Goal: Task Accomplishment & Management: Manage account settings

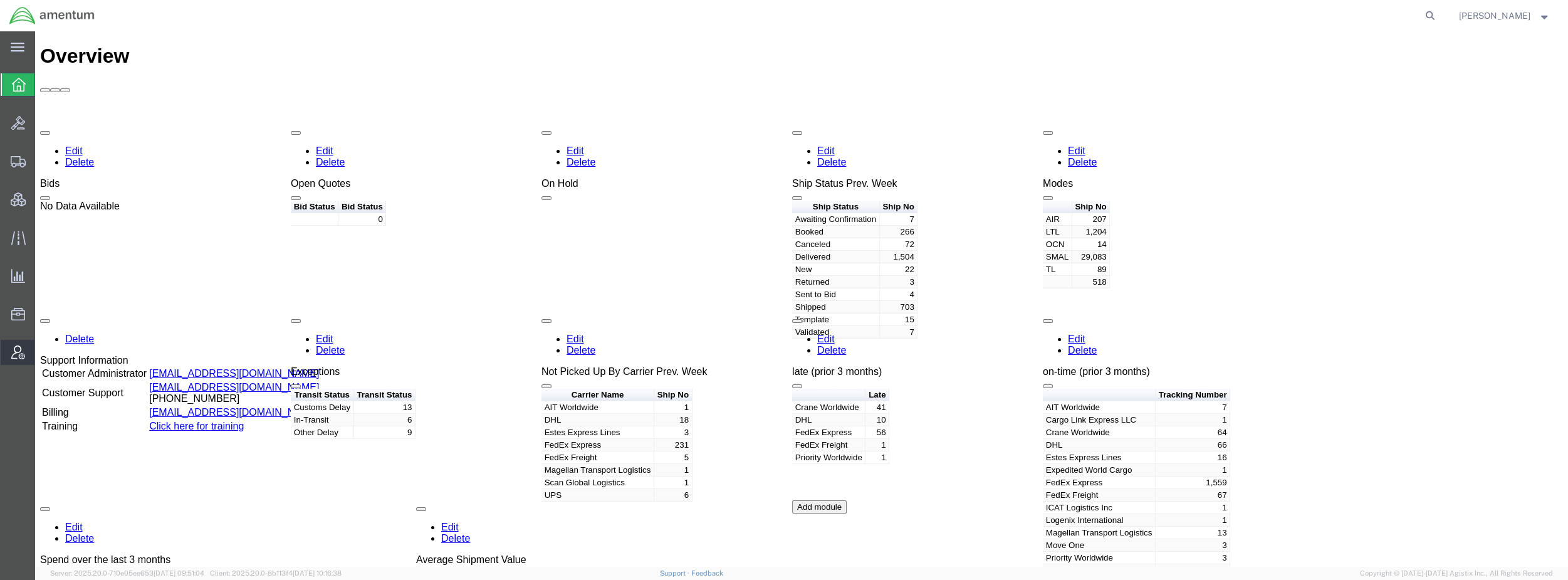
click at [44, 350] on span "Account Admin" at bounding box center [39, 352] width 9 height 25
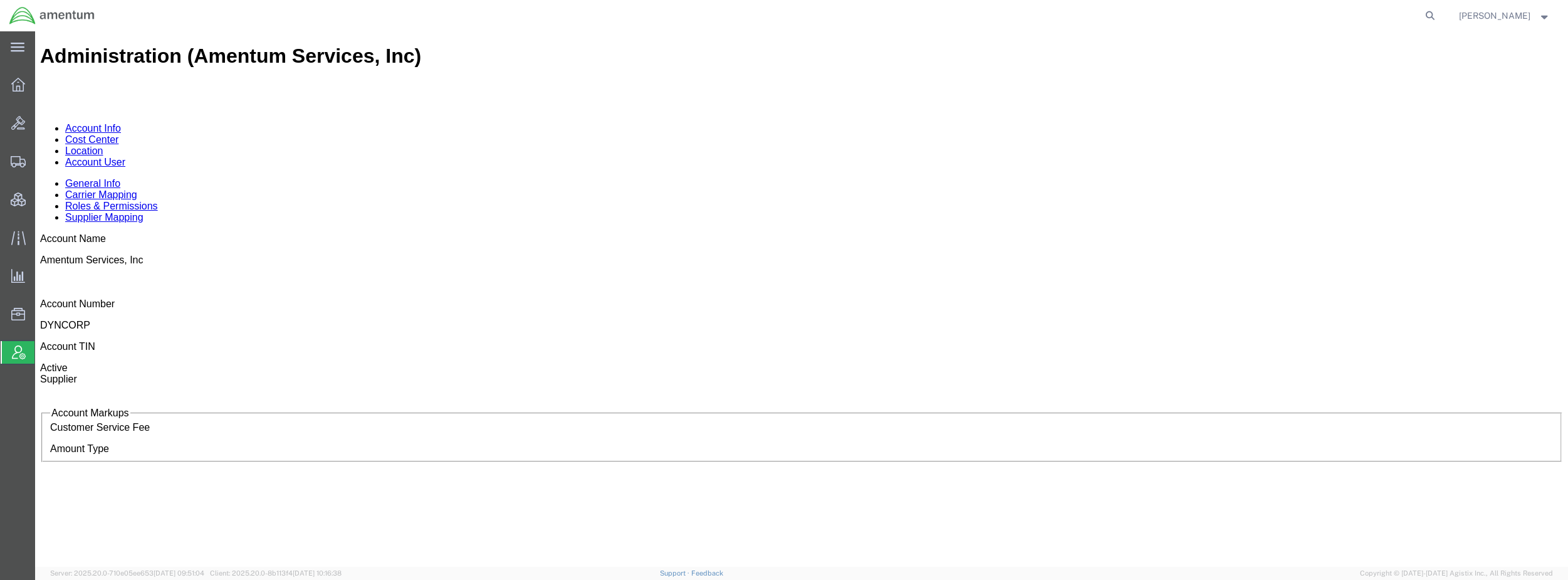
click at [119, 134] on link "Cost Center" at bounding box center [91, 139] width 53 height 11
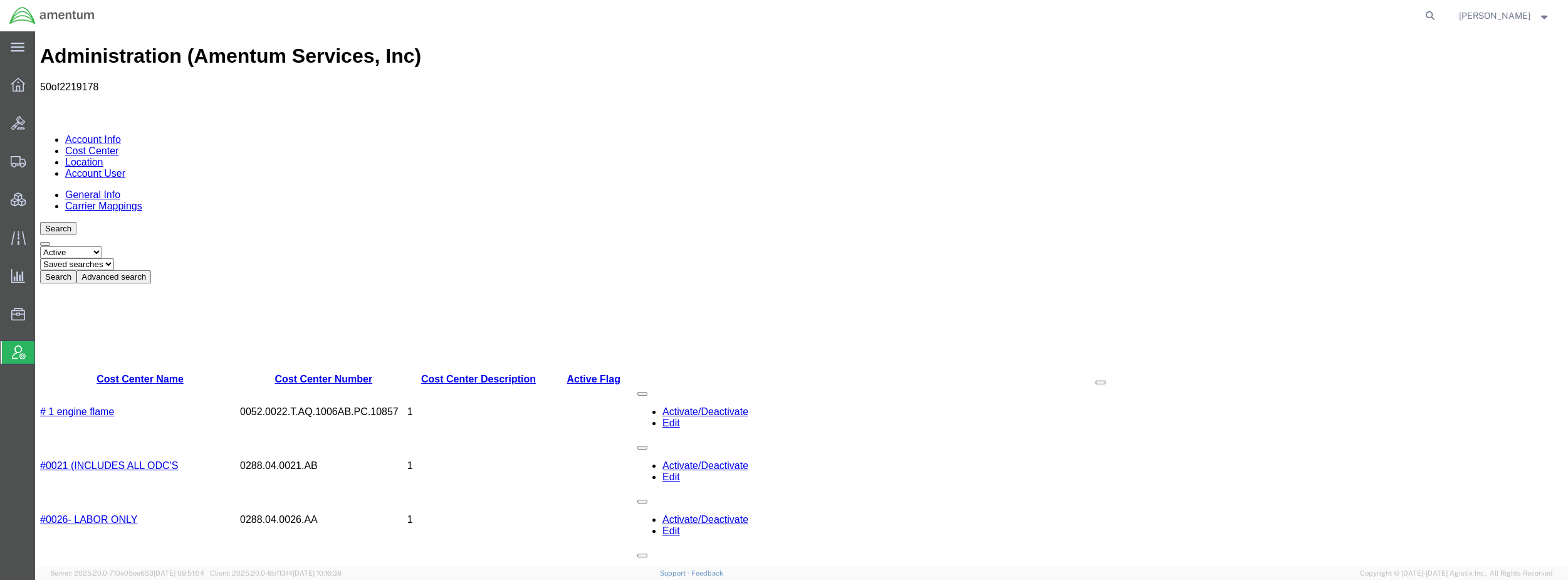
click at [151, 270] on button "Advanced search" at bounding box center [114, 276] width 74 height 13
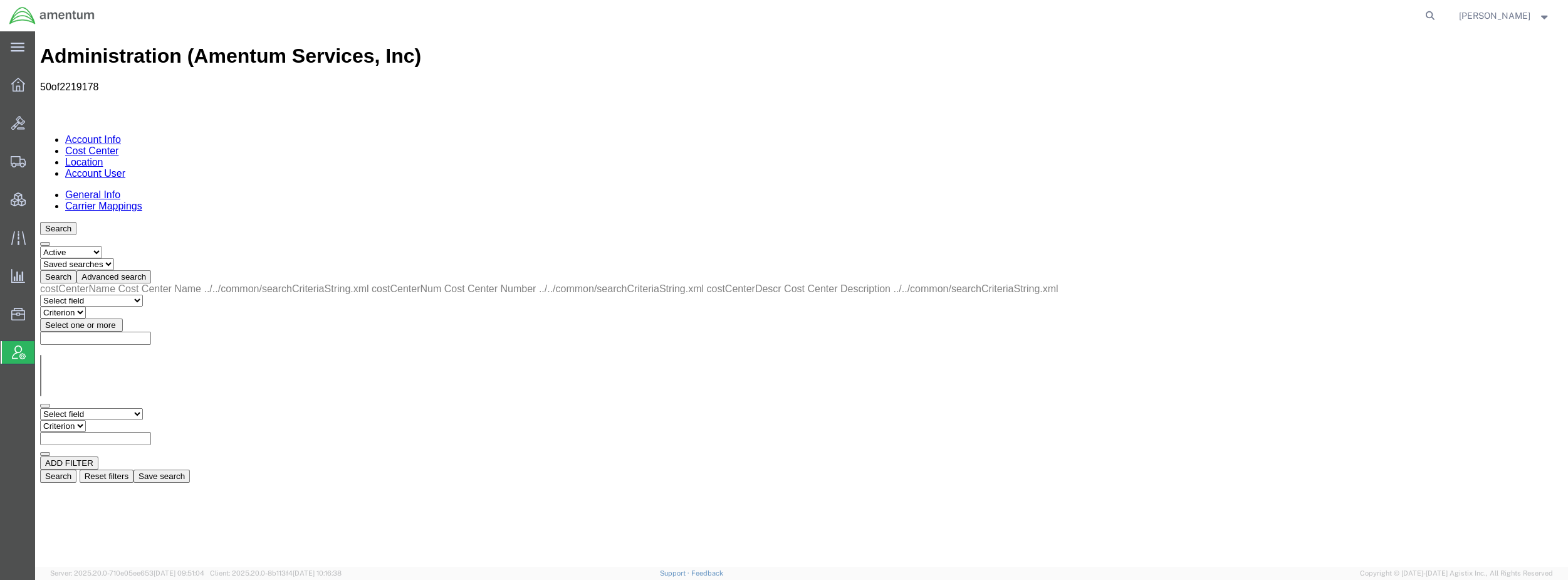
click at [117, 408] on select "Select field Cost Center Description Cost Center Name Cost Center Number" at bounding box center [91, 413] width 103 height 12
select select "costCenterNum"
click at [40, 408] on select "Select field Cost Center Description Cost Center Name Cost Center Number" at bounding box center [91, 413] width 103 height 12
click at [115, 420] on select "Criterion contains does not contain is is blank is not blank starts with" at bounding box center [78, 425] width 75 height 12
select select "contains"
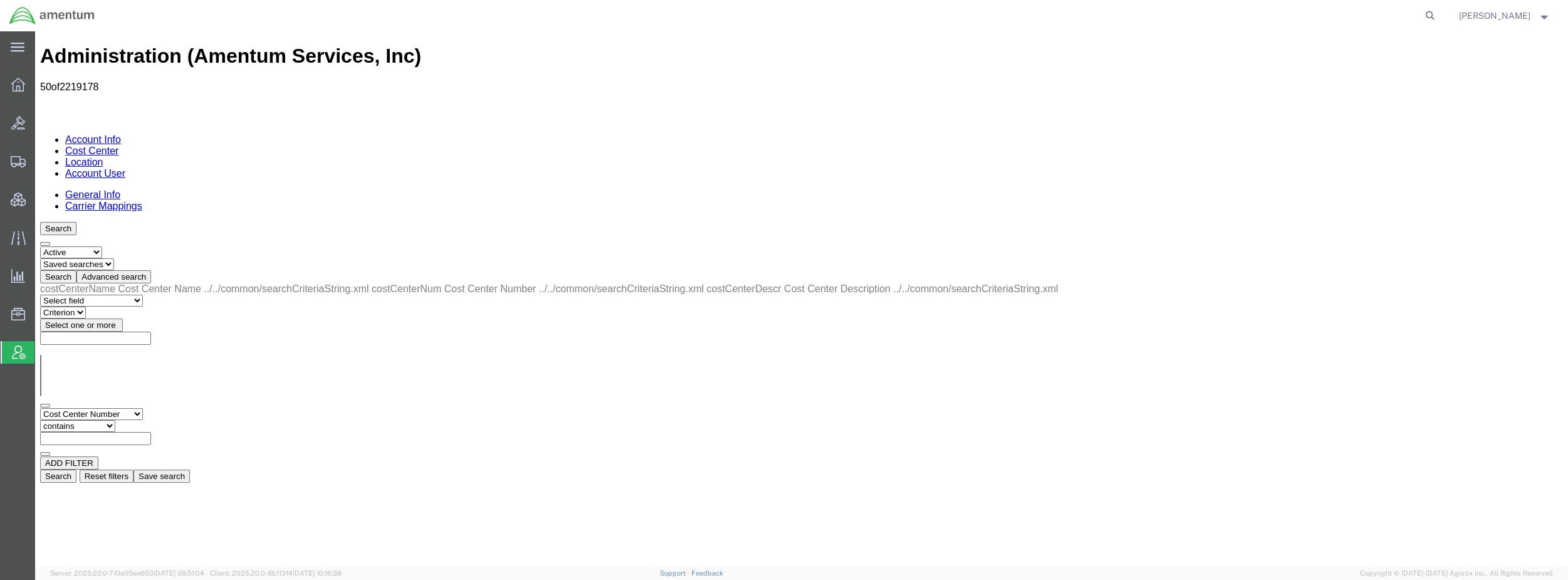
click at [115, 420] on select "Criterion contains does not contain is is blank is not blank starts with" at bounding box center [78, 425] width 75 height 12
click at [151, 432] on input "text" at bounding box center [96, 438] width 111 height 13
click at [499, 283] on div "costCenterName Cost Center Name ../../common/searchCriteriaString.xml costCente…" at bounding box center [801, 383] width 1523 height 199
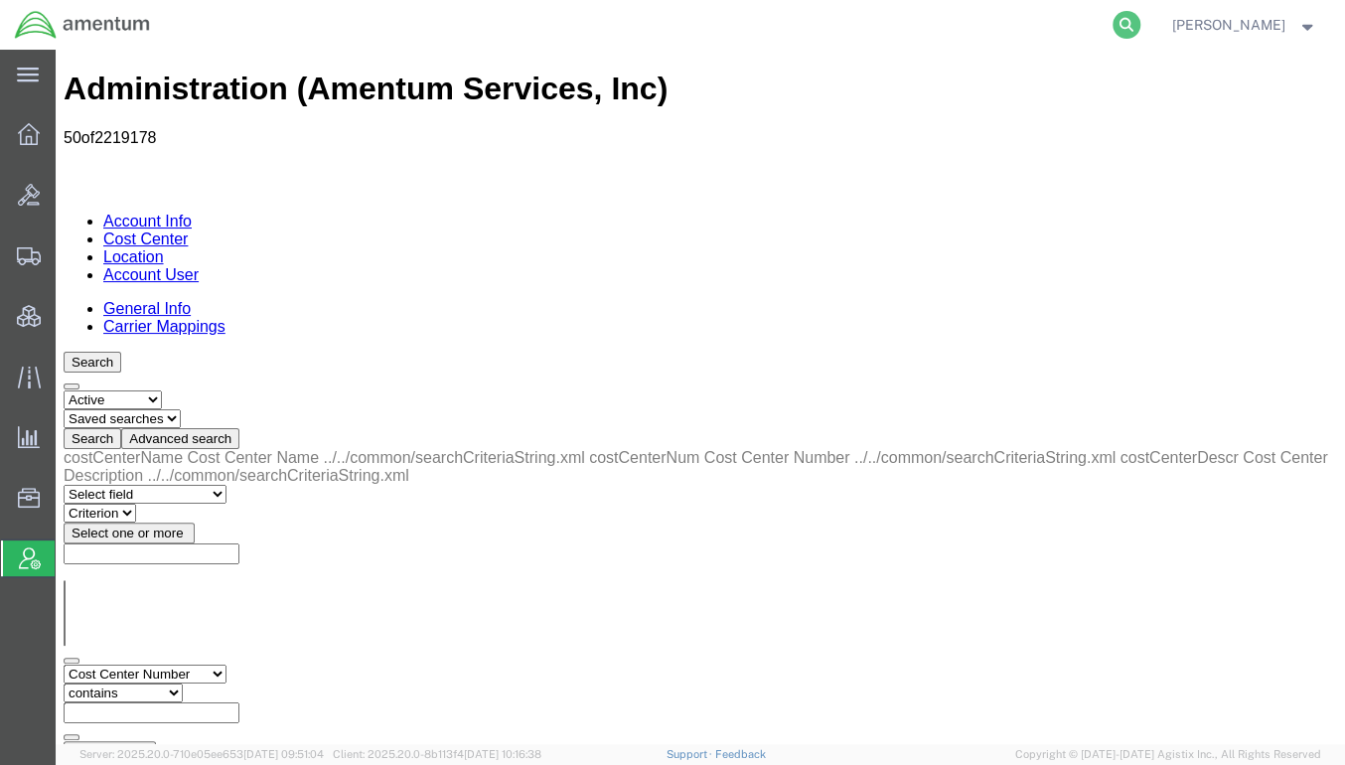
click at [1117, 21] on icon at bounding box center [1126, 25] width 28 height 28
click at [1090, 20] on input "search" at bounding box center [810, 25] width 604 height 48
paste input "393271587856"
type input "393271587856"
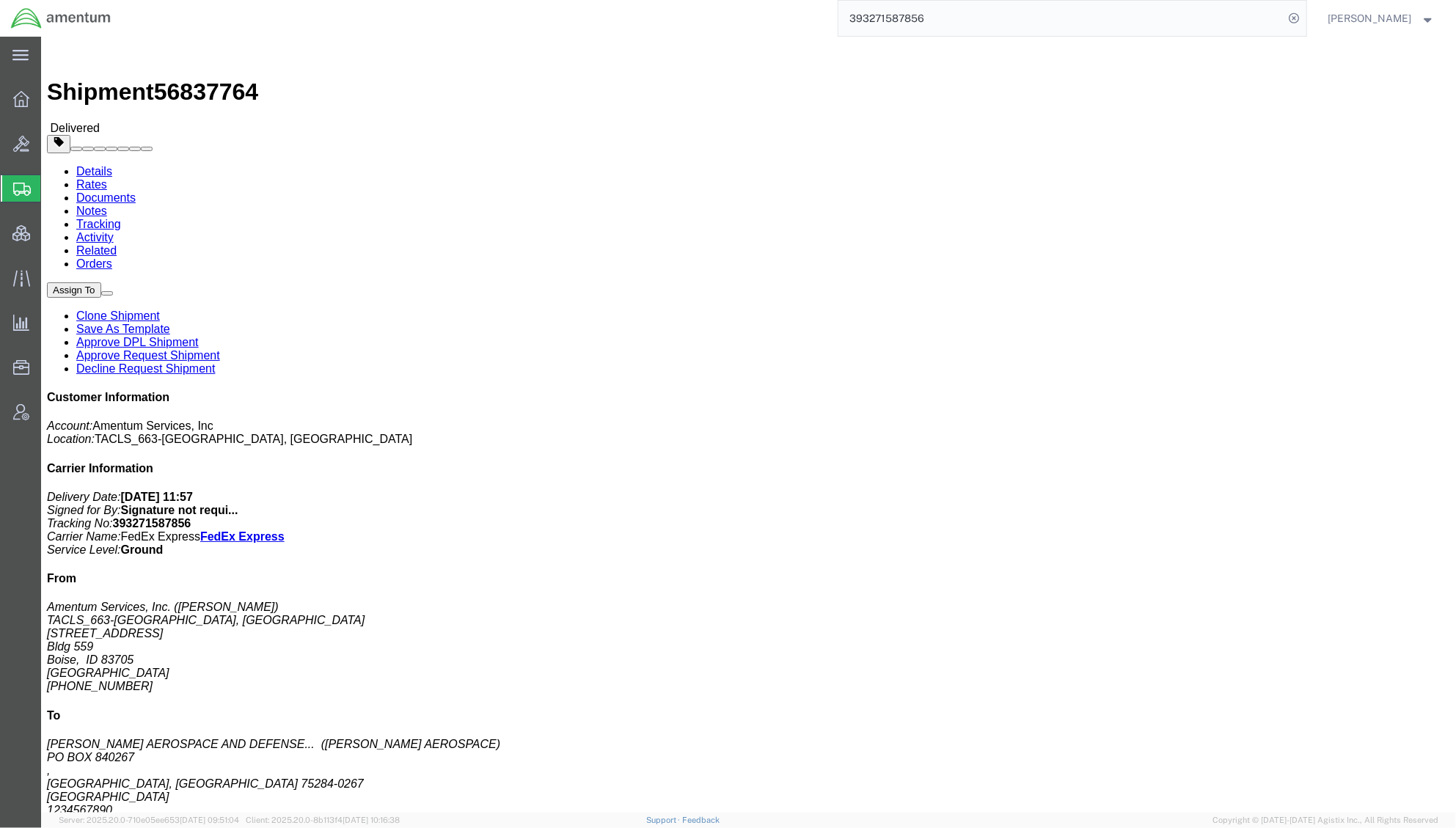
click link "Documents"
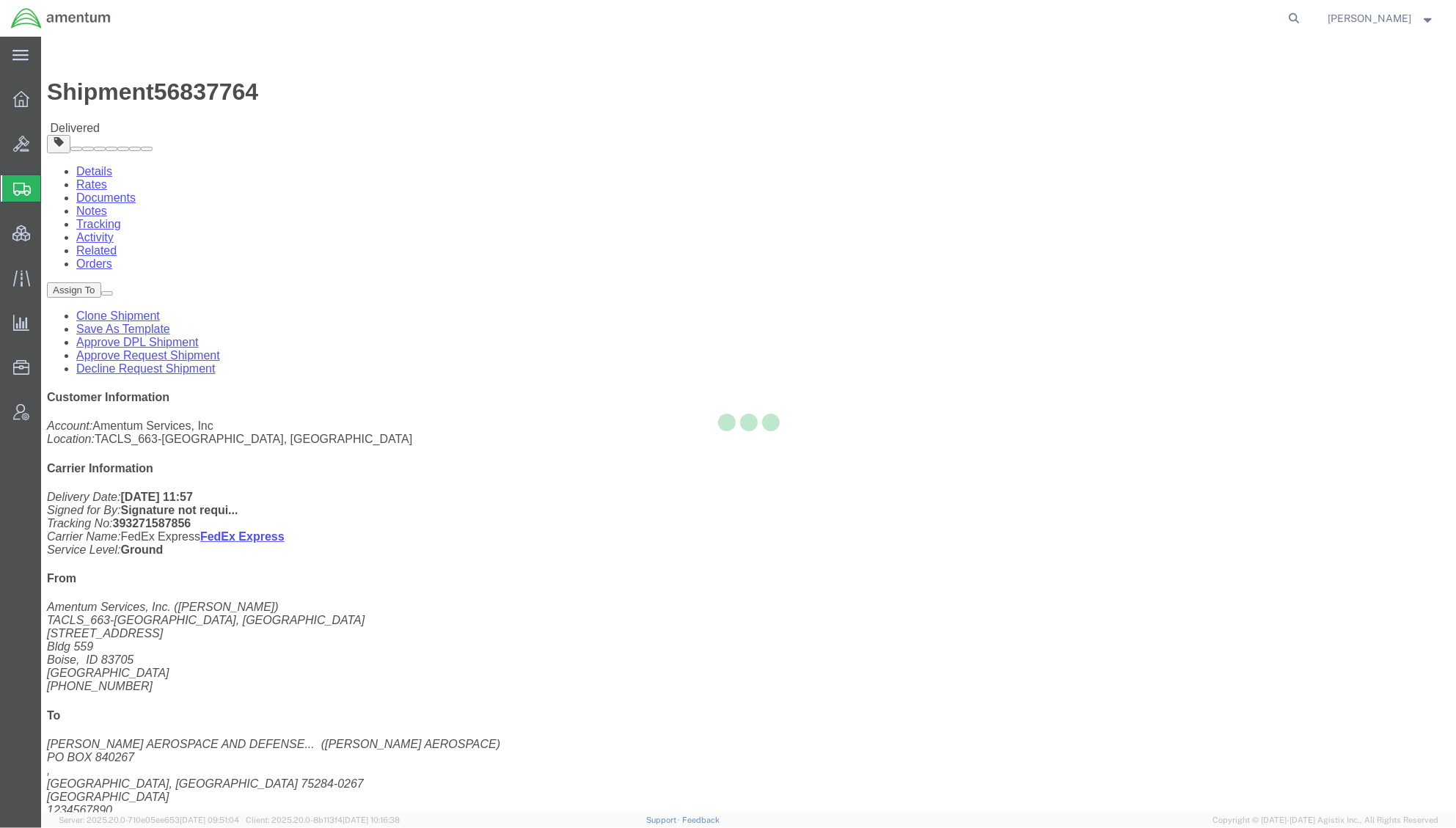
click at [205, 95] on div at bounding box center [749, 425] width 1415 height 776
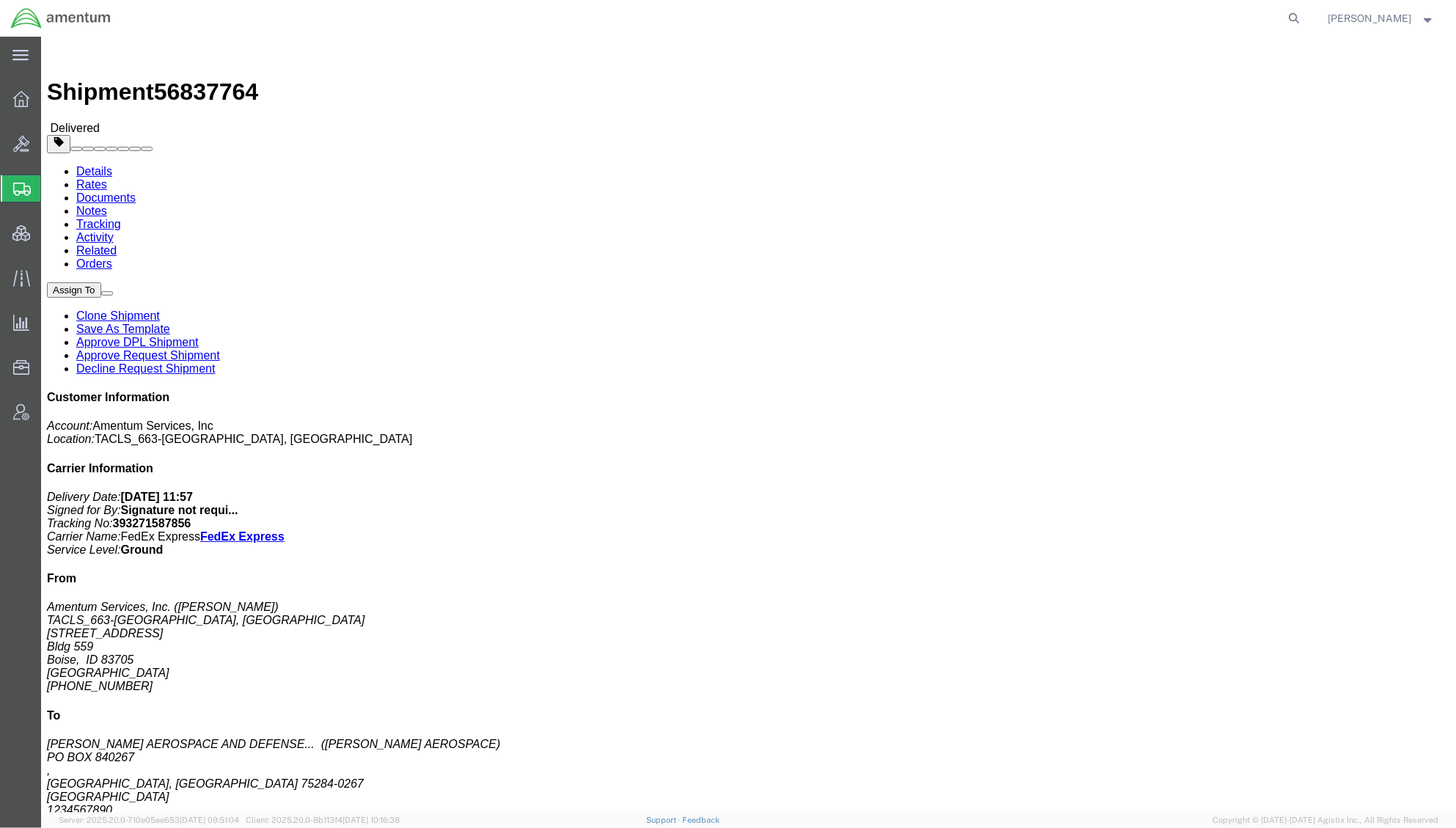
drag, startPoint x: 205, startPoint y: 95, endPoint x: 164, endPoint y: 58, distance: 55.2
click link "Documents"
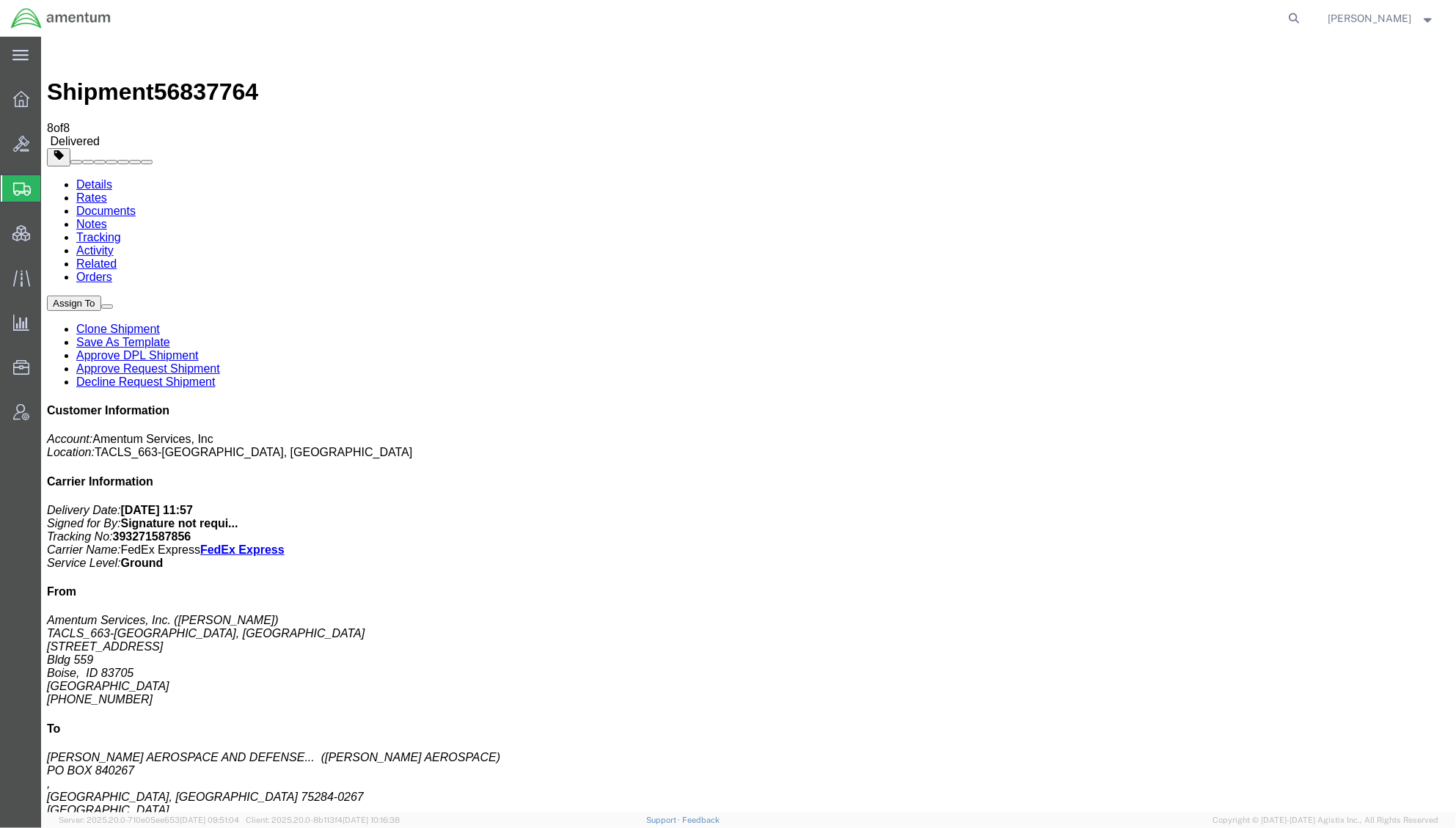
click at [100, 177] on link "Details" at bounding box center [93, 183] width 36 height 13
click button "button"
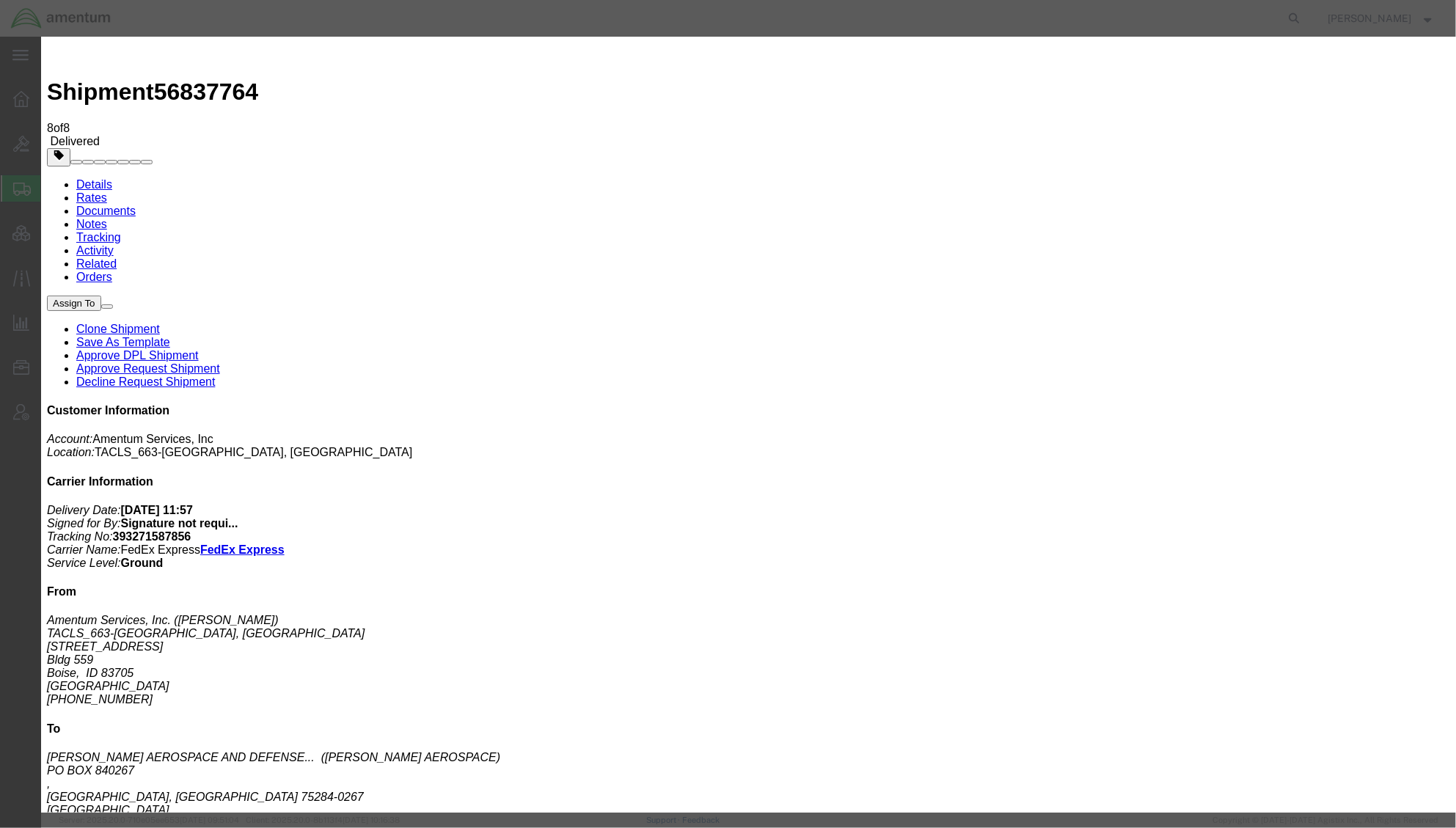
click button "Add another reference"
click select "Select Account Type Activity ID Airline Appointment Number ASN Batch Request # …"
select select "CLAIM"
click select "Select Account Type Activity ID Airline Appointment Number ASN Batch Request # …"
click input "text"
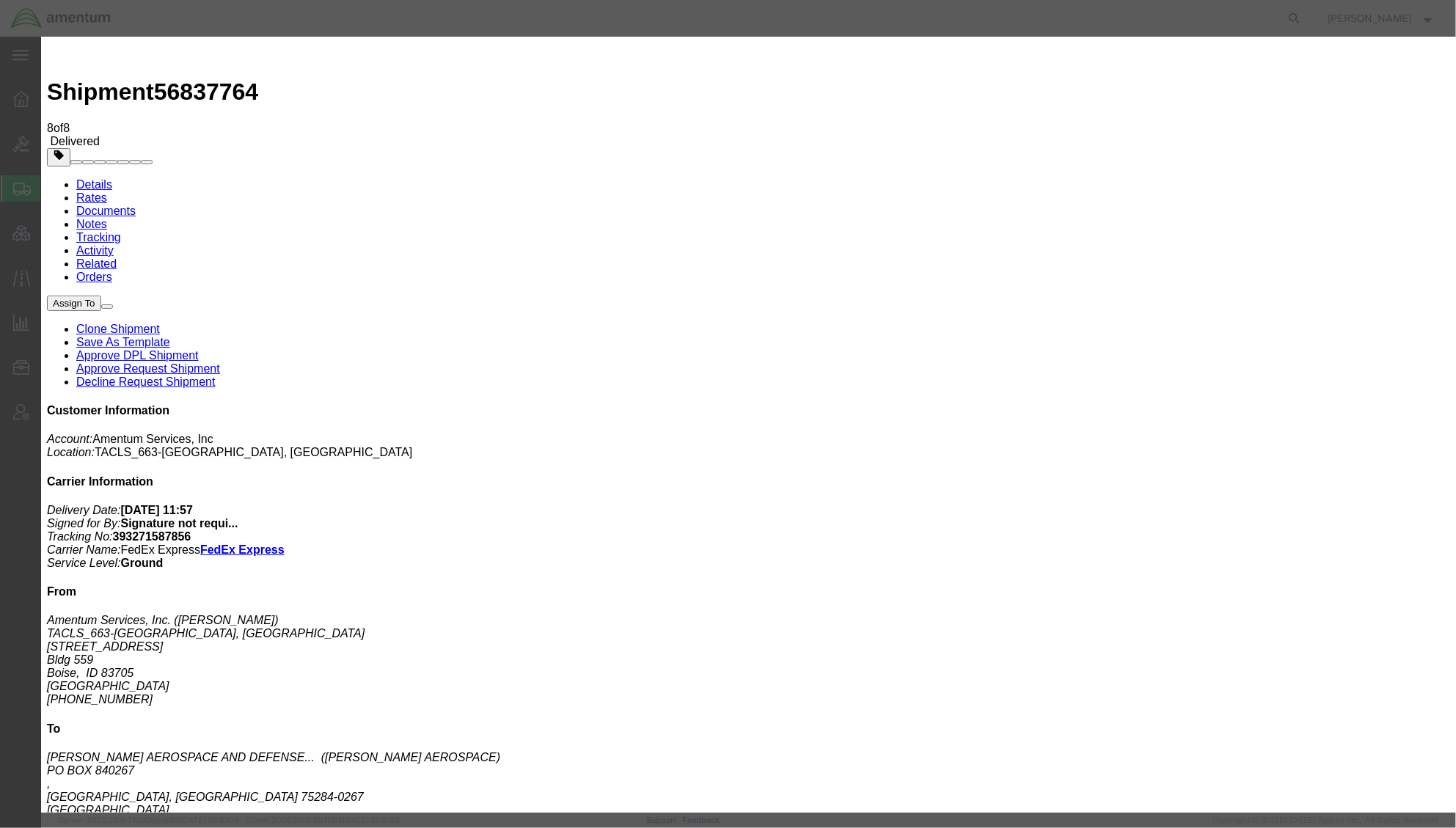
paste input "C-207208348"
type input "C-207208348"
click div "Cancel Save"
click button "Save"
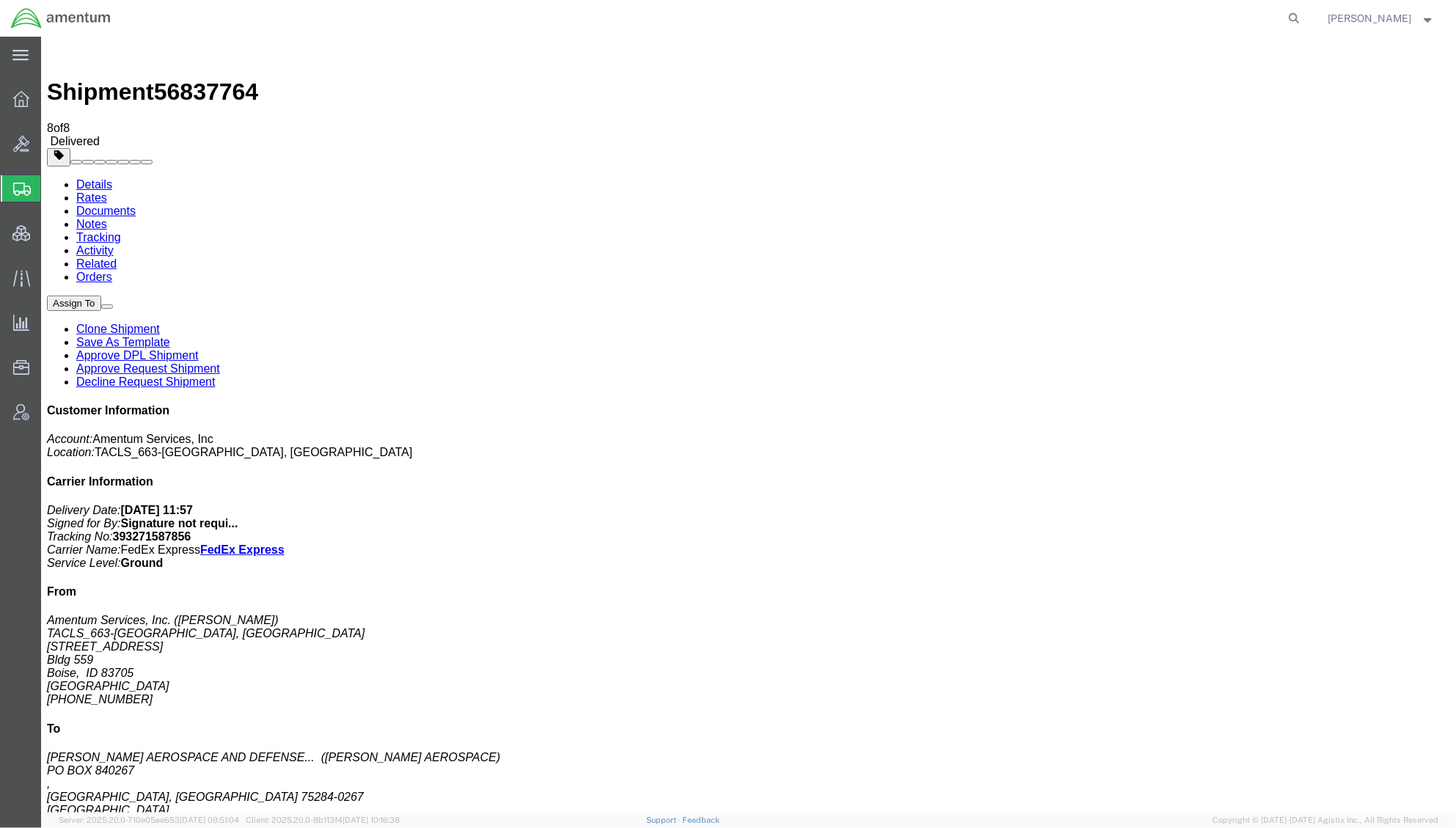
click div "# 1 1 Cardboard Box(es) Total weight: 1.40 LBS Tracking: 393271587856 Dimension…"
click link "Documents"
click at [112, 177] on link "Details" at bounding box center [93, 183] width 36 height 13
click span "button"
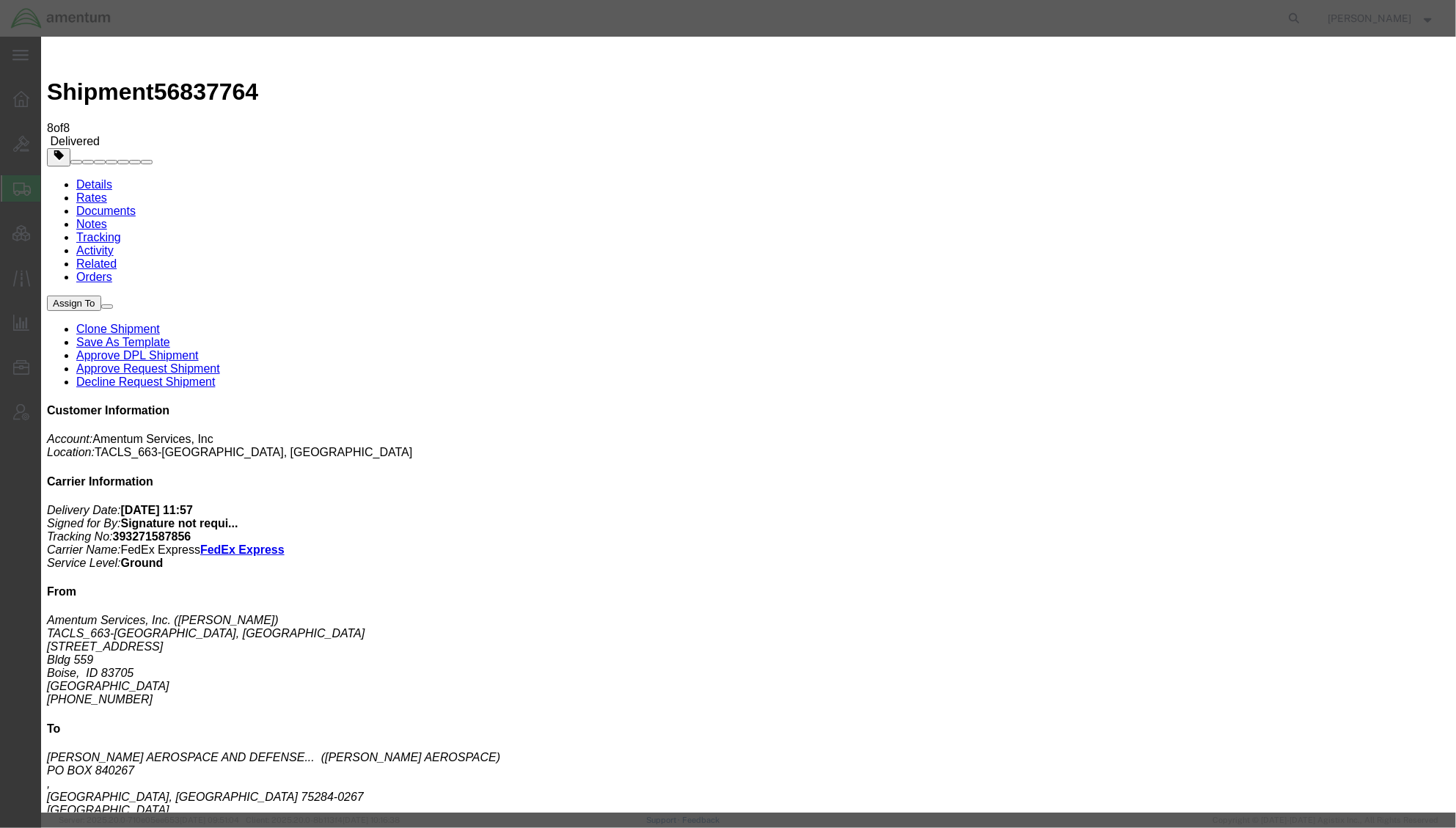
click button "Add another reference"
click select "Select Account Type Activity ID Airline Appointment Number ASN Batch Request # …"
select select "CUSTREF"
click select "Select Account Type Activity ID Airline Appointment Number ASN Batch Request # …"
click input "text"
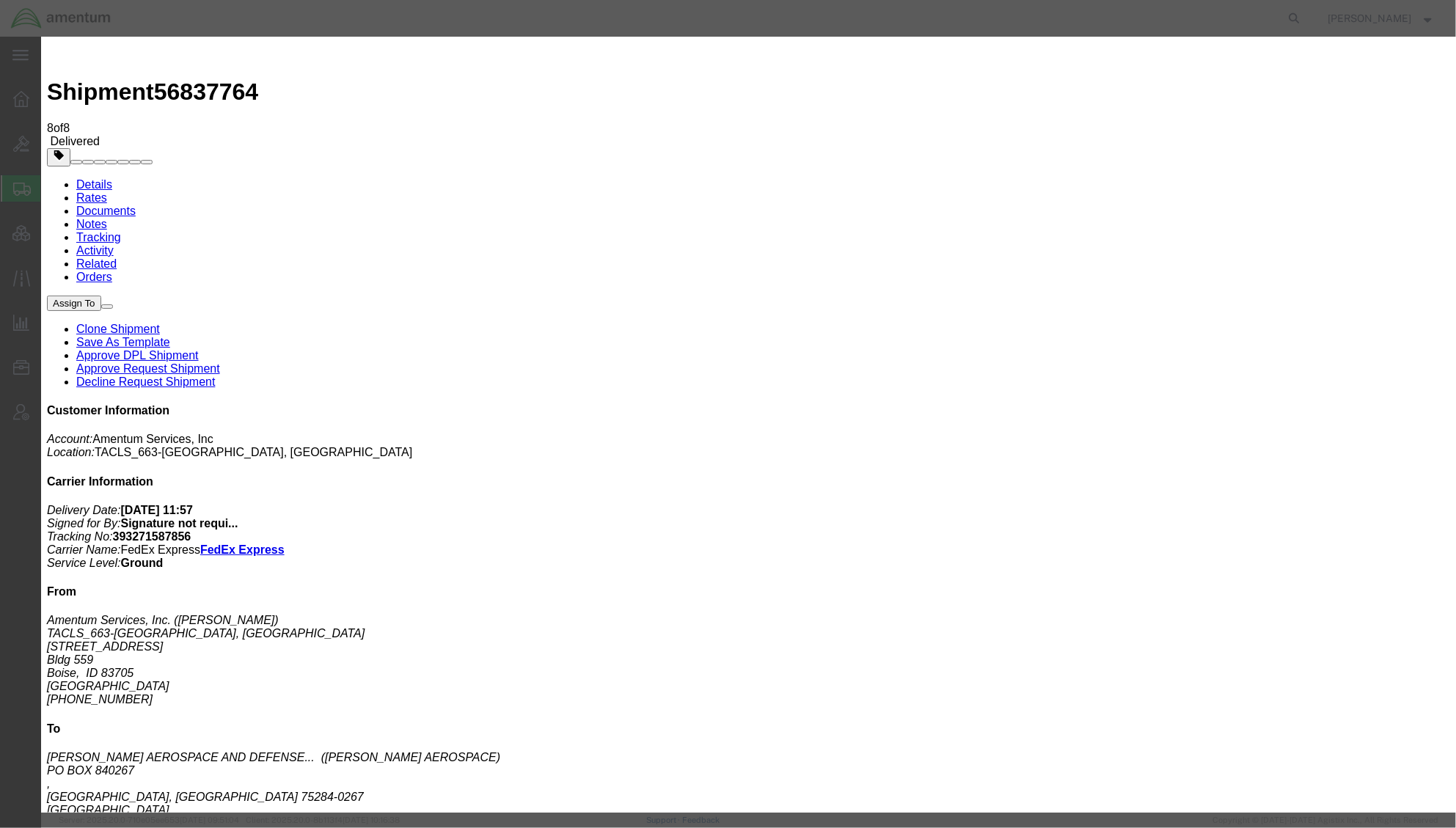
paste input "SFC18725196"
type input "SFC18725196"
click button "Save"
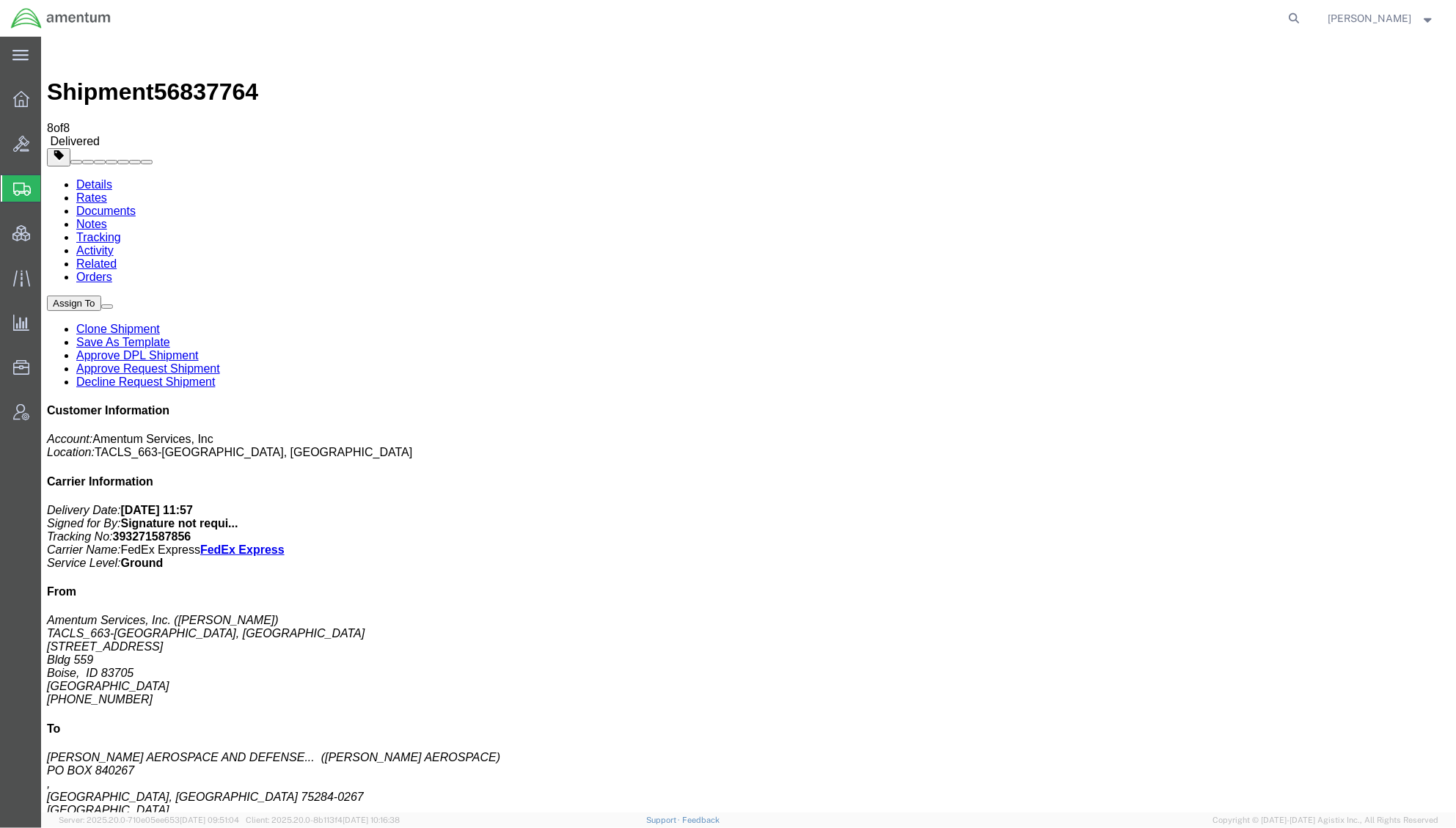
drag, startPoint x: 790, startPoint y: 18, endPoint x: 915, endPoint y: 13, distance: 125.1
click at [790, 18] on div at bounding box center [714, 18] width 1185 height 37
click at [1292, 24] on icon at bounding box center [1295, 18] width 21 height 21
paste input "56986069"
type input "56986069"
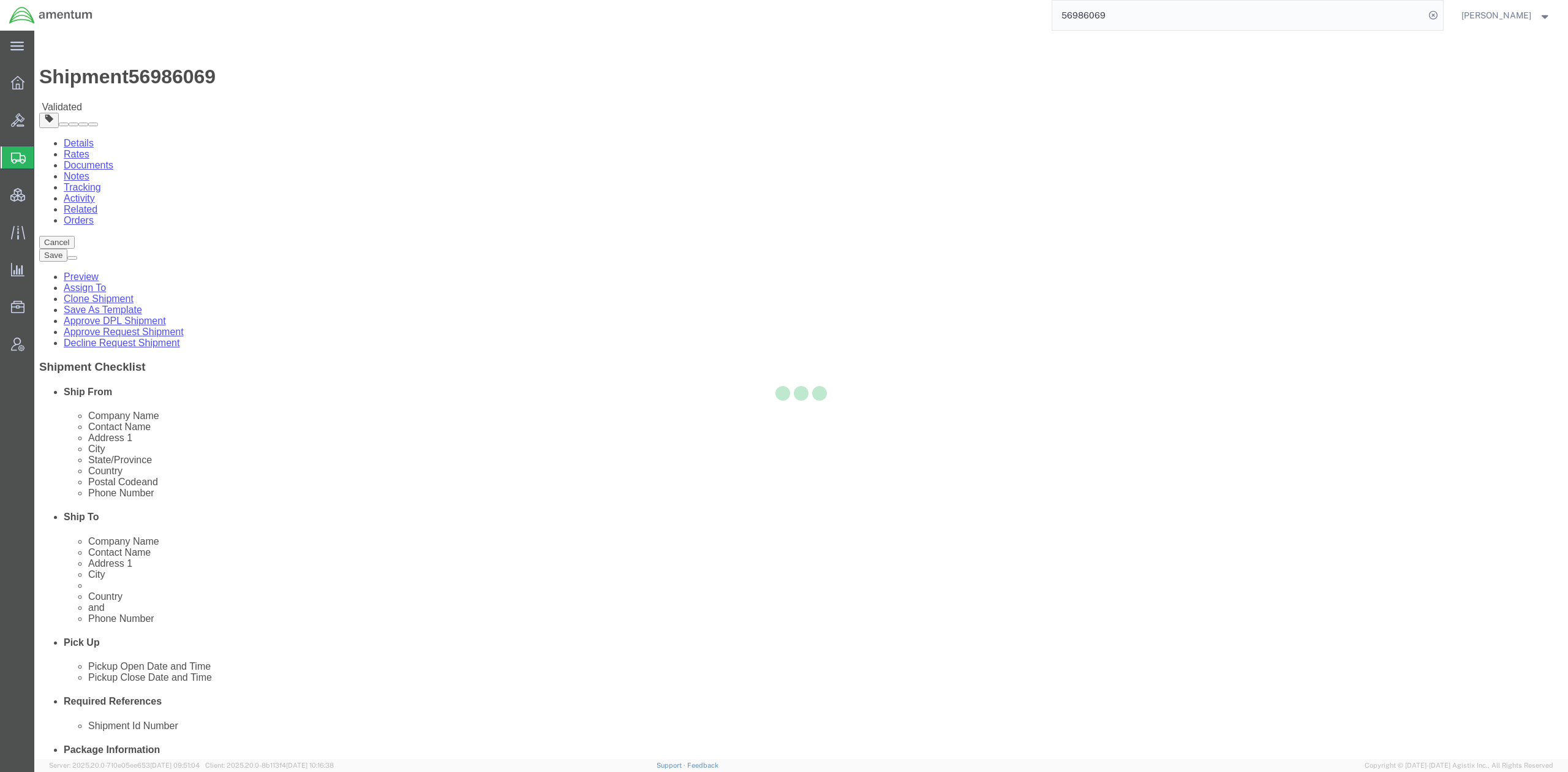
select select "42668"
select select
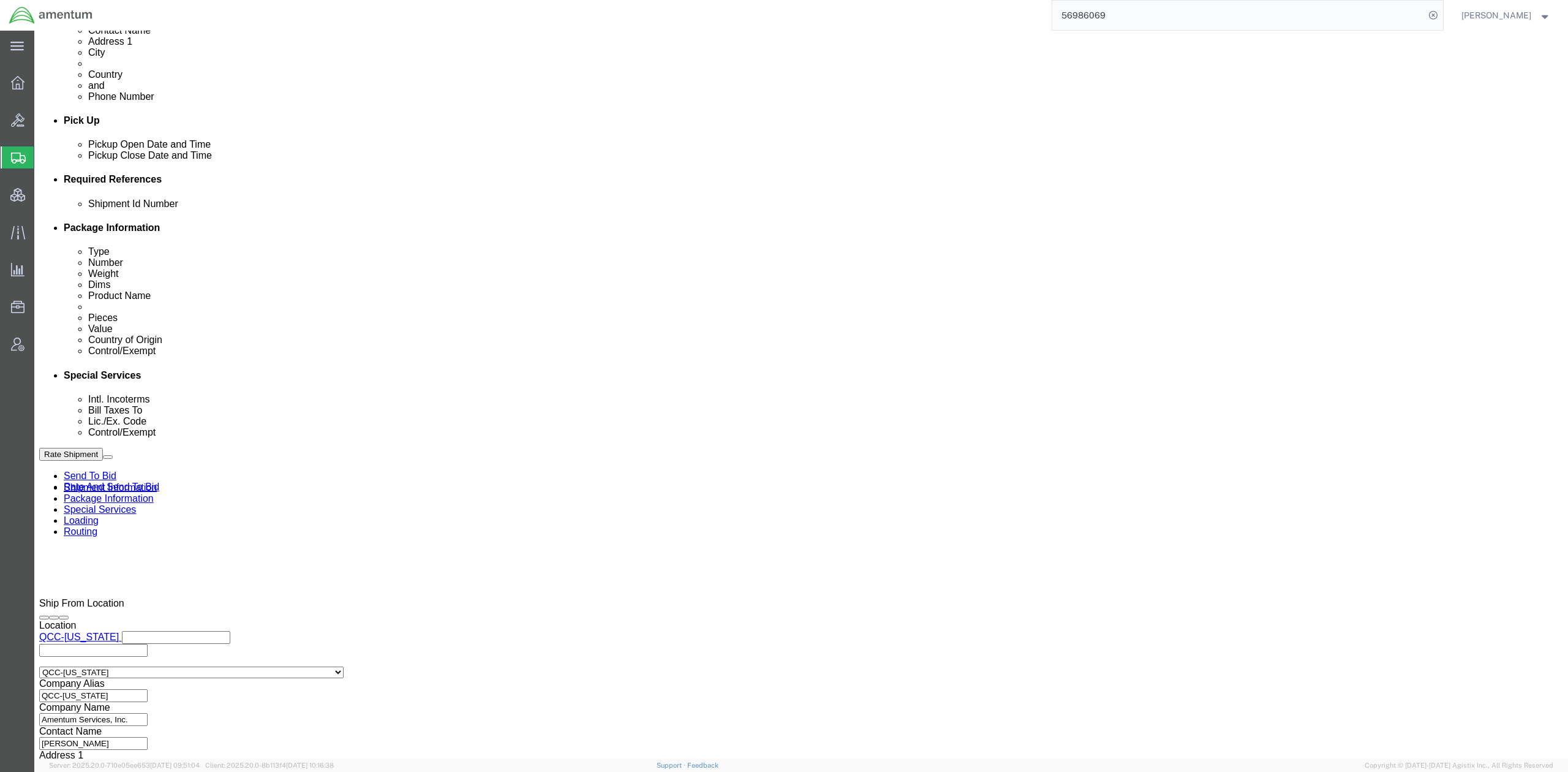
scroll to position [545, 0]
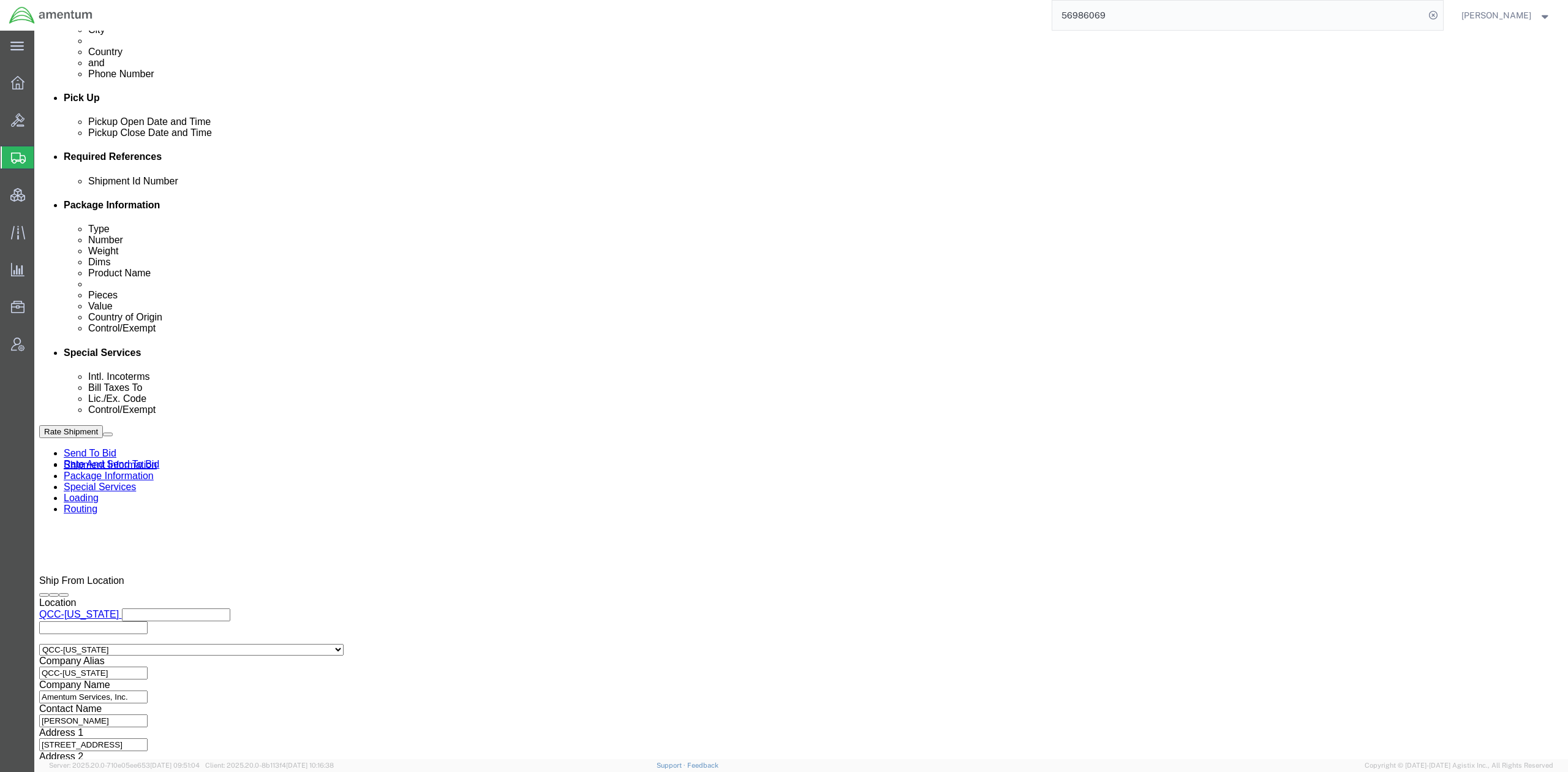
click icon
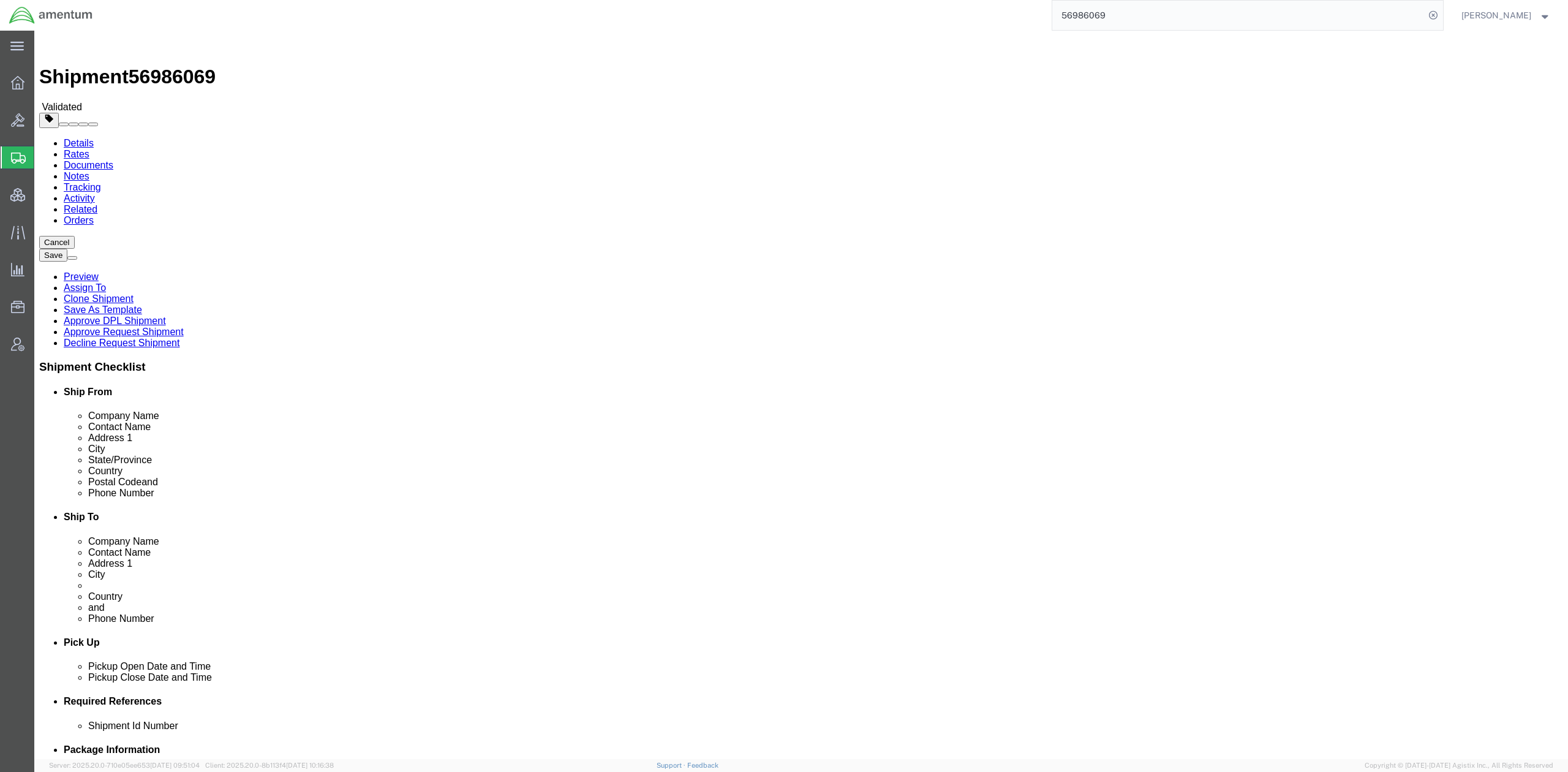
click icon
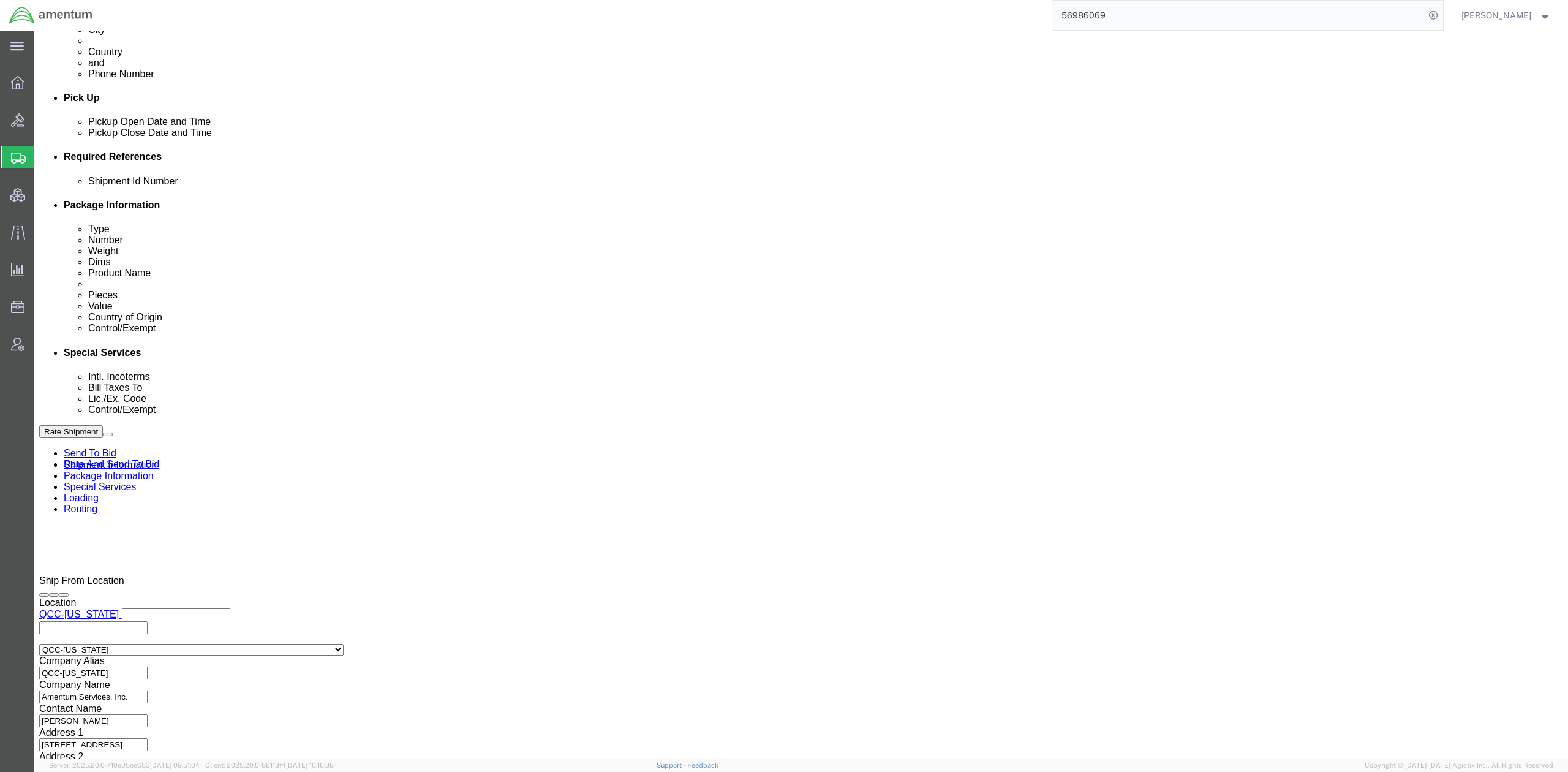
scroll to position [612, 0]
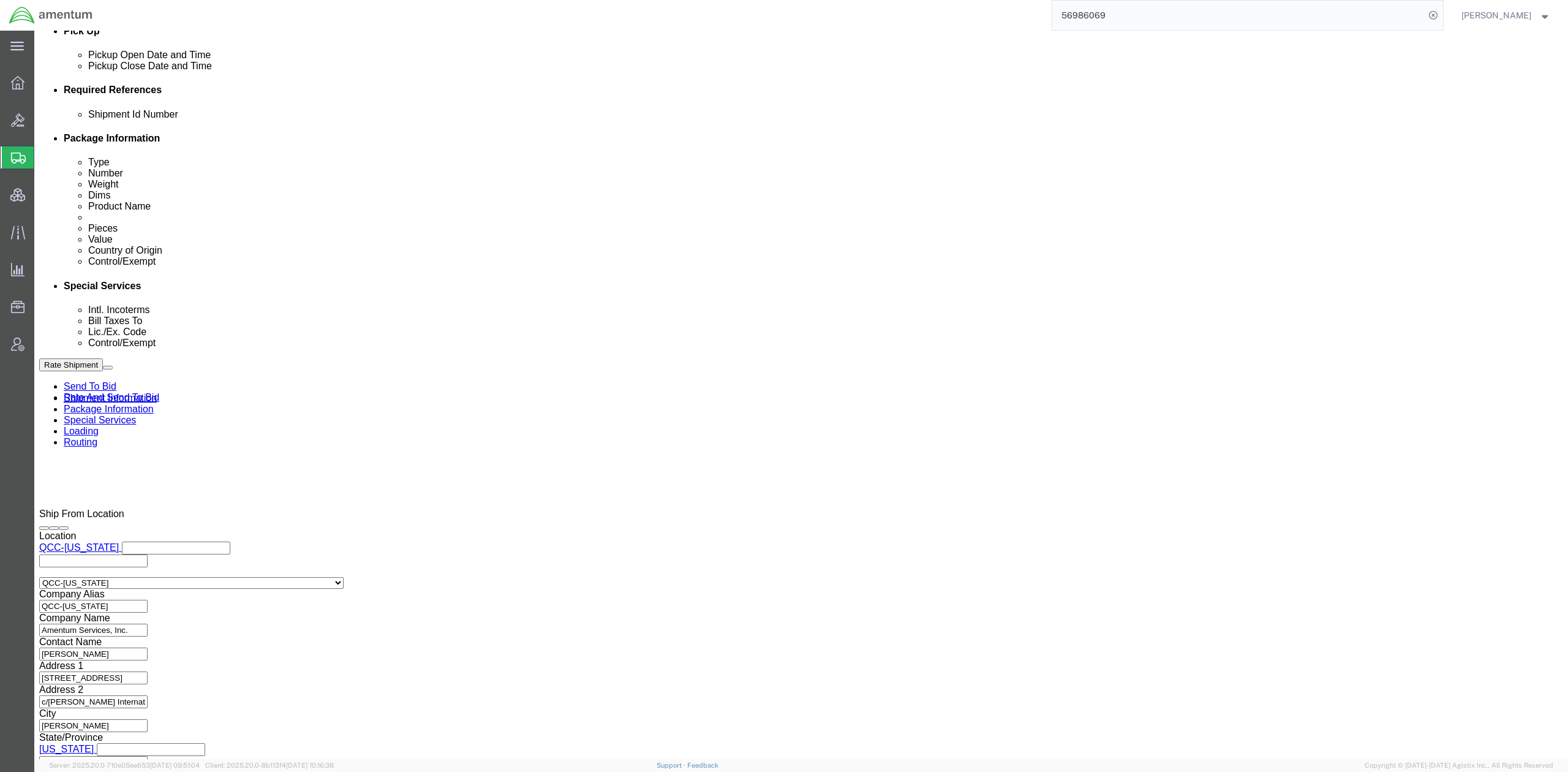
click div "Sep 30 2025 5:00 PM"
click input "5:00 PM"
type input "9:00 am"
type input "9:00 AM"
click button "Apply"
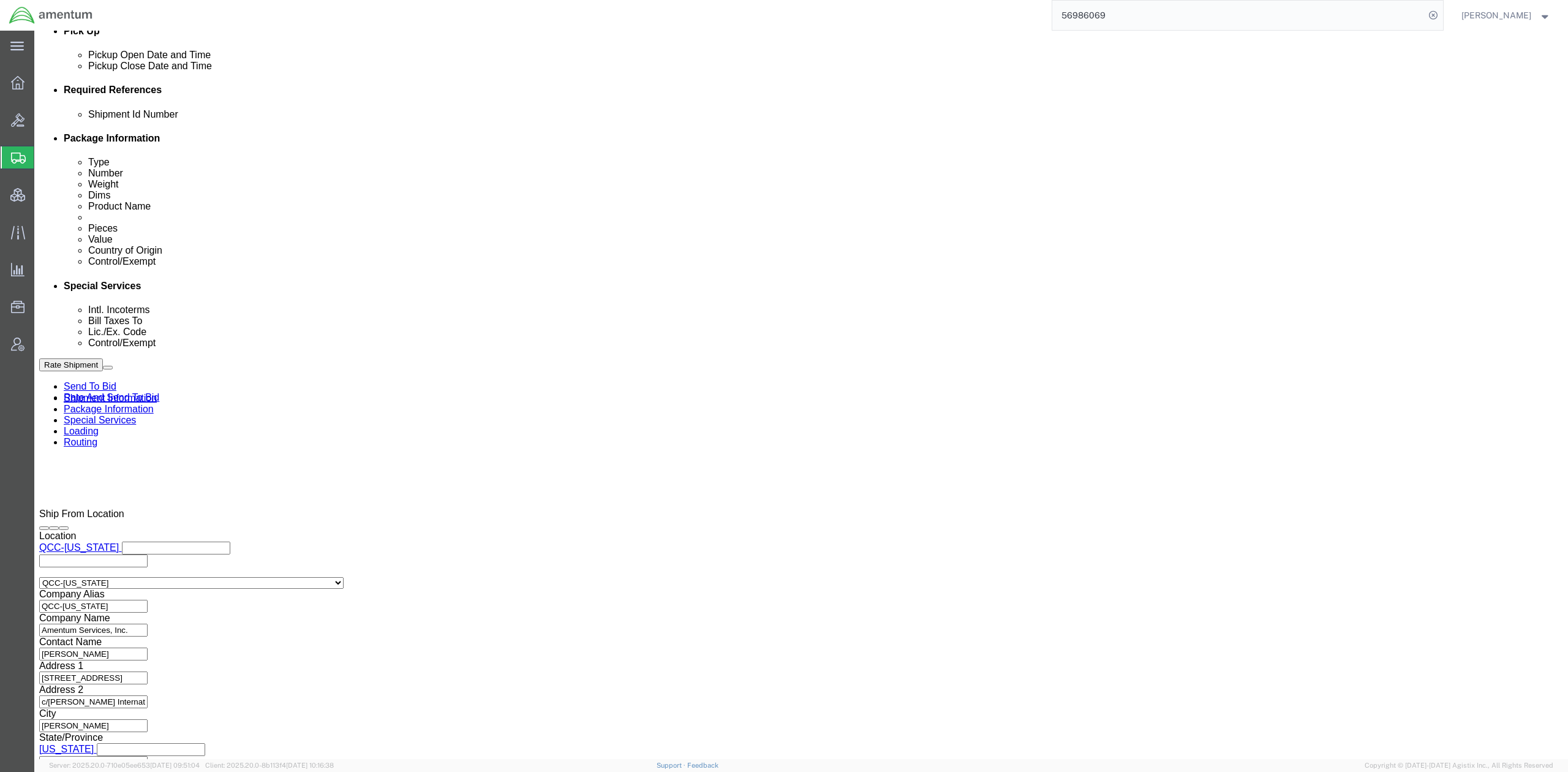
click link "Special Services"
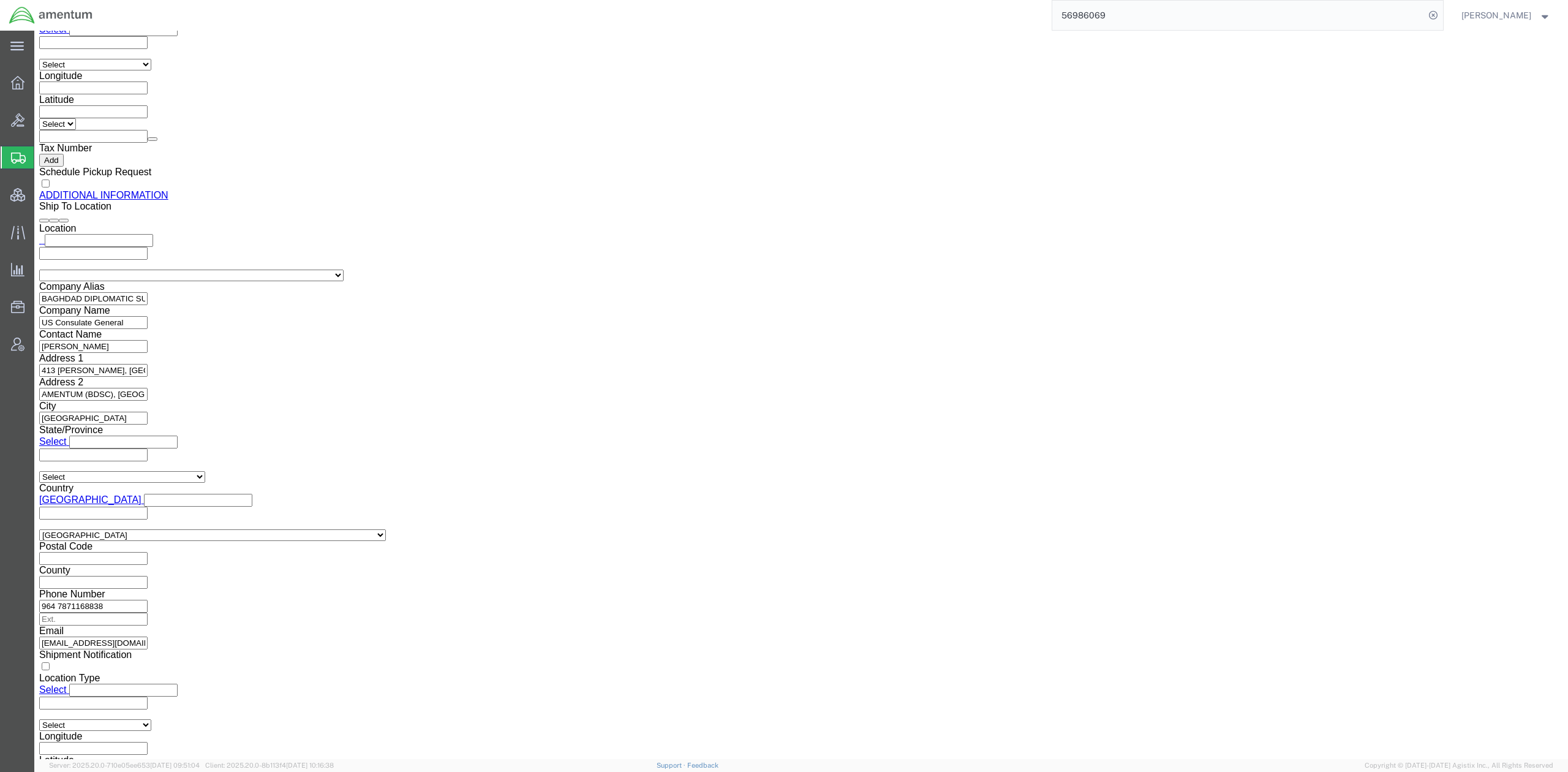
scroll to position [1036, 0]
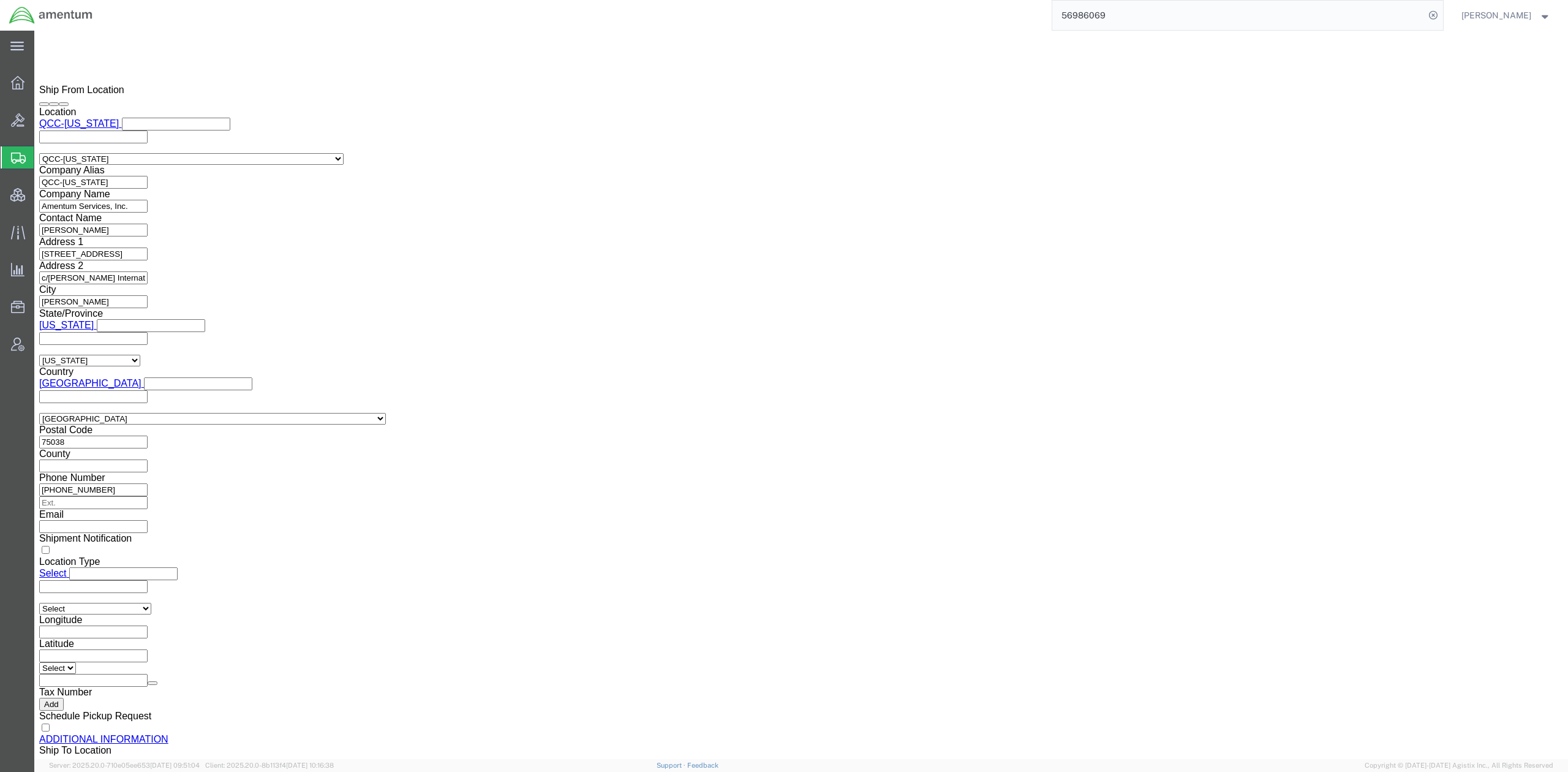
click select "Select AES-Direct EEI Carrier File EEI EEI Exempt"
select select "AESD"
click select "Select AES-Direct EEI Carrier File EEI EEI Exempt"
click div "Control/Exempt Select ATF BIS DEA EPA FDA FTR ITAR OFAC Other (OPA) Lic./Ex. Co…"
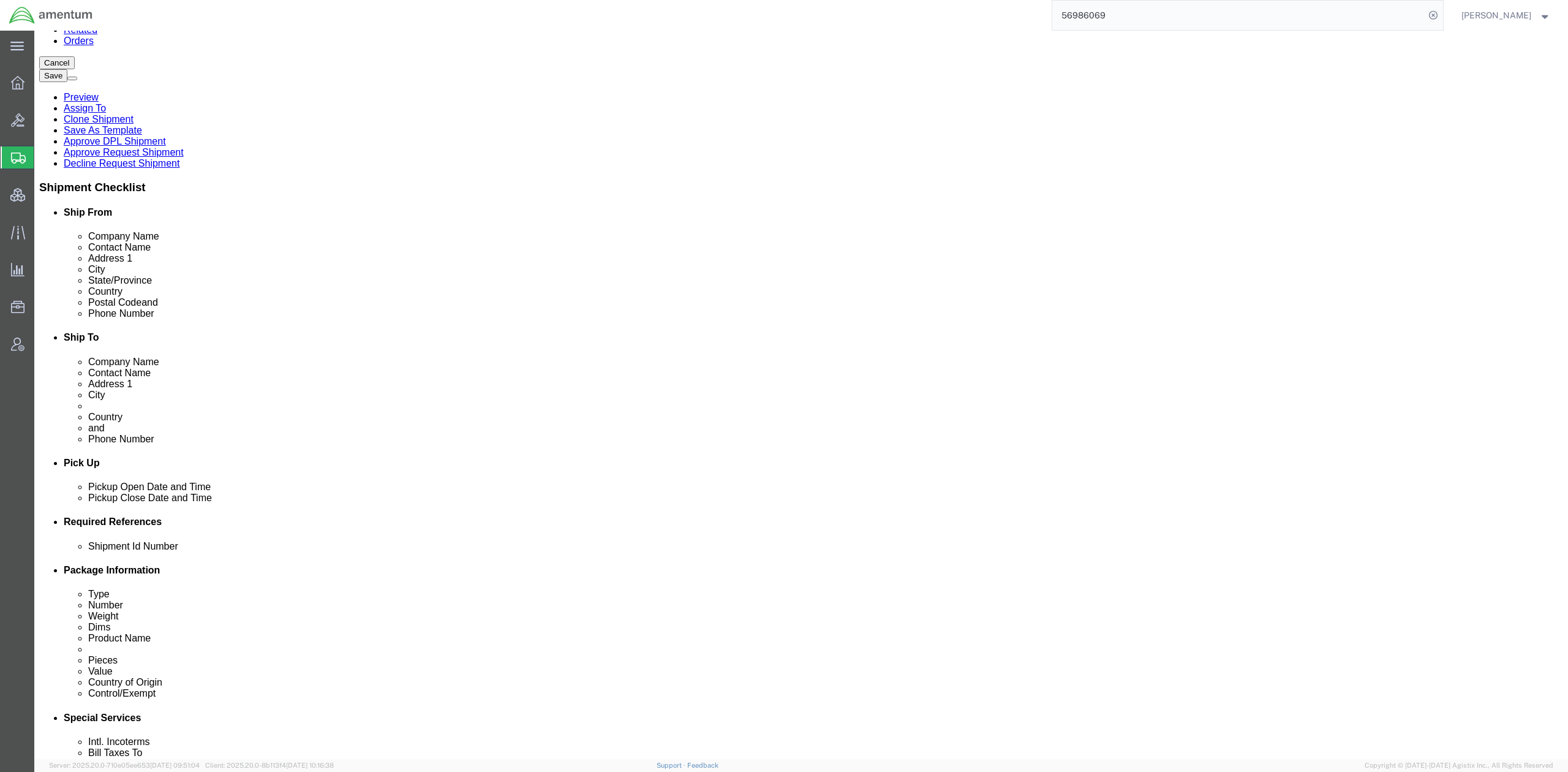
scroll to position [0, 0]
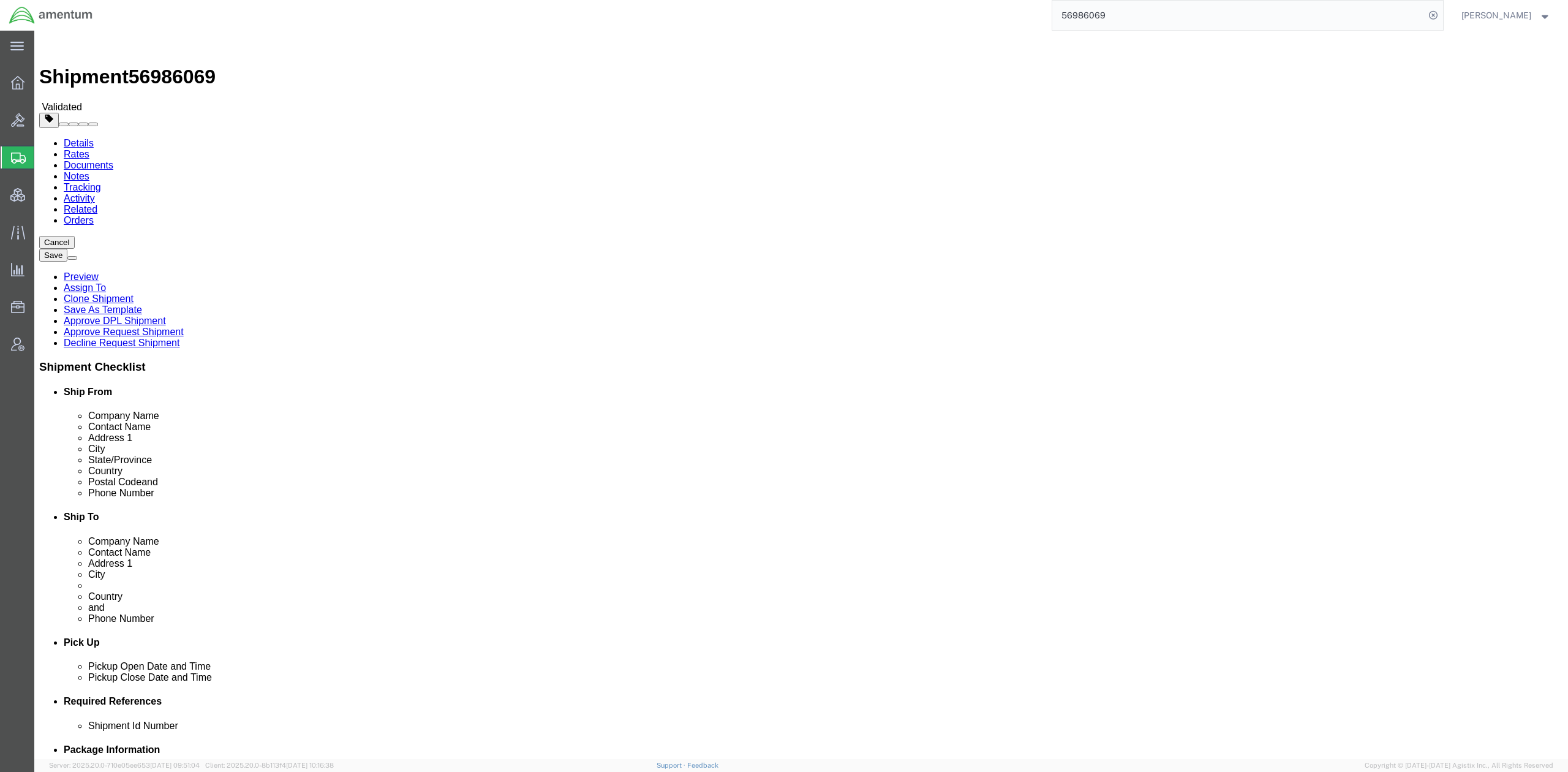
click select "Select Ocean"
select select "Ocean"
click select "Select Ocean"
click select "Select ATA DTA DTD"
select select "DTD"
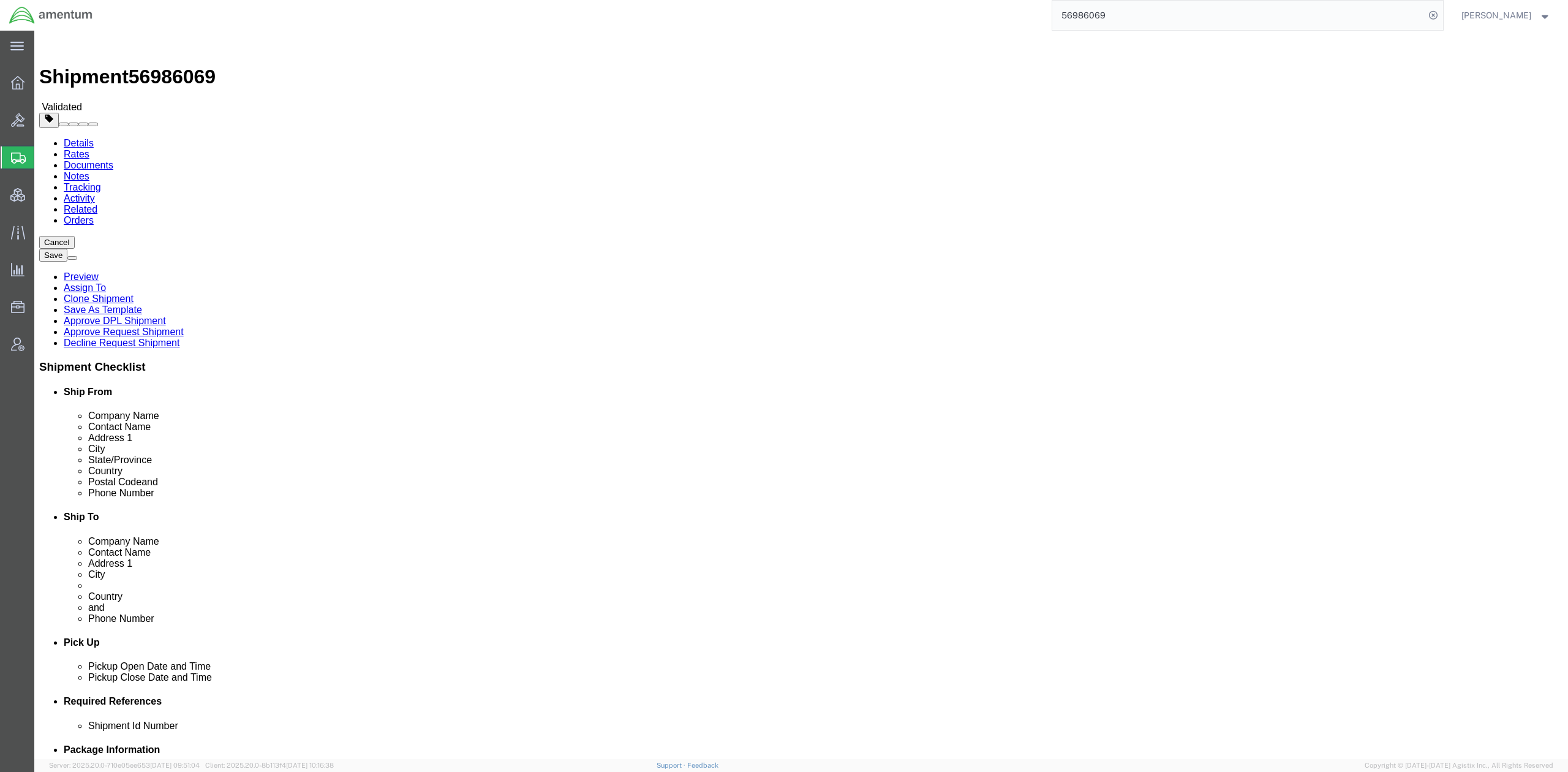
click select "Select ATA DTA DTD"
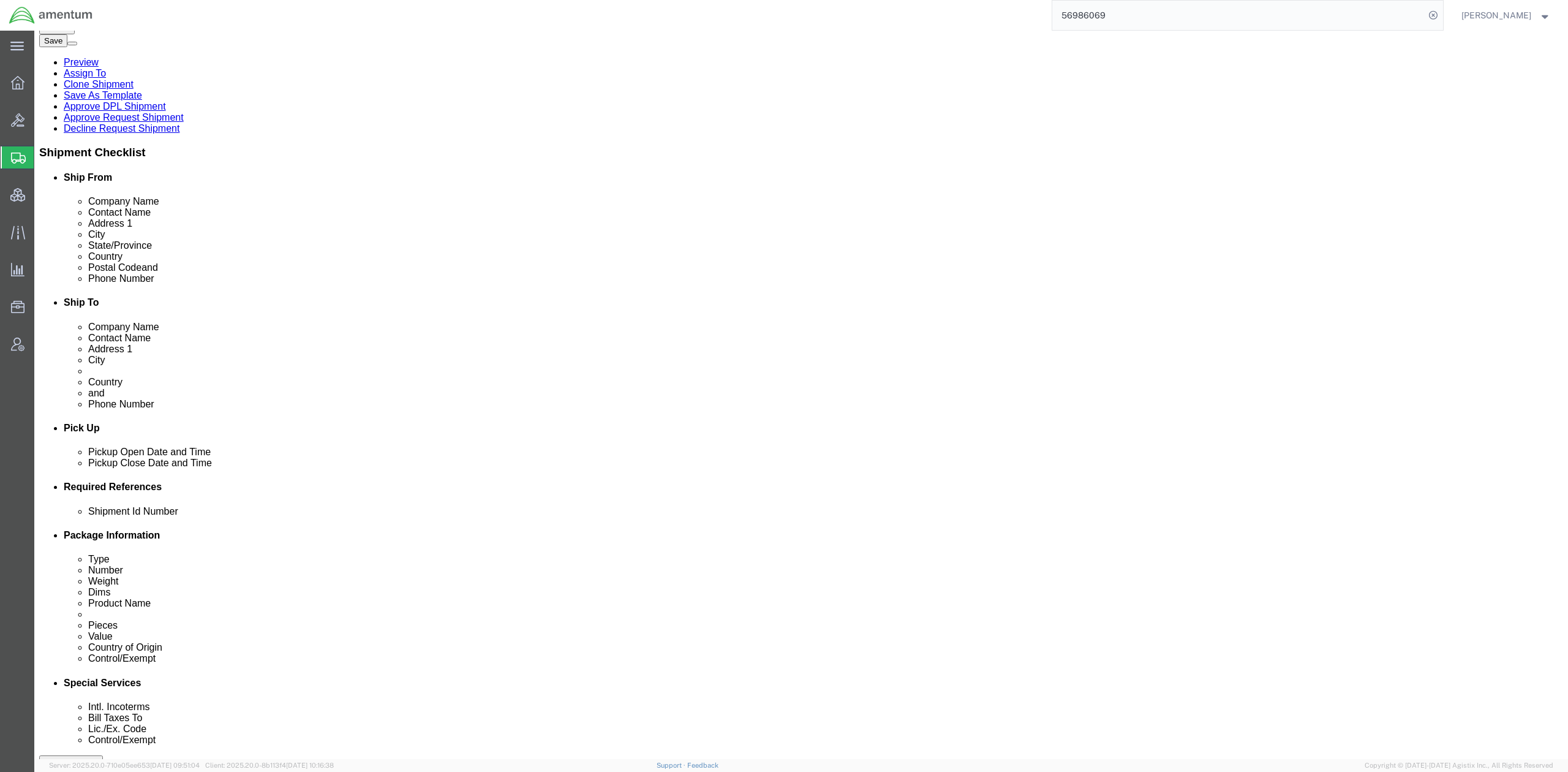
scroll to position [218, 0]
click select "Select Conference Non-Conference"
click label "Container Owner"
click select "Select All Water Land Bridge"
click div "Land Bridge/All Water Select All Water Land Bridge Container Owner Select Shipp…"
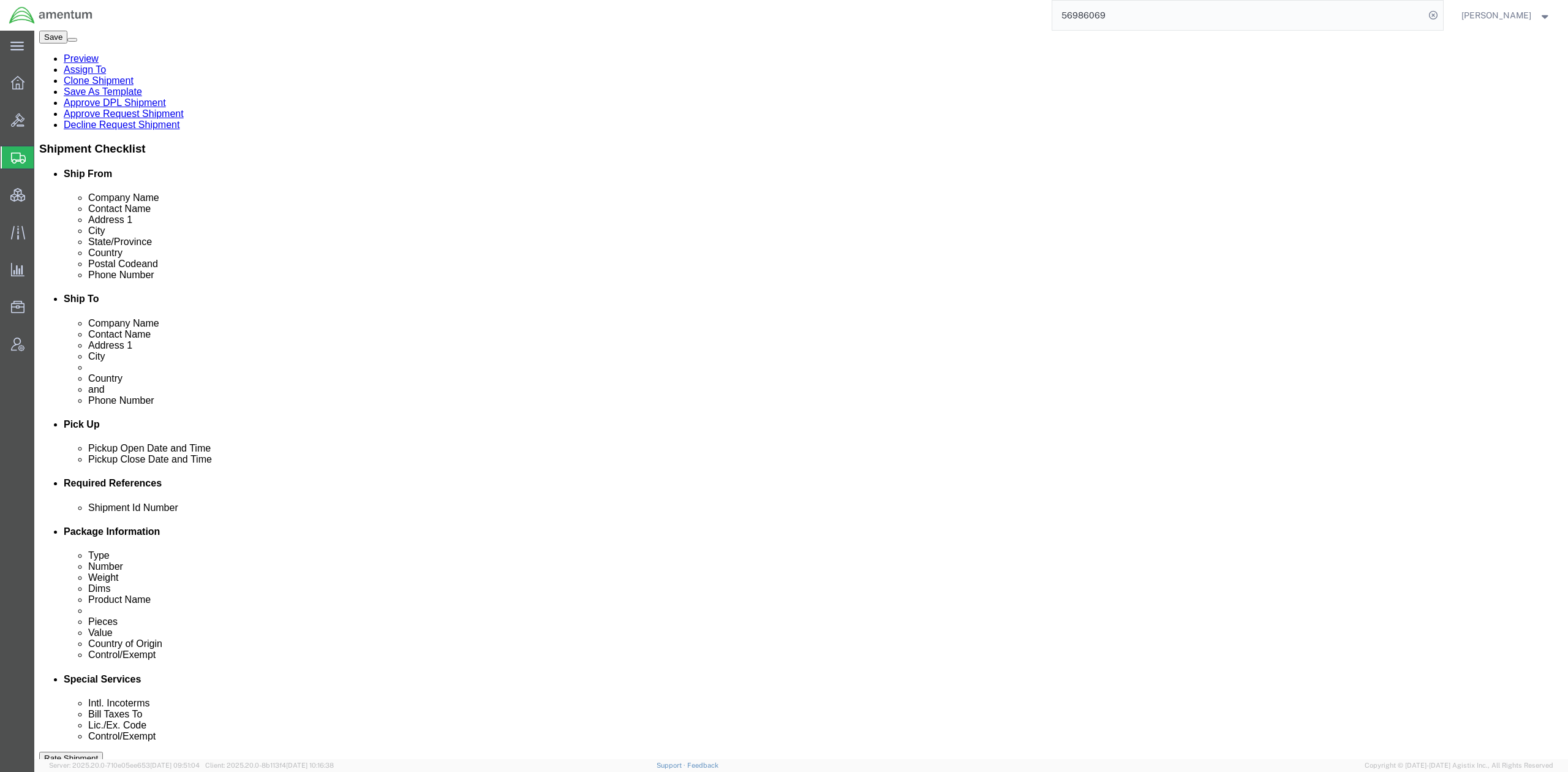
click select "Select Direct Indirect"
select select "Direct"
click select "Select Direct Indirect"
click select "Select Shipper Vessel"
select select "Vessel"
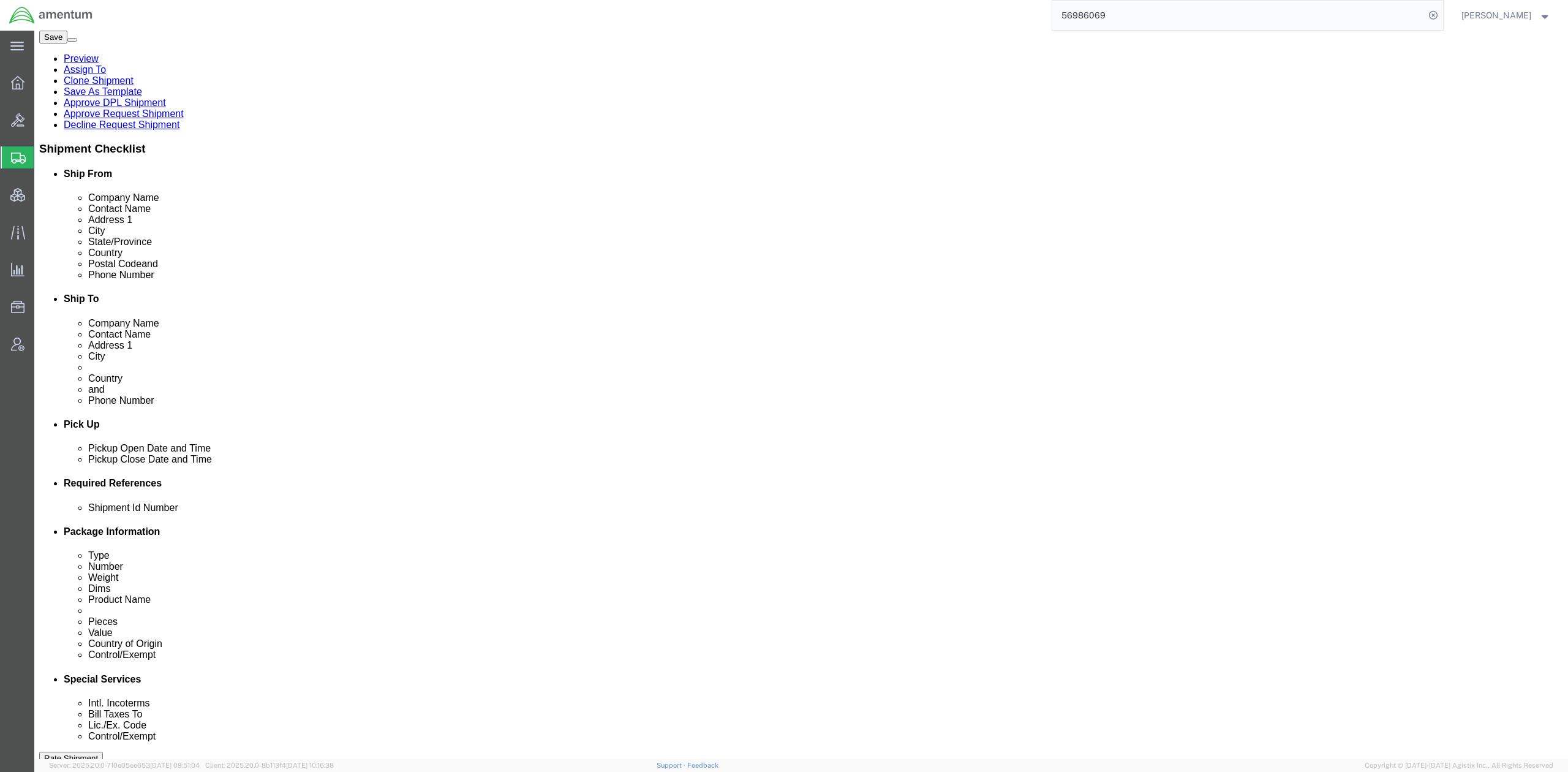
click select "Select Shipper Vessel"
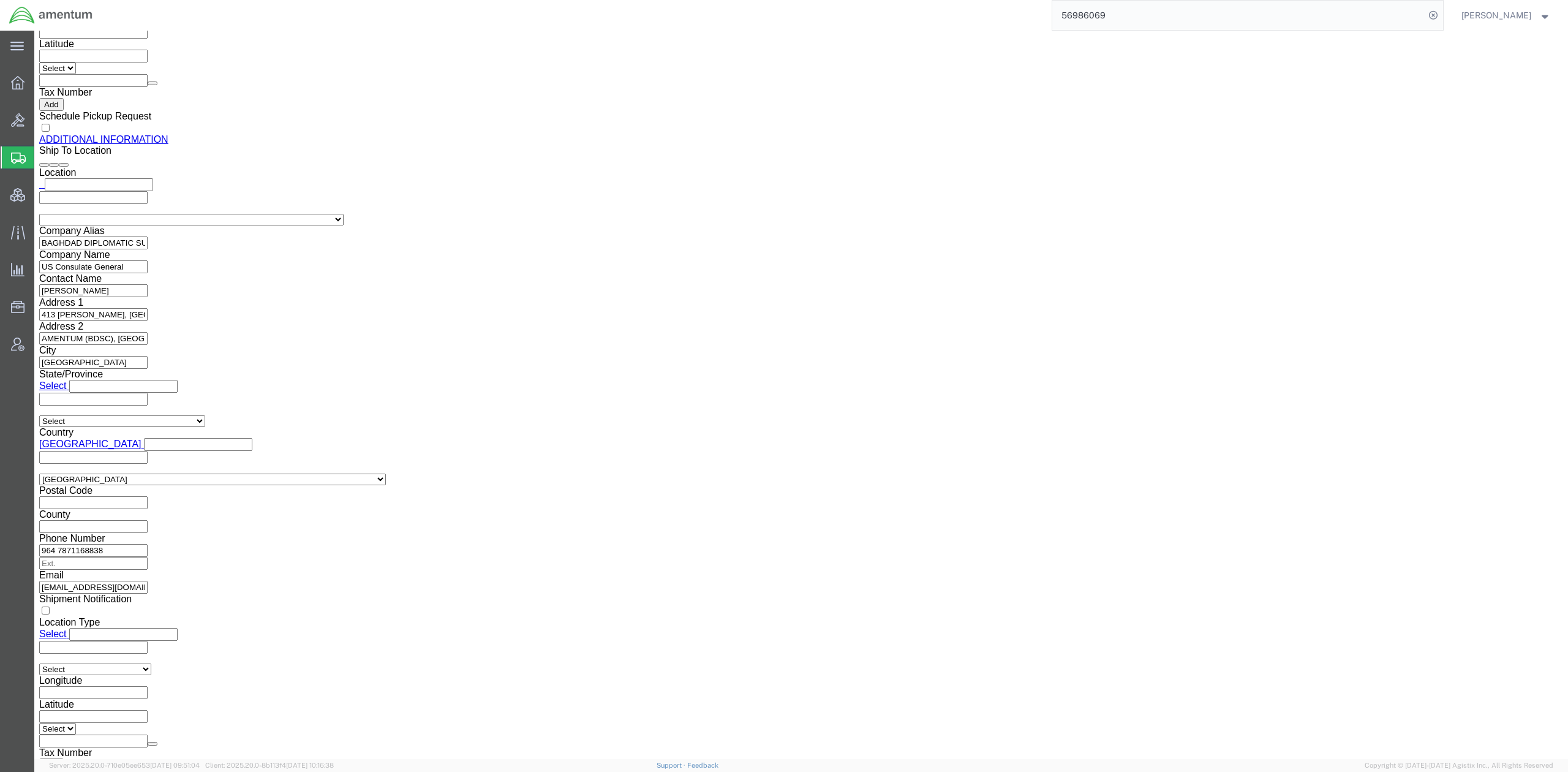
scroll to position [1633, 0]
click select "links and phone number to carriers to schedule a pickup instructions for US imp…"
select select "109858249"
click select "links and phone number to carriers to schedule a pickup instructions for US imp…"
click button "Add"
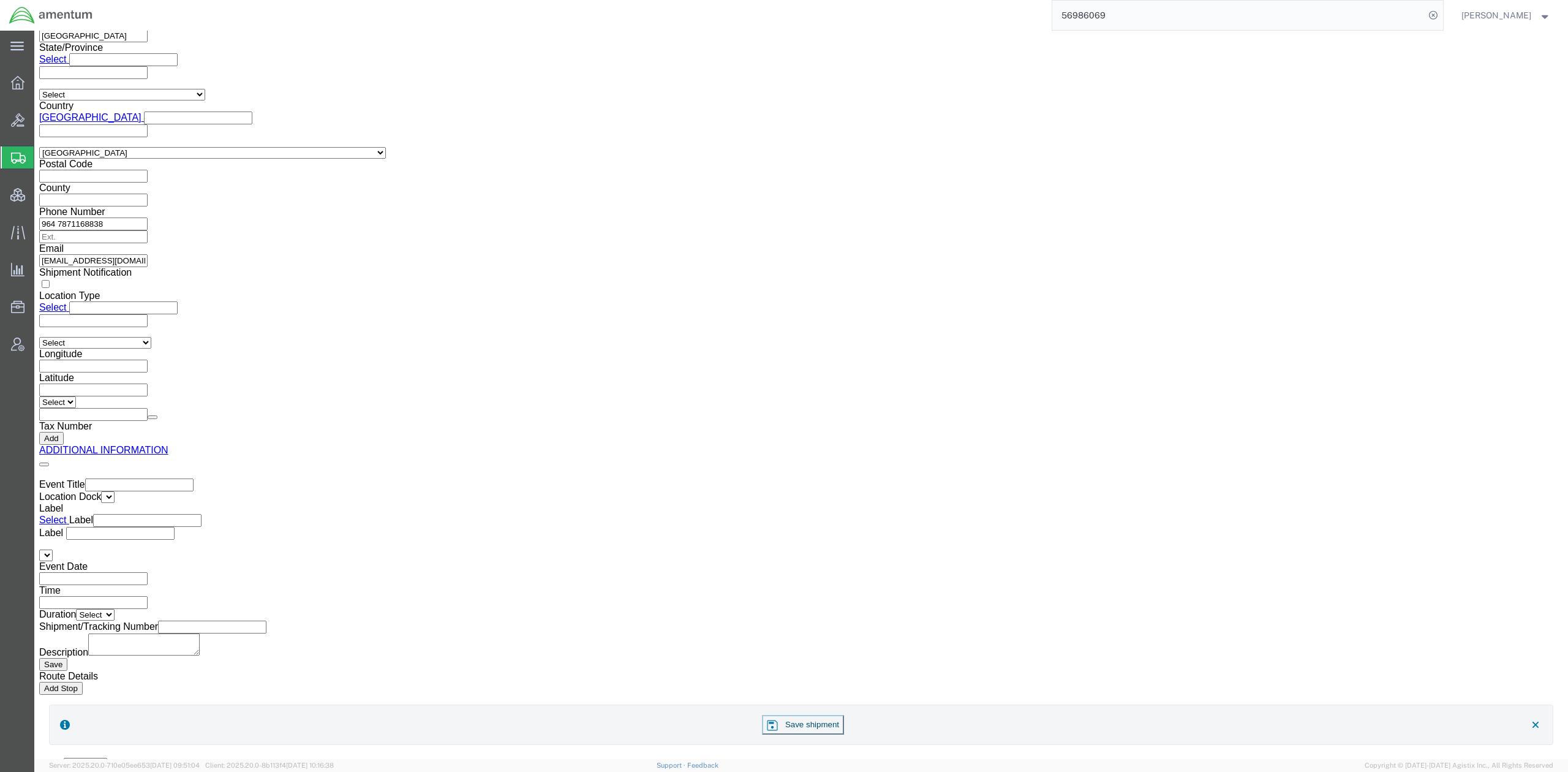
scroll to position [2174, 0]
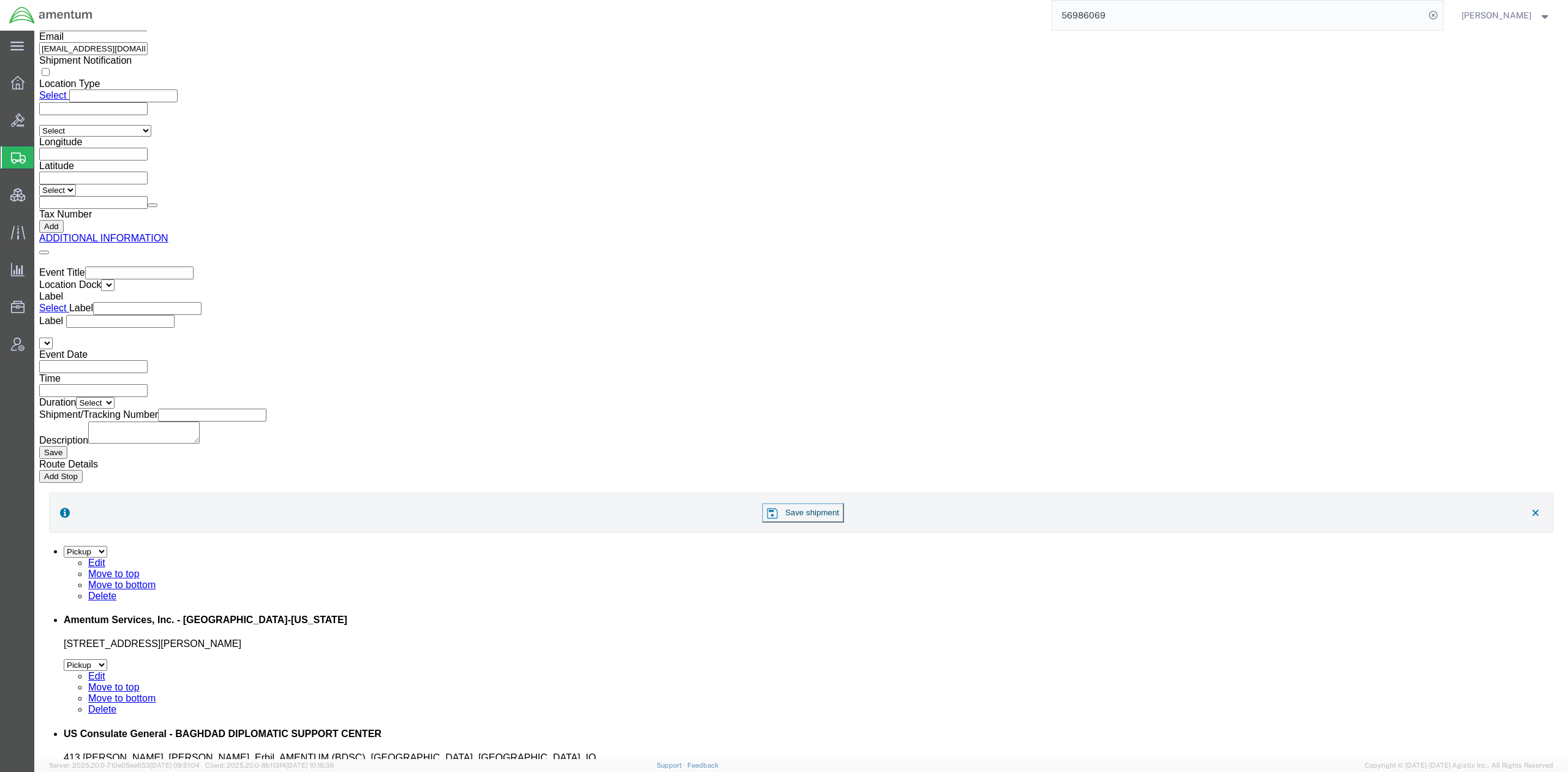
click link "Send To Bid"
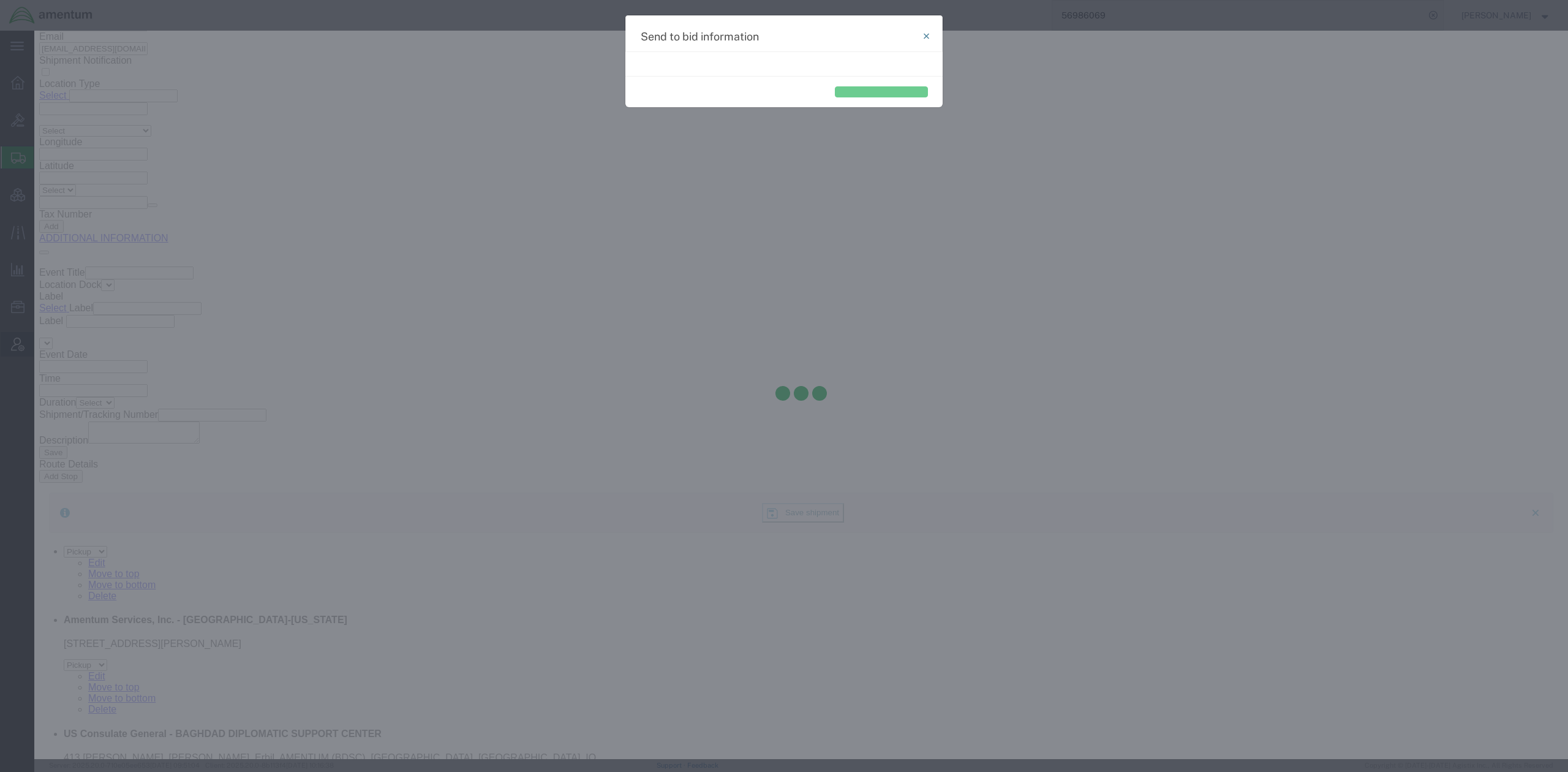
select select "OCN"
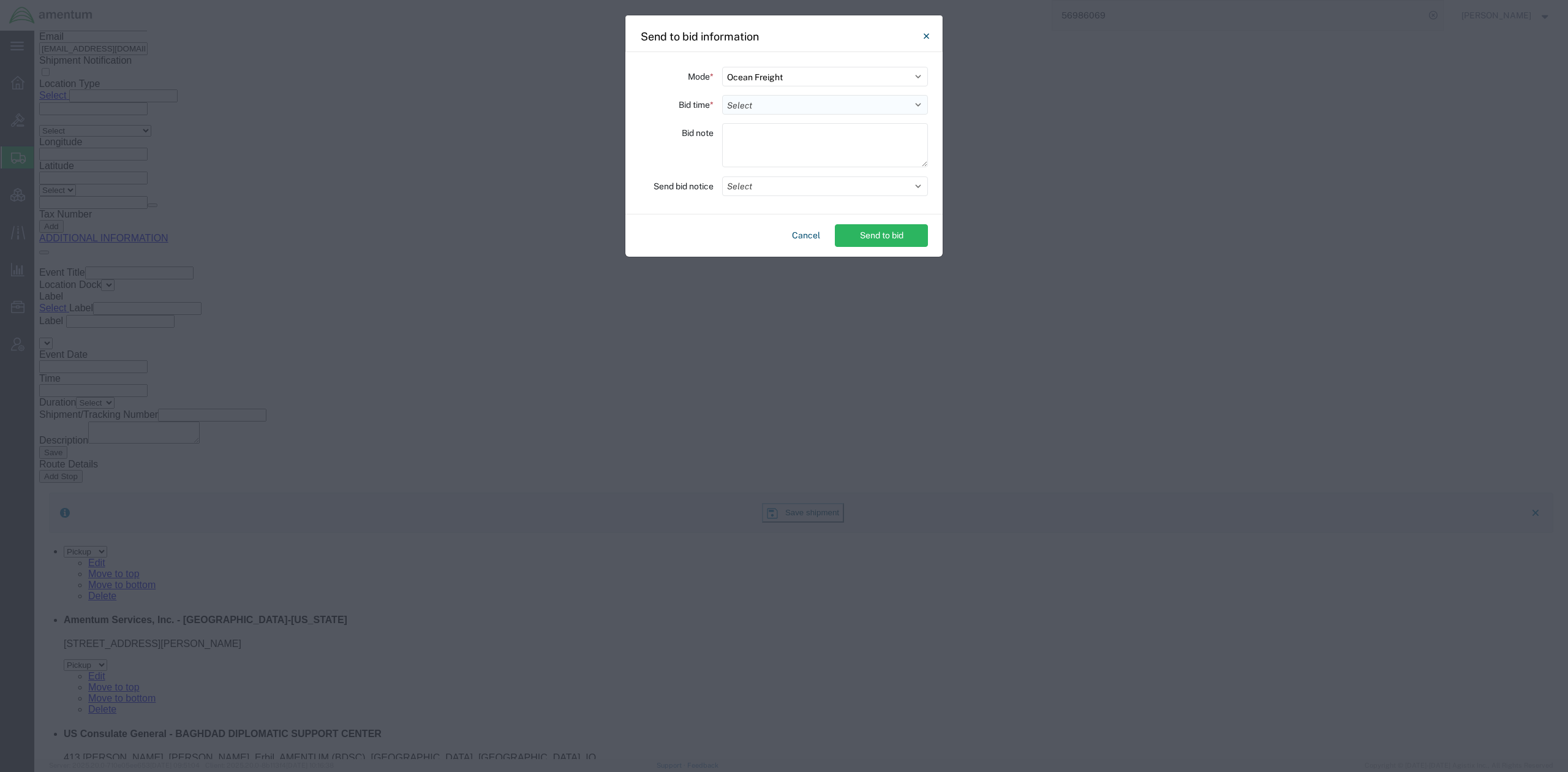
click at [797, 104] on select "Select 30 Min (Rush) 1 Hour (Rush) 2 Hours (Rush) 4 Hours (Rush) 8 Hours (Rush)…" at bounding box center [825, 105] width 206 height 20
select select "168"
click at [722, 95] on select "Select 30 Min (Rush) 1 Hour (Rush) 2 Hours (Rush) 4 Hours (Rush) 8 Hours (Rush)…" at bounding box center [825, 105] width 206 height 20
click at [809, 189] on button "Select" at bounding box center [825, 186] width 206 height 20
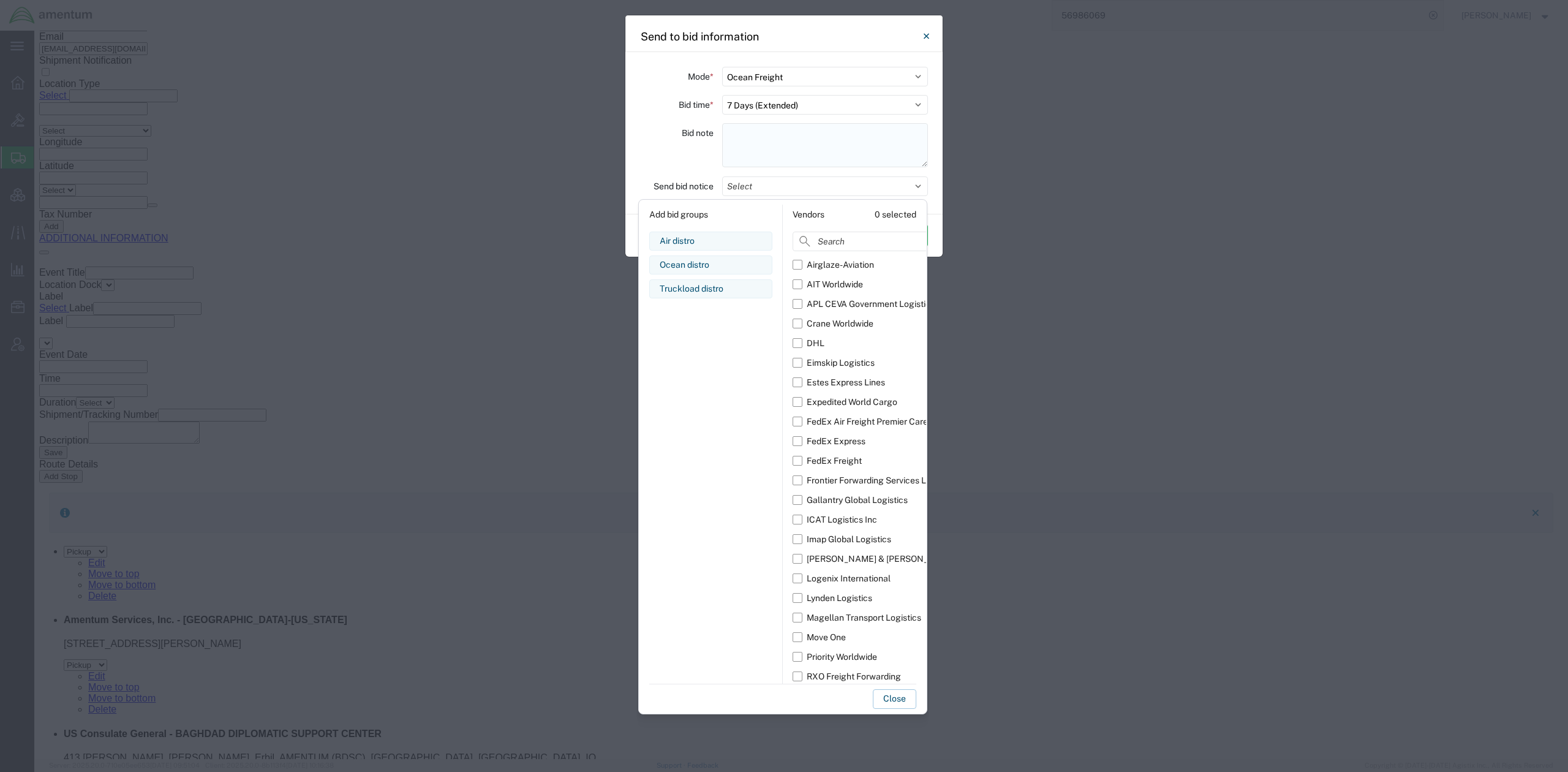
click at [799, 160] on textarea at bounding box center [825, 145] width 206 height 44
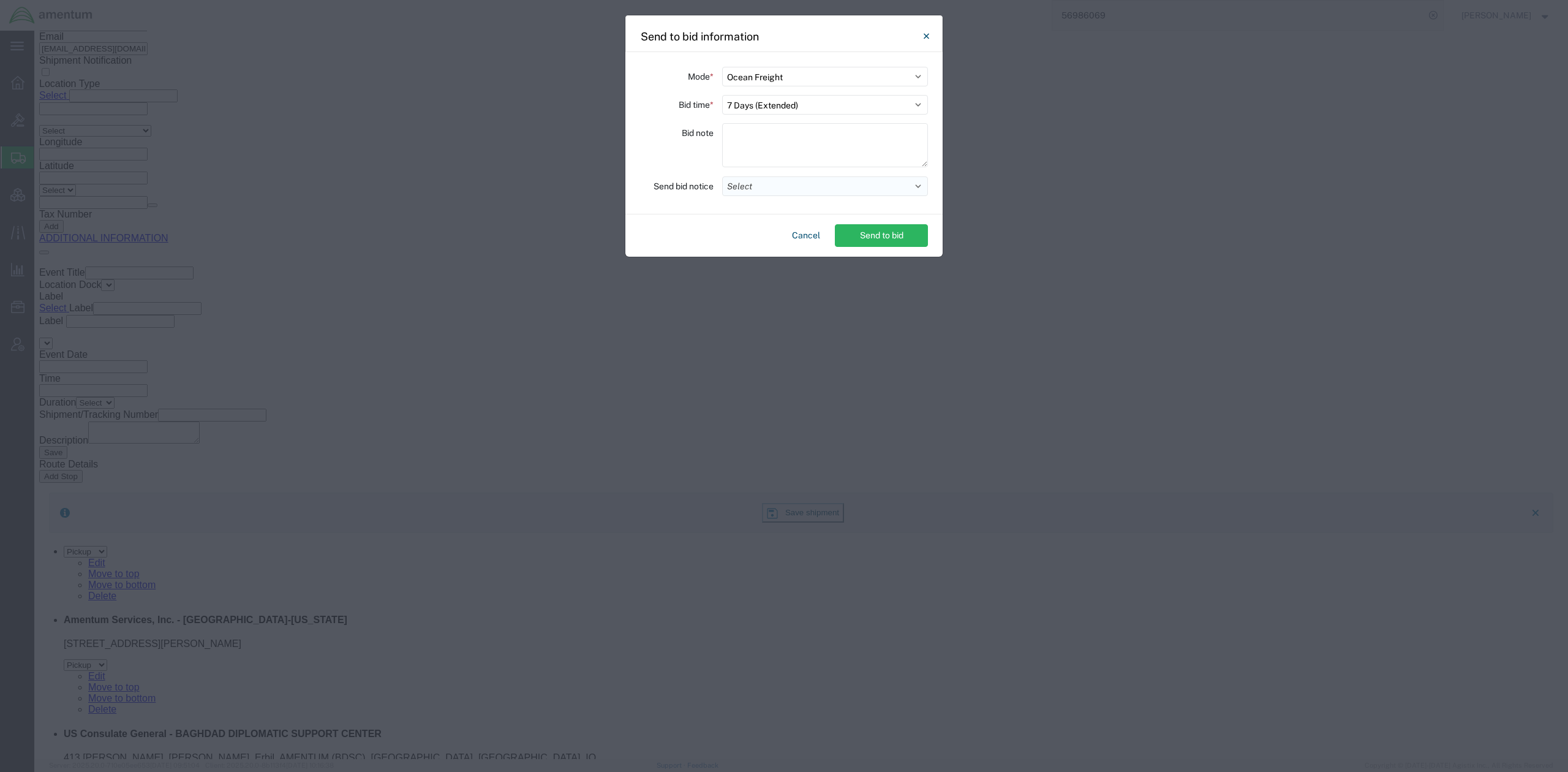
click at [907, 183] on button "Select" at bounding box center [825, 186] width 206 height 20
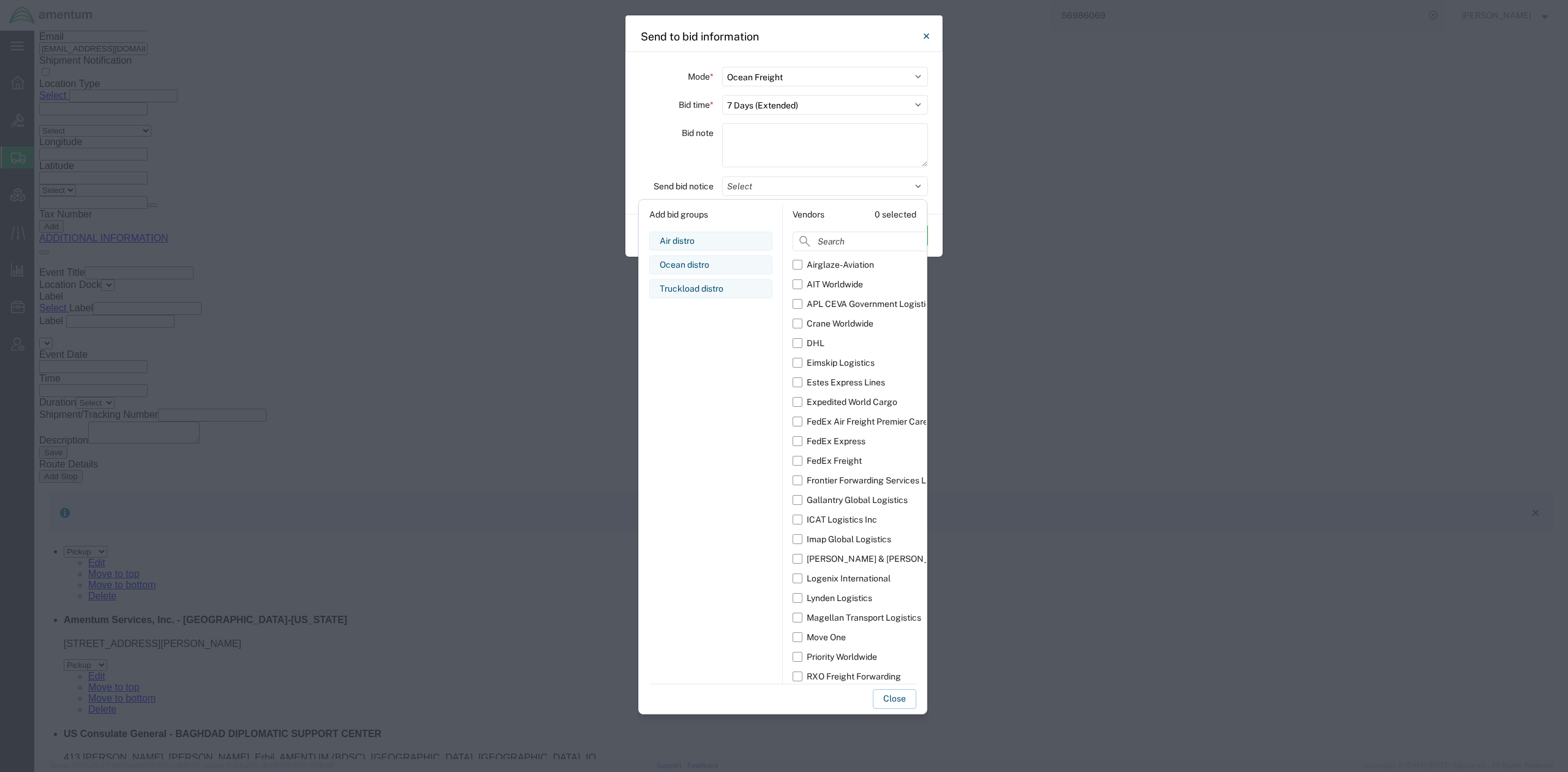
click at [696, 158] on div "Bid note" at bounding box center [677, 147] width 73 height 48
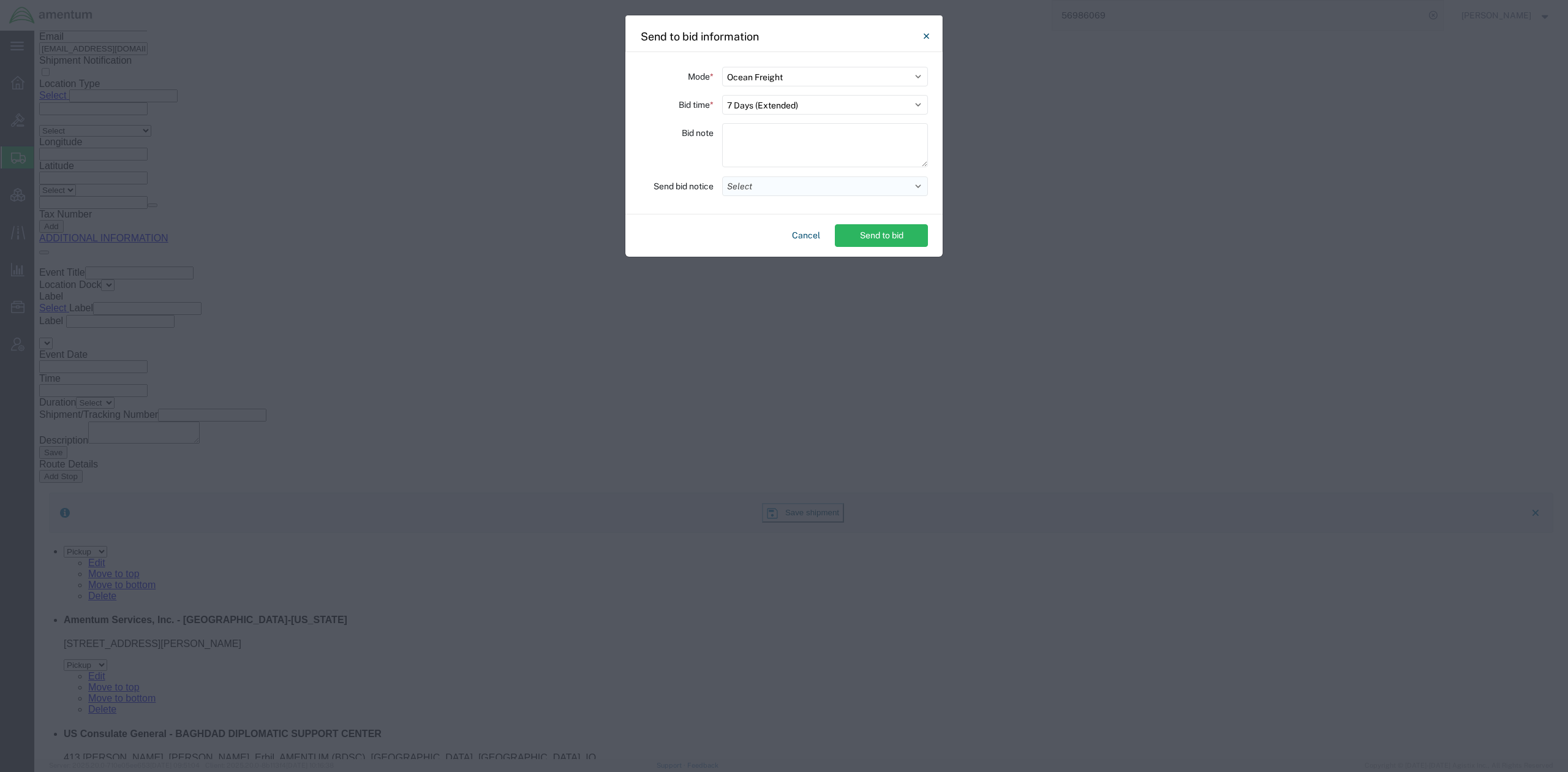
click at [767, 185] on button "Select" at bounding box center [825, 186] width 206 height 20
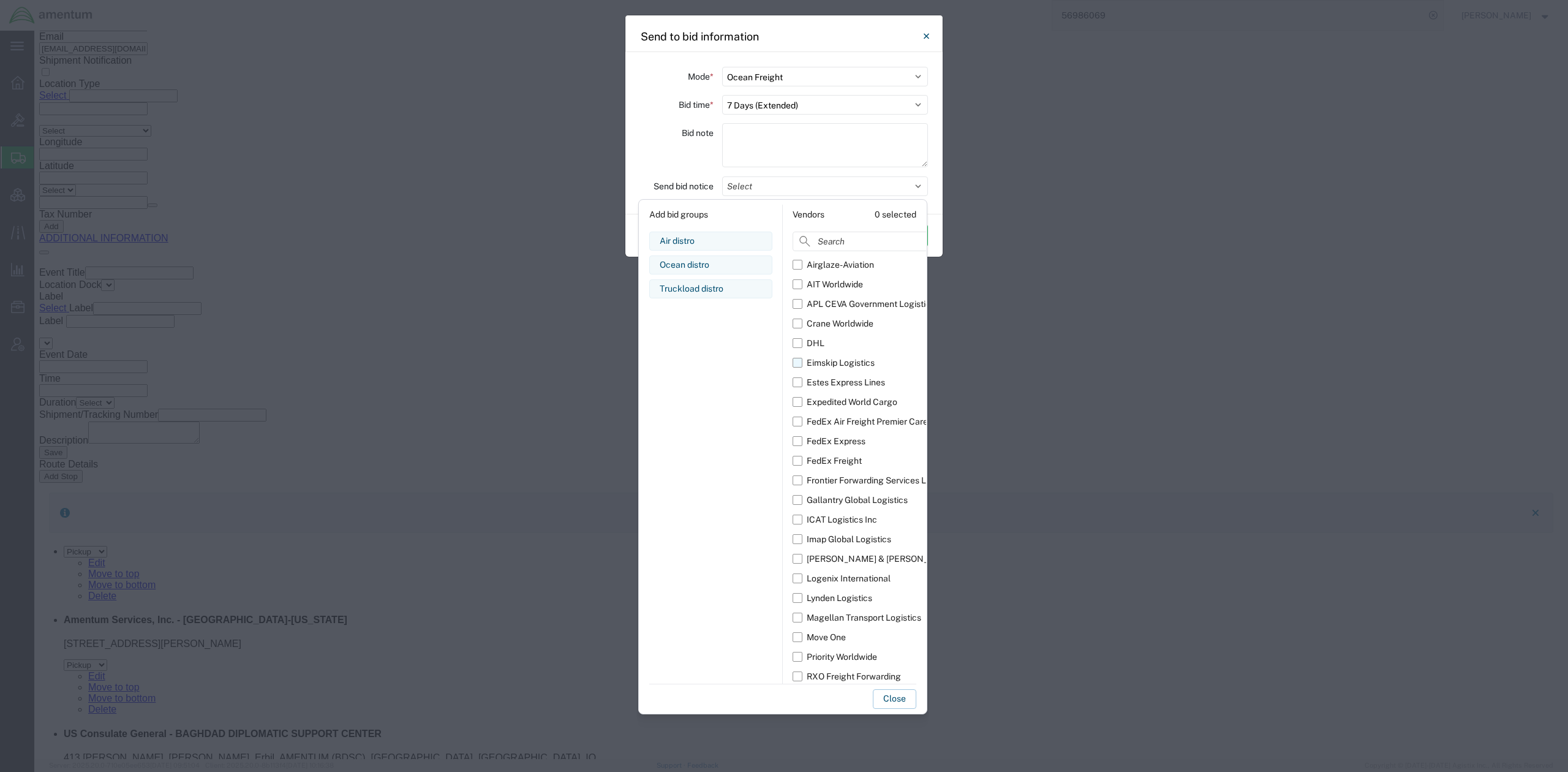
click at [800, 365] on label "Eimskip Logistics" at bounding box center [874, 363] width 163 height 20
click at [0, 0] on input "Eimskip Logistics" at bounding box center [0, 0] width 0 height 0
click at [799, 324] on label "Crane Worldwide" at bounding box center [874, 323] width 163 height 20
click at [0, 0] on input "Crane Worldwide" at bounding box center [0, 0] width 0 height 0
click at [799, 303] on label "APL CEVA Government Logistics" at bounding box center [874, 304] width 163 height 20
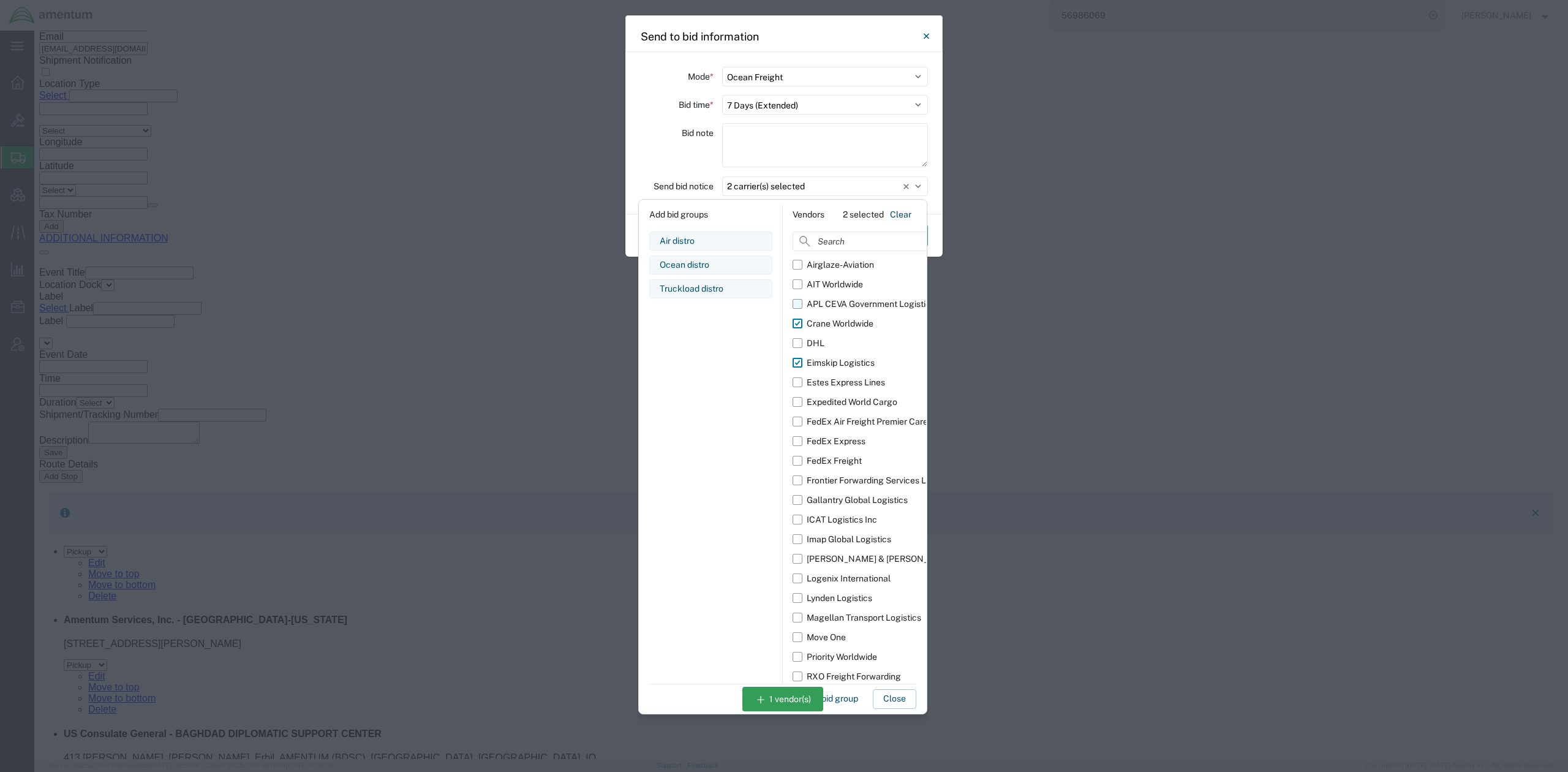
click at [0, 0] on input "APL CEVA Government Logistics" at bounding box center [0, 0] width 0 height 0
click at [800, 283] on label "AIT Worldwide" at bounding box center [874, 284] width 163 height 20
click at [0, 0] on input "AIT Worldwide" at bounding box center [0, 0] width 0 height 0
click at [799, 523] on label "ICAT Logistics Inc" at bounding box center [874, 520] width 163 height 20
click at [0, 0] on input "ICAT Logistics Inc" at bounding box center [0, 0] width 0 height 0
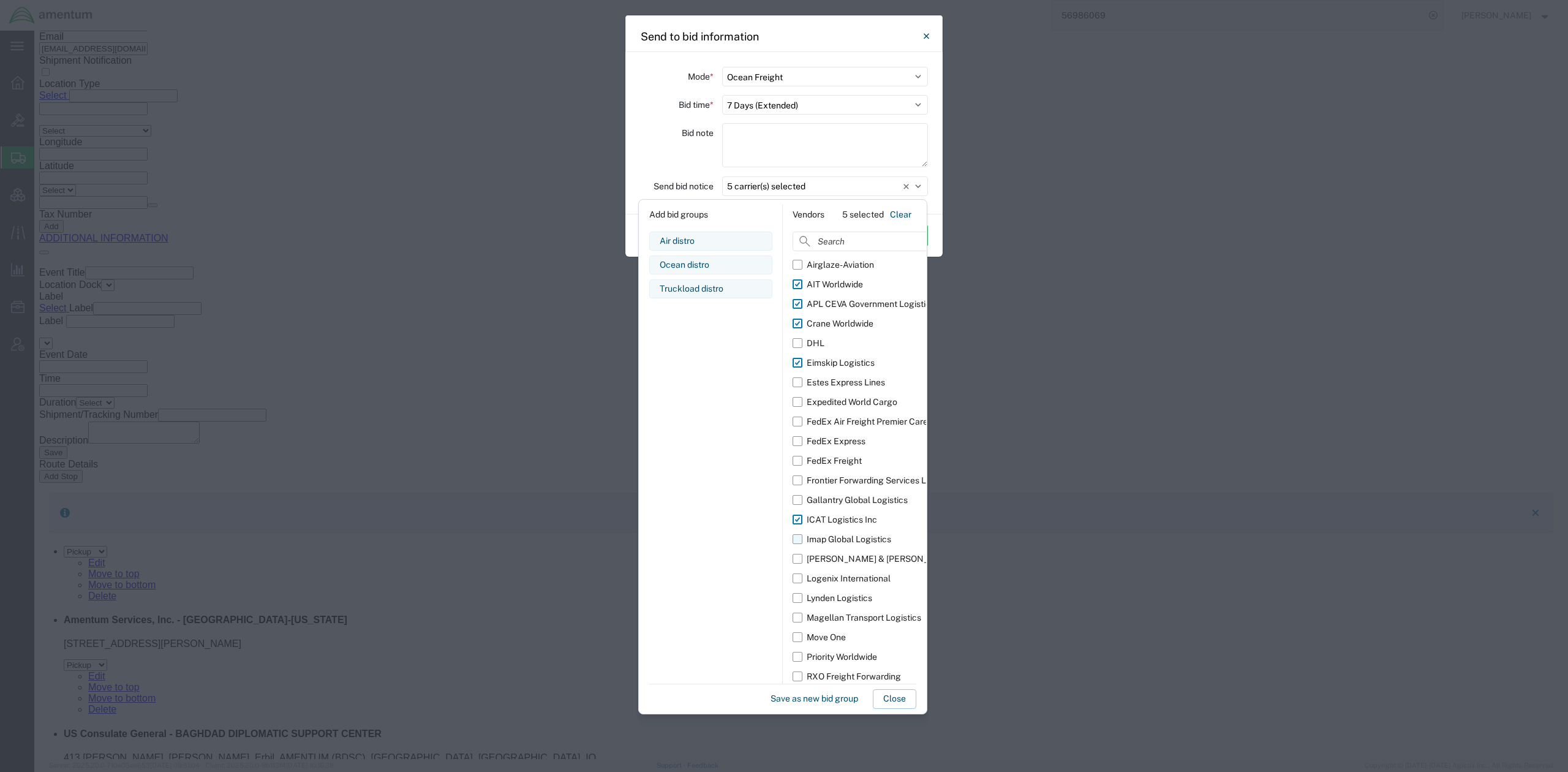
click at [795, 541] on label "Imap Global Logistics" at bounding box center [874, 539] width 163 height 20
click at [0, 0] on input "Imap Global Logistics" at bounding box center [0, 0] width 0 height 0
click at [799, 560] on label "[PERSON_NAME] & [PERSON_NAME]" at bounding box center [874, 559] width 163 height 20
click at [0, 0] on input "[PERSON_NAME] & [PERSON_NAME]" at bounding box center [0, 0] width 0 height 0
click at [799, 579] on label "Logenix International" at bounding box center [874, 579] width 163 height 20
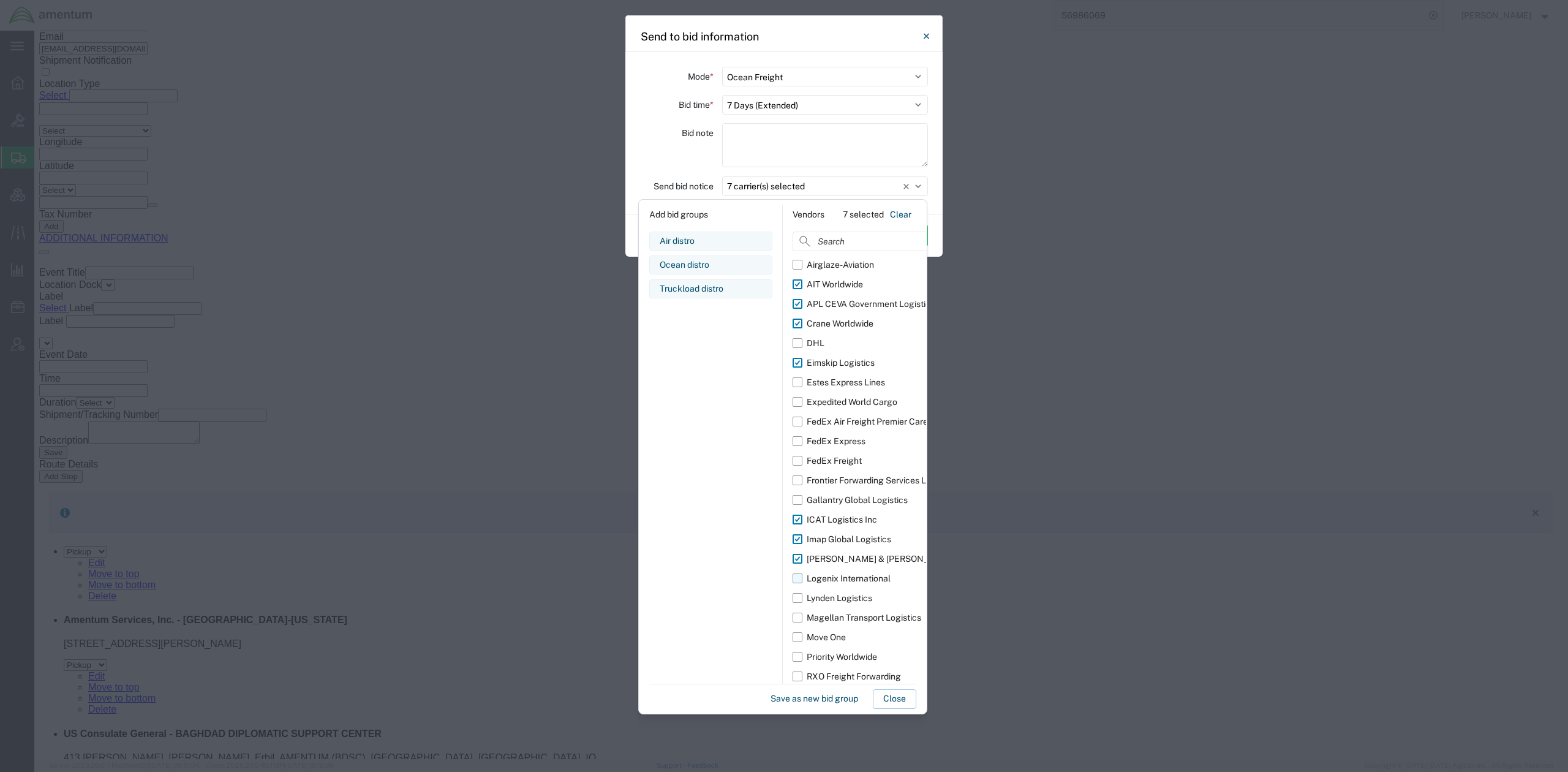
click at [0, 0] on input "Logenix International" at bounding box center [0, 0] width 0 height 0
click at [802, 599] on label "Lynden Logistics" at bounding box center [874, 598] width 163 height 20
click at [0, 0] on input "Lynden Logistics" at bounding box center [0, 0] width 0 height 0
click at [863, 657] on div "Priority Worldwide" at bounding box center [842, 657] width 70 height 13
click at [0, 0] on input "Priority Worldwide" at bounding box center [0, 0] width 0 height 0
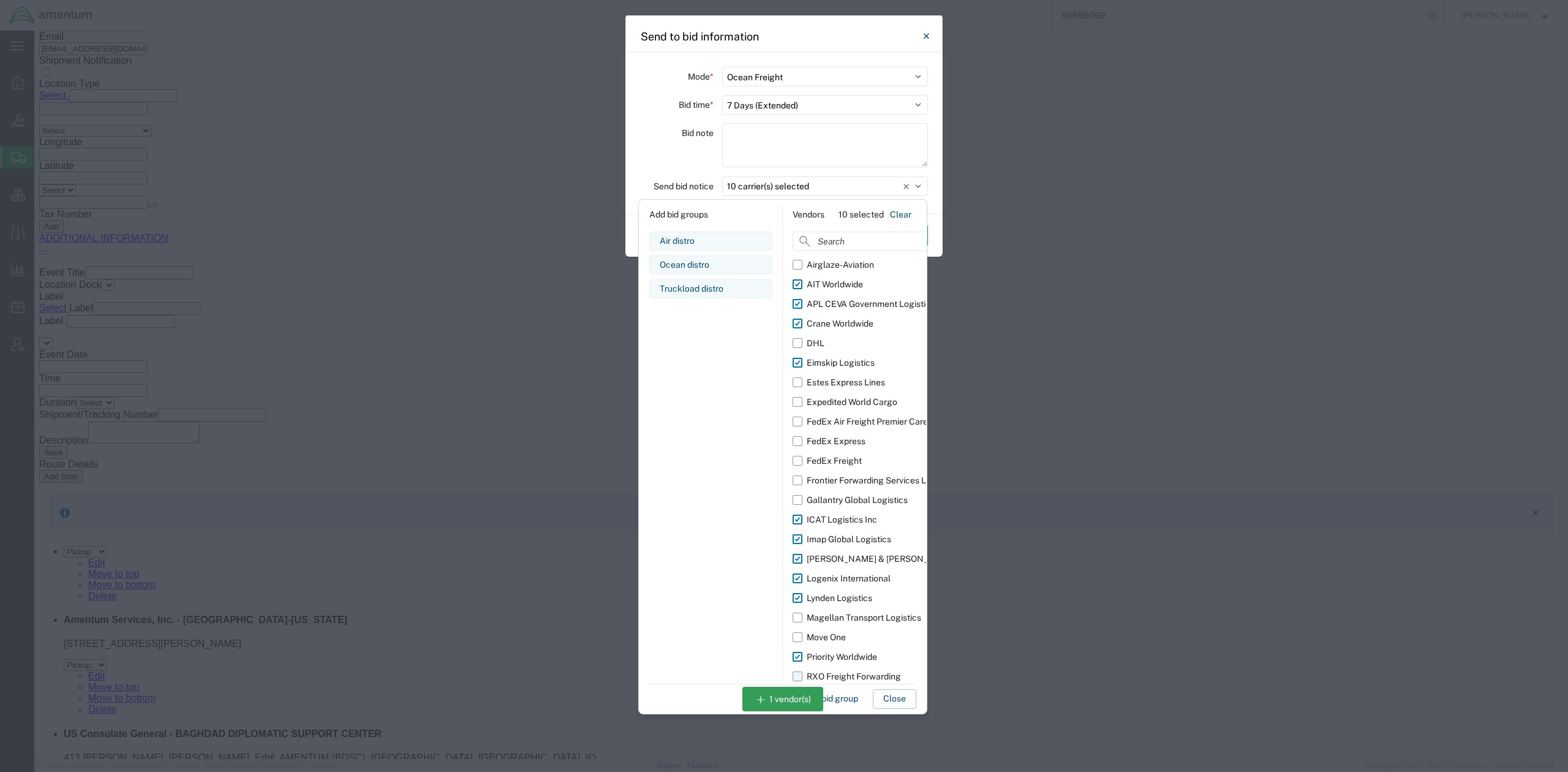
click at [878, 676] on div "RXO Freight Forwarding" at bounding box center [854, 676] width 94 height 13
click at [0, 0] on input "RXO Freight Forwarding" at bounding box center [0, 0] width 0 height 0
click at [685, 570] on div "Air distro Edit bid group Remove bid group Ocean distro Edit bid group Remove b…" at bounding box center [711, 457] width 123 height 452
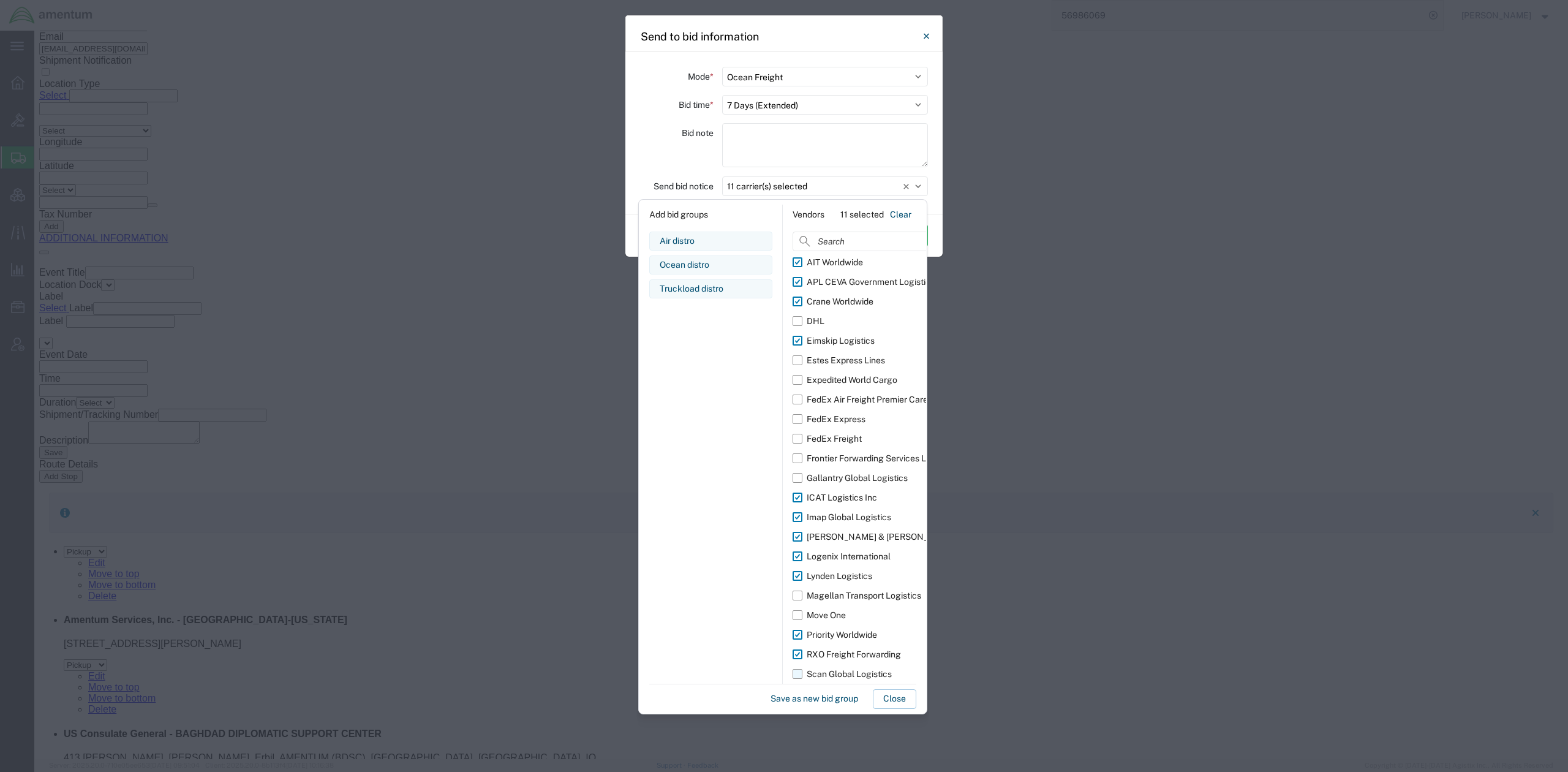
click at [801, 676] on label "Scan Global Logistics" at bounding box center [874, 674] width 163 height 20
click at [0, 0] on input "Scan Global Logistics" at bounding box center [0, 0] width 0 height 0
click at [704, 567] on div "Air distro Edit bid group Remove bid group Ocean distro Edit bid group Remove b…" at bounding box center [711, 457] width 123 height 452
click at [880, 691] on button "Close" at bounding box center [894, 699] width 44 height 20
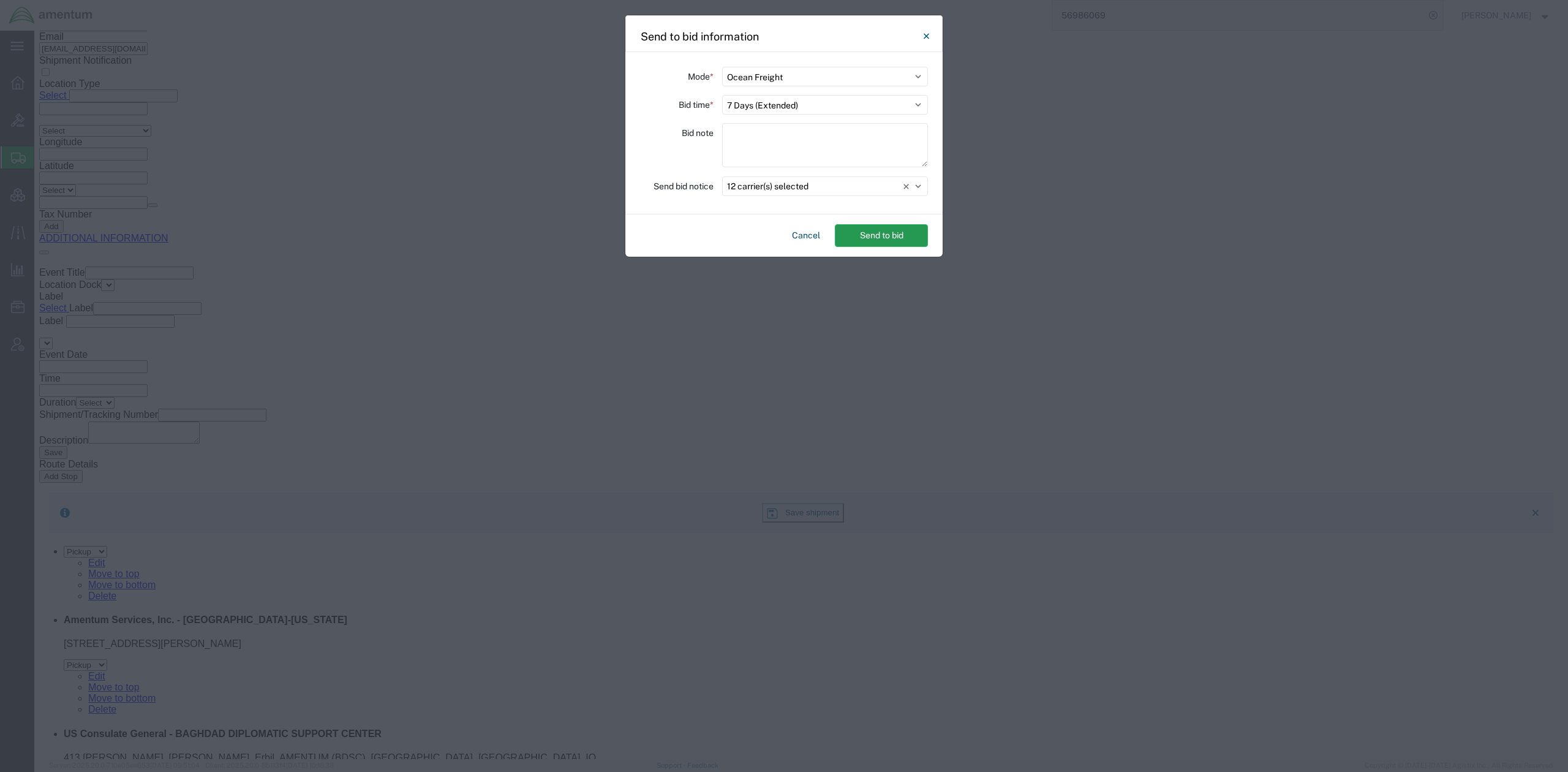
click at [885, 233] on button "Send to bid" at bounding box center [881, 235] width 93 height 23
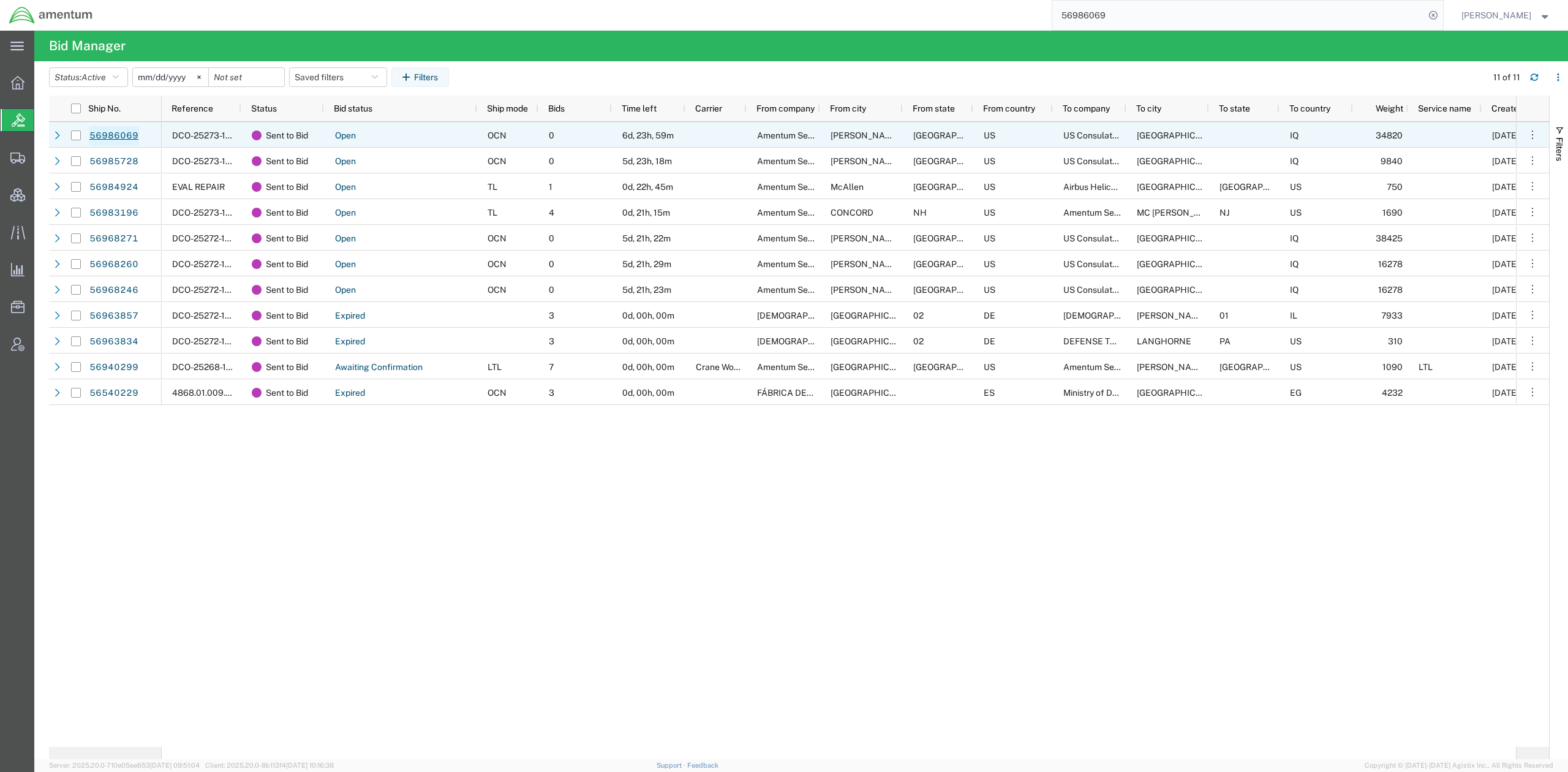
click at [130, 133] on link "56986069" at bounding box center [113, 136] width 50 height 20
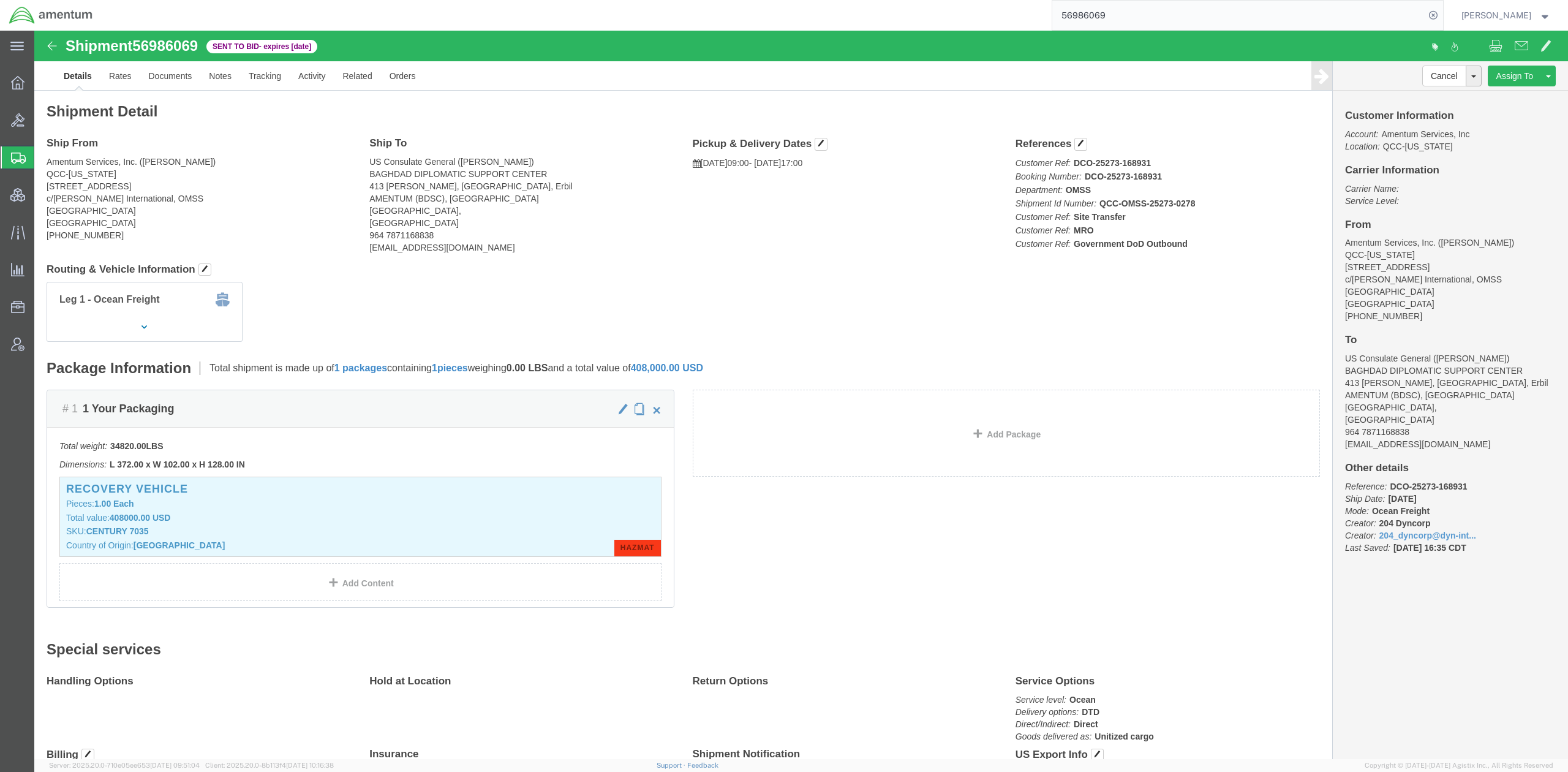
drag, startPoint x: 302, startPoint y: 23, endPoint x: 35, endPoint y: 16, distance: 267.1
click div "Shipment 56986069 Sent to Bid - expires in 7 days"
copy div "Shipment 56986069 Sent to Bid - expires in 7 days"
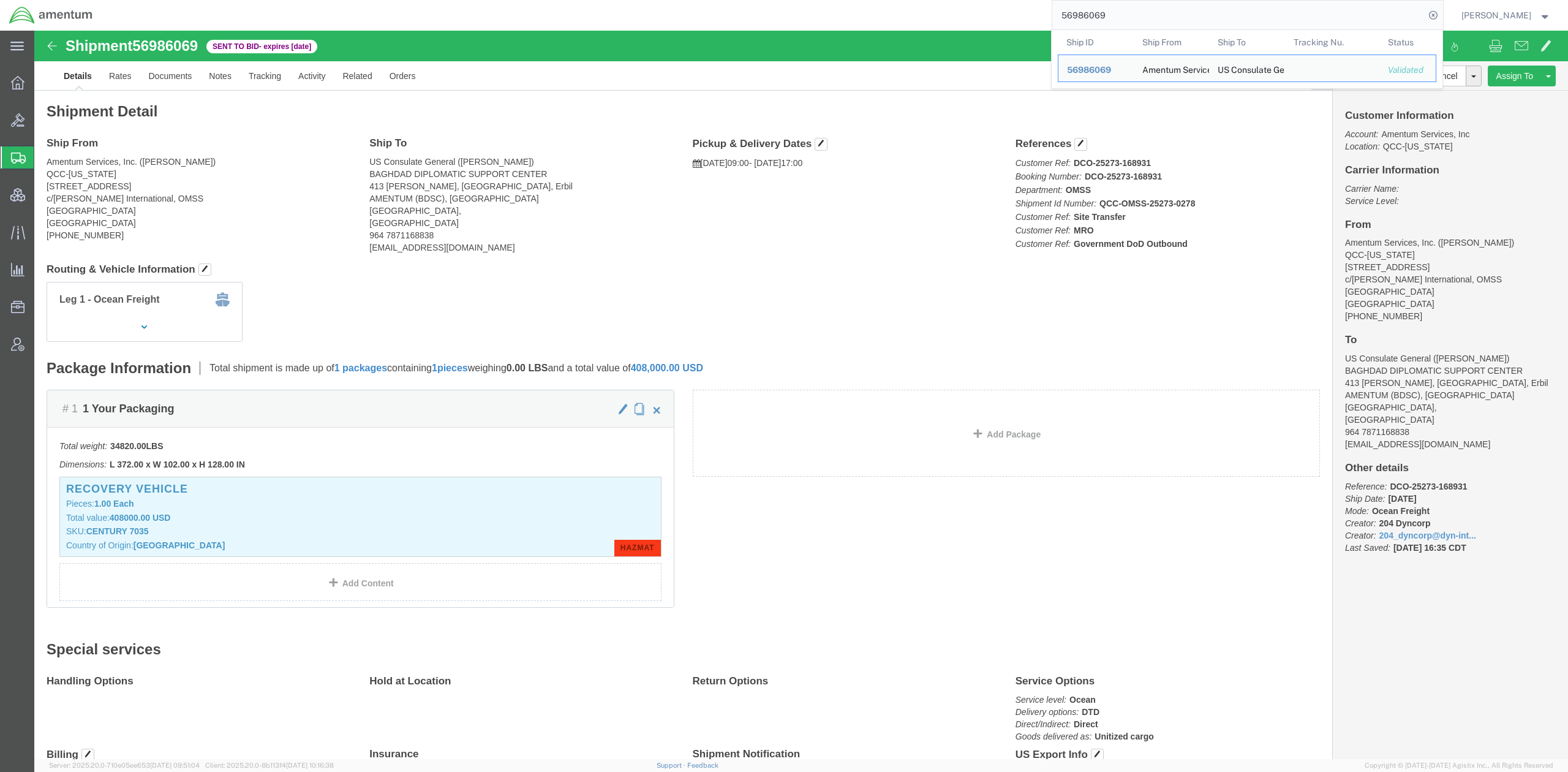
drag, startPoint x: 1105, startPoint y: 11, endPoint x: 942, endPoint y: 1, distance: 163.3
click at [942, 1] on div "56986069 Ship ID Ship From Ship To Tracking Nu. Status Ship ID 56986069 Ship Fr…" at bounding box center [772, 15] width 1342 height 31
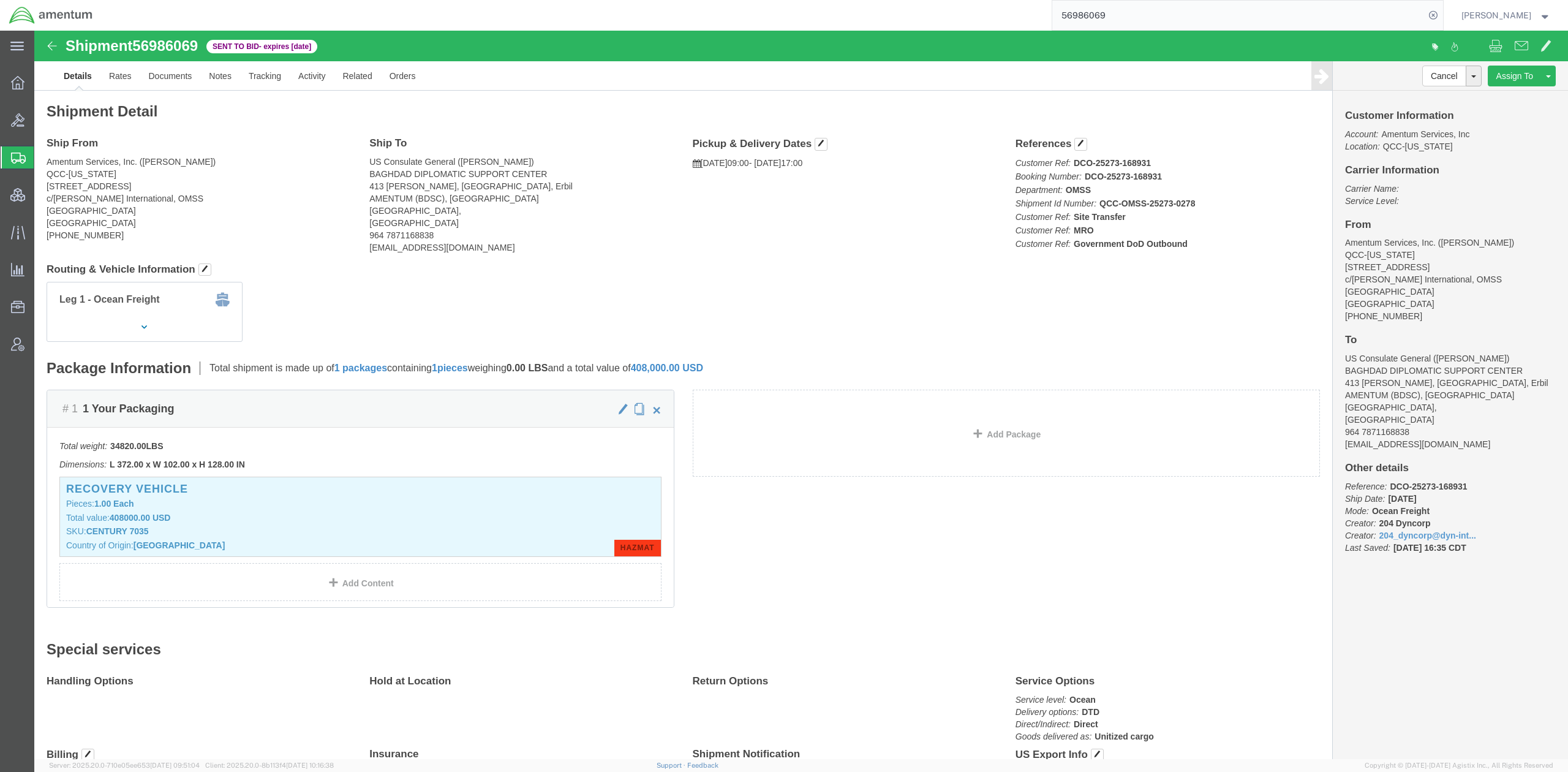
paste input "497"
type input "56986497"
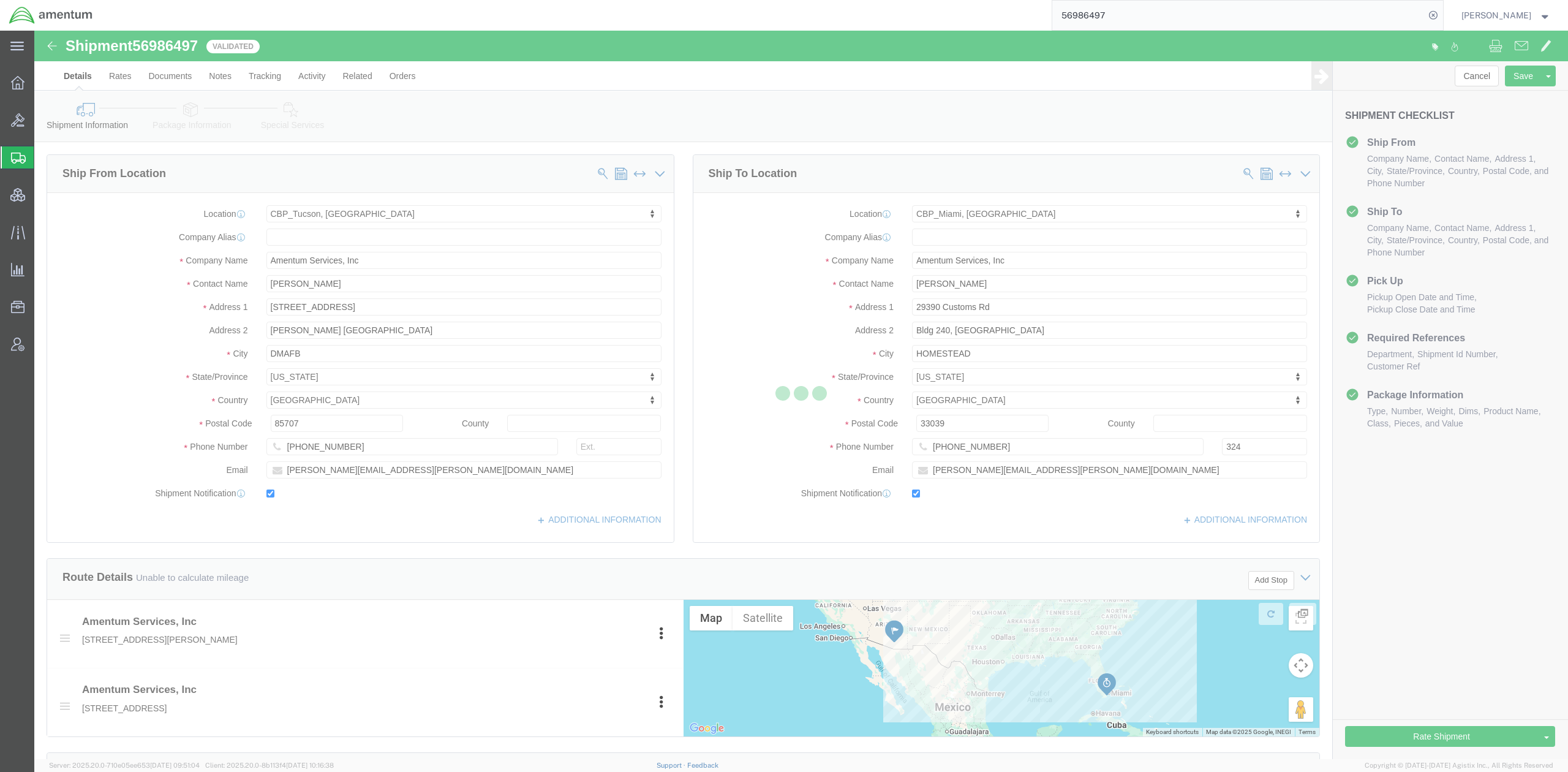
select select "49949"
select select "49931"
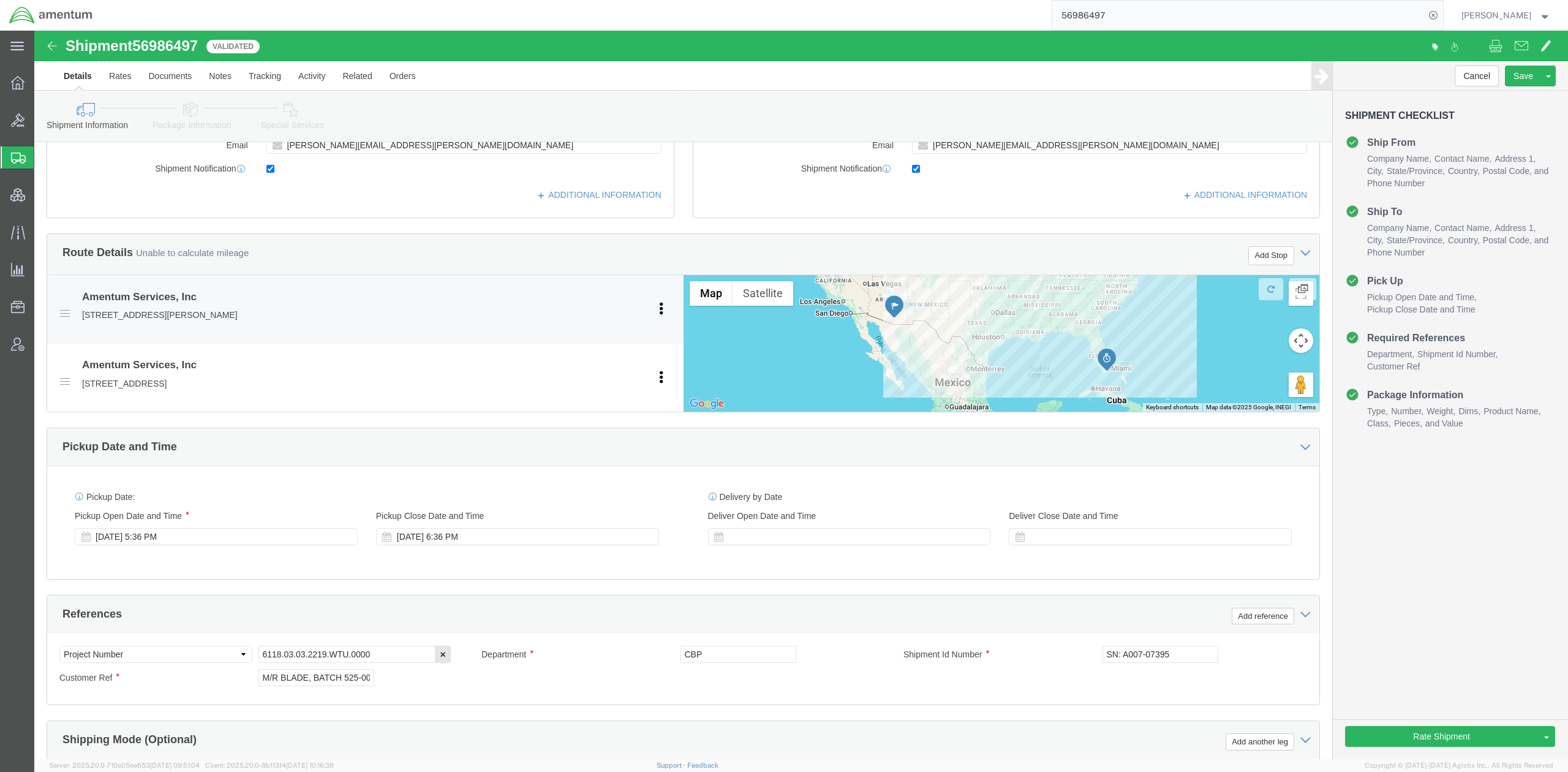
scroll to position [326, 0]
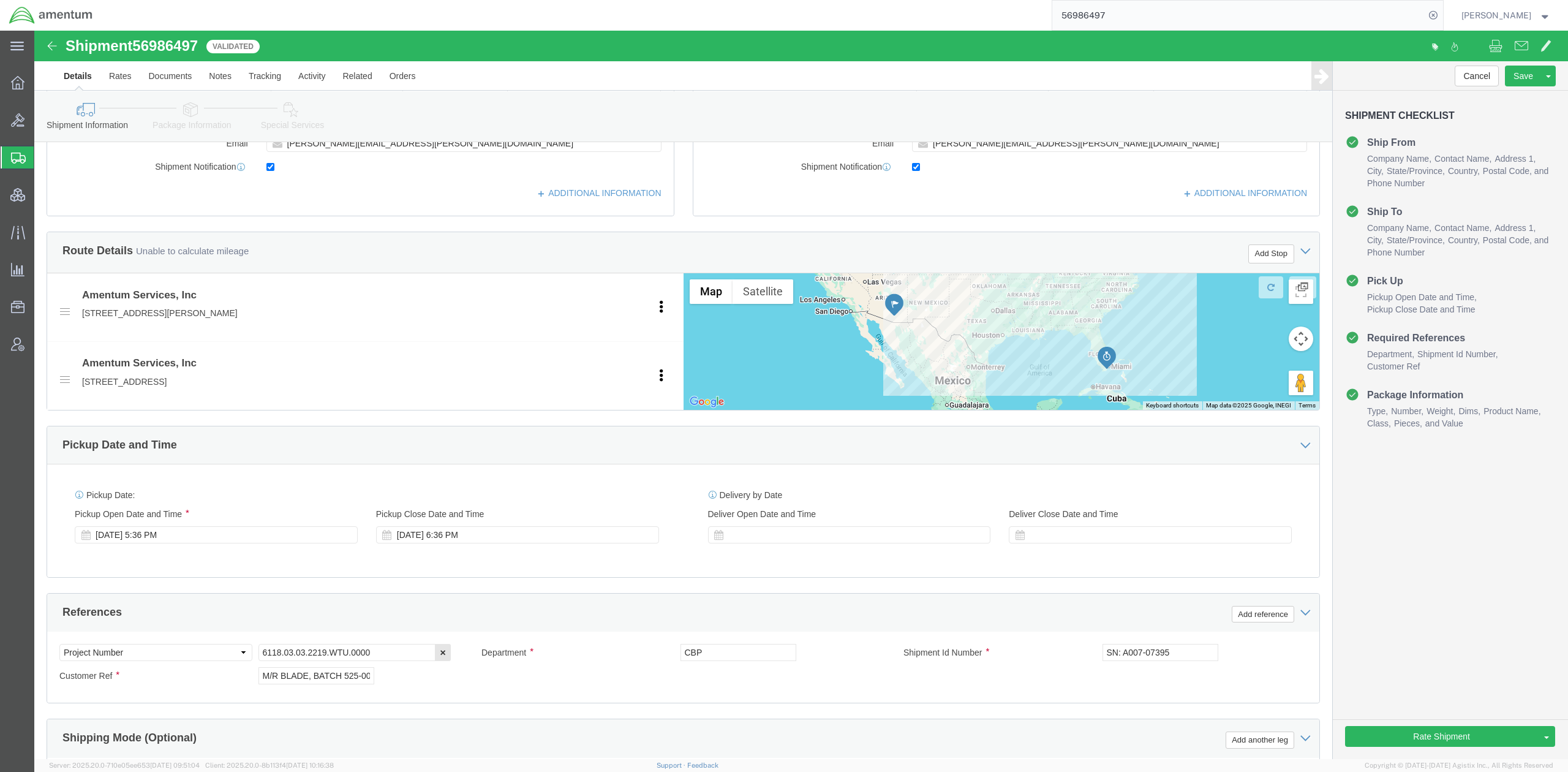
click link "Package Information"
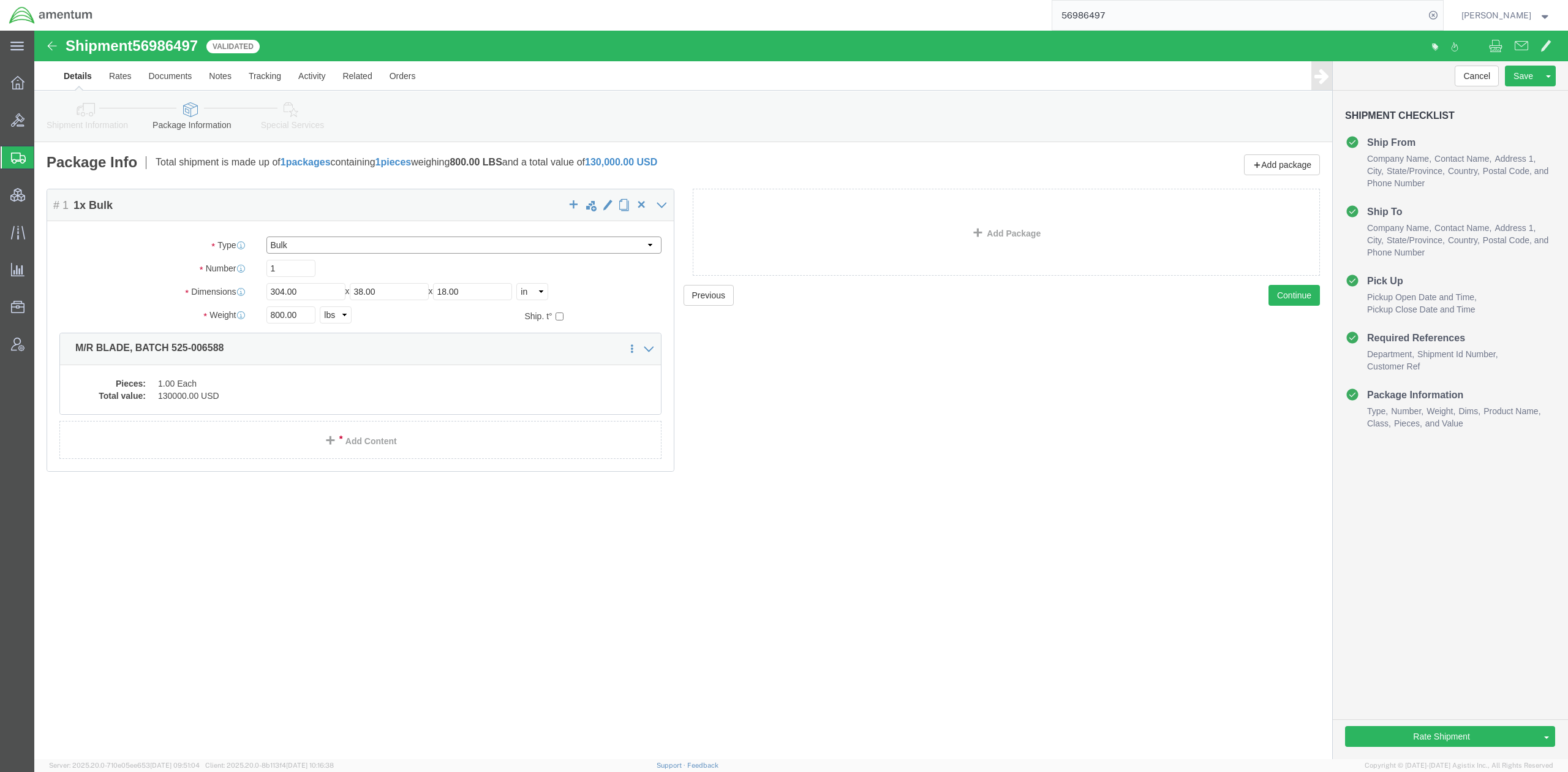
click select "Select BCK Boxes Bale(s) Basket(s) Bolt(s) Bottle(s) Buckets Bulk Bundle(s) Can…"
select select "CRAT"
click select "Select BCK Boxes Bale(s) Basket(s) Bolt(s) Bottle(s) Buckets Bulk Bundle(s) Can…"
click link "Shipment Information"
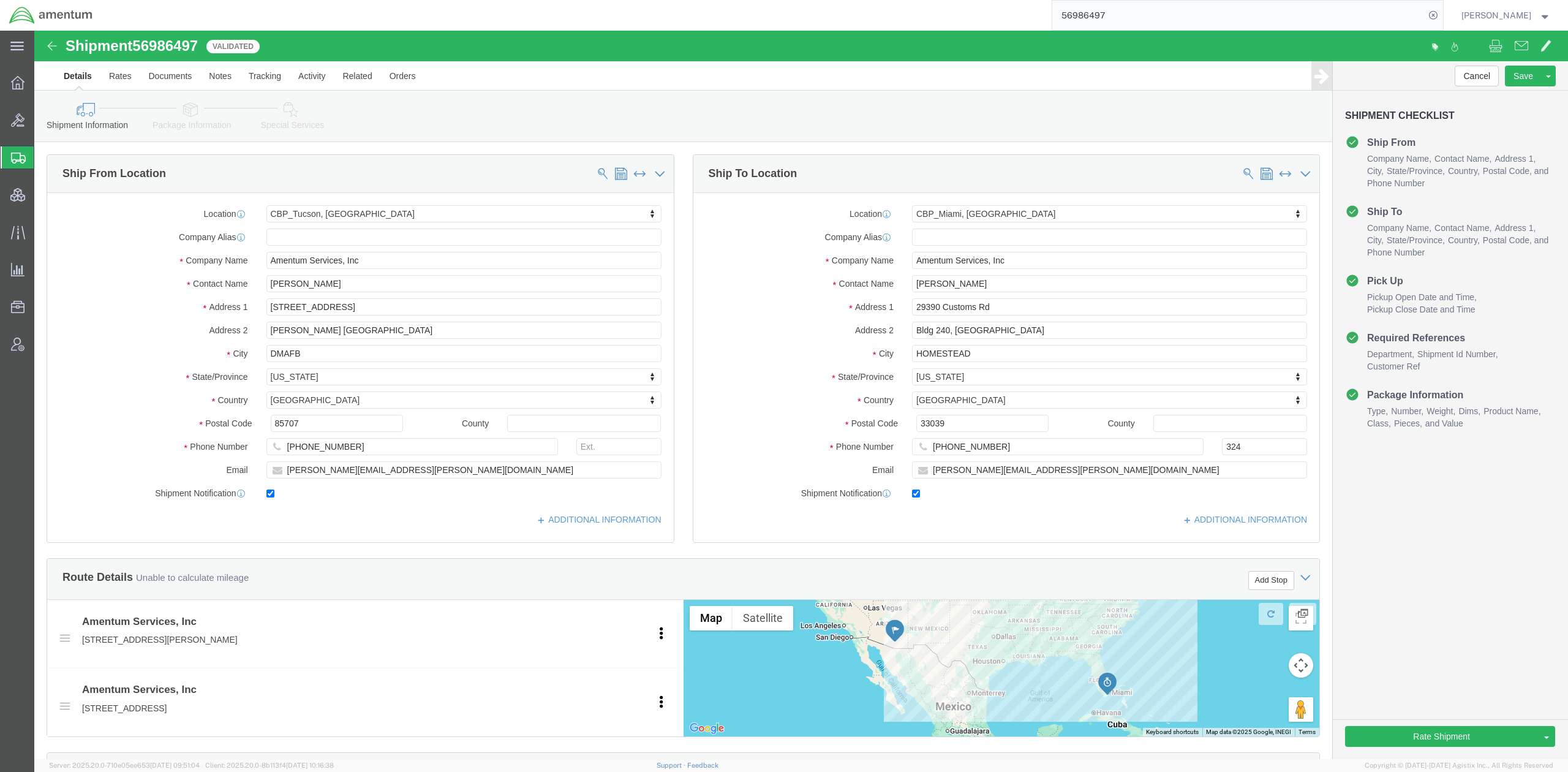
click div "Location CBP_Tucson, AZ_WTU My Profile Location 1002-4122-6 1006-5256-0 1026-89…"
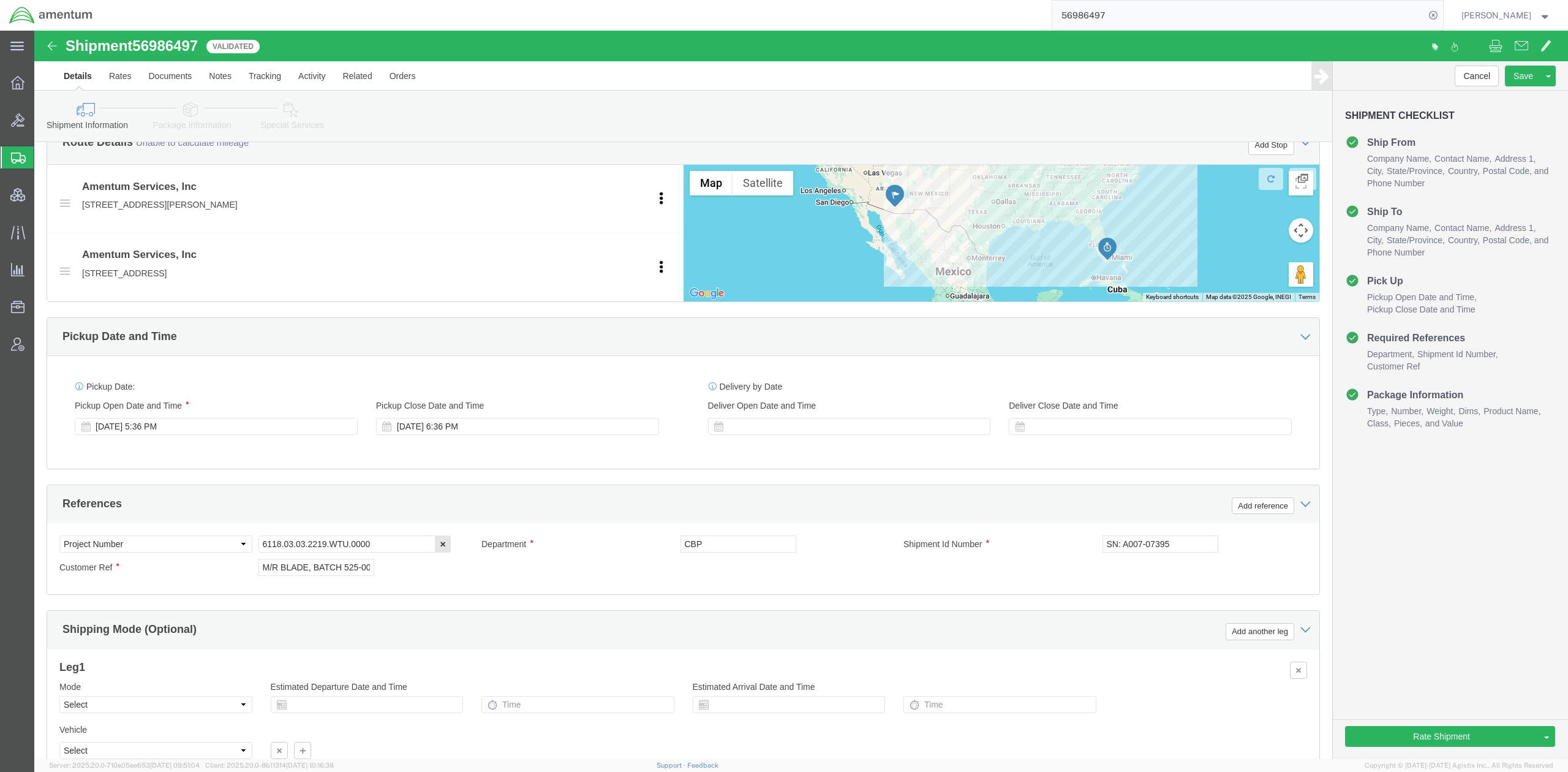
scroll to position [547, 0]
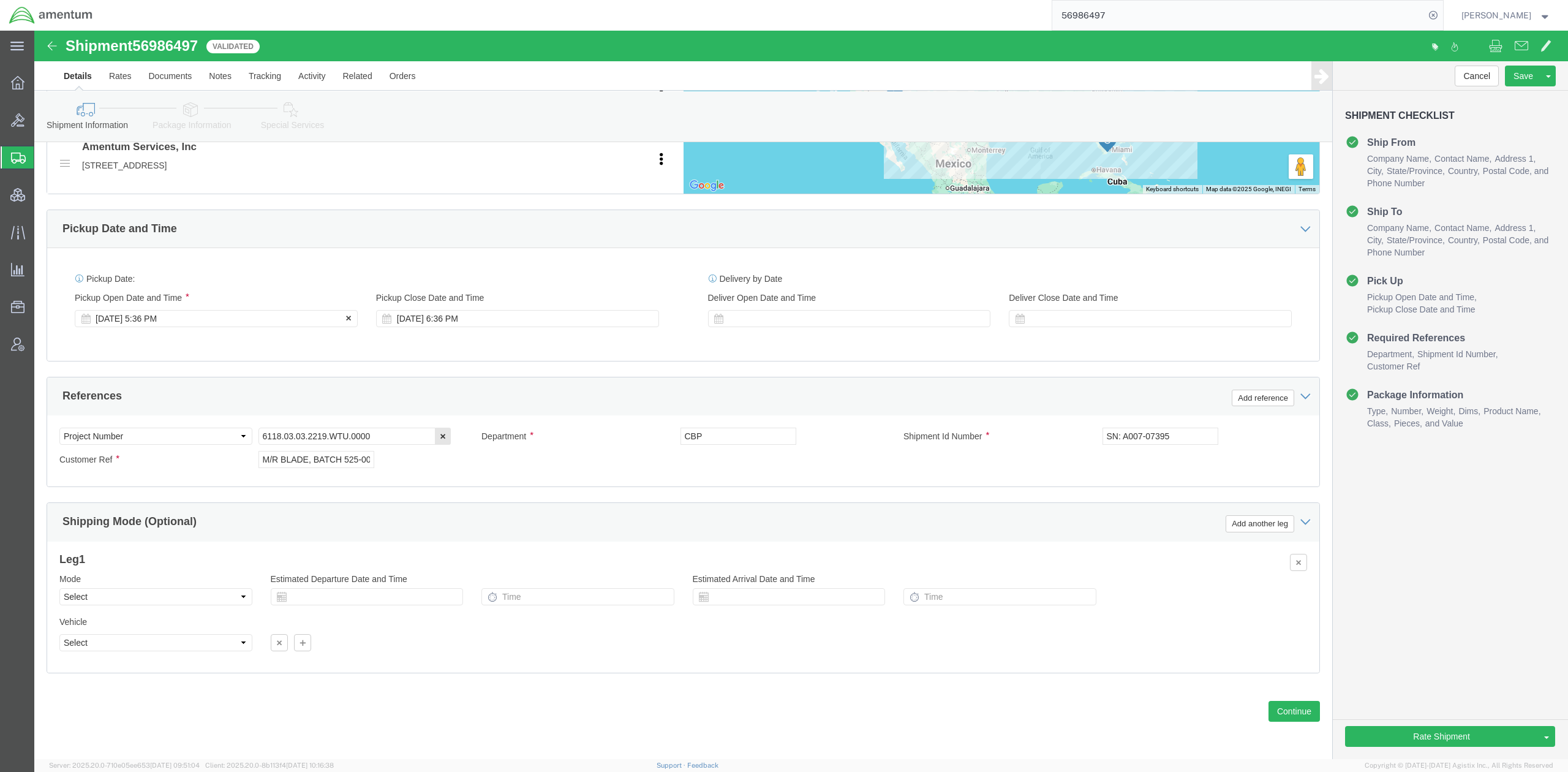
click div "Sep 30 2025 5:36 PM"
click div "Oct 01 2025 5:36 PM"
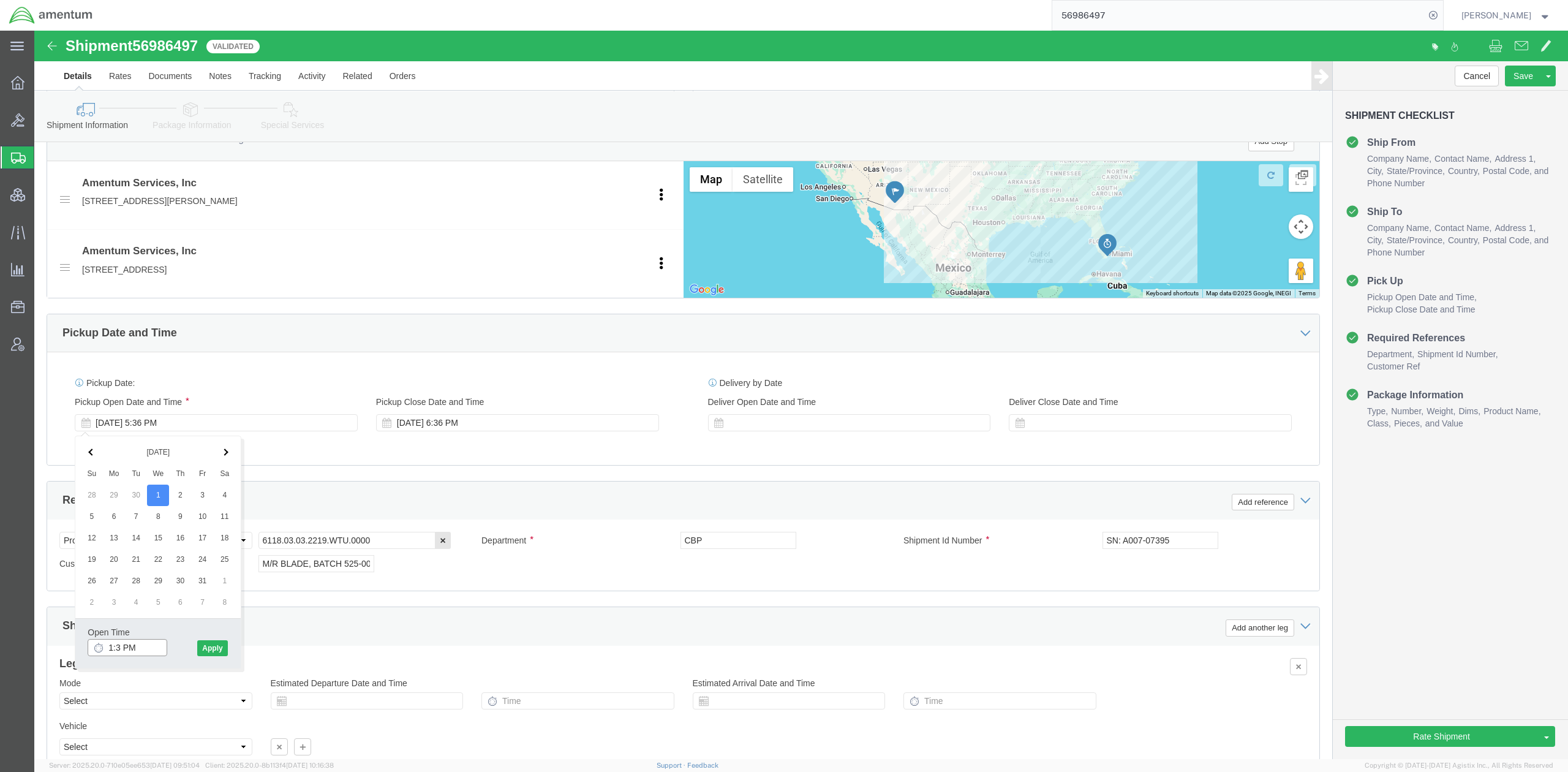
type input "1:30 PM"
click button "Apply"
click div "Oct 01 2025 6:36 PM"
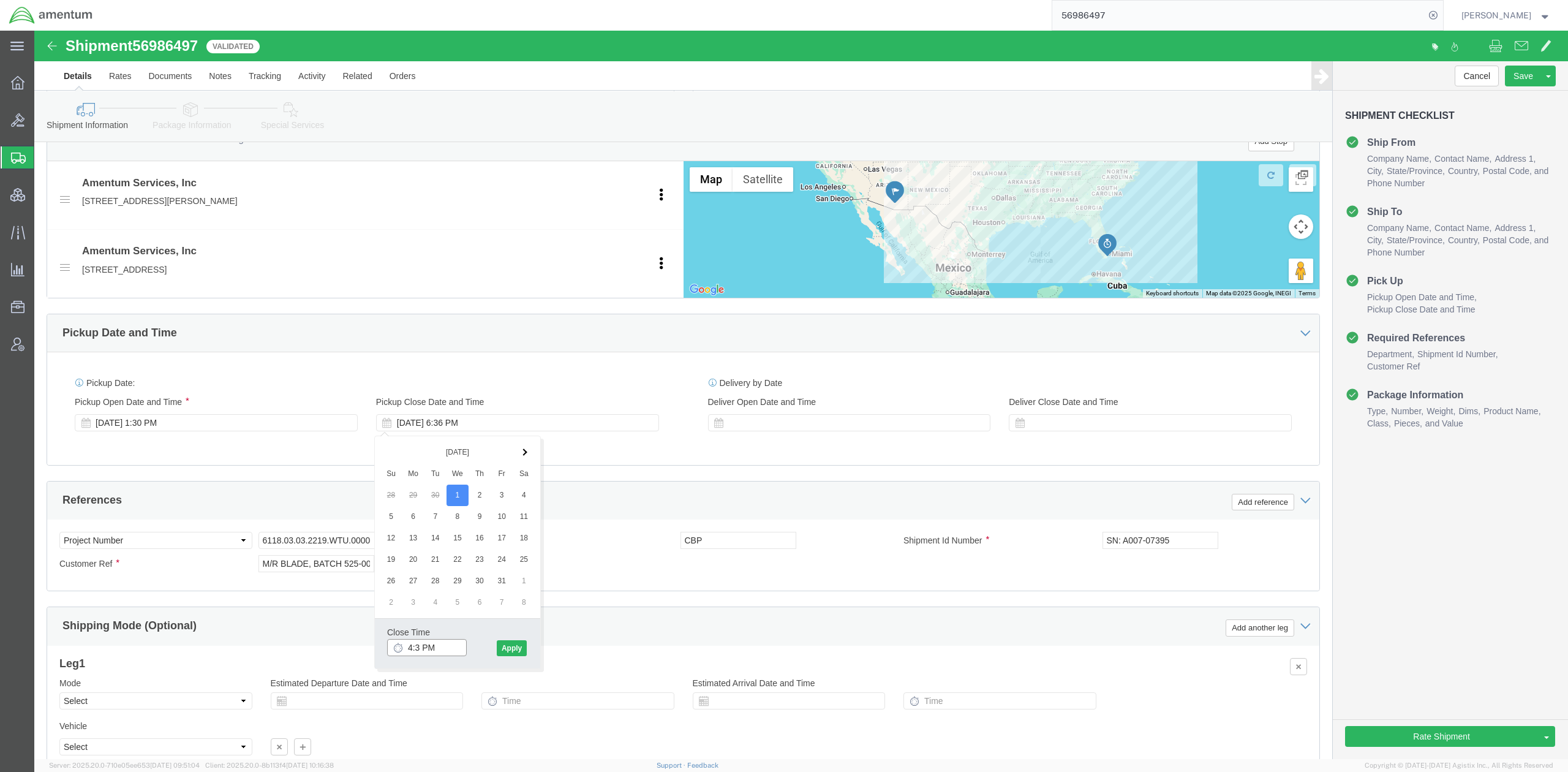
type input "4:30 PM"
click button "Apply"
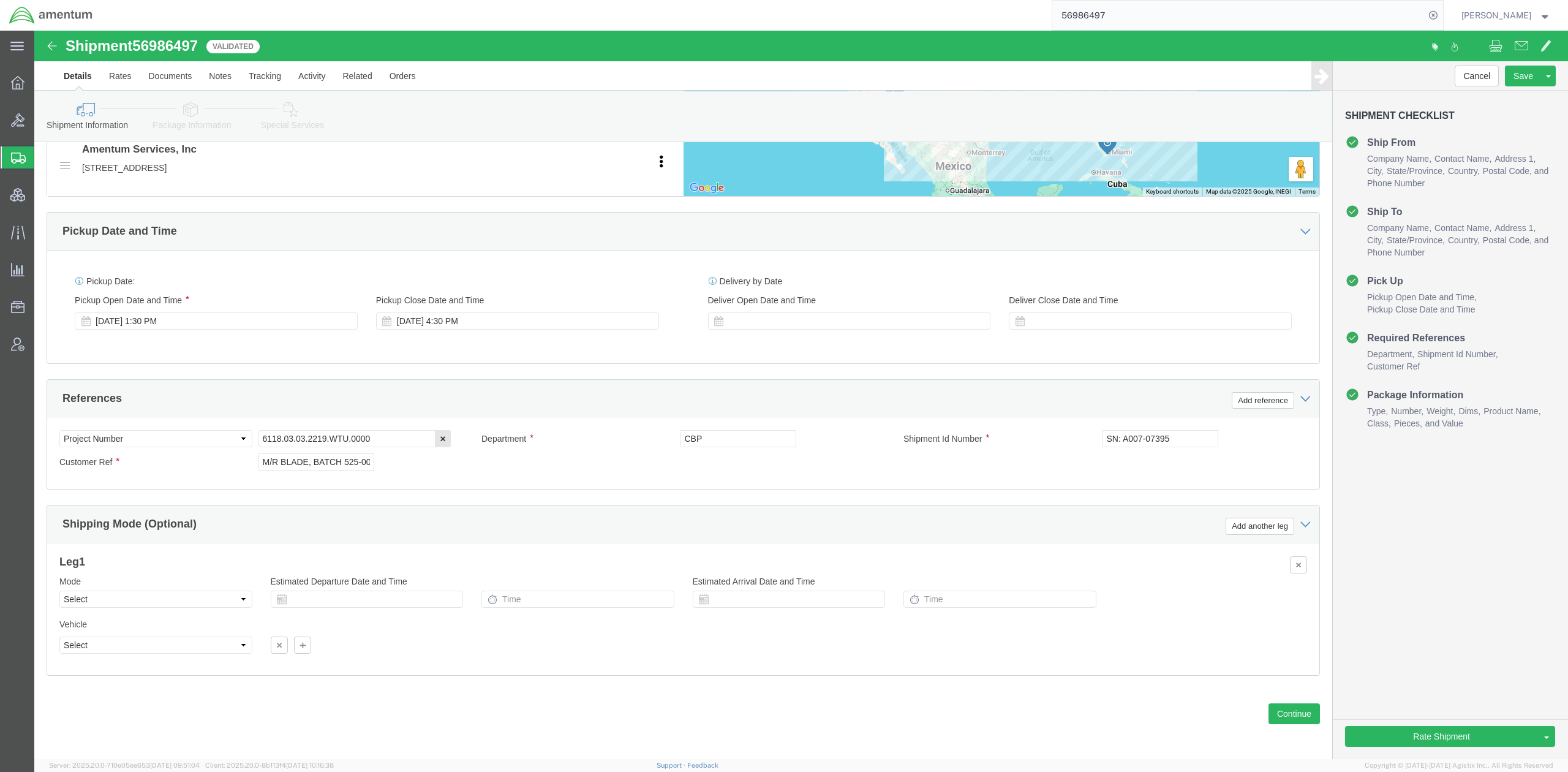
scroll to position [547, 0]
click div "Mode Select Air Less than Truckload Multi-Leg Ocean Freight Rail Small Parcel T…"
click select "Select Air Less than Truckload Multi-Leg Ocean Freight Rail Small Parcel Truckl…"
select select "TL"
click select "Select Air Less than Truckload Multi-Leg Ocean Freight Rail Small Parcel Truckl…"
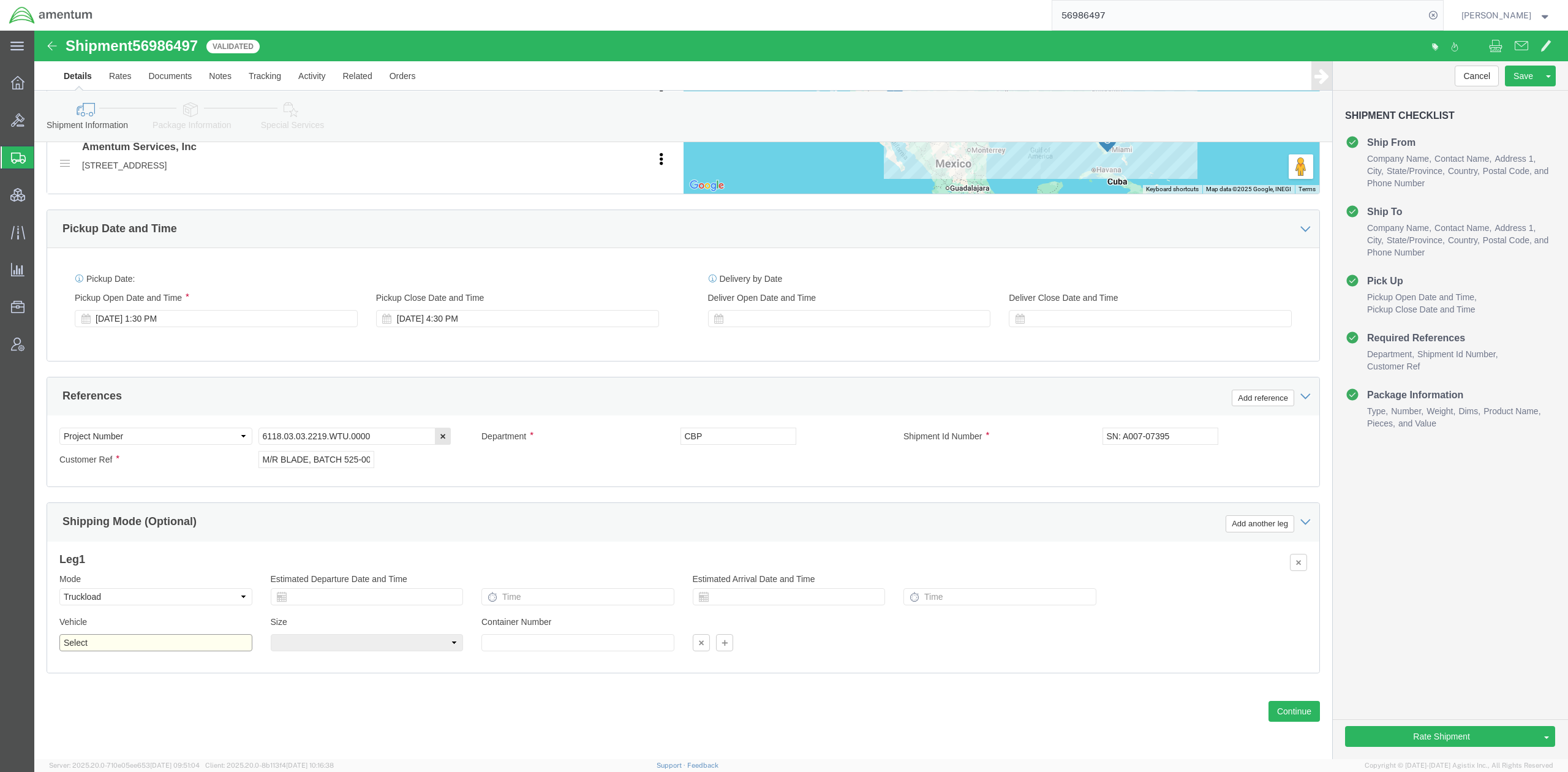
click select "Select 1-Ton (PSS) 10 Wheel 10 Yard Dump Truck 20 Yard Dump Truck Bobtail Botto…"
select select "FLBD"
click select "Select 1-Ton (PSS) 10 Wheel 10 Yard Dump Truck 20 Yard Dump Truck Bobtail Botto…"
click div "Previous Continue"
click link "Special Services"
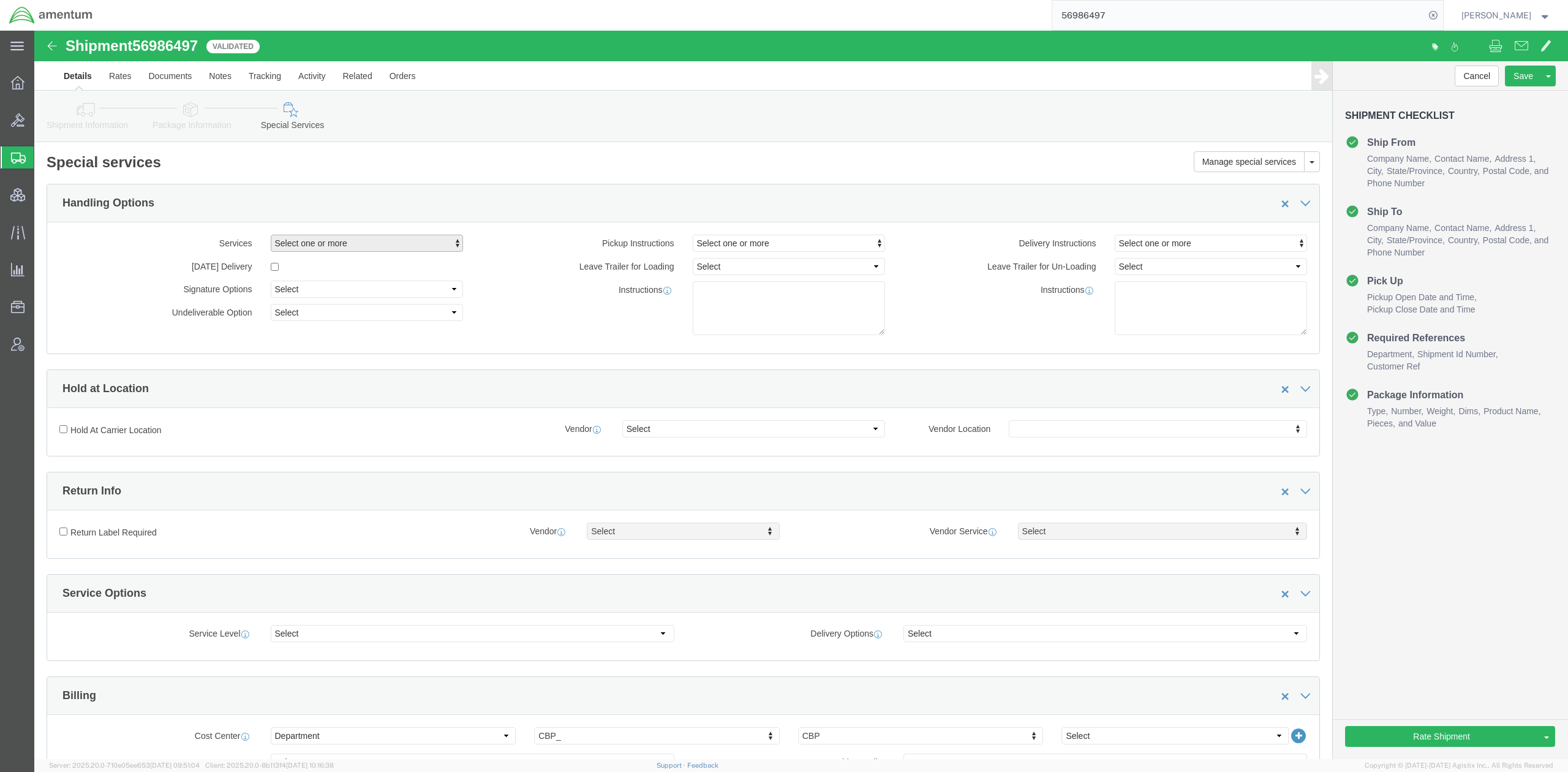
click span "Select one or more"
click link "Strapping"
select select "VEHICLE_STRAPPING_FLAG"
click span "Tarp Required"
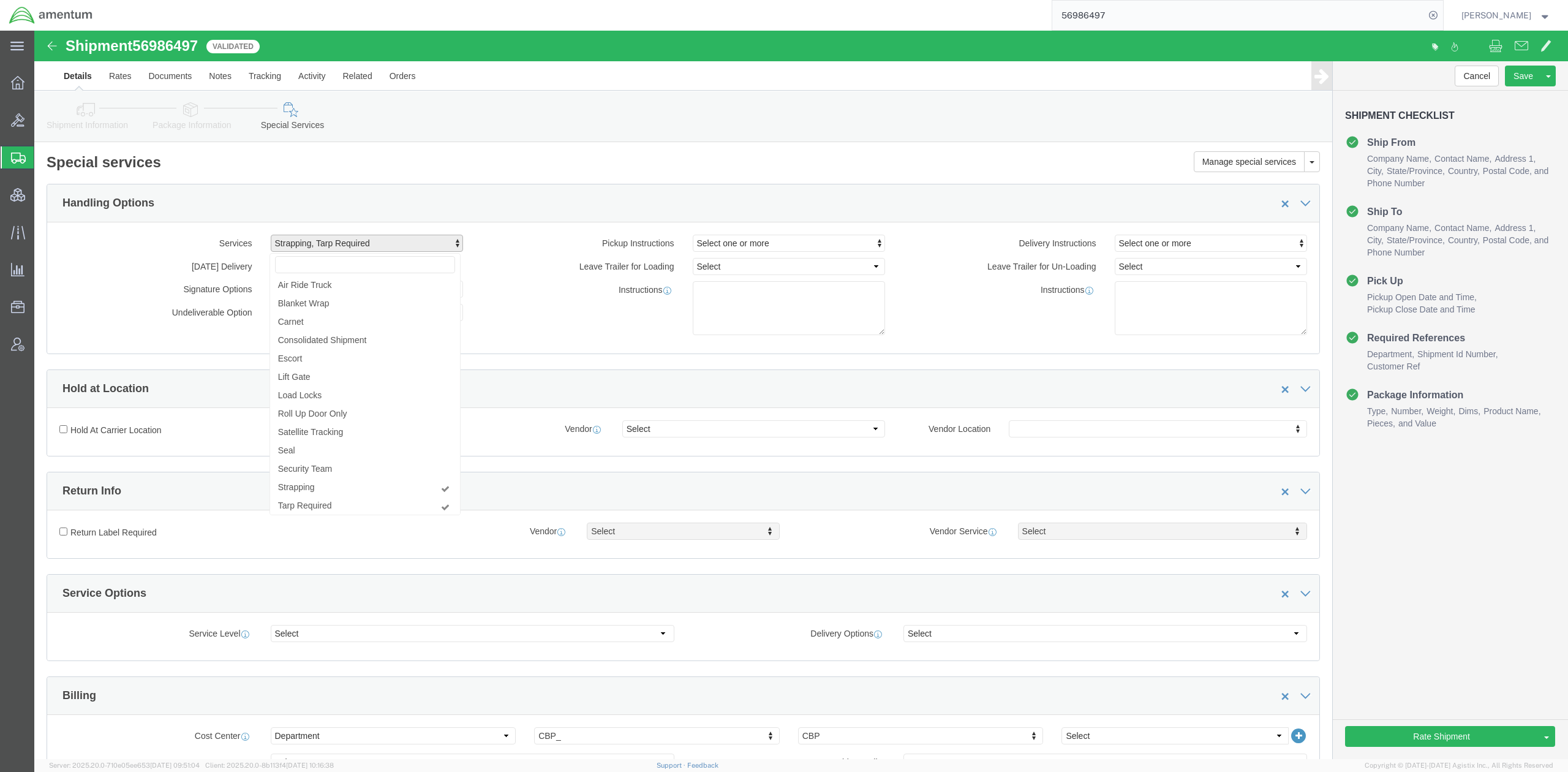
click div "Instructions"
click link "Shipment Information"
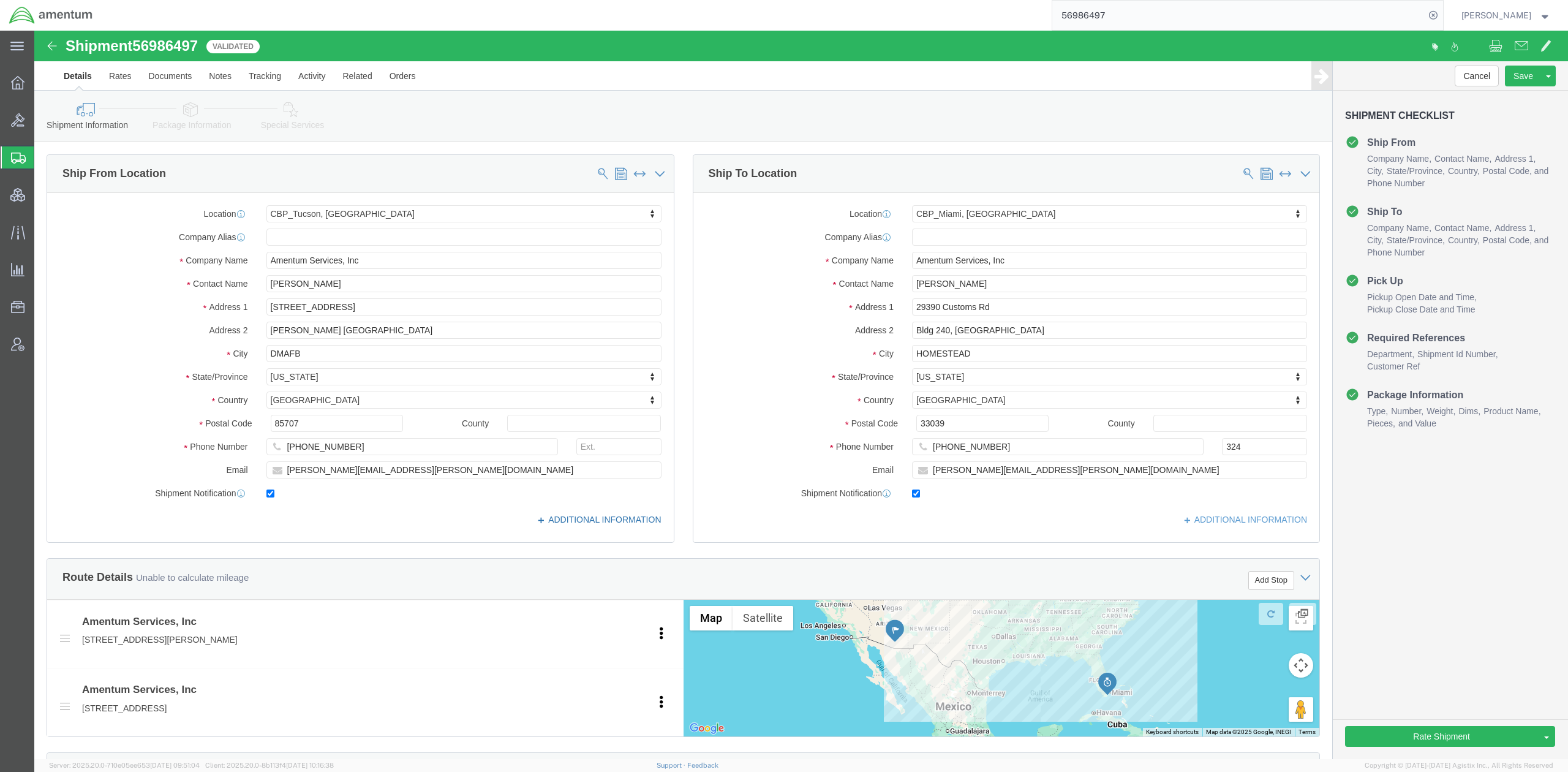
click link "ADDITIONAL INFORMATION"
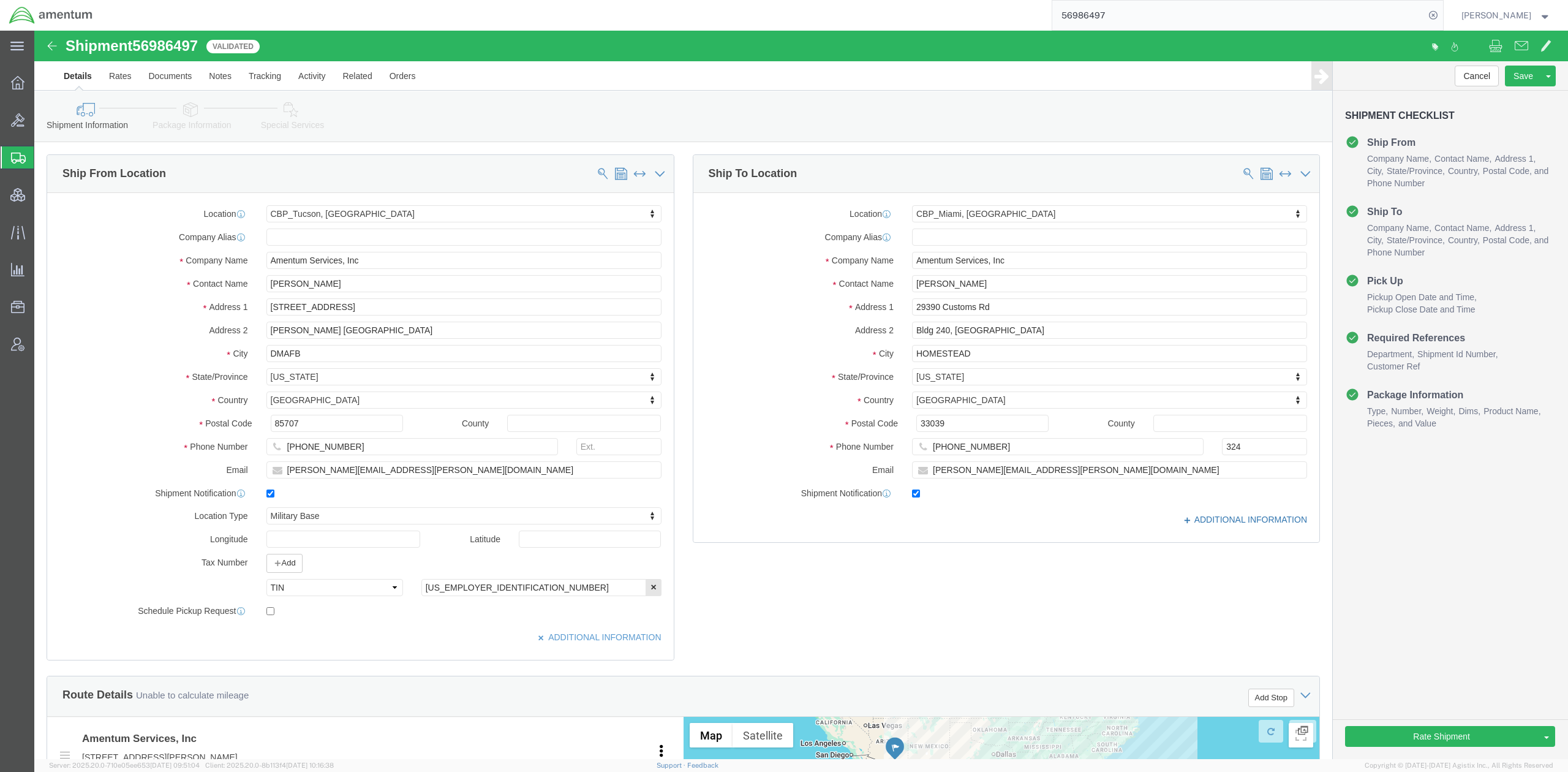
click link "ADDITIONAL INFORMATION"
click link "Special Services"
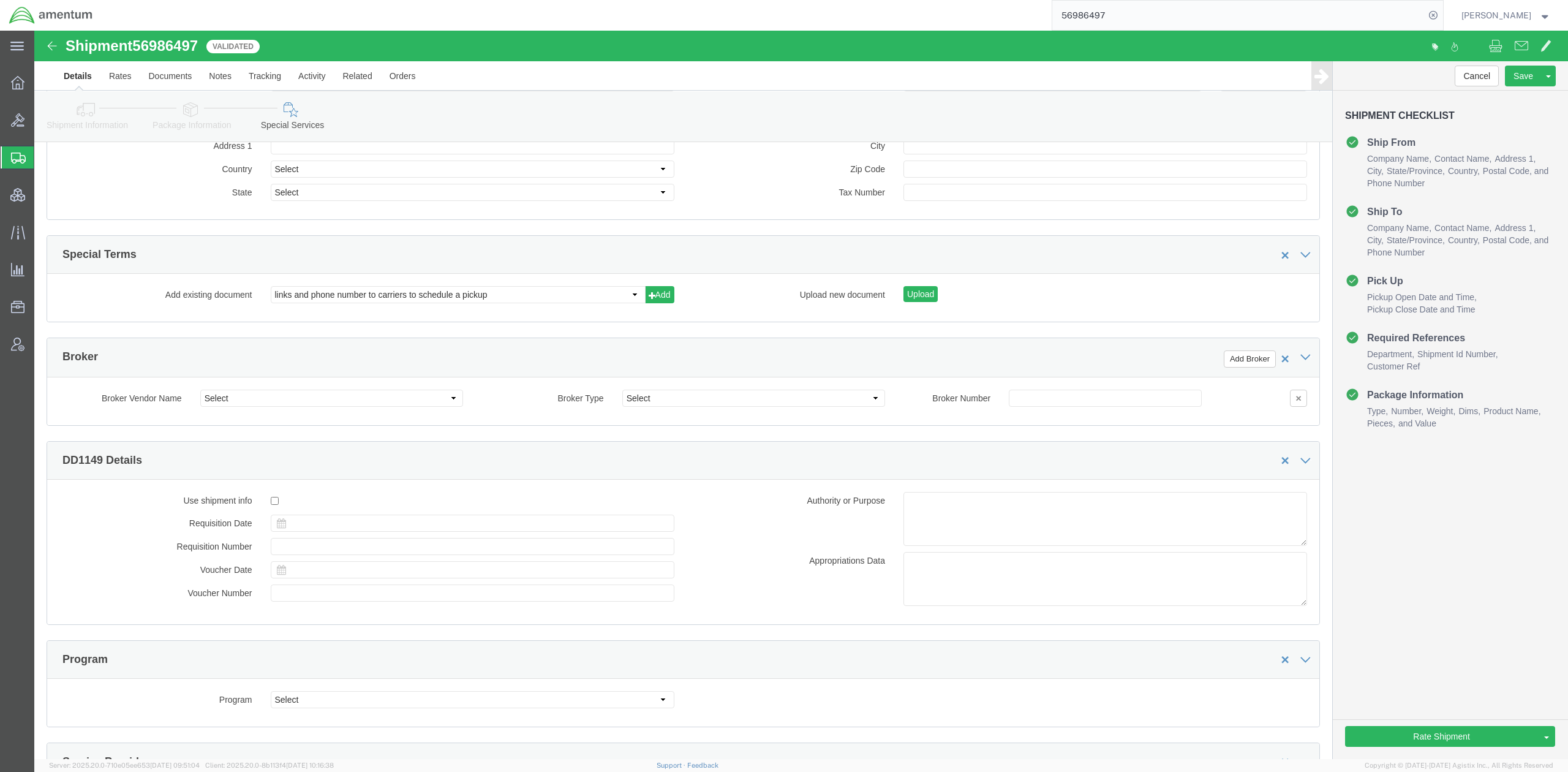
scroll to position [1633, 0]
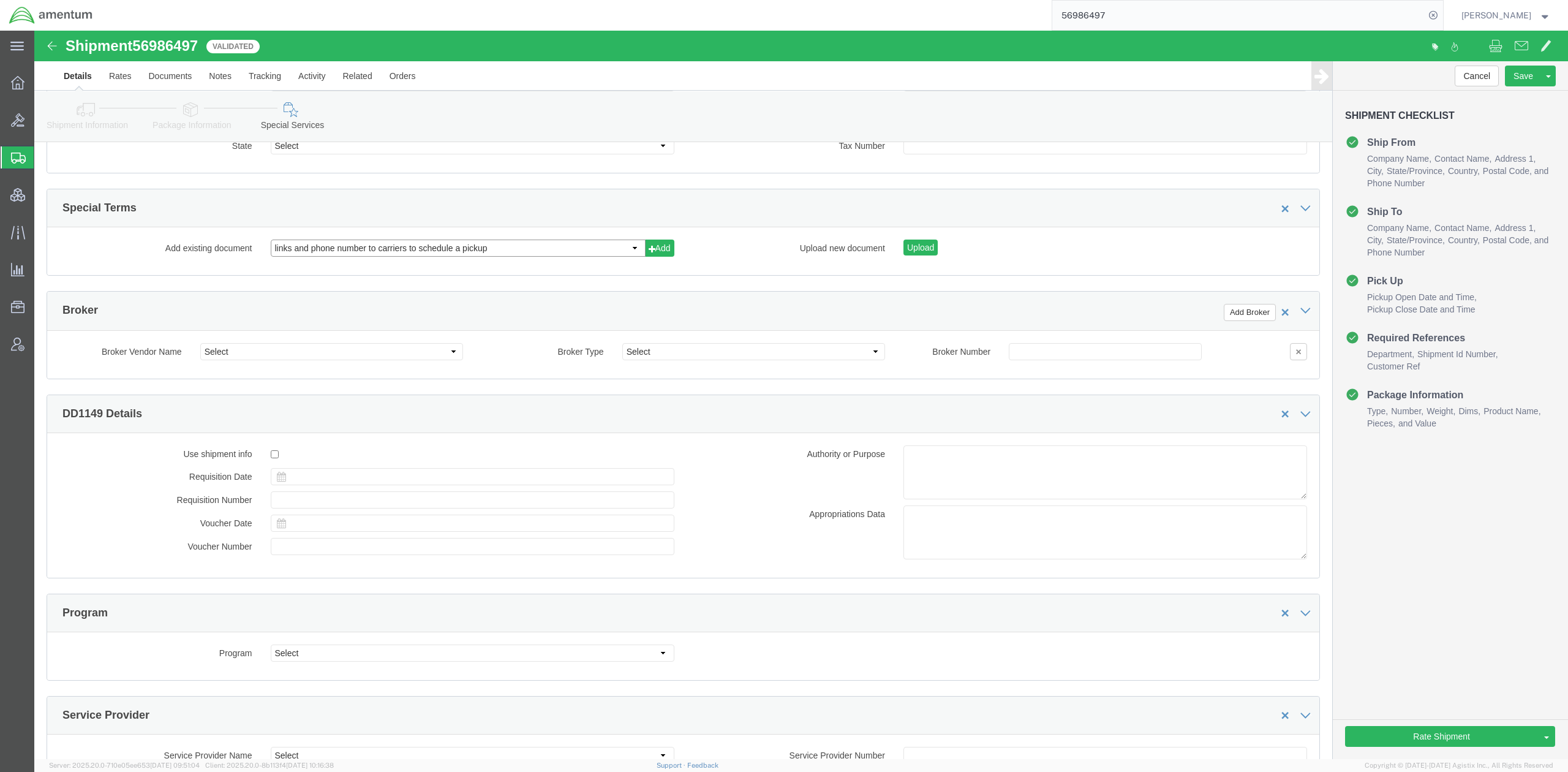
click select "links and phone number to carriers to schedule a pickup instructions for US imp…"
select select "109858247"
click select "links and phone number to carriers to schedule a pickup instructions for US imp…"
click button "Add"
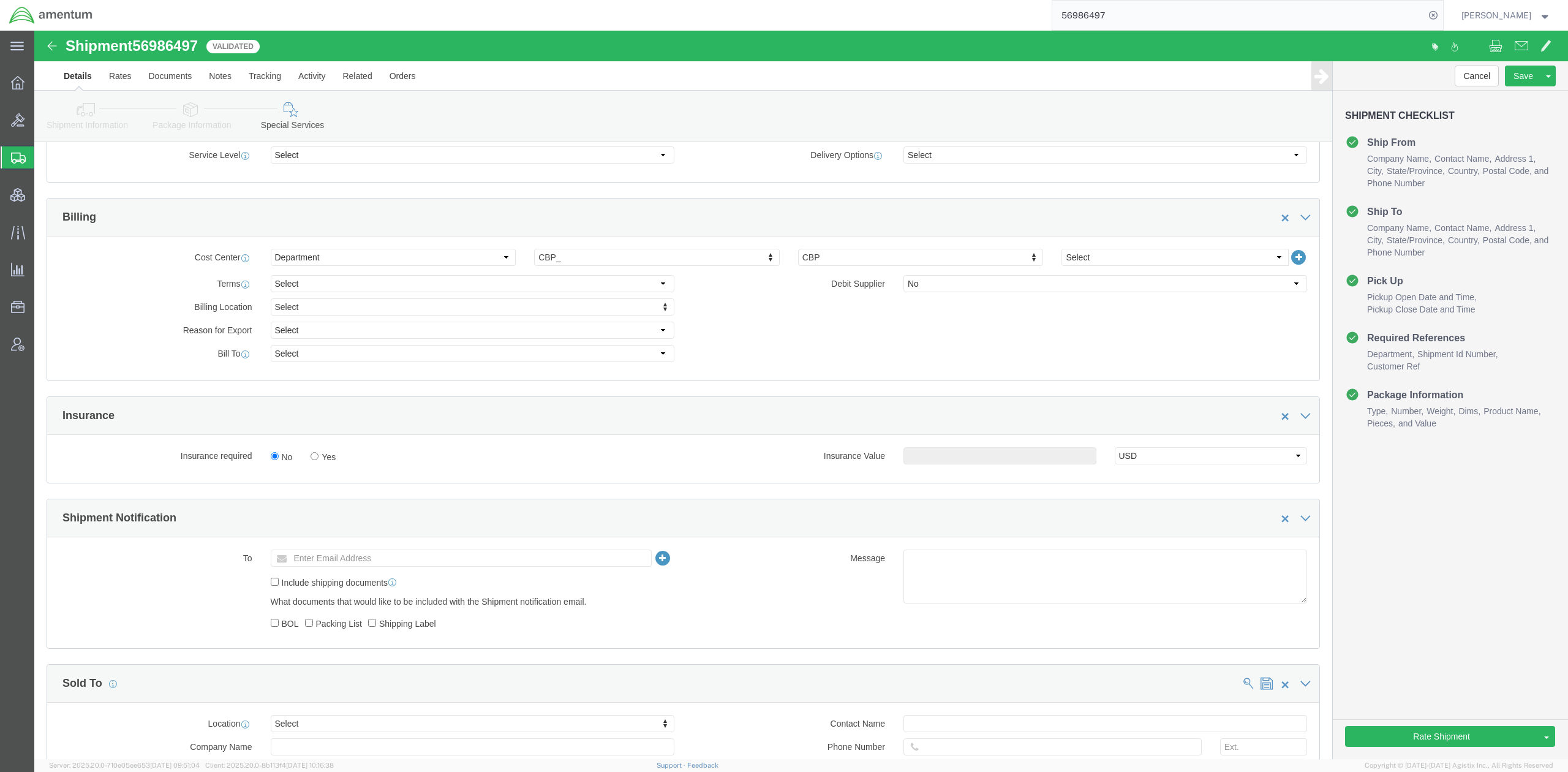
scroll to position [435, 0]
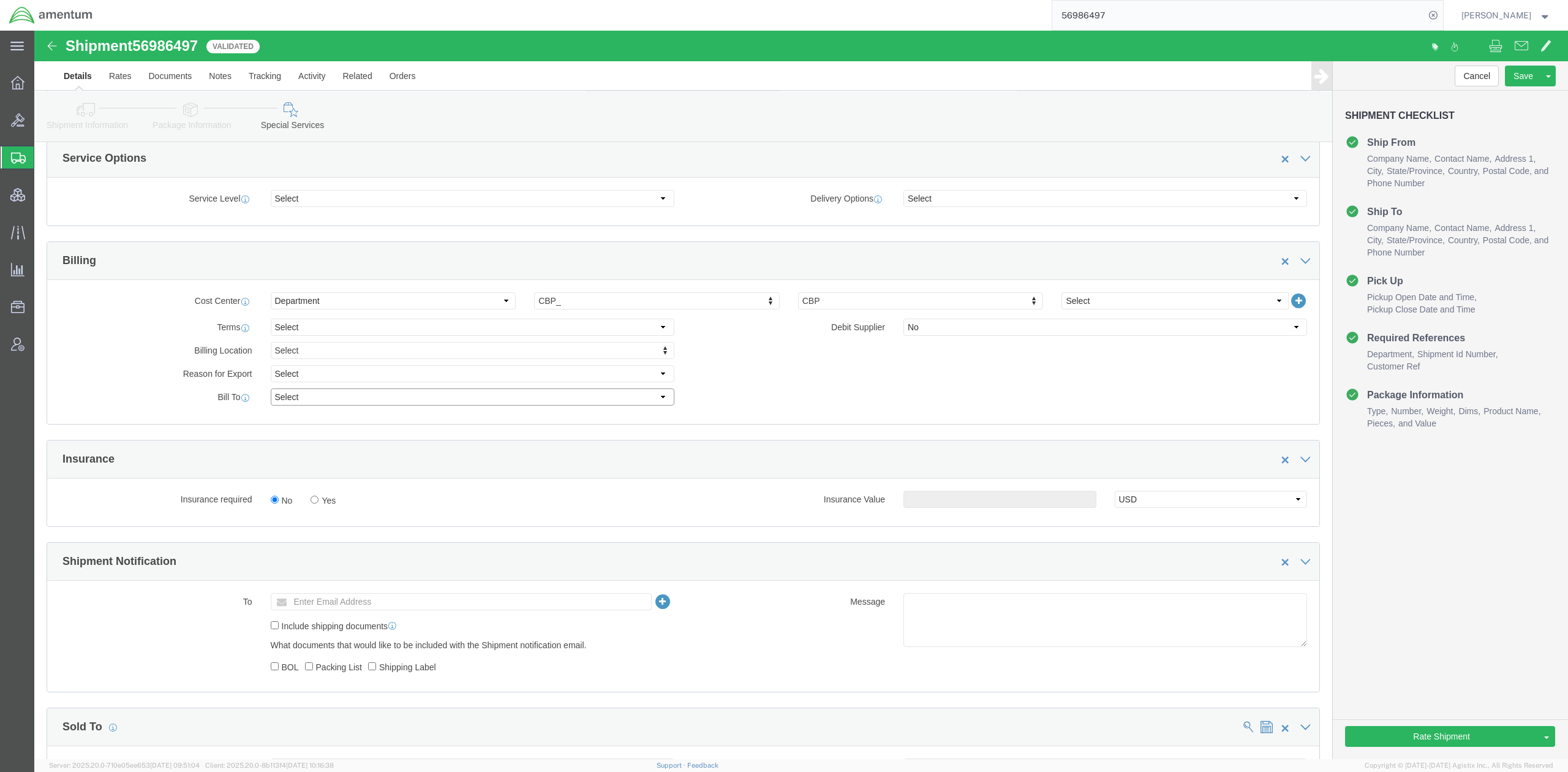
click select "Select Recipient Account Sender/Shipper Third Party Account"
select select "THRD"
click select "Select Recipient Account Sender/Shipper Third Party Account"
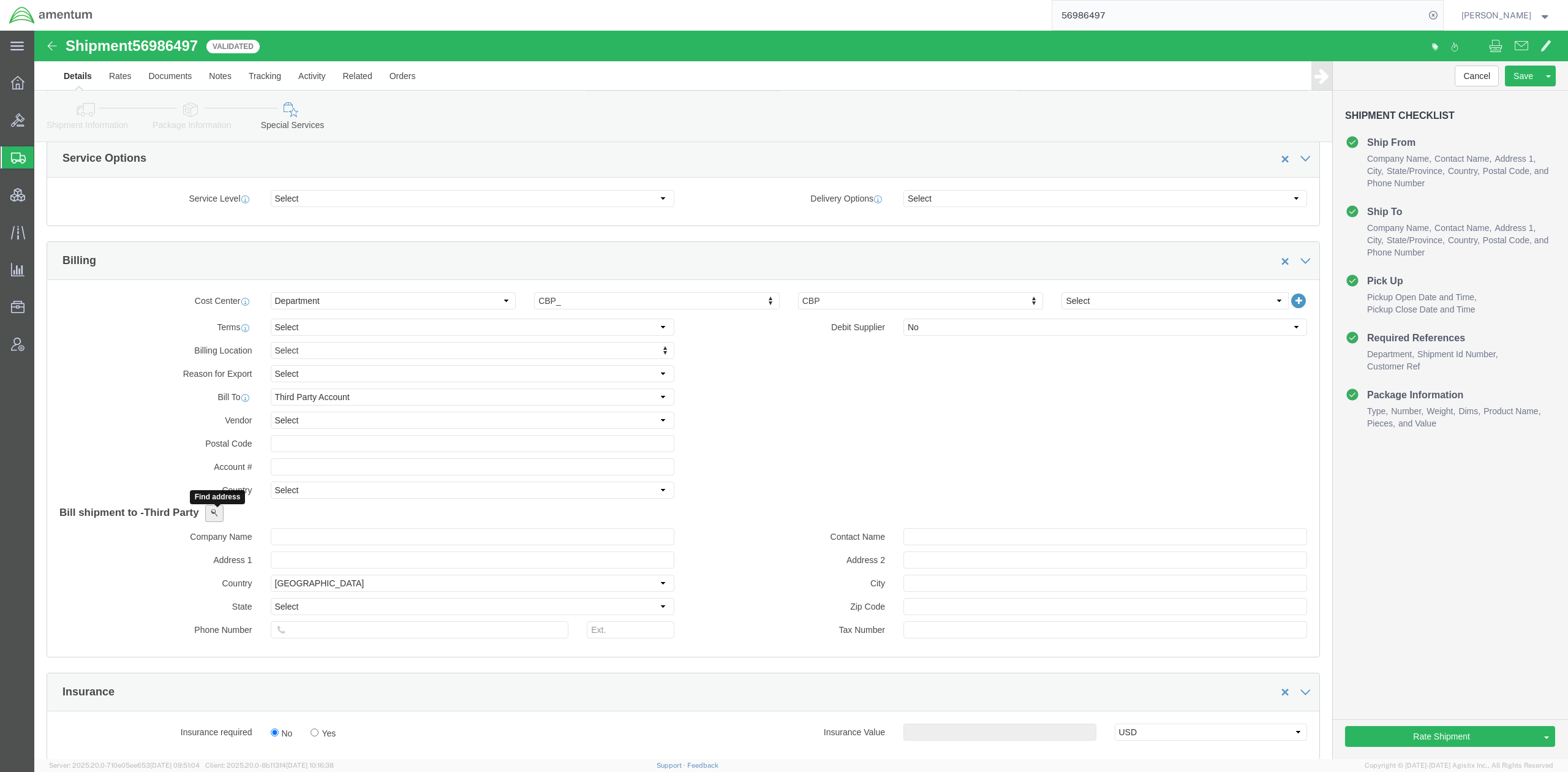
click span
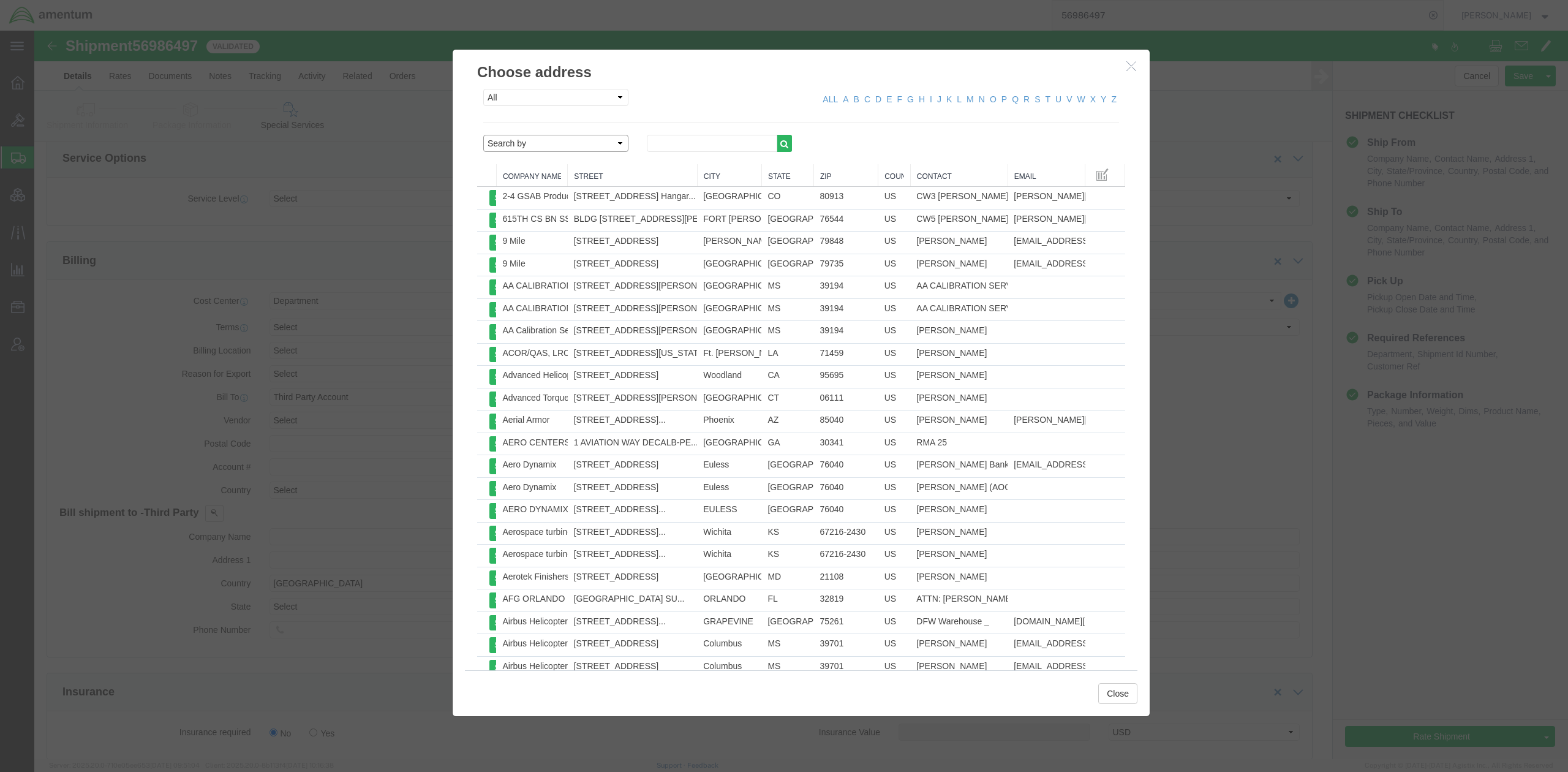
click select "Search by Address Book Name City Company Name Contact Name Country CustomerAlia…"
select select "emailAddress"
click select "Search by Address Book Name City Company Name Contact Name Country CustomerAlia…"
click input "text"
type input "edm"
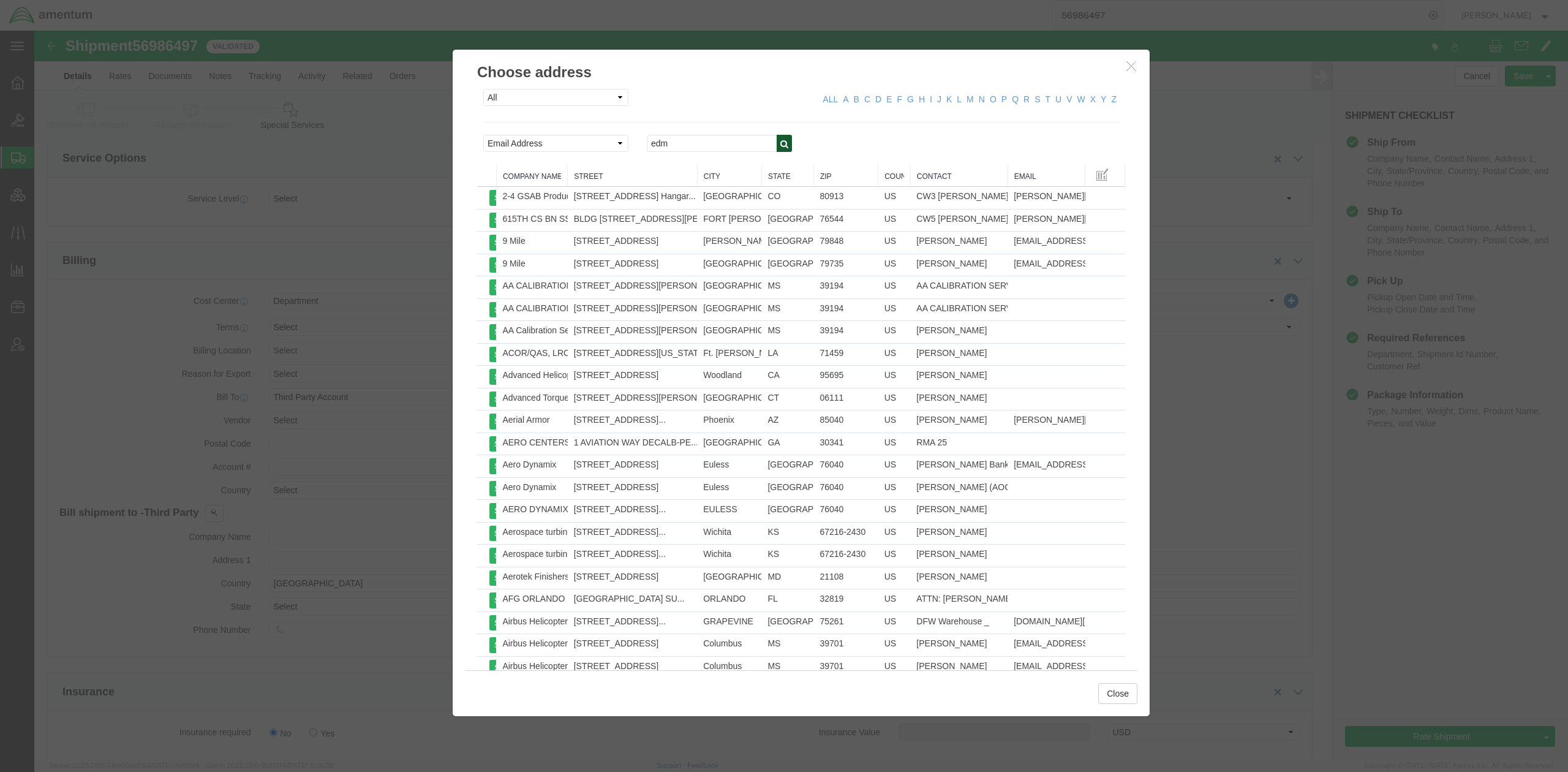
click icon "button"
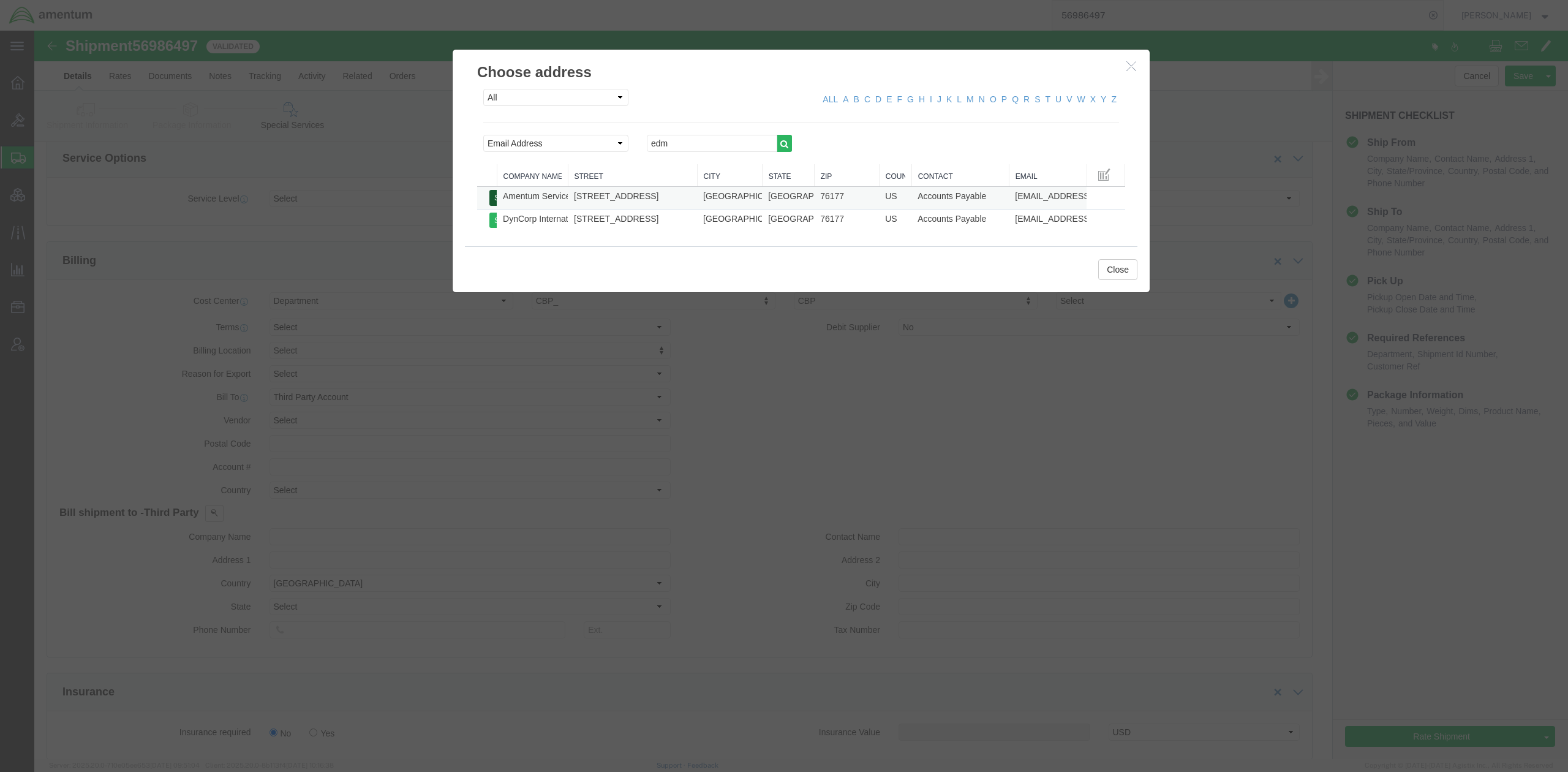
click button "Select"
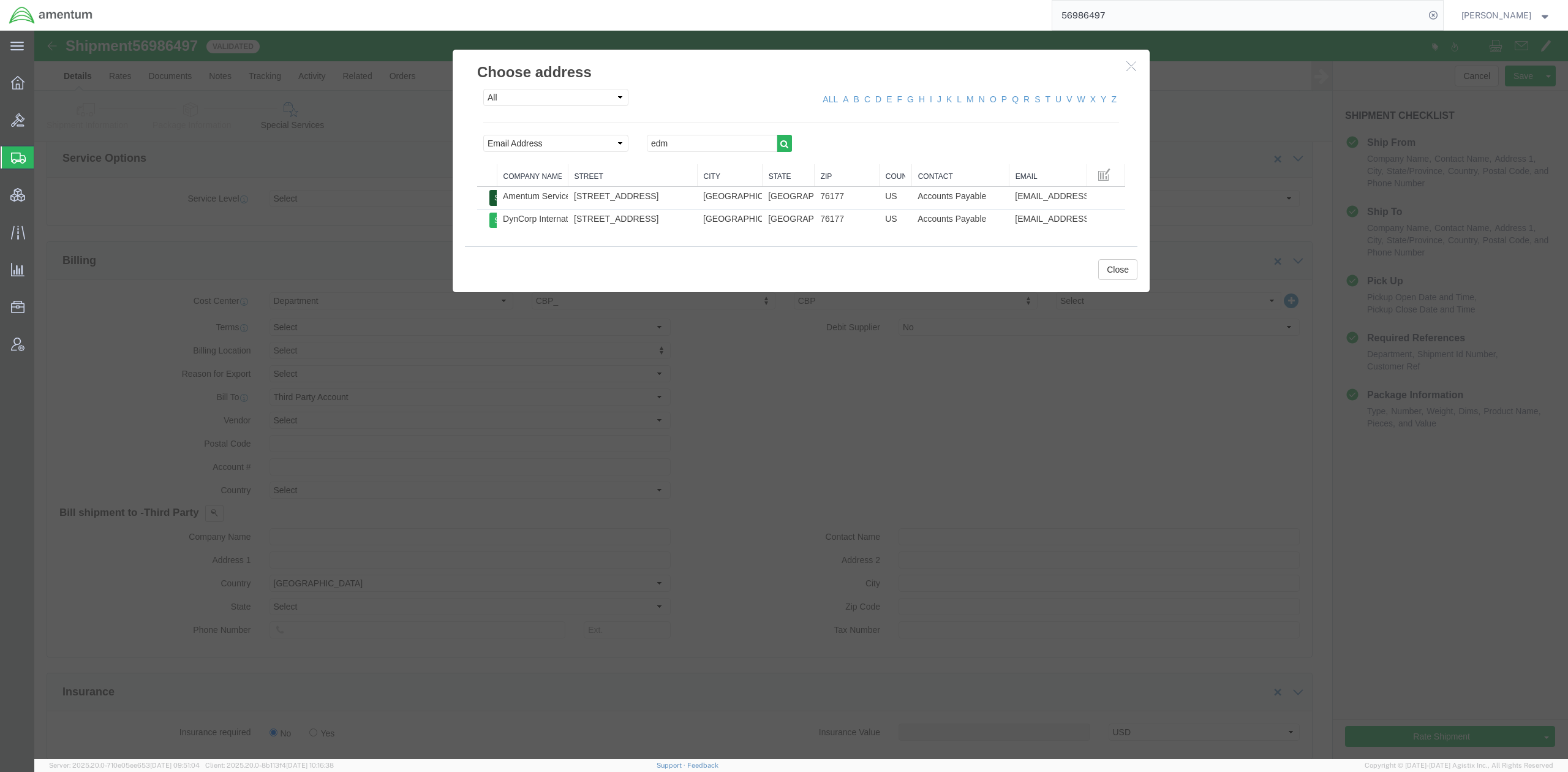
select select "TX"
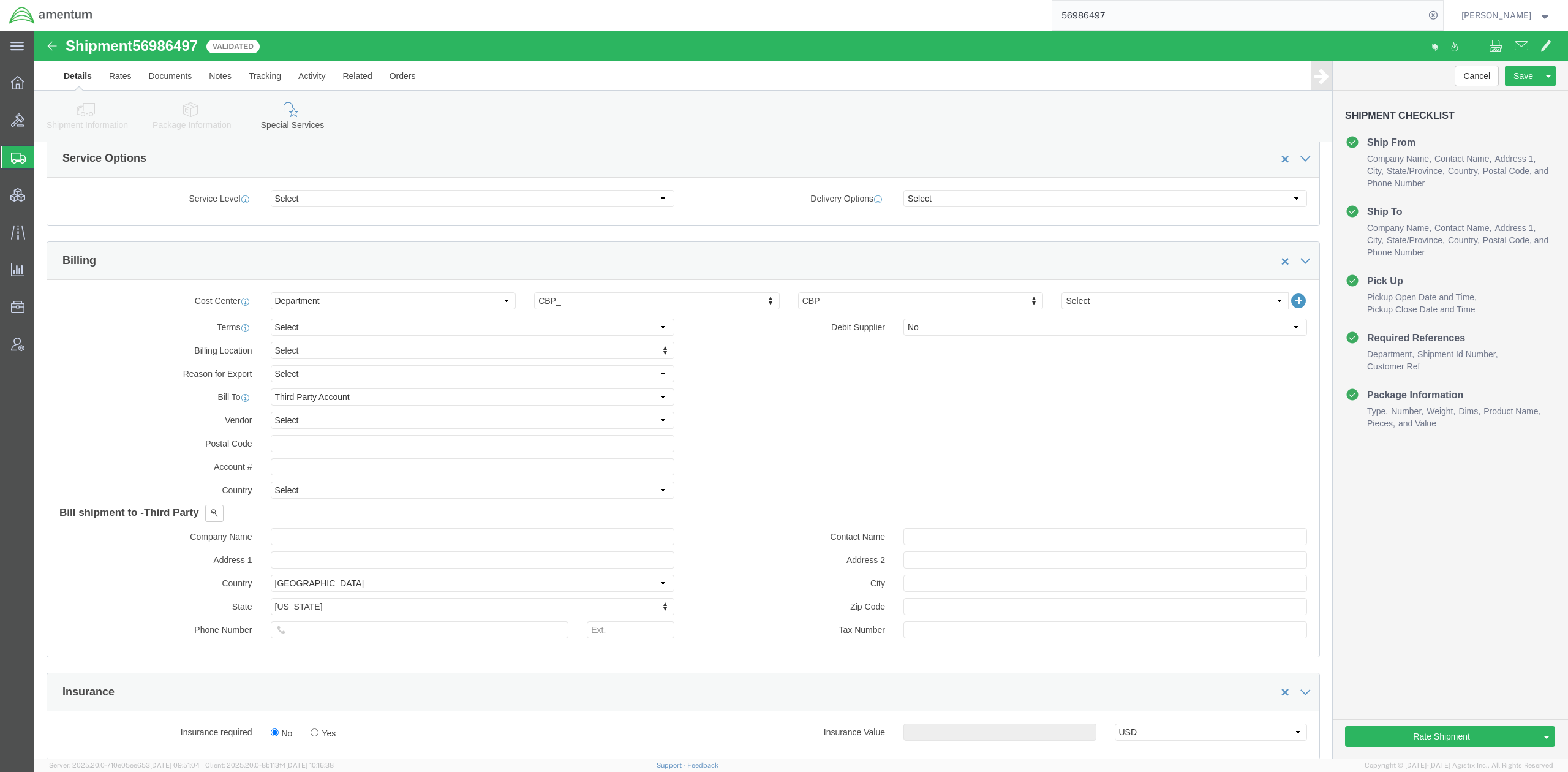
click div "Billing Location Select Select My Profile Location 1002-4122-6 1006-5256-0 1026…"
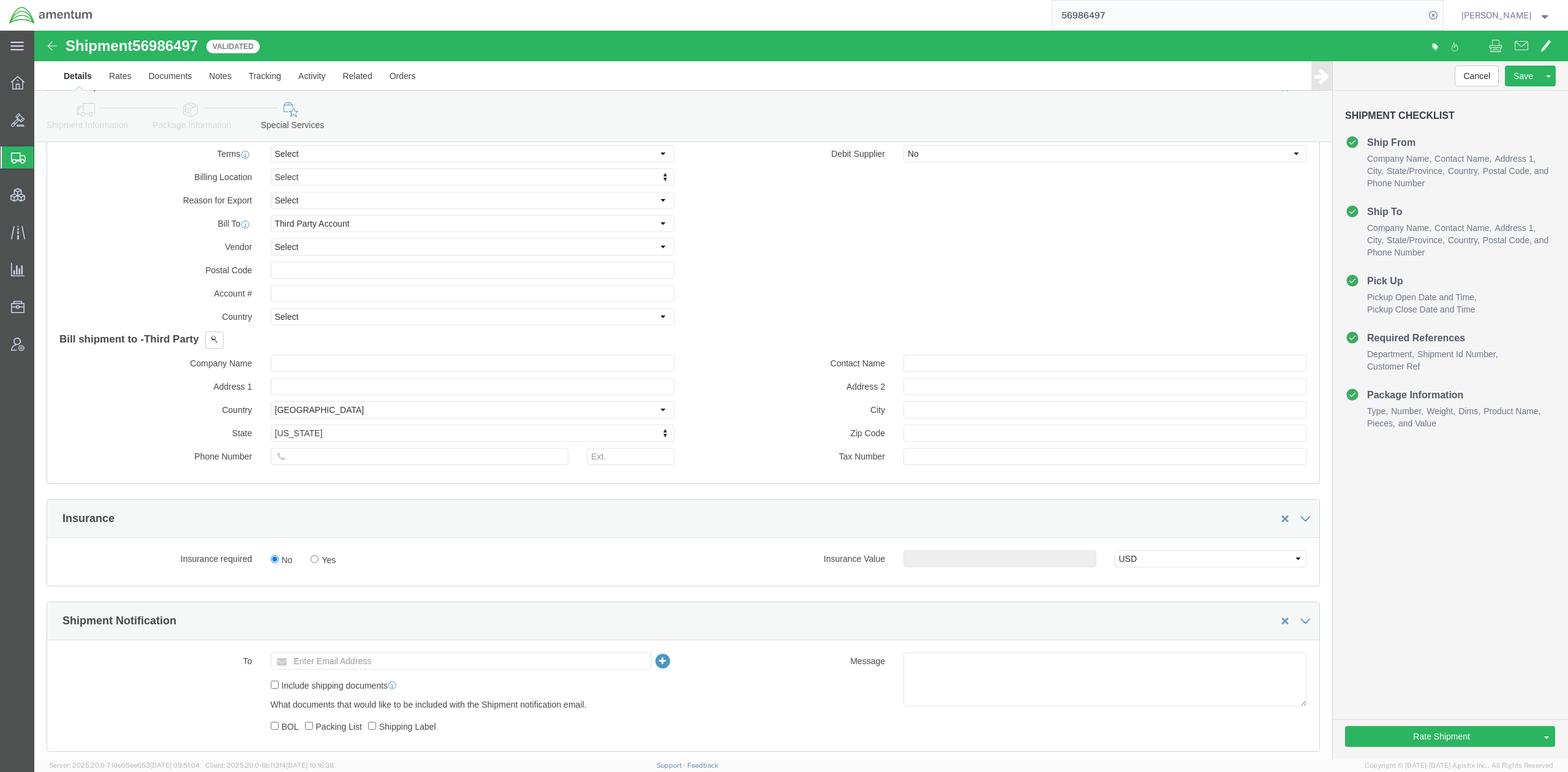
scroll to position [654, 0]
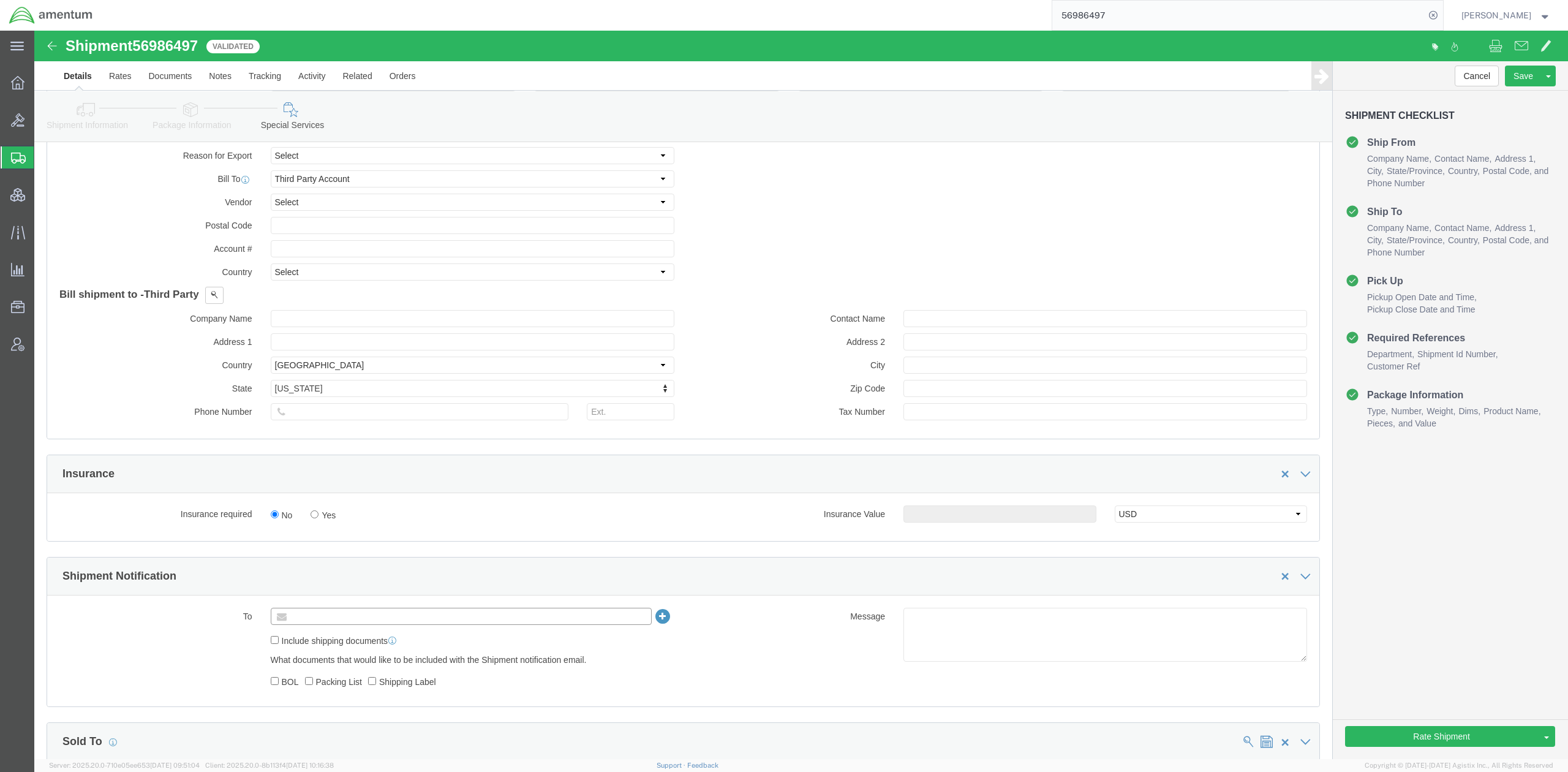
click input "text"
type input "tmsupport@amentum.com"
click icon
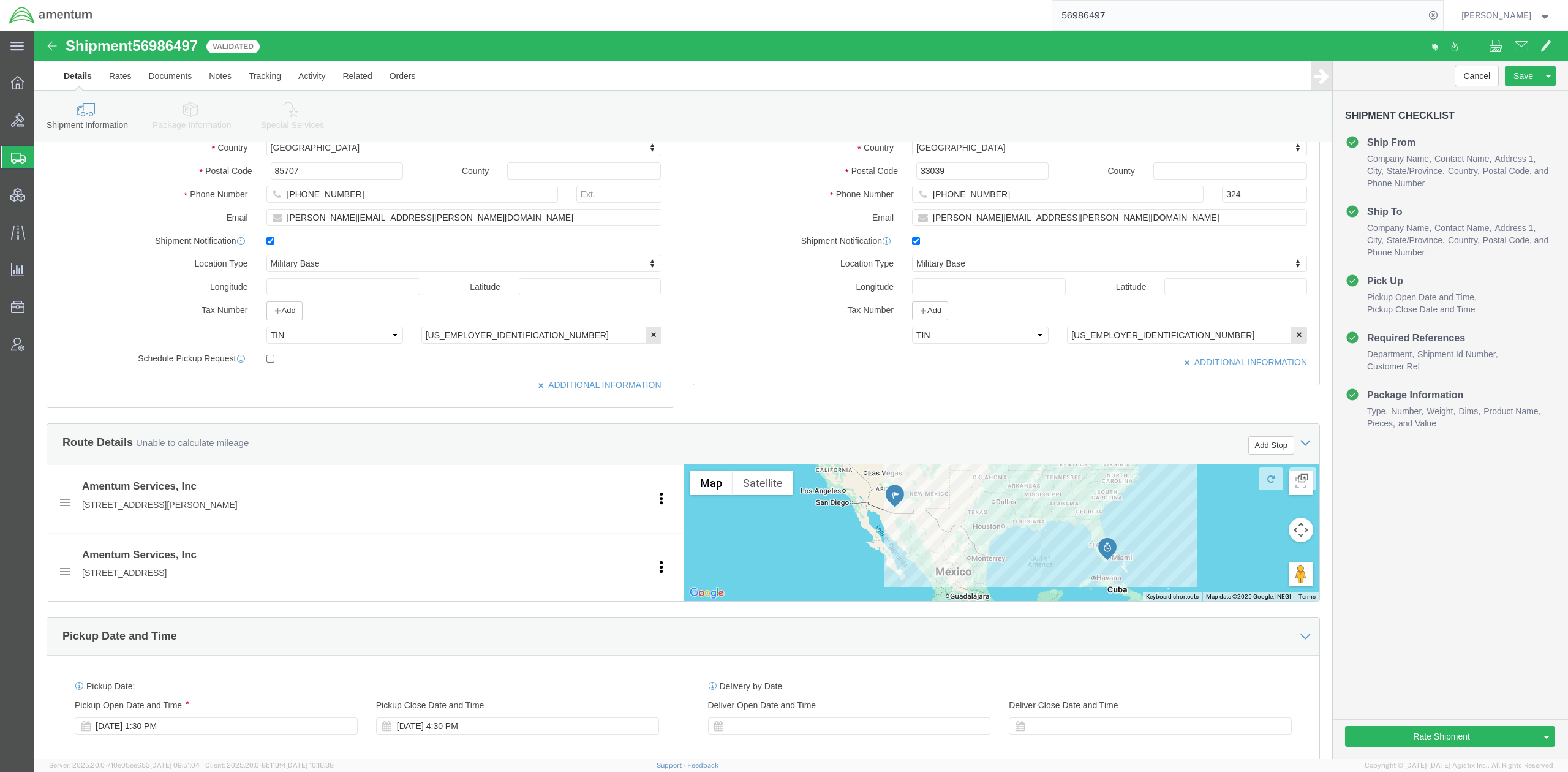
scroll to position [218, 0]
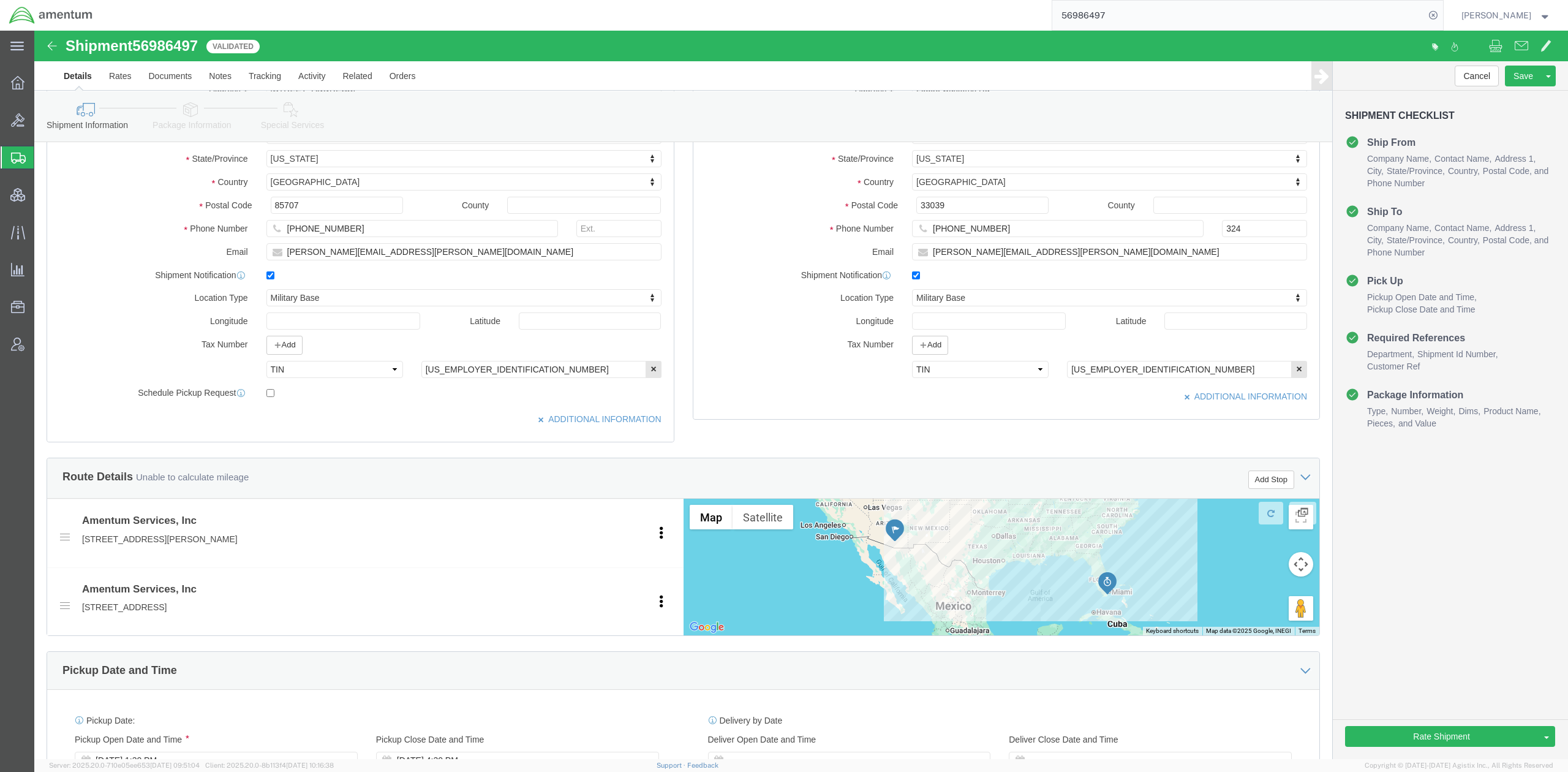
click icon
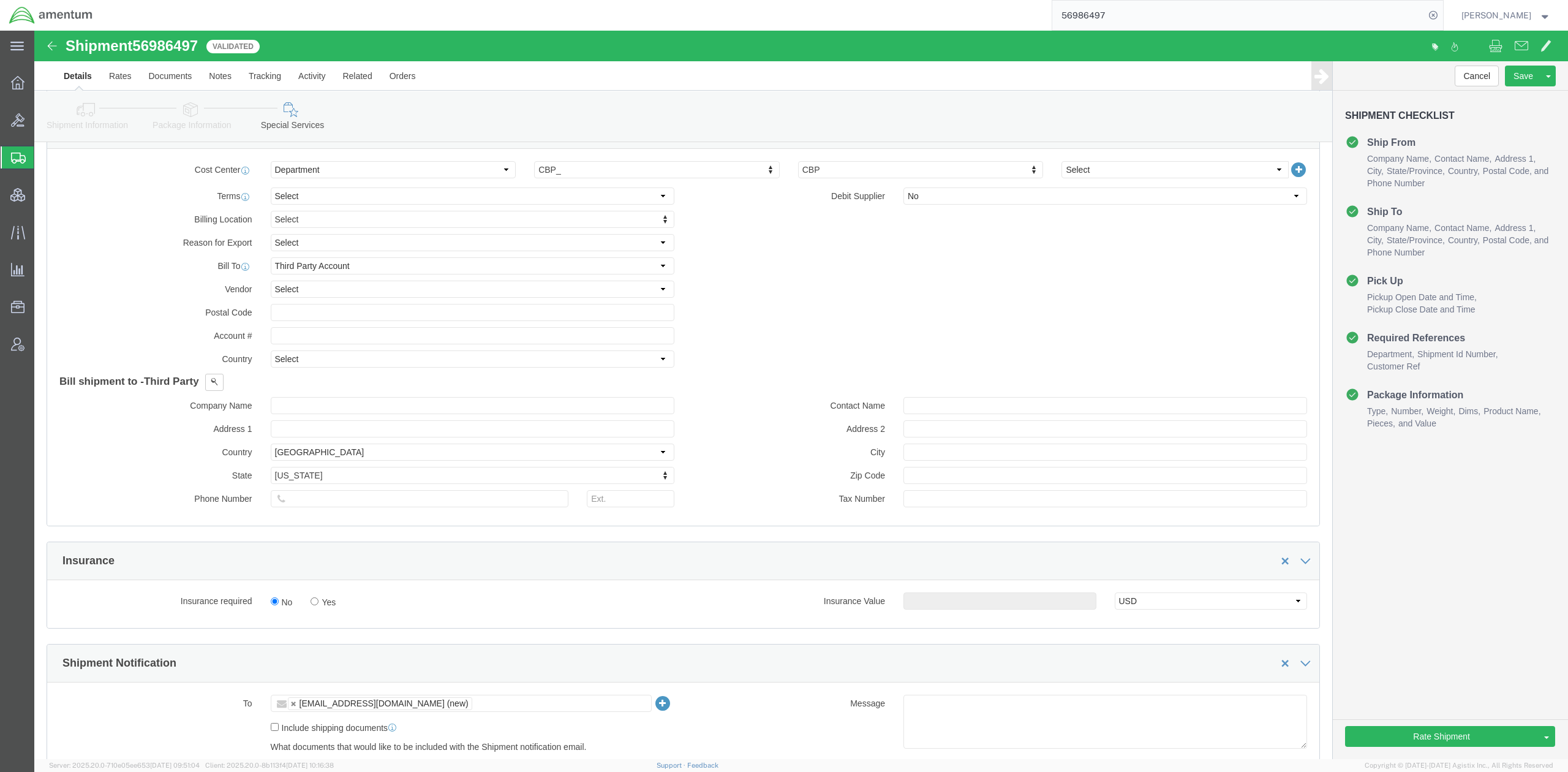
scroll to position [762, 0]
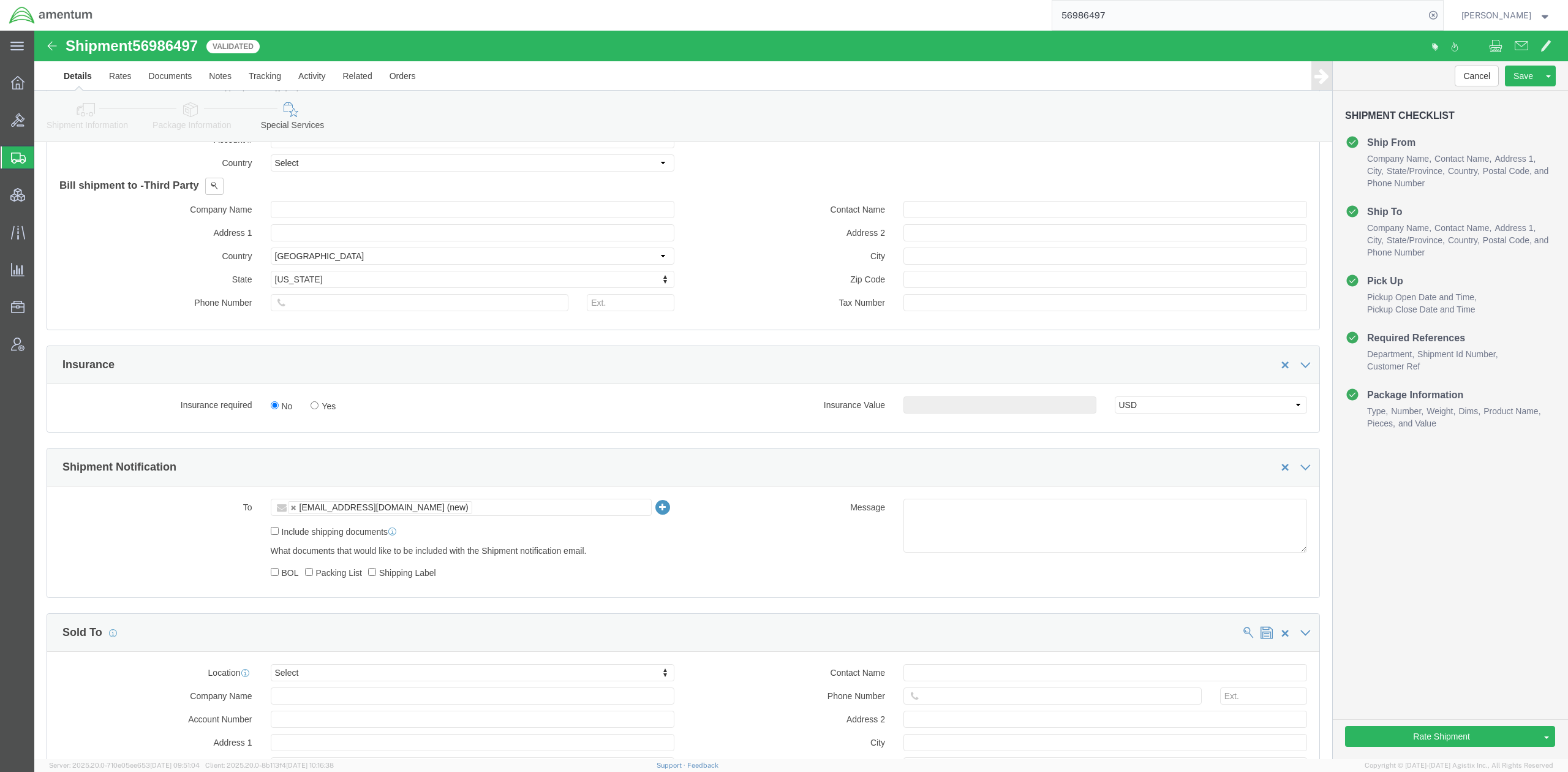
click ul "tmsupport@amentum.com (new)"
paste input "alvaro.borbon@associates.cbp.dhs.gov"
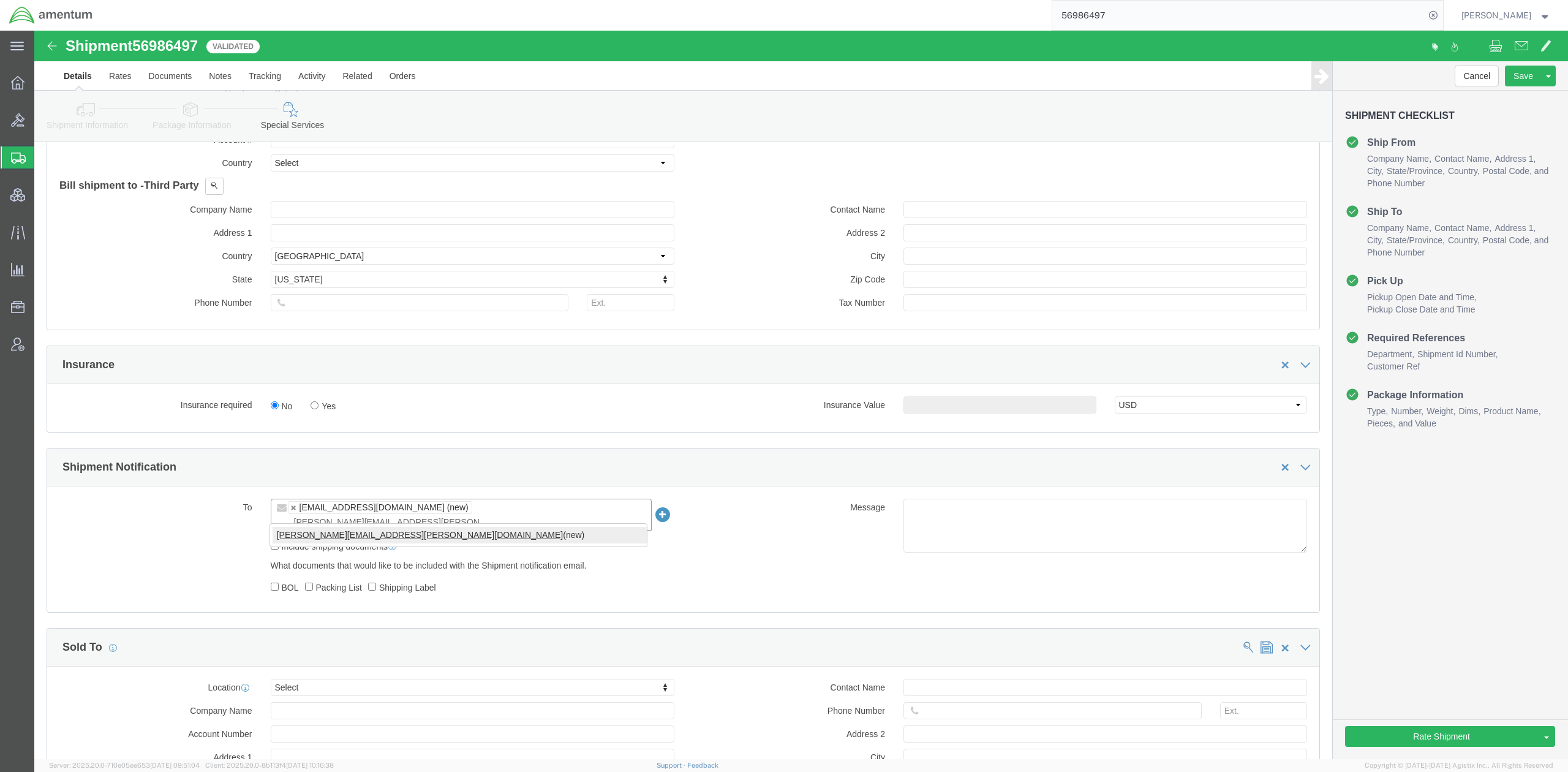
type input "alvaro.borbon@associates.cbp.dhs.gov"
click input "text"
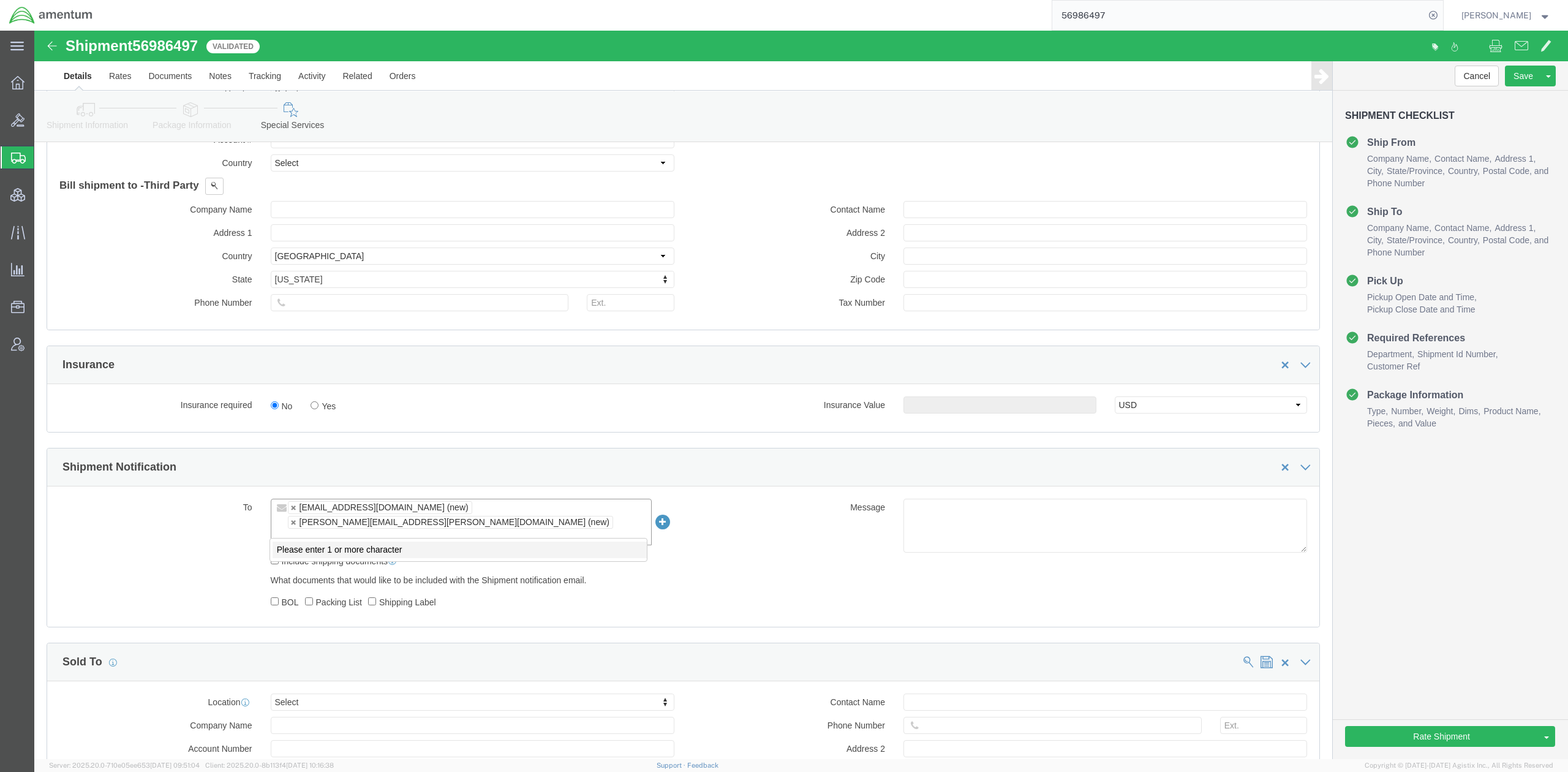
paste input "nancy.valdes@associates.cbp.dhs.gov"
type input "nancy.valdes@associates.cbp.dhs.gov"
click div "To tmsupport@amentum.com (new) alvaro.borbon@associates.cbp.dhs.gov (new) nancy…"
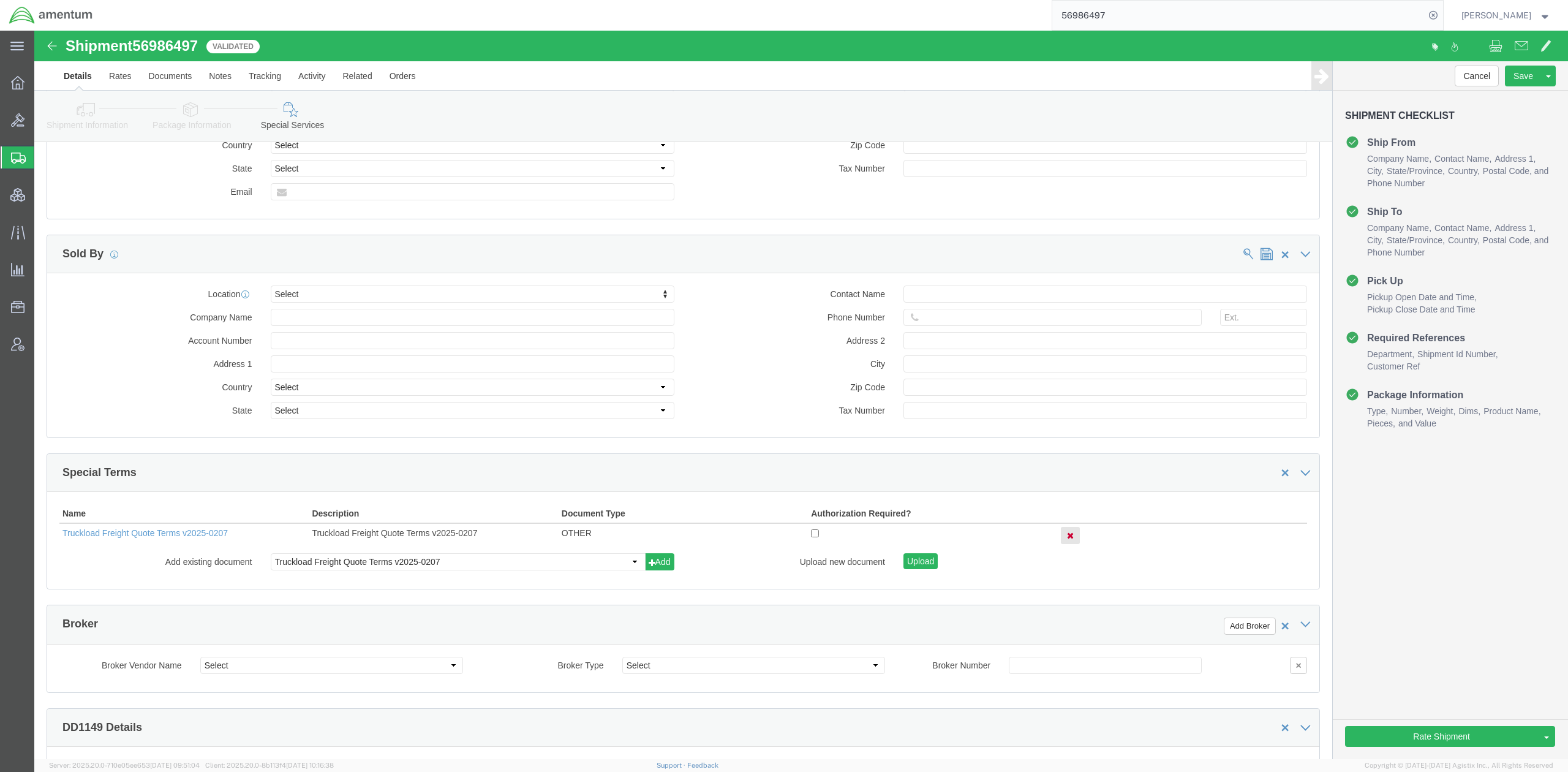
scroll to position [1633, 0]
click icon
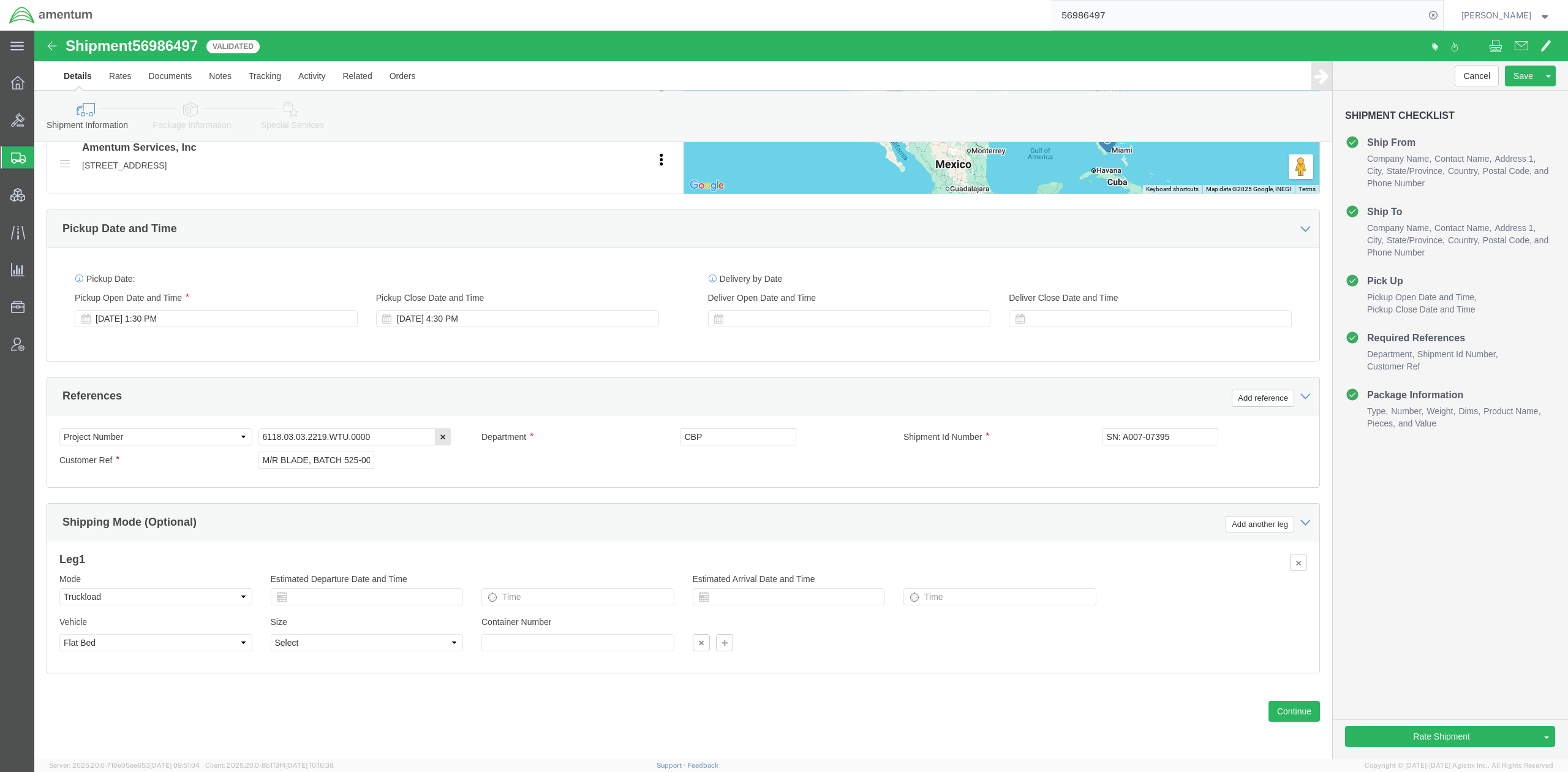
scroll to position [665, 0]
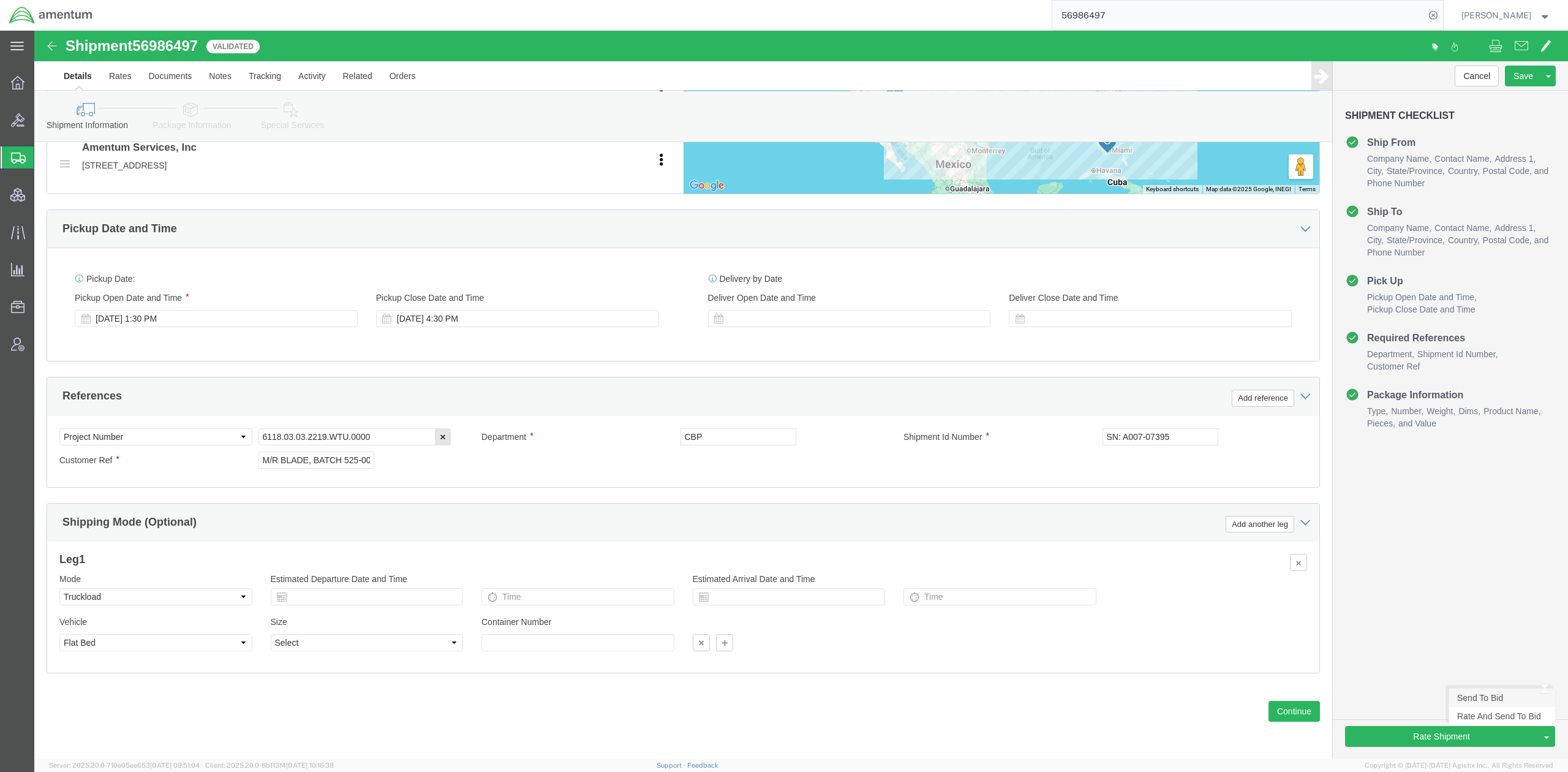
click link "Send To Bid"
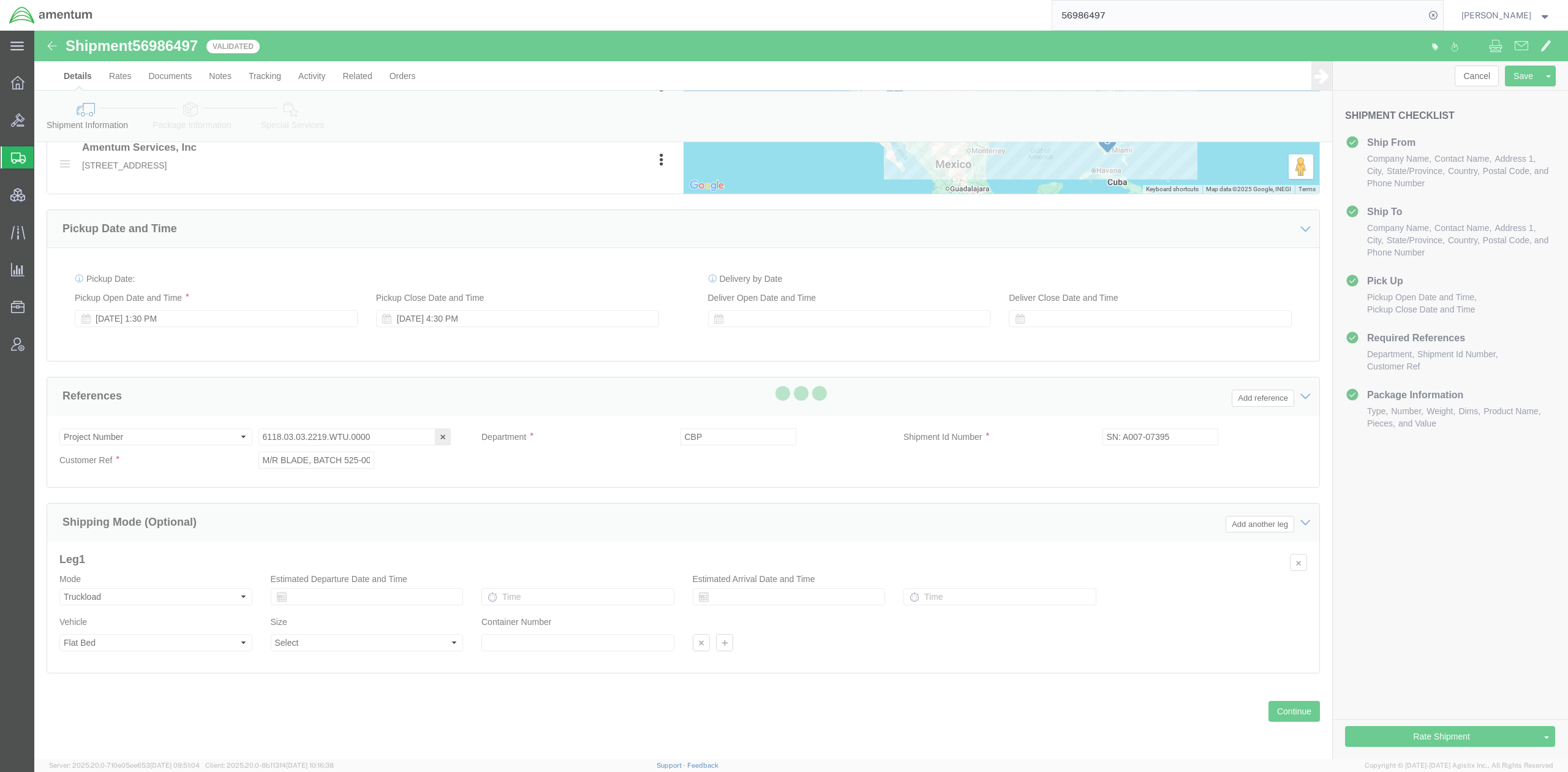
select select "TL"
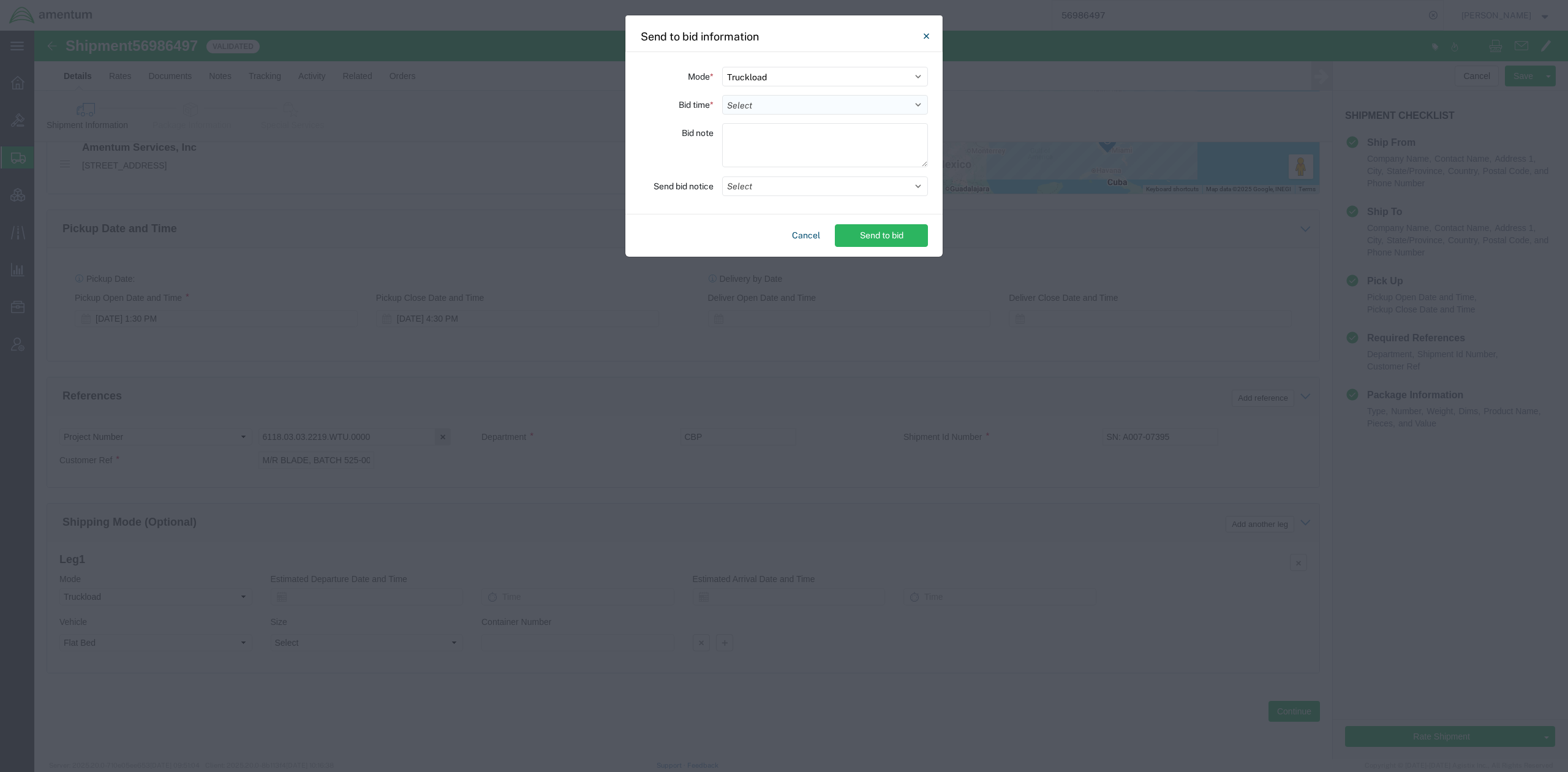
click at [790, 99] on select "Select 30 Min (Rush) 1 Hour (Rush) 2 Hours (Rush) 4 Hours (Rush) 8 Hours (Rush)…" at bounding box center [825, 105] width 206 height 20
select select "16"
click at [722, 95] on select "Select 30 Min (Rush) 1 Hour (Rush) 2 Hours (Rush) 4 Hours (Rush) 8 Hours (Rush)…" at bounding box center [825, 105] width 206 height 20
click at [791, 186] on button "Select" at bounding box center [825, 186] width 206 height 20
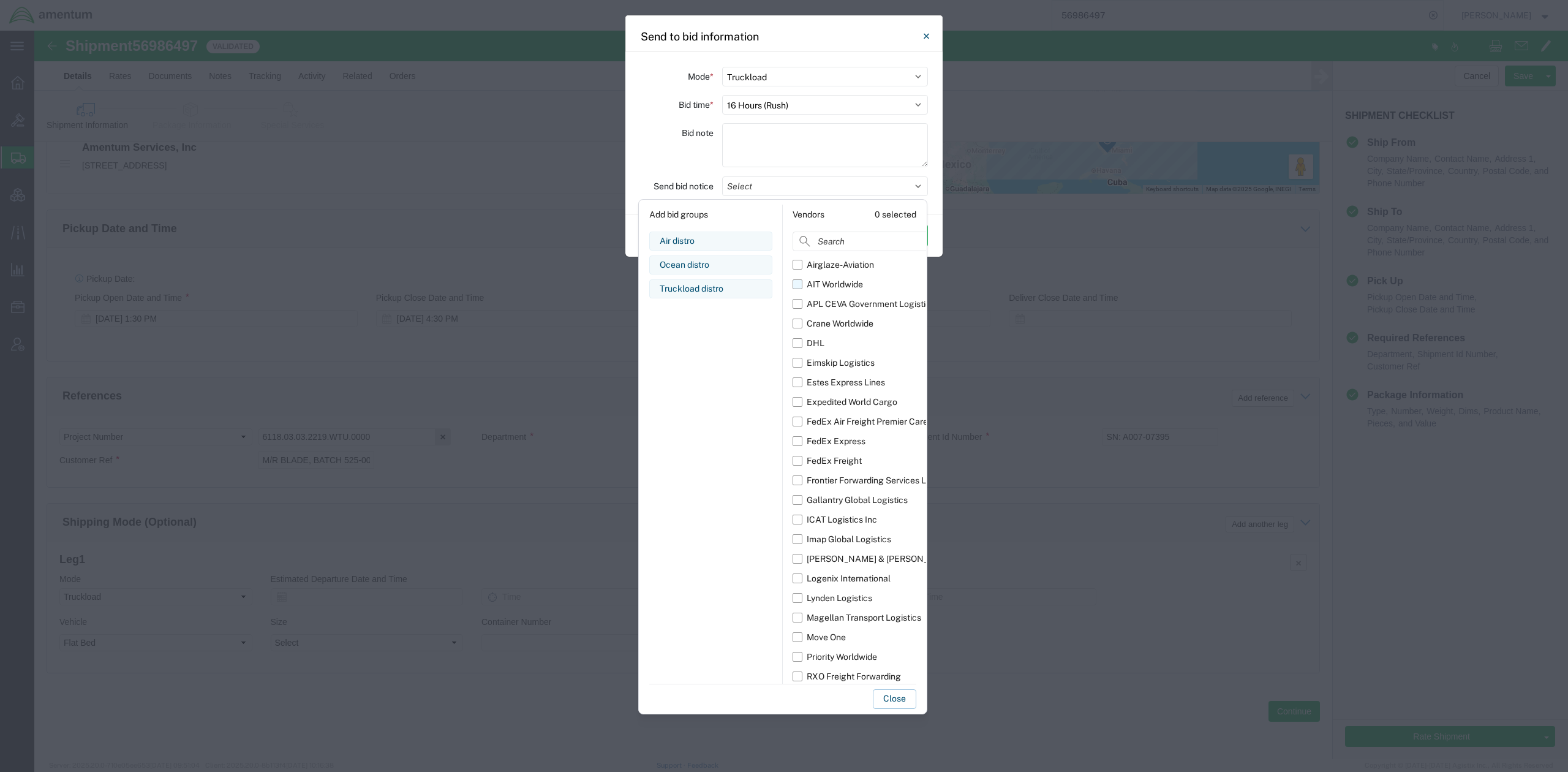
click at [838, 286] on div "AIT Worldwide" at bounding box center [835, 284] width 56 height 13
click at [0, 0] on input "AIT Worldwide" at bounding box center [0, 0] width 0 height 0
click at [843, 301] on div "APL CEVA Government Logistics" at bounding box center [871, 304] width 128 height 13
click at [0, 0] on input "APL CEVA Government Logistics" at bounding box center [0, 0] width 0 height 0
click at [839, 322] on div "Crane Worldwide" at bounding box center [840, 323] width 67 height 13
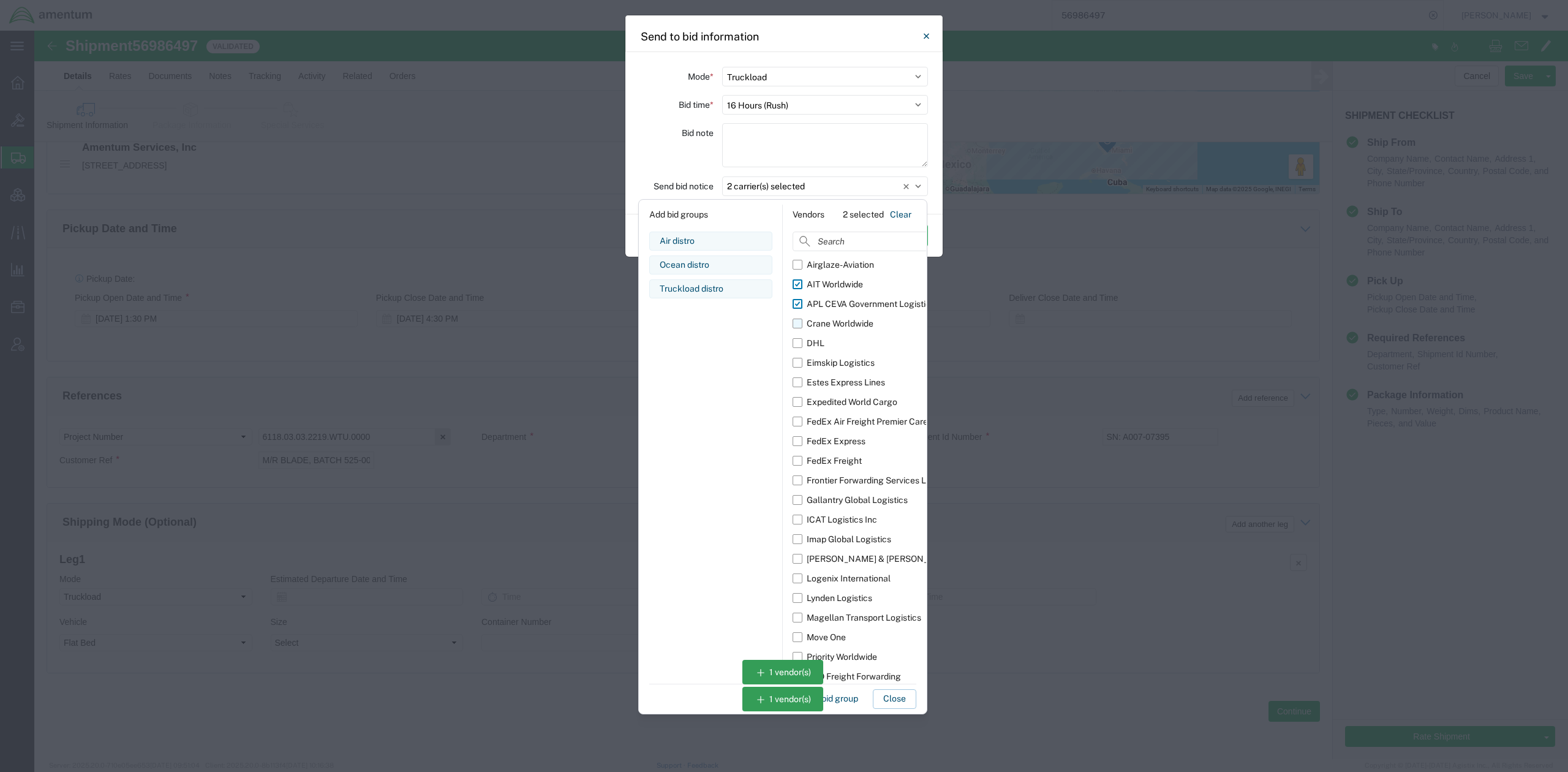
click at [0, 0] on input "Crane Worldwide" at bounding box center [0, 0] width 0 height 0
click at [836, 359] on div "Eimskip Logistics" at bounding box center [841, 363] width 68 height 13
click at [0, 0] on input "Eimskip Logistics" at bounding box center [0, 0] width 0 height 0
click at [859, 400] on div "Expedited World Cargo" at bounding box center [852, 402] width 91 height 13
click at [0, 0] on input "Expedited World Cargo" at bounding box center [0, 0] width 0 height 0
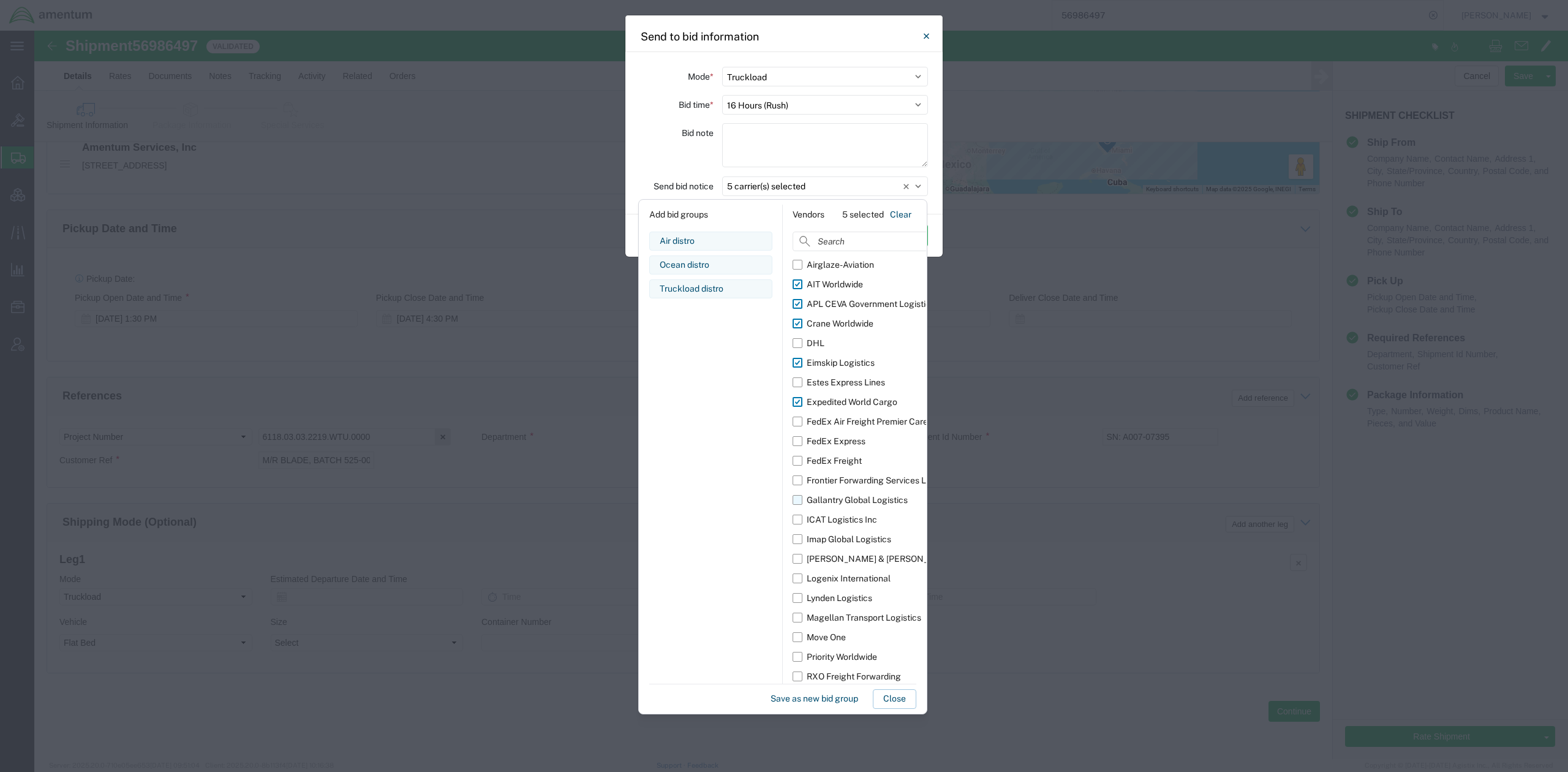
click at [867, 500] on div "Gallantry Global Logistics" at bounding box center [857, 500] width 101 height 13
click at [0, 0] on input "Gallantry Global Logistics" at bounding box center [0, 0] width 0 height 0
click at [865, 520] on div "ICAT Logistics Inc" at bounding box center [842, 520] width 70 height 13
click at [0, 0] on input "ICAT Logistics Inc" at bounding box center [0, 0] width 0 height 0
click at [860, 542] on div "Imap Global Logistics" at bounding box center [849, 539] width 85 height 13
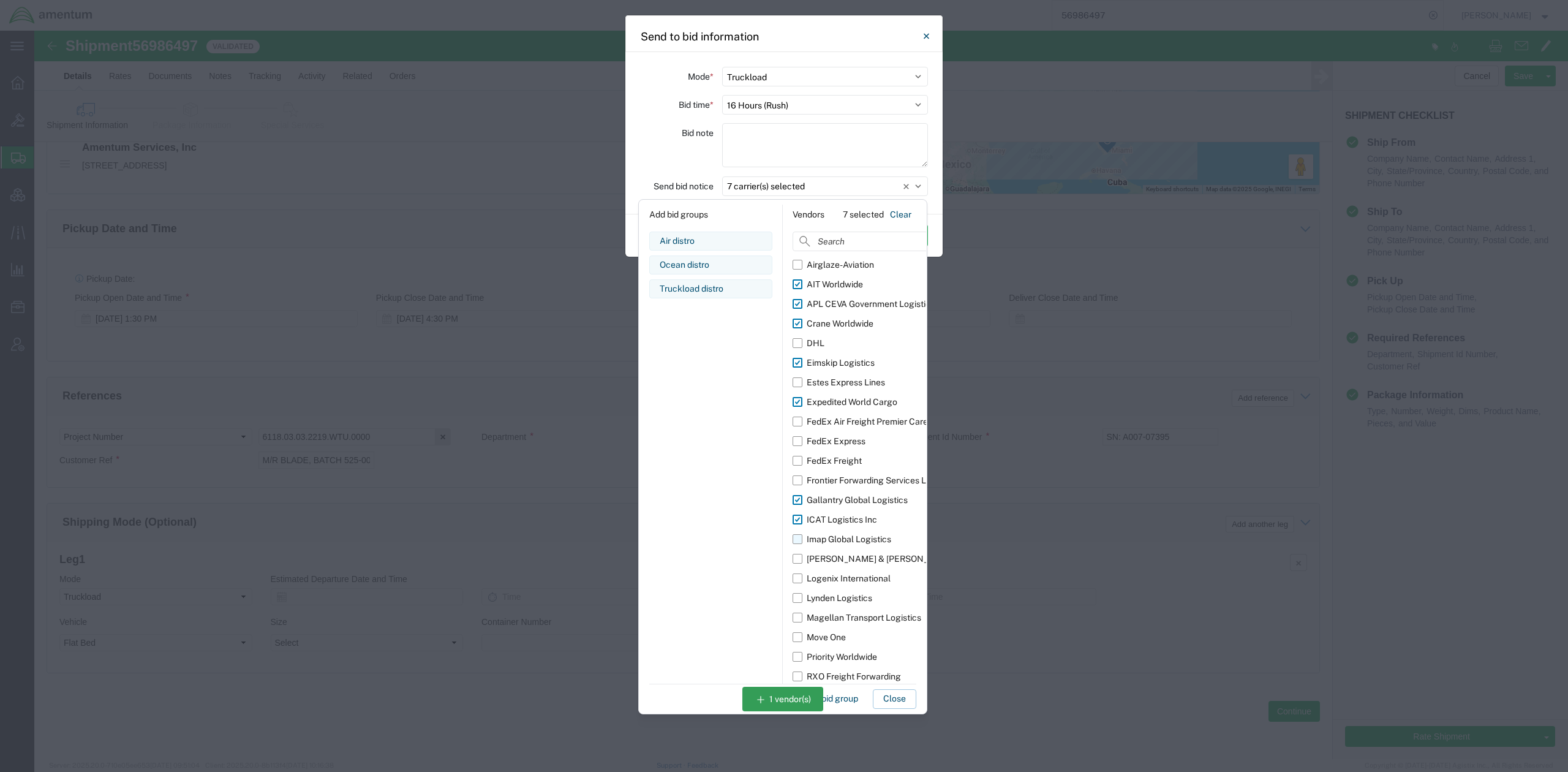
click at [0, 0] on input "Imap Global Logistics" at bounding box center [0, 0] width 0 height 0
click at [860, 557] on div "[PERSON_NAME] & [PERSON_NAME]" at bounding box center [881, 559] width 149 height 13
click at [0, 0] on input "[PERSON_NAME] & [PERSON_NAME]" at bounding box center [0, 0] width 0 height 0
click at [865, 573] on div "Logenix International" at bounding box center [849, 578] width 84 height 13
click at [0, 0] on input "Logenix International" at bounding box center [0, 0] width 0 height 0
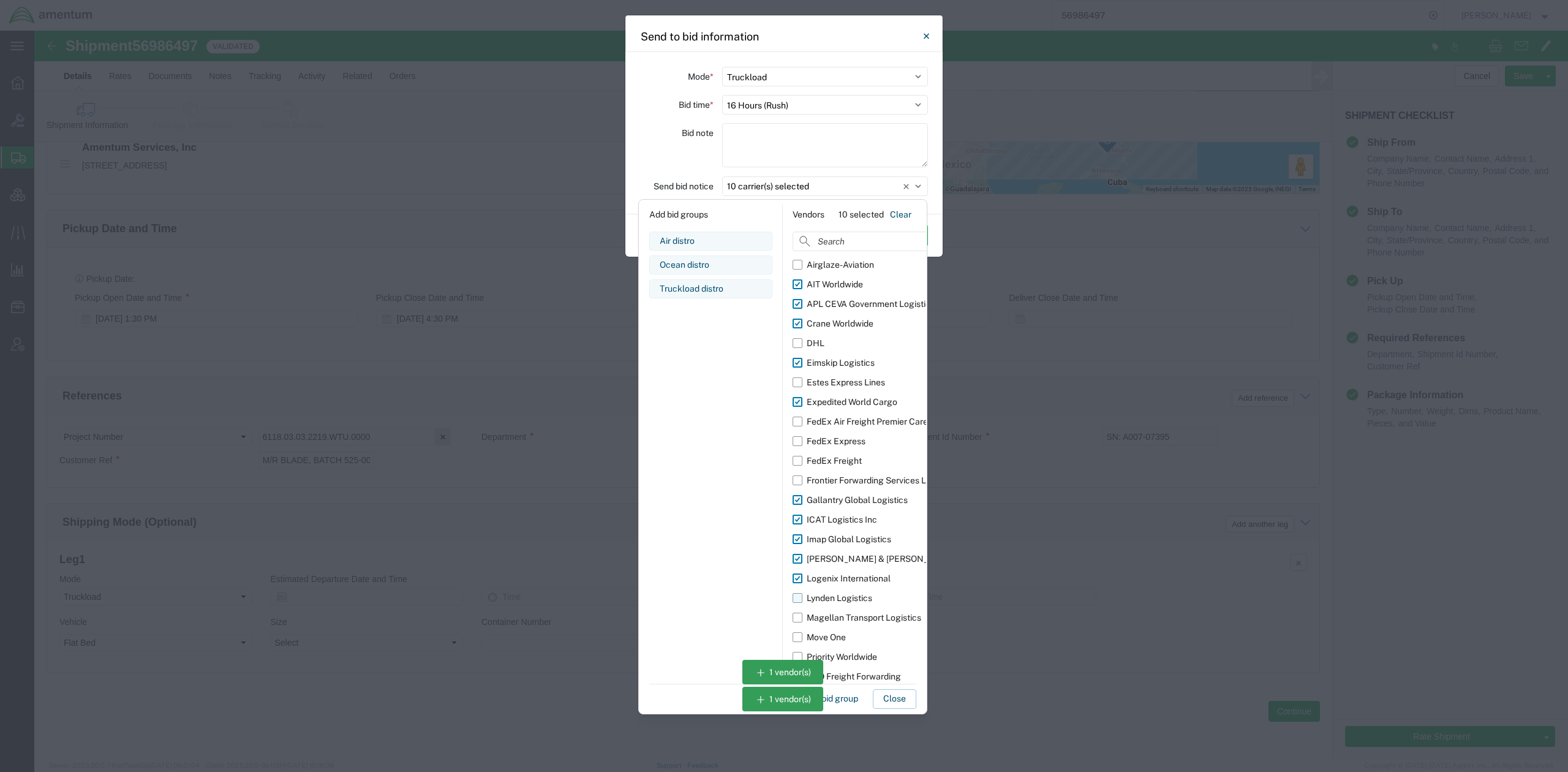
click at [868, 596] on div "Lynden Logistics" at bounding box center [840, 598] width 65 height 13
click at [0, 0] on input "Lynden Logistics" at bounding box center [0, 0] width 0 height 0
click at [873, 618] on div "Magellan Transport Logistics" at bounding box center [864, 618] width 115 height 13
click at [0, 0] on input "Magellan Transport Logistics" at bounding box center [0, 0] width 0 height 0
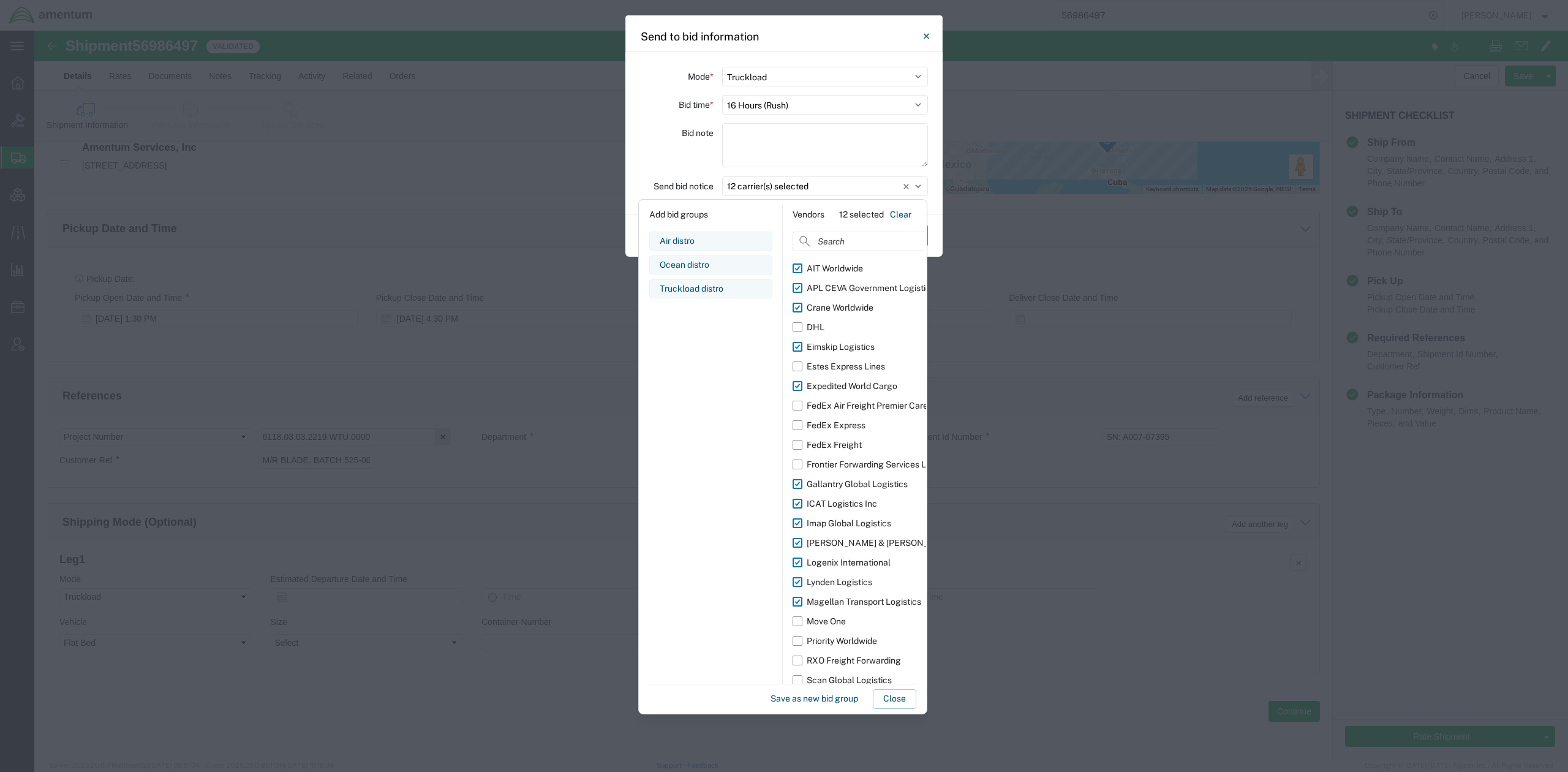
scroll to position [22, 0]
click at [867, 630] on div "Priority Worldwide" at bounding box center [842, 635] width 70 height 13
click at [0, 0] on input "Priority Worldwide" at bounding box center [0, 0] width 0 height 0
click at [873, 652] on div "RXO Freight Forwarding" at bounding box center [854, 655] width 94 height 13
click at [0, 0] on input "RXO Freight Forwarding" at bounding box center [0, 0] width 0 height 0
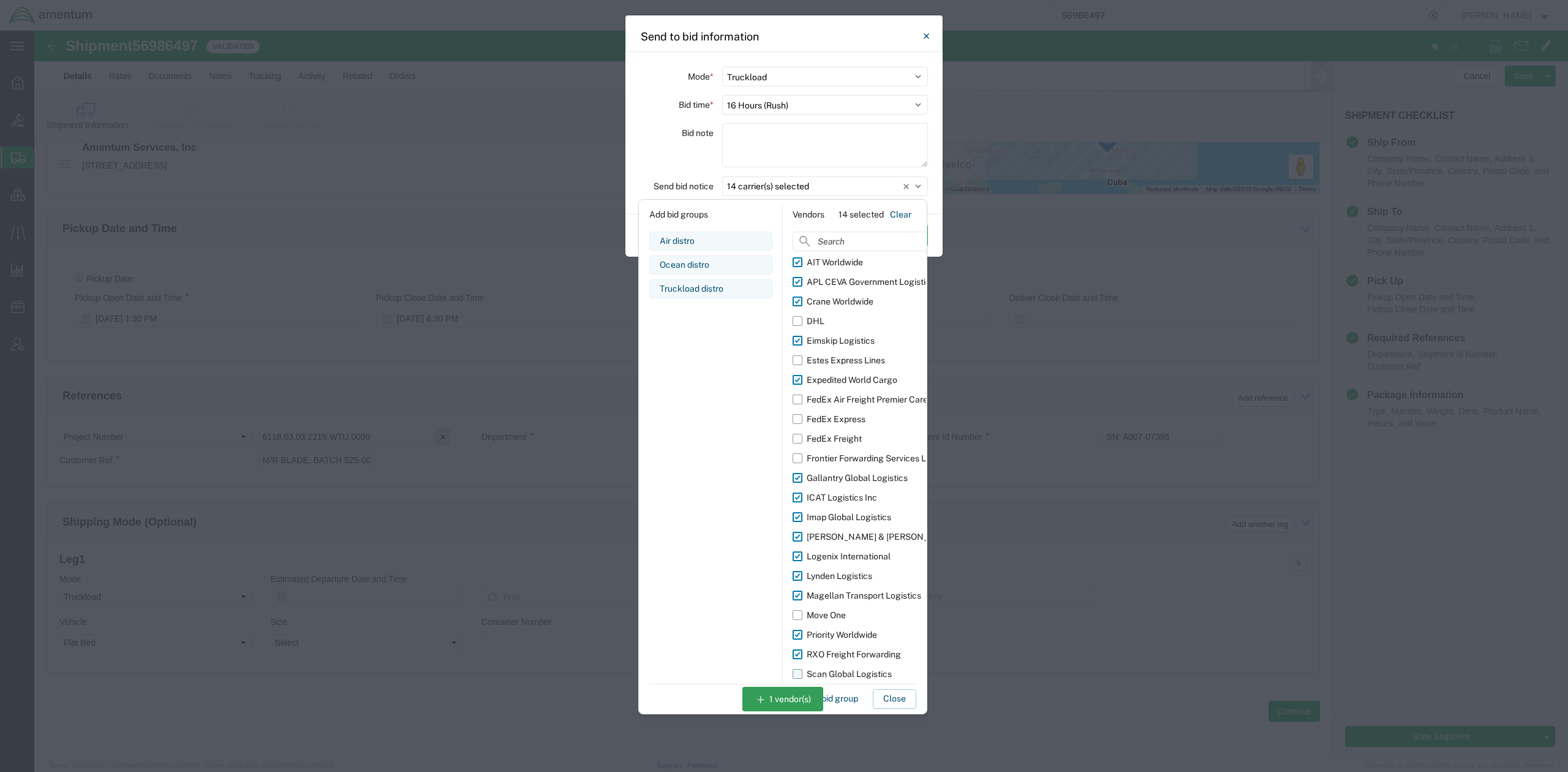
click at [870, 671] on div "Scan Global Logistics" at bounding box center [849, 674] width 85 height 13
click at [0, 0] on input "Scan Global Logistics" at bounding box center [0, 0] width 0 height 0
click at [697, 604] on div "Air distro Edit bid group Remove bid group Ocean distro Edit bid group Remove b…" at bounding box center [711, 457] width 123 height 452
click at [889, 691] on button "Close" at bounding box center [894, 699] width 44 height 20
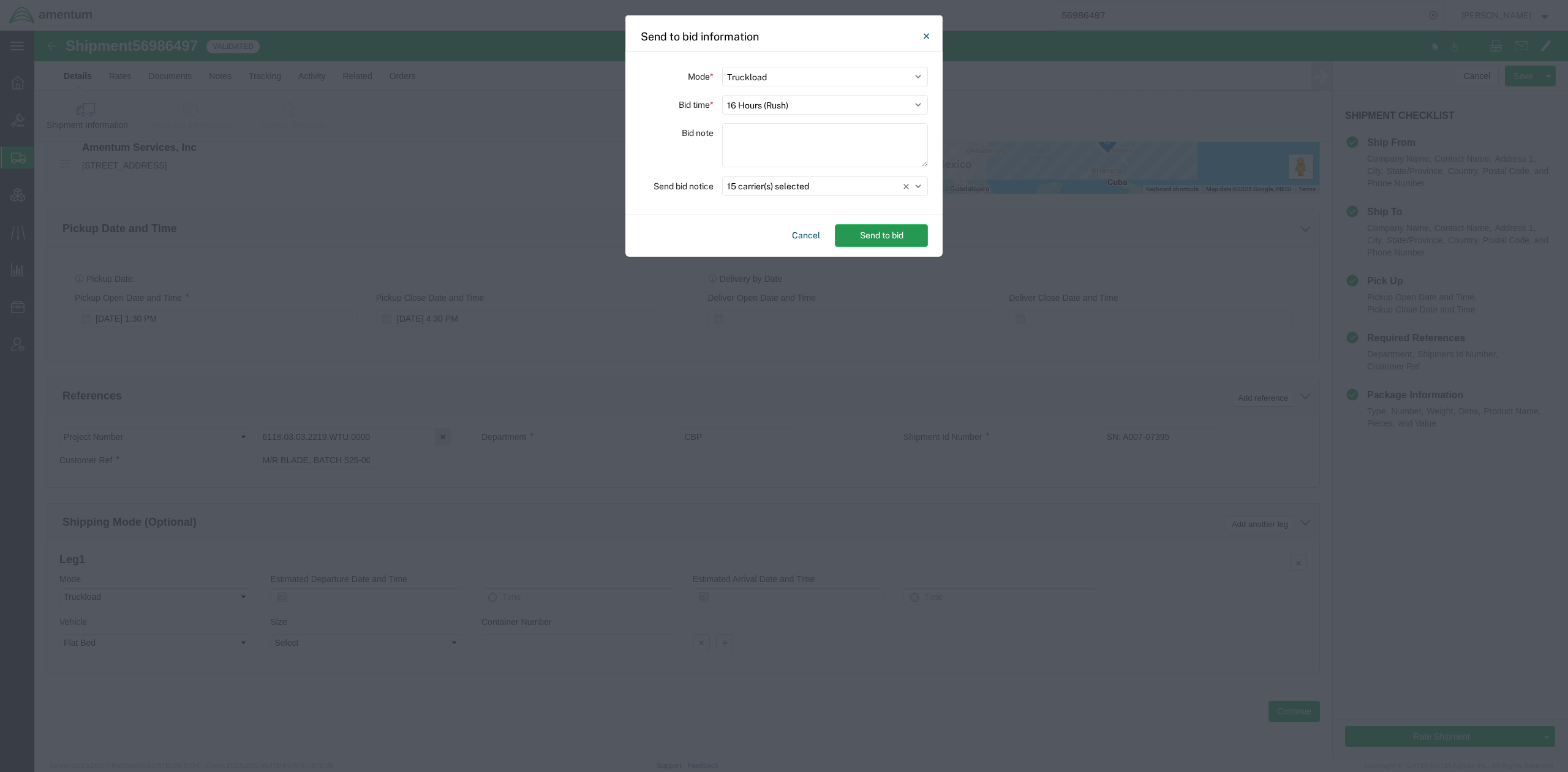
click at [870, 241] on button "Send to bid" at bounding box center [881, 235] width 93 height 23
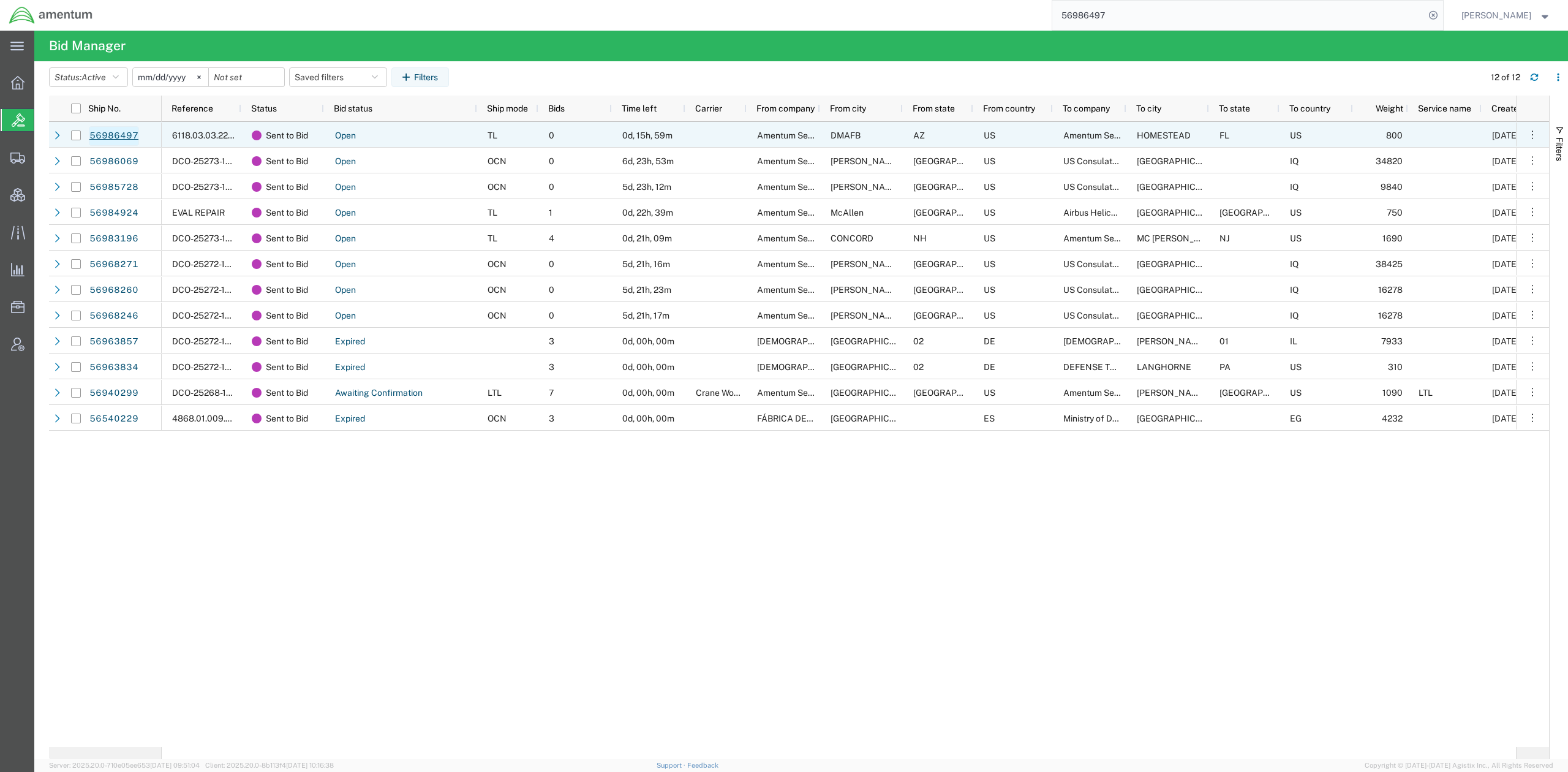
click at [110, 132] on link "56986497" at bounding box center [113, 136] width 50 height 20
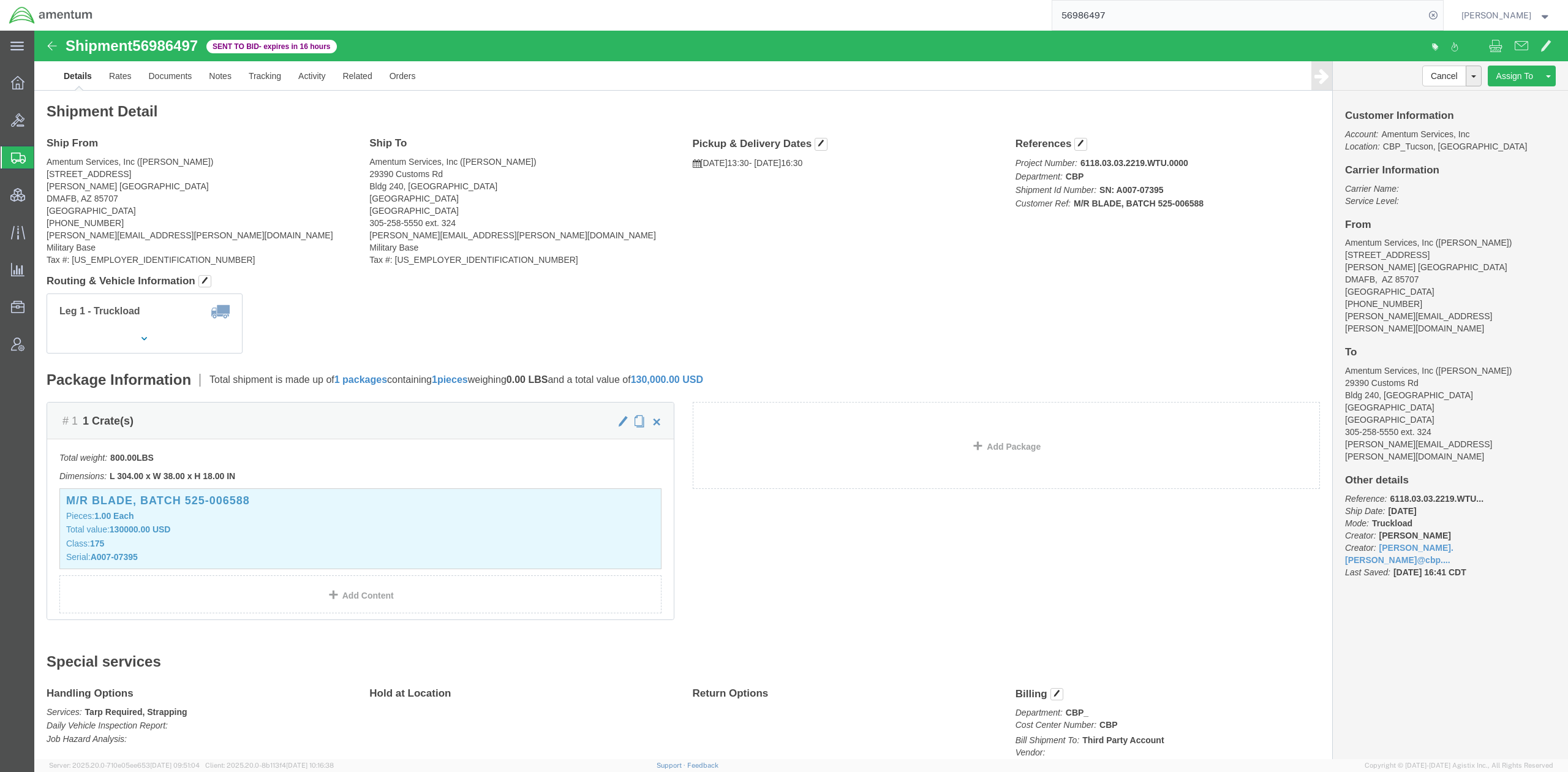
drag, startPoint x: 317, startPoint y: 22, endPoint x: 35, endPoint y: 22, distance: 282.0
click div "Shipment 56986497 Sent to Bid - expires in 16 hours"
copy div "Shipment 56986497 Sent to Bid - expires in 16 hours"
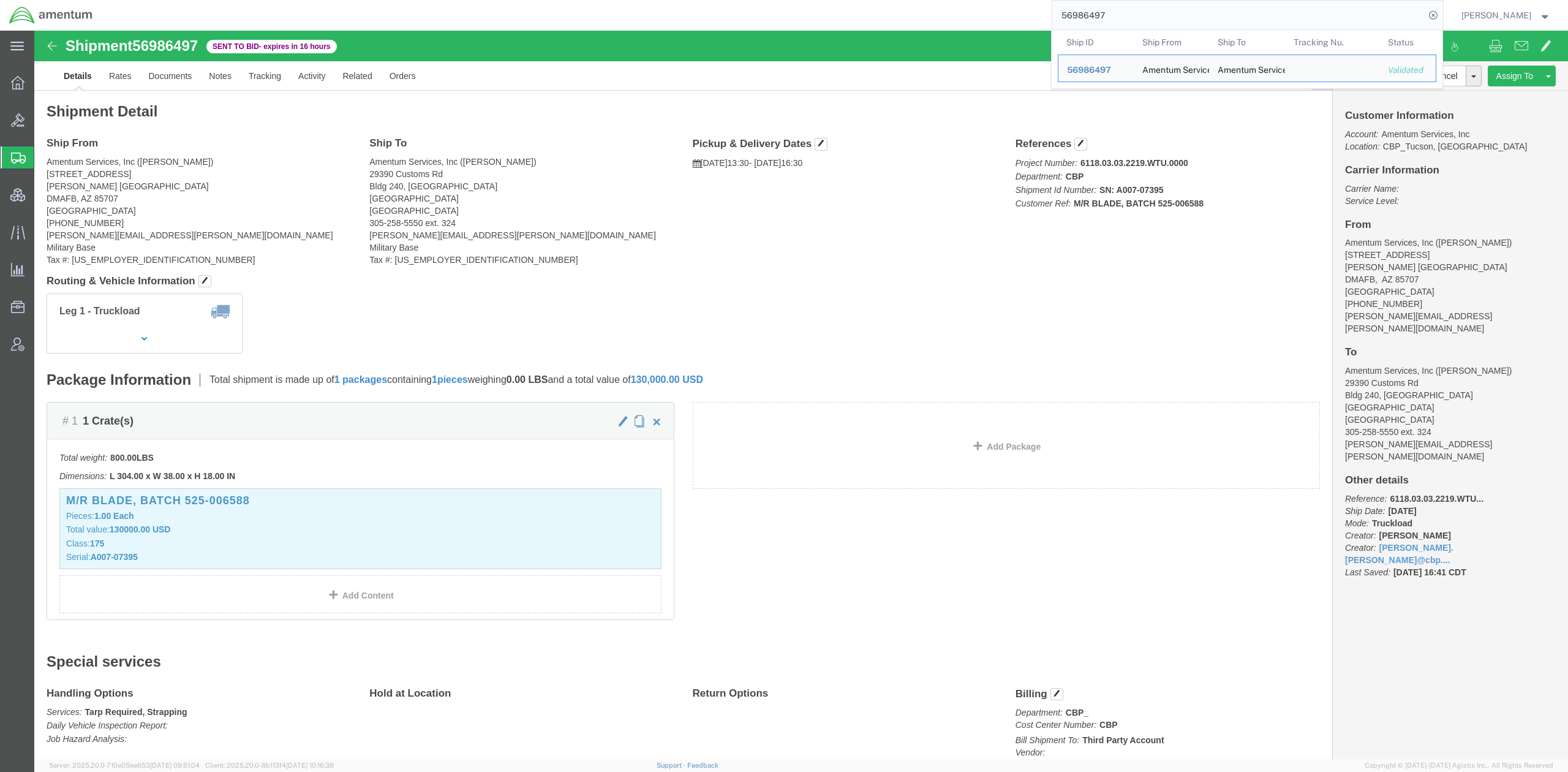
drag, startPoint x: 1115, startPoint y: 20, endPoint x: 860, endPoint y: 6, distance: 255.4
click at [860, 6] on div "56986497 Ship ID Ship From Ship To Tracking Nu. Status Ship ID 56986497 Ship Fr…" at bounding box center [772, 15] width 1342 height 31
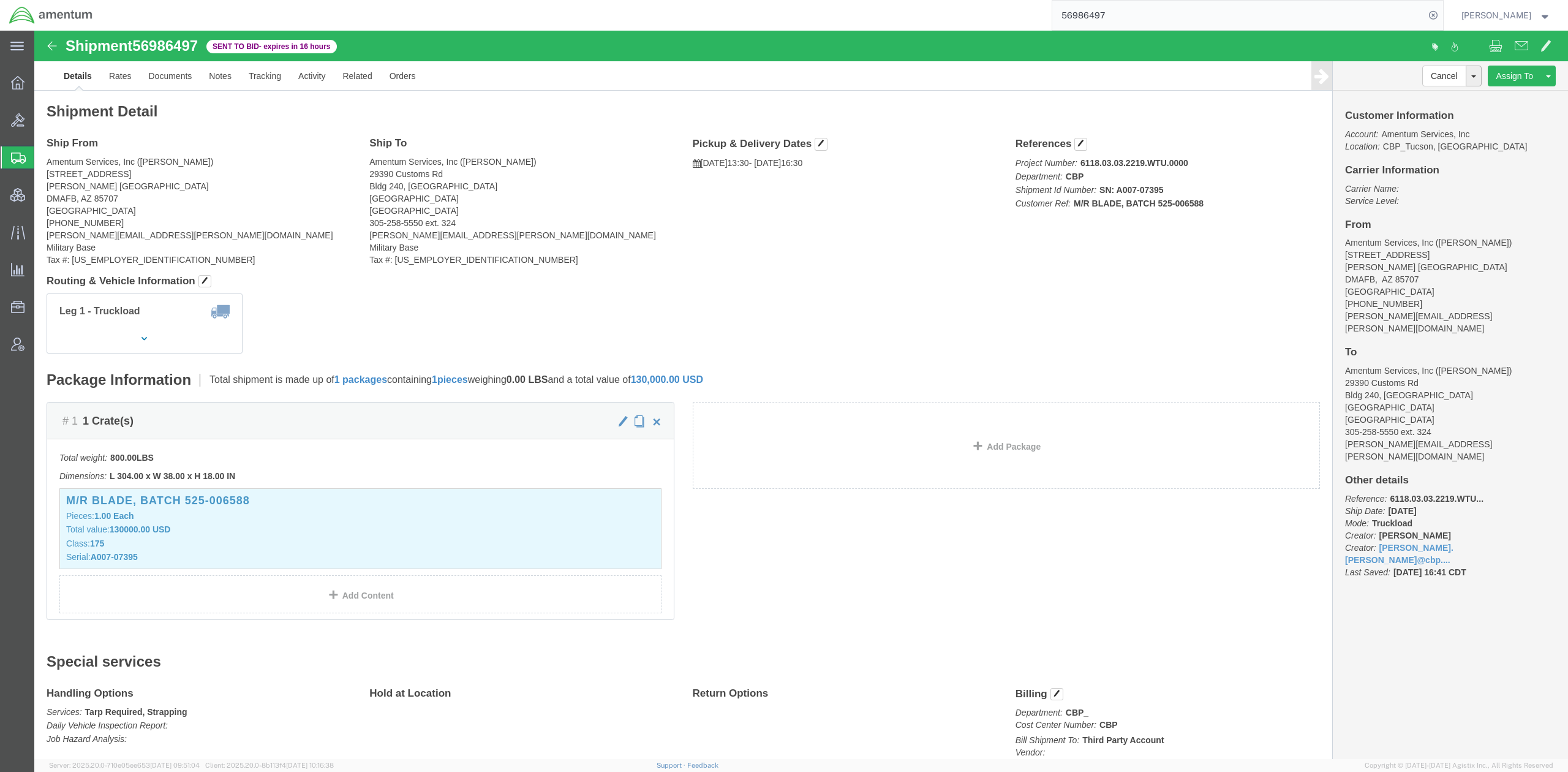
paste input "05"
type input "56986057"
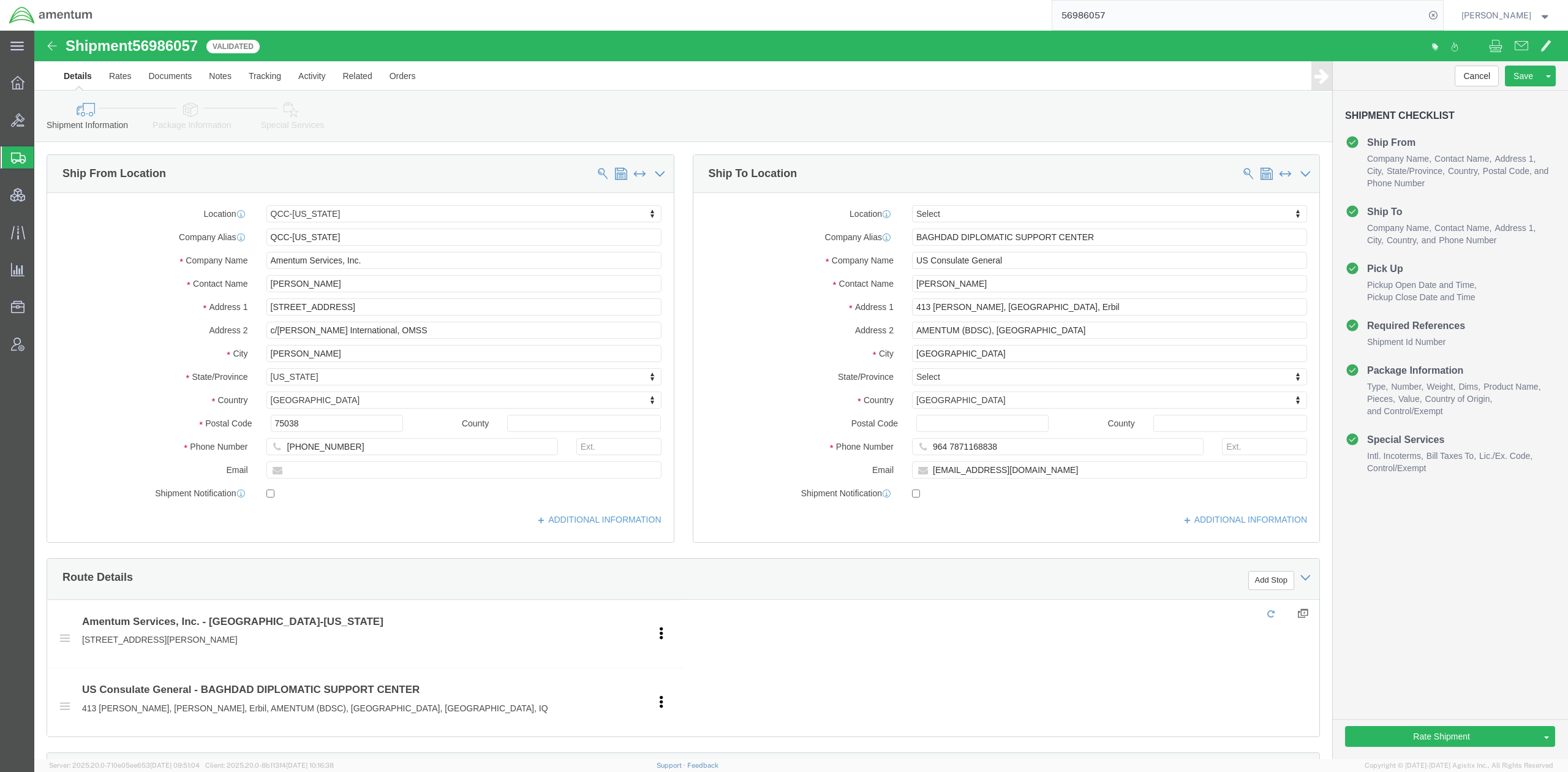
select select "42668"
select select
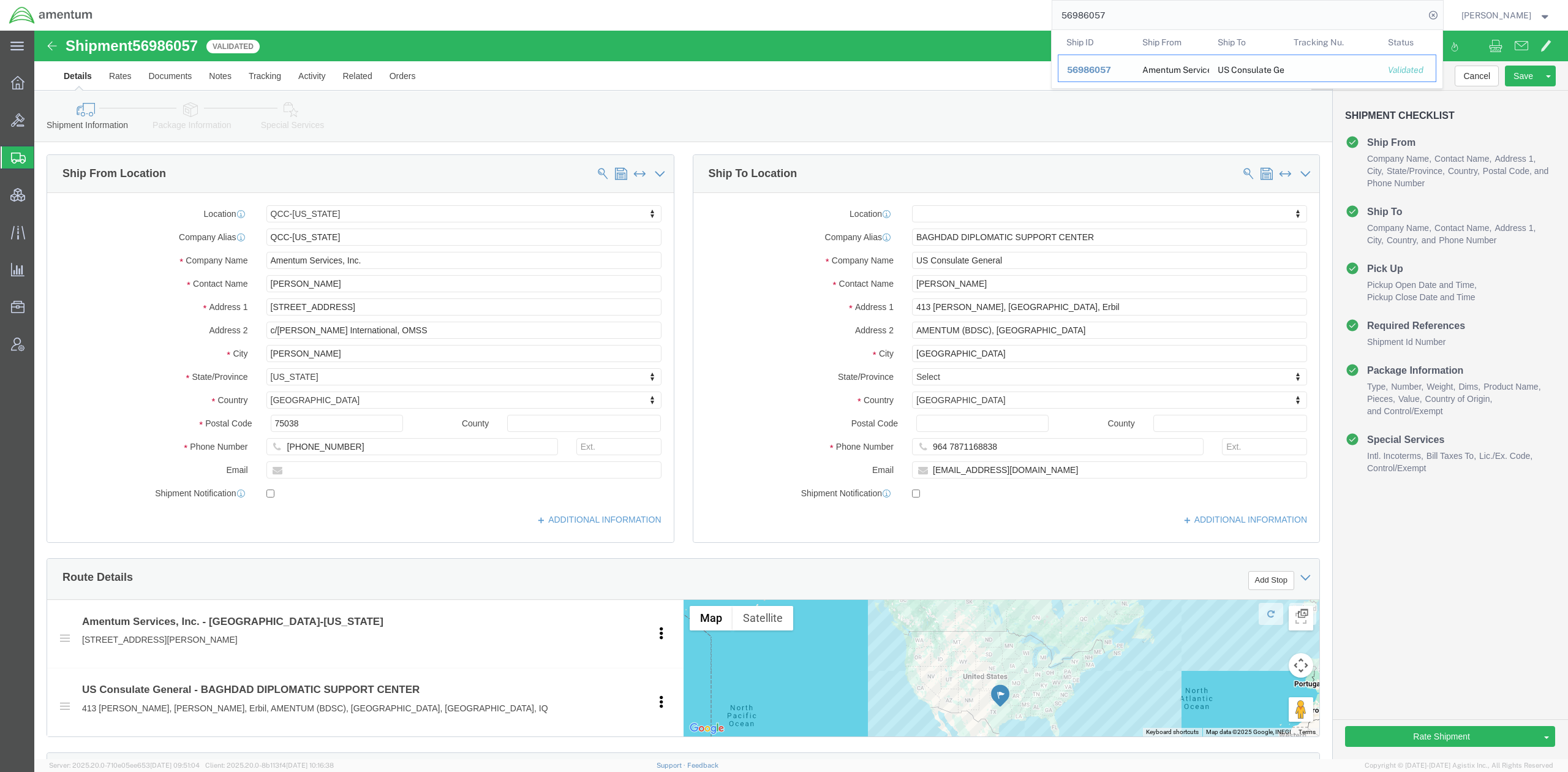
click at [1096, 69] on span "56986057" at bounding box center [1089, 70] width 44 height 10
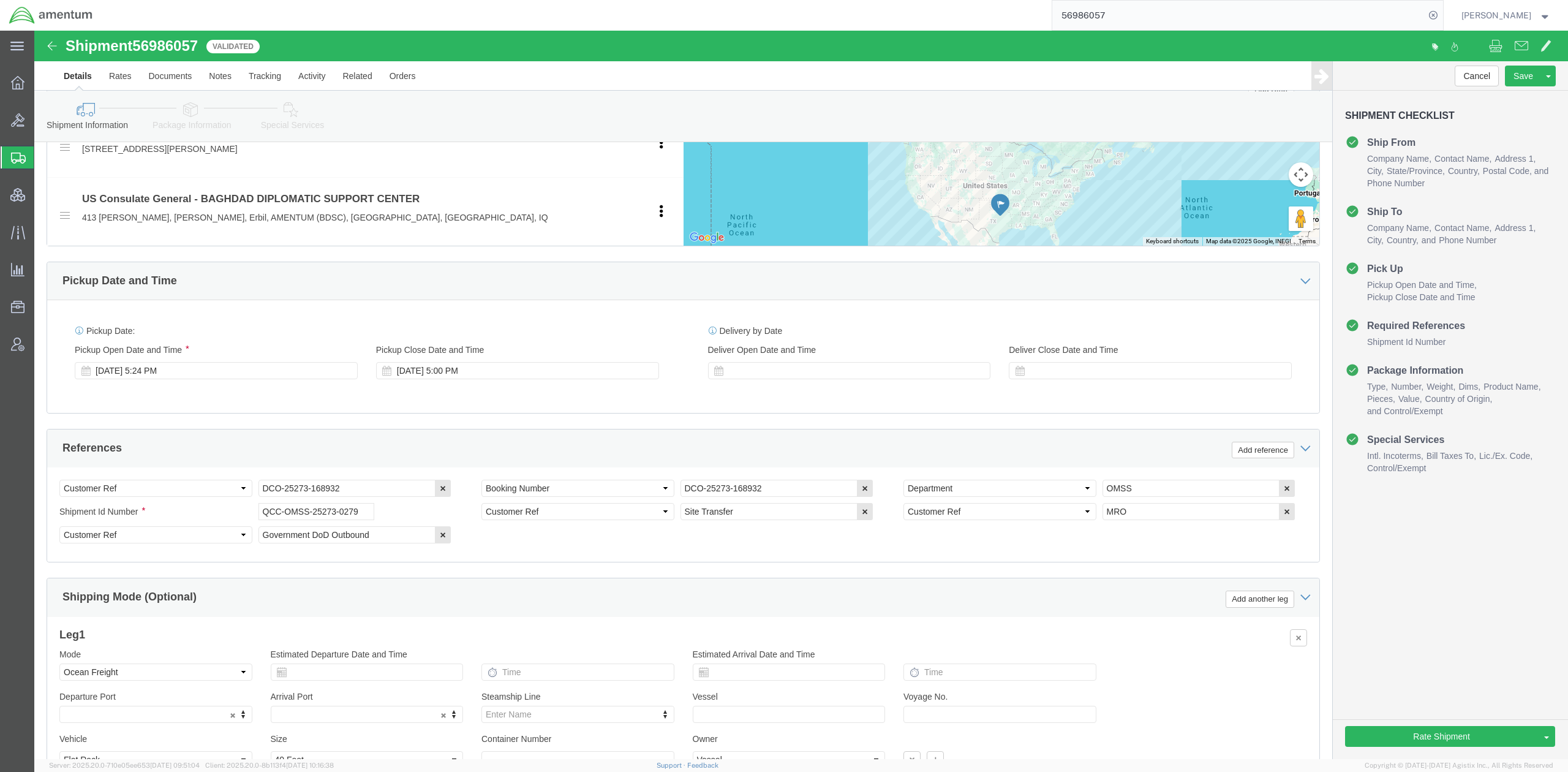
scroll to position [545, 0]
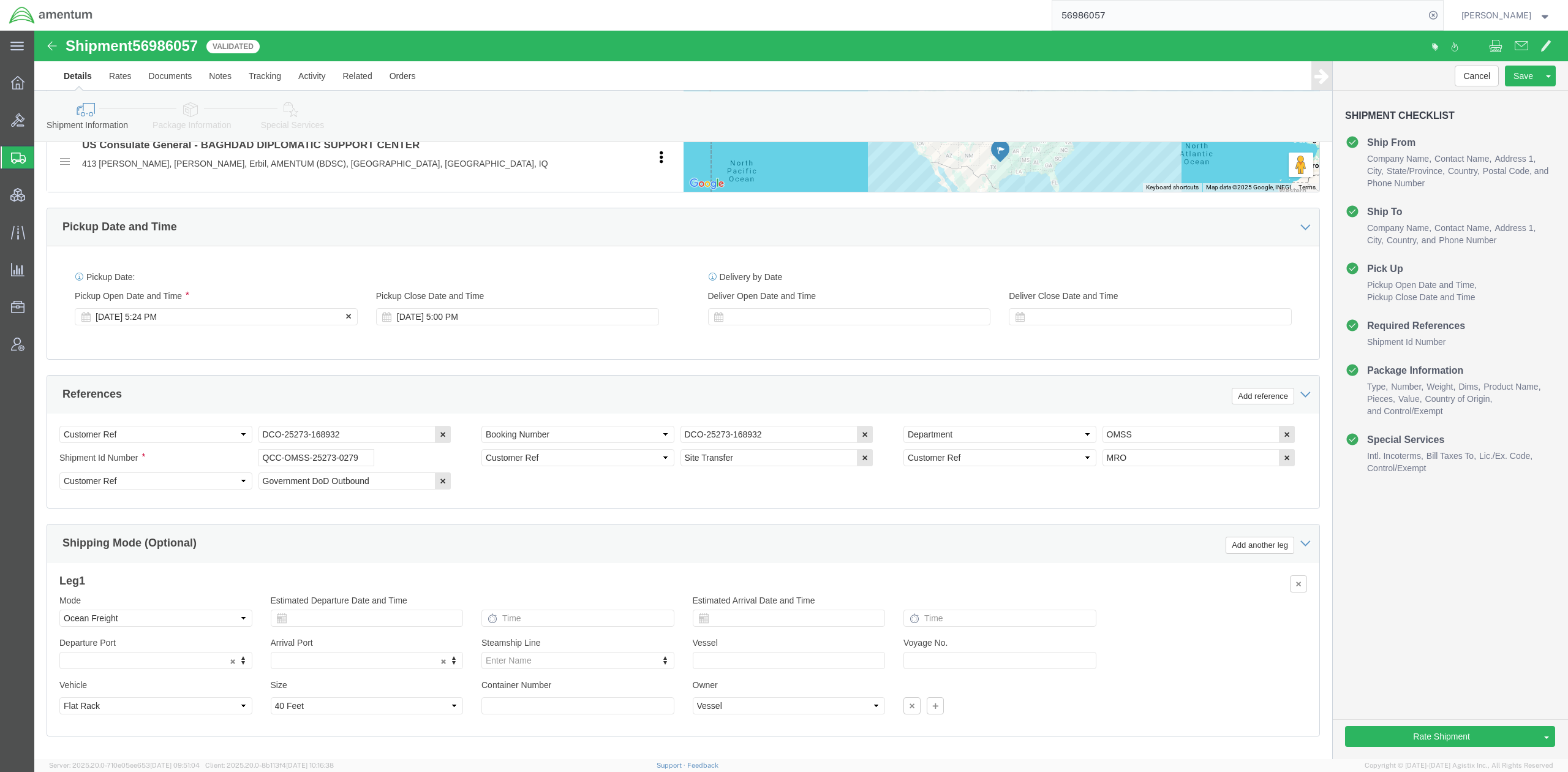
click div "Sep 30 2025 5:24 PM"
click input "5:24 PM"
type input "9:30 am"
type input "9:30 AM"
click button "Apply"
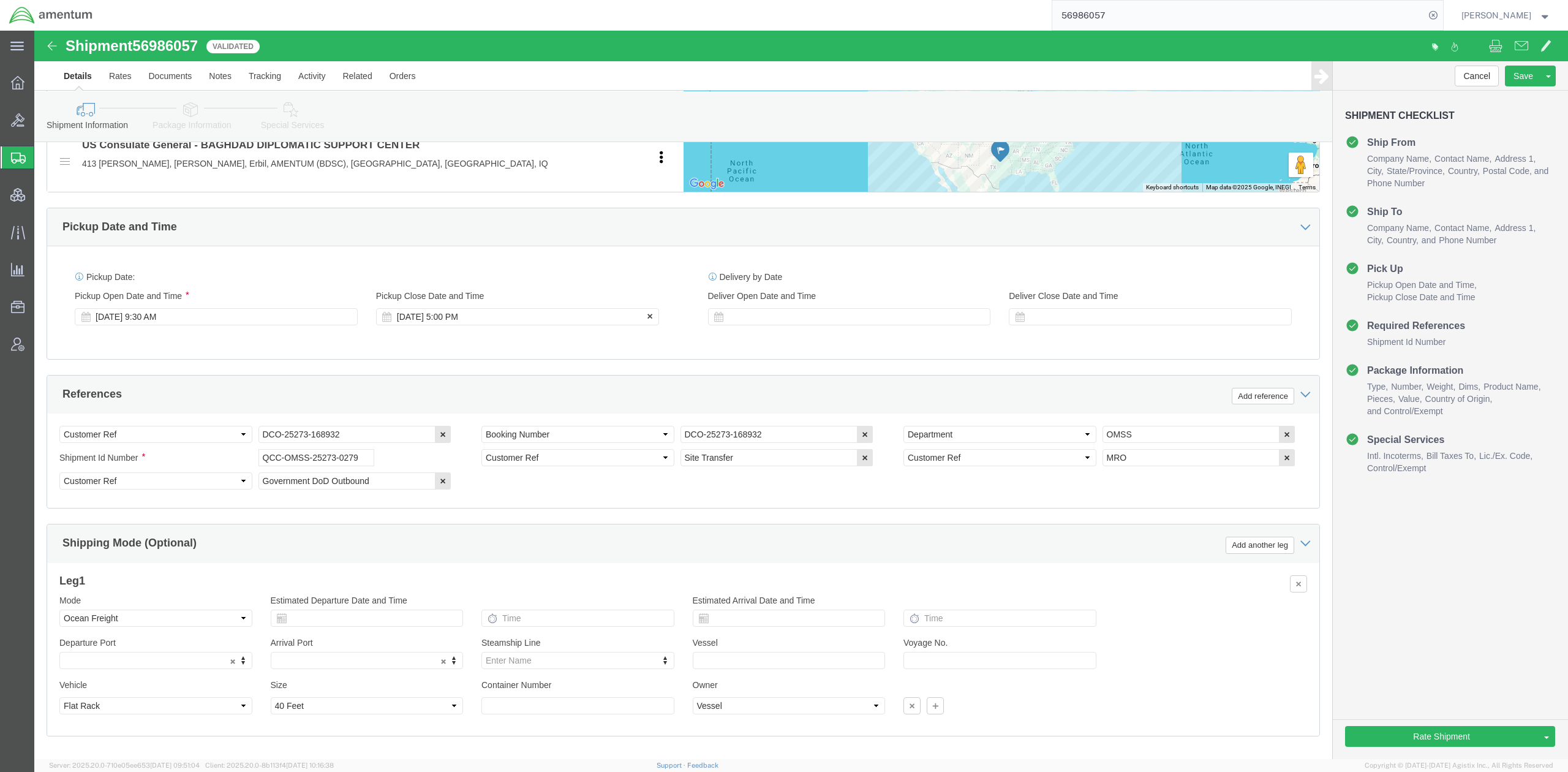
click div "Oct 10 2025 5:00 PM"
click button "Apply"
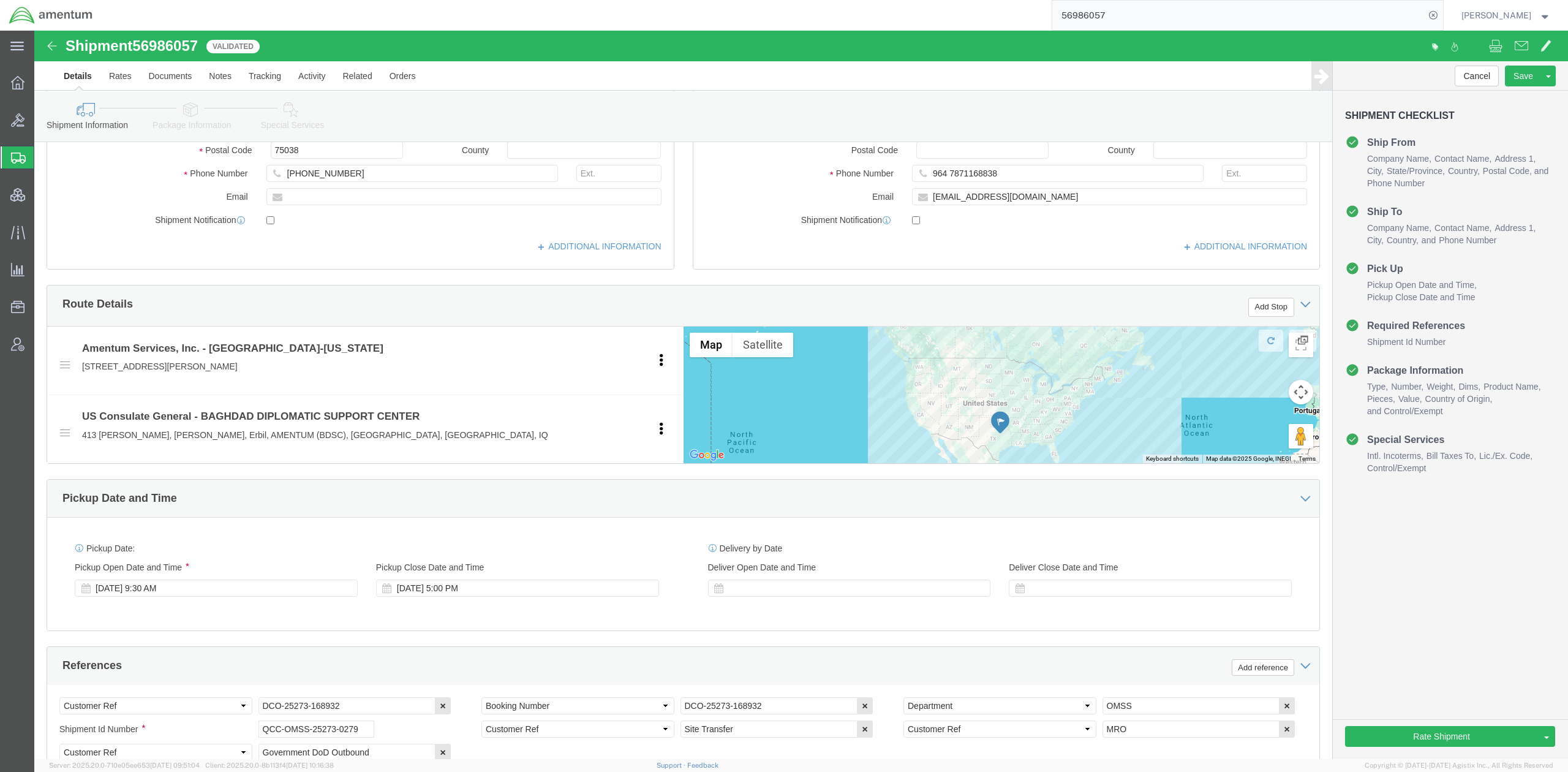
scroll to position [0, 0]
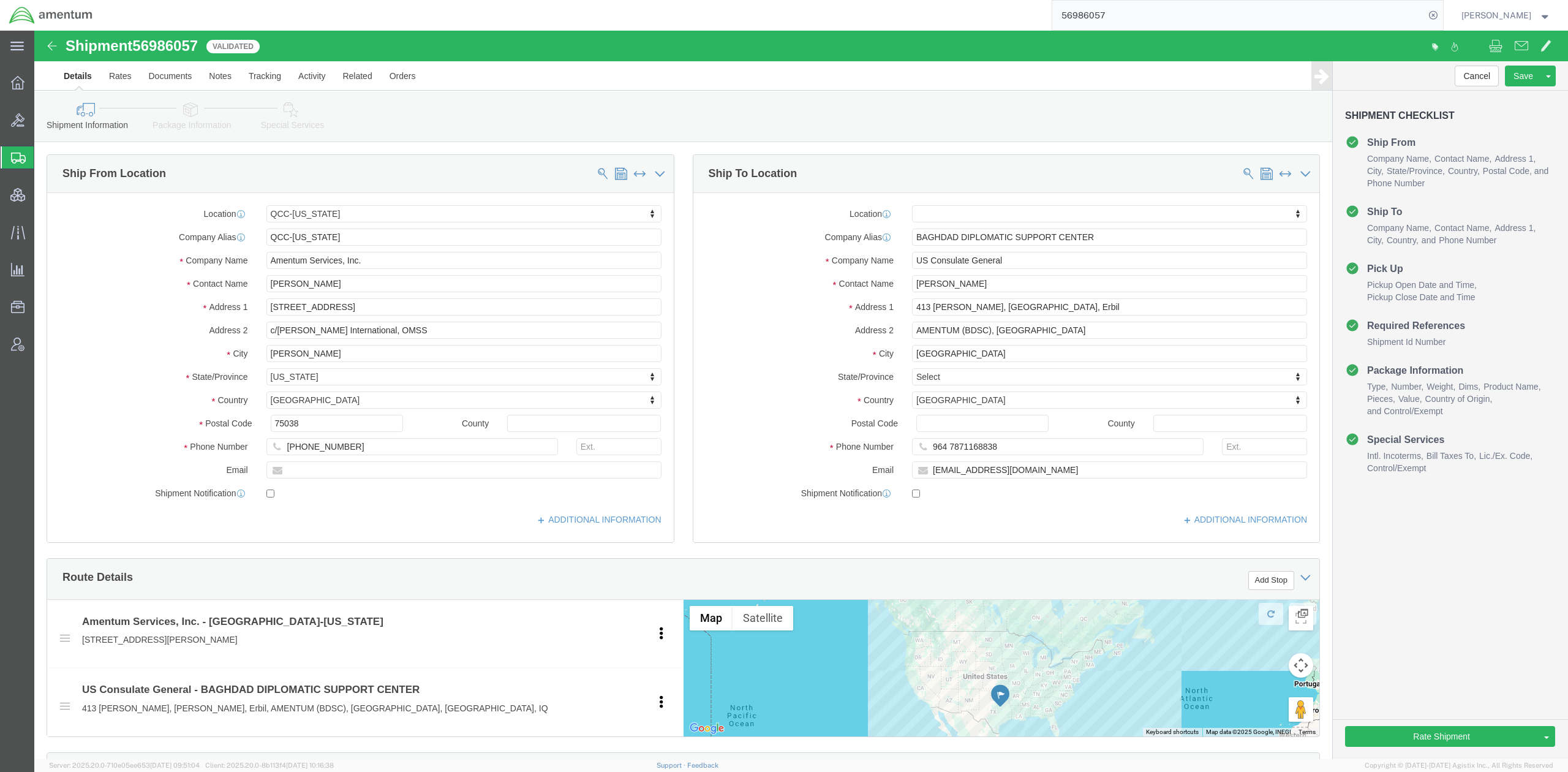
click link "Package Information"
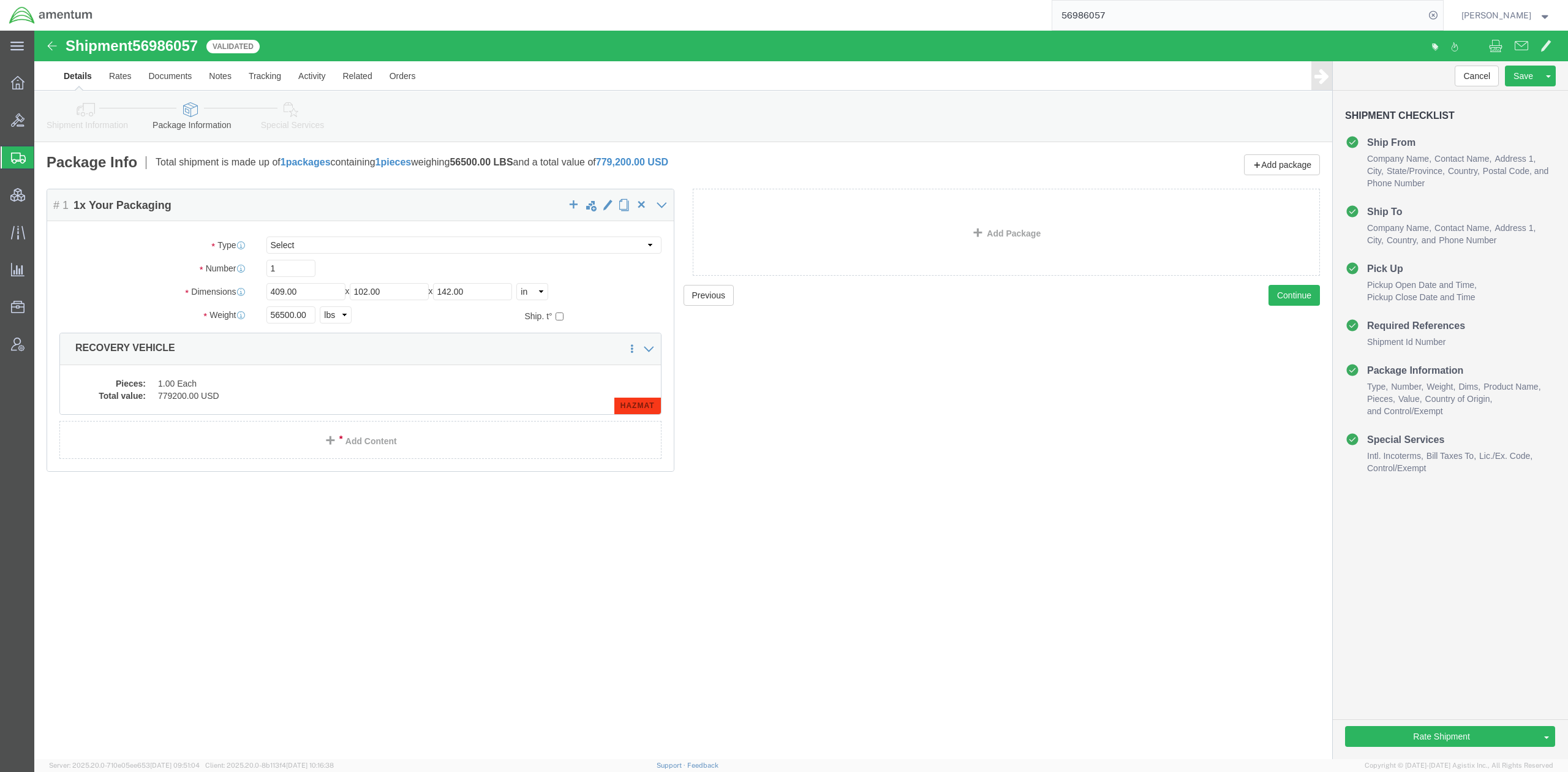
click icon
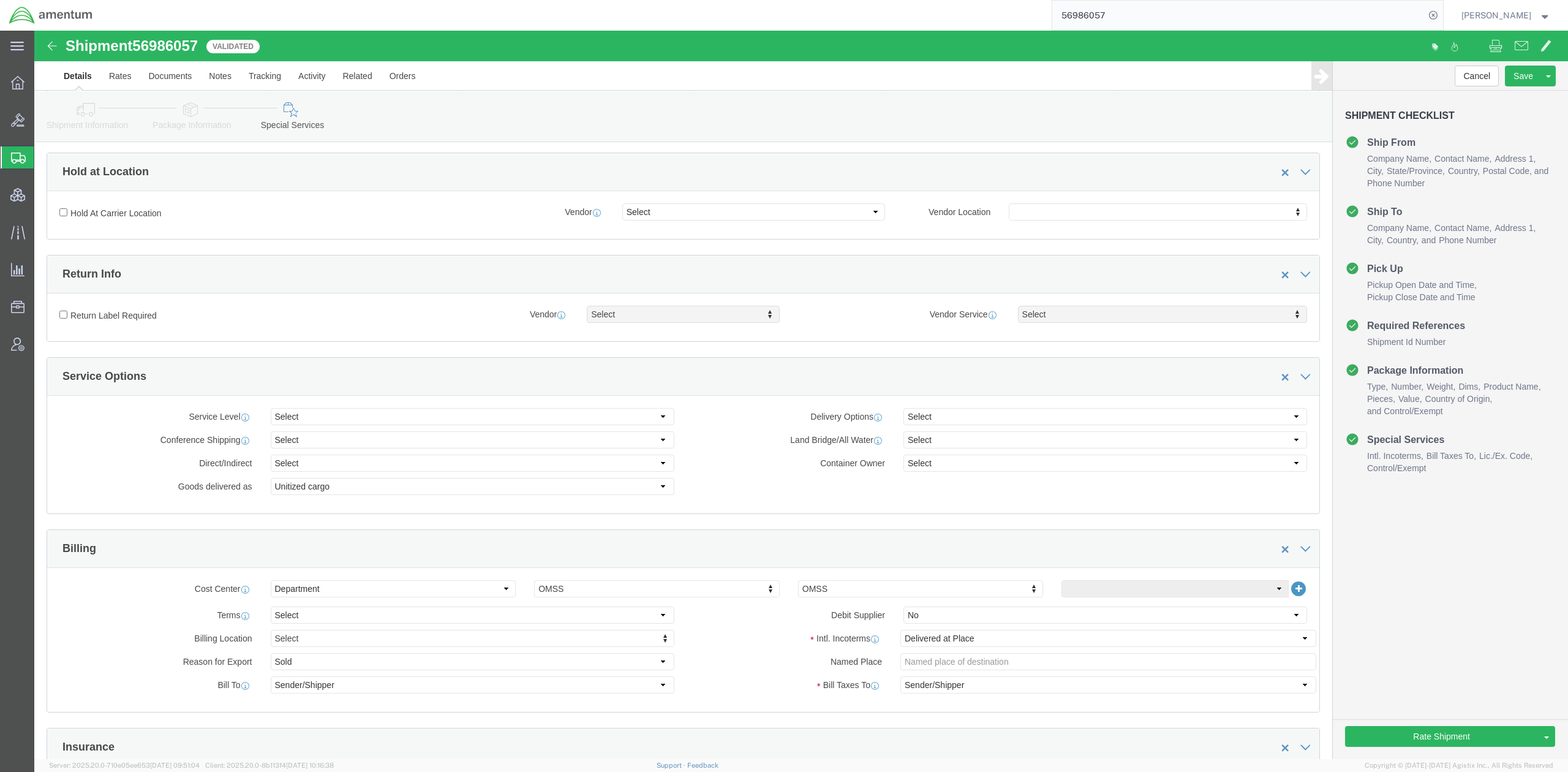
scroll to position [218, 0]
click select "Select Ocean"
select select "Ocean"
click select "Select Ocean"
click select "Select ATA DTA DTD"
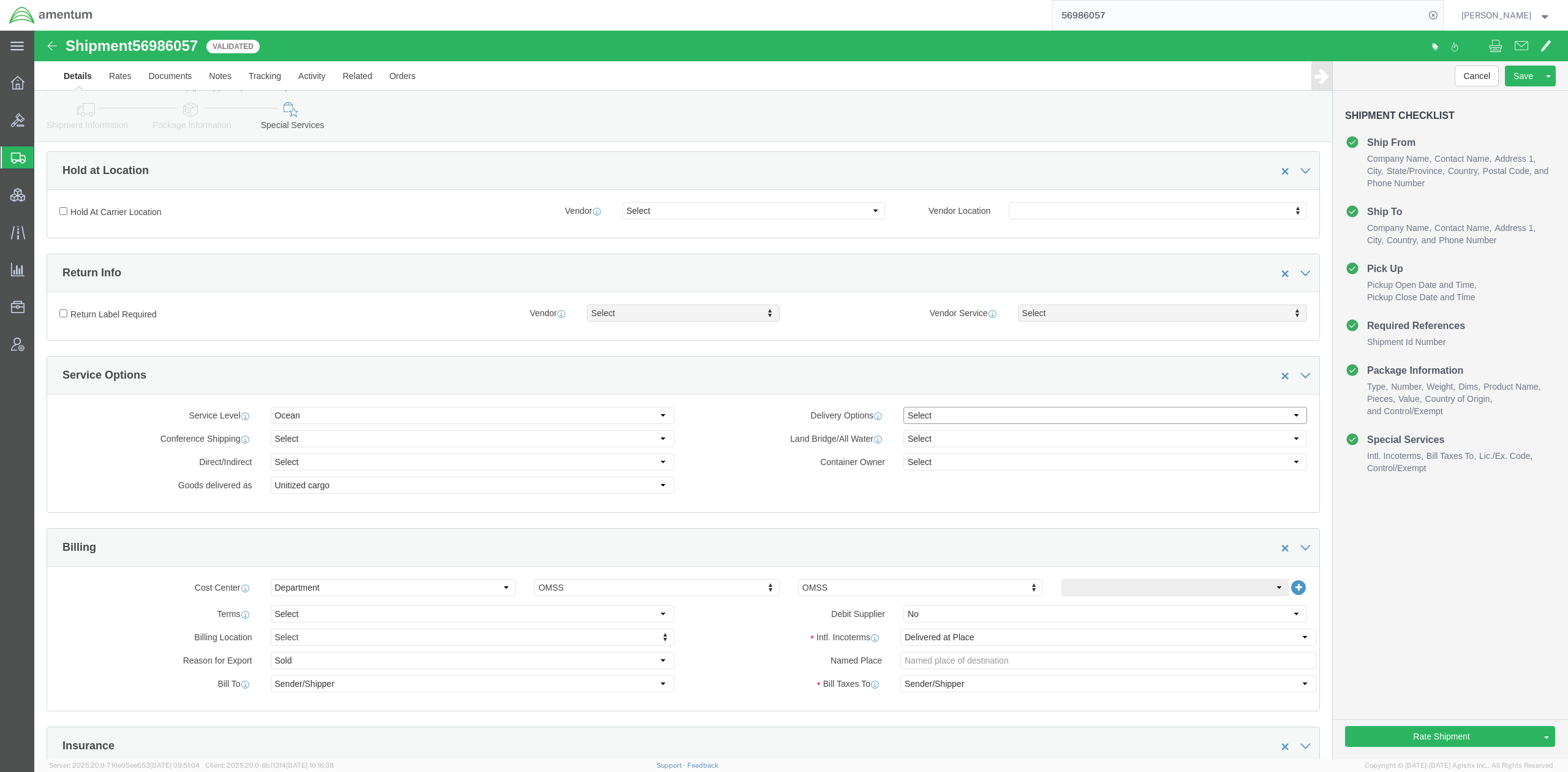
select select "DTD"
click select "Select ATA DTA DTD"
click select "Select Conference Non-Conference"
click label "Delivery Options"
click select "Select Direct Indirect"
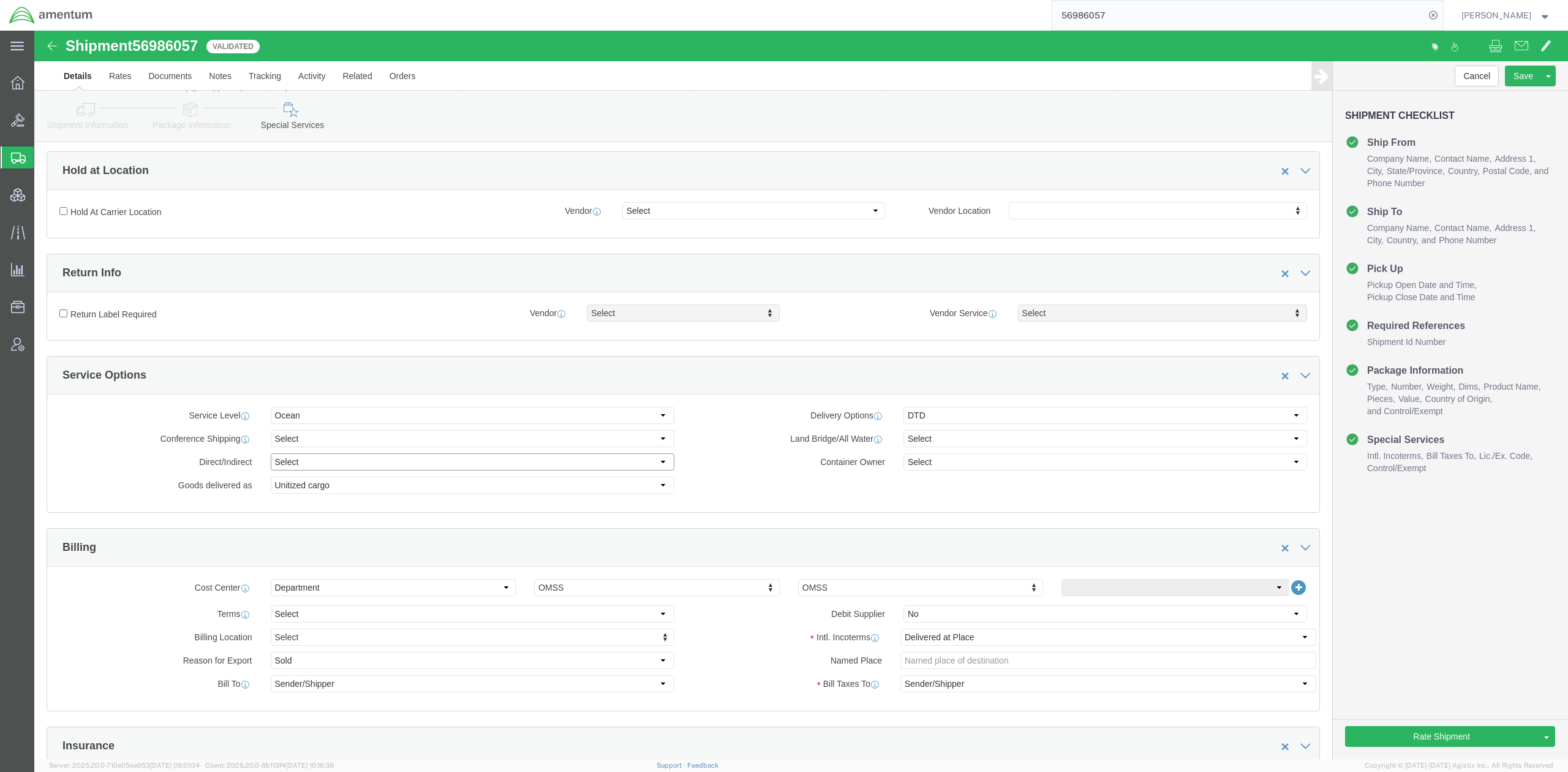
select select "Direct"
click select "Select Direct Indirect"
click select "Select Shipper Vessel"
select select "Vessel"
click select "Select Shipper Vessel"
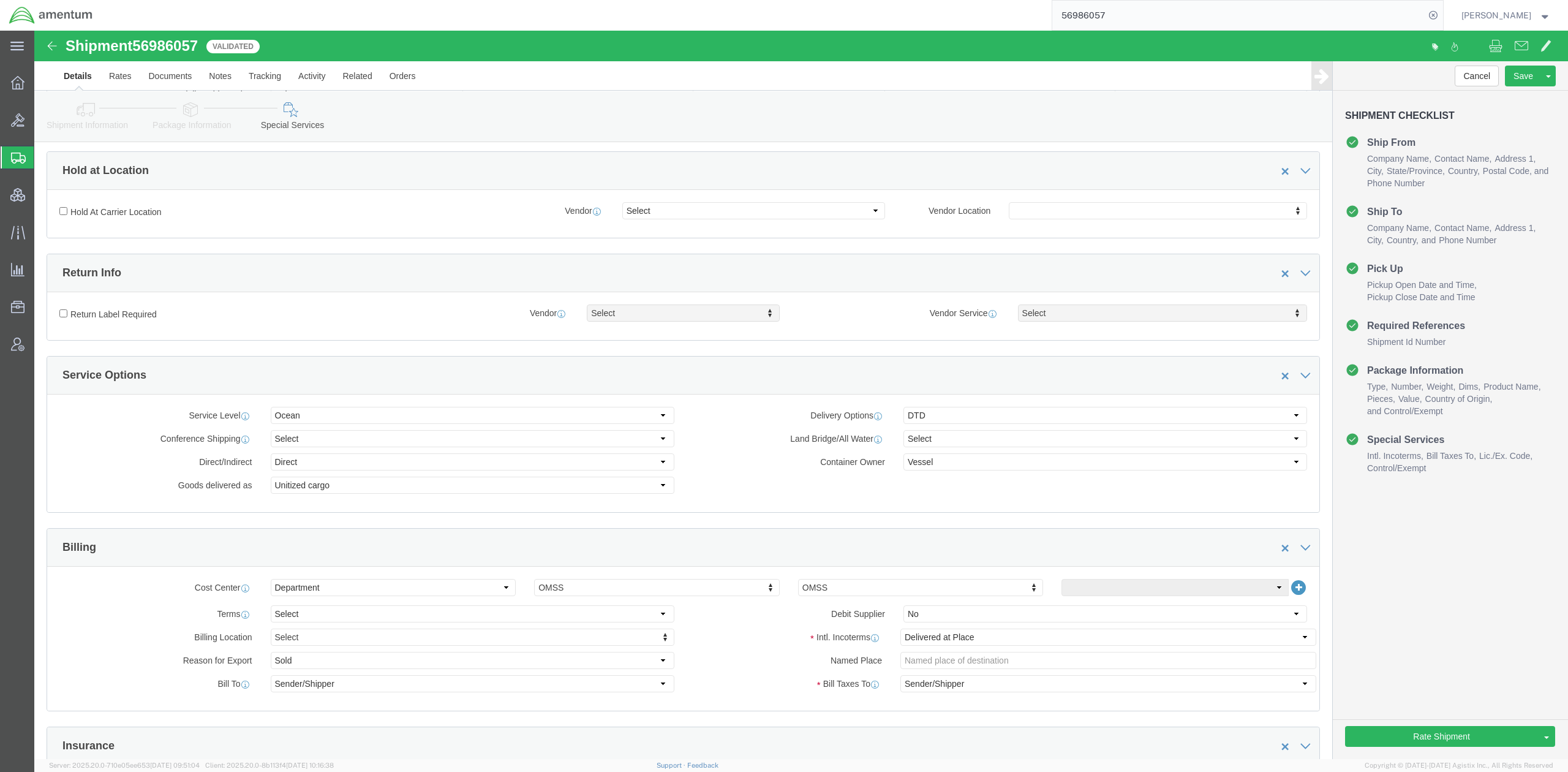
click div "Service Options Service Level Select Ocean Delivery Options Select ATA DTA DTD …"
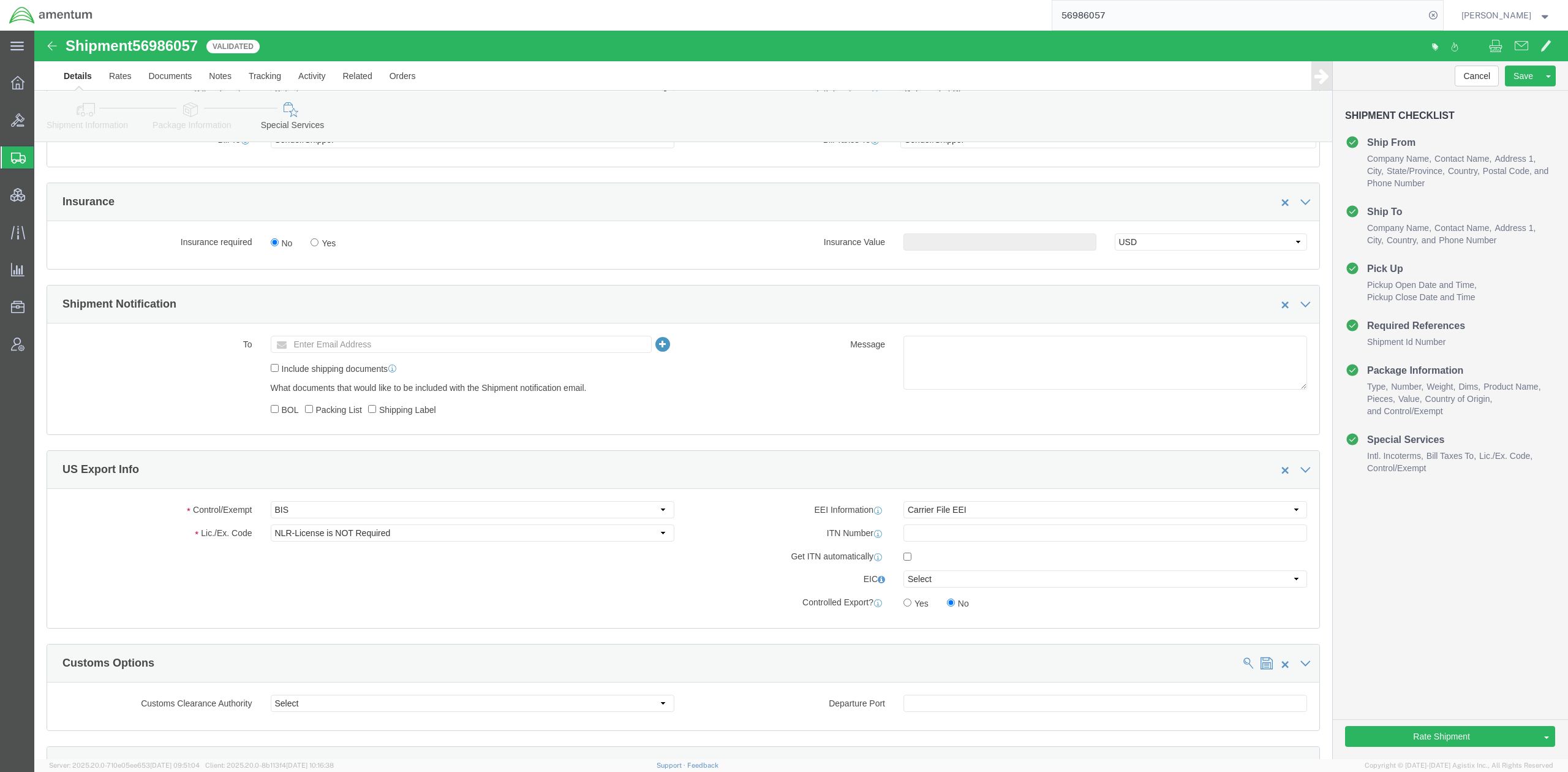
scroll to position [871, 0]
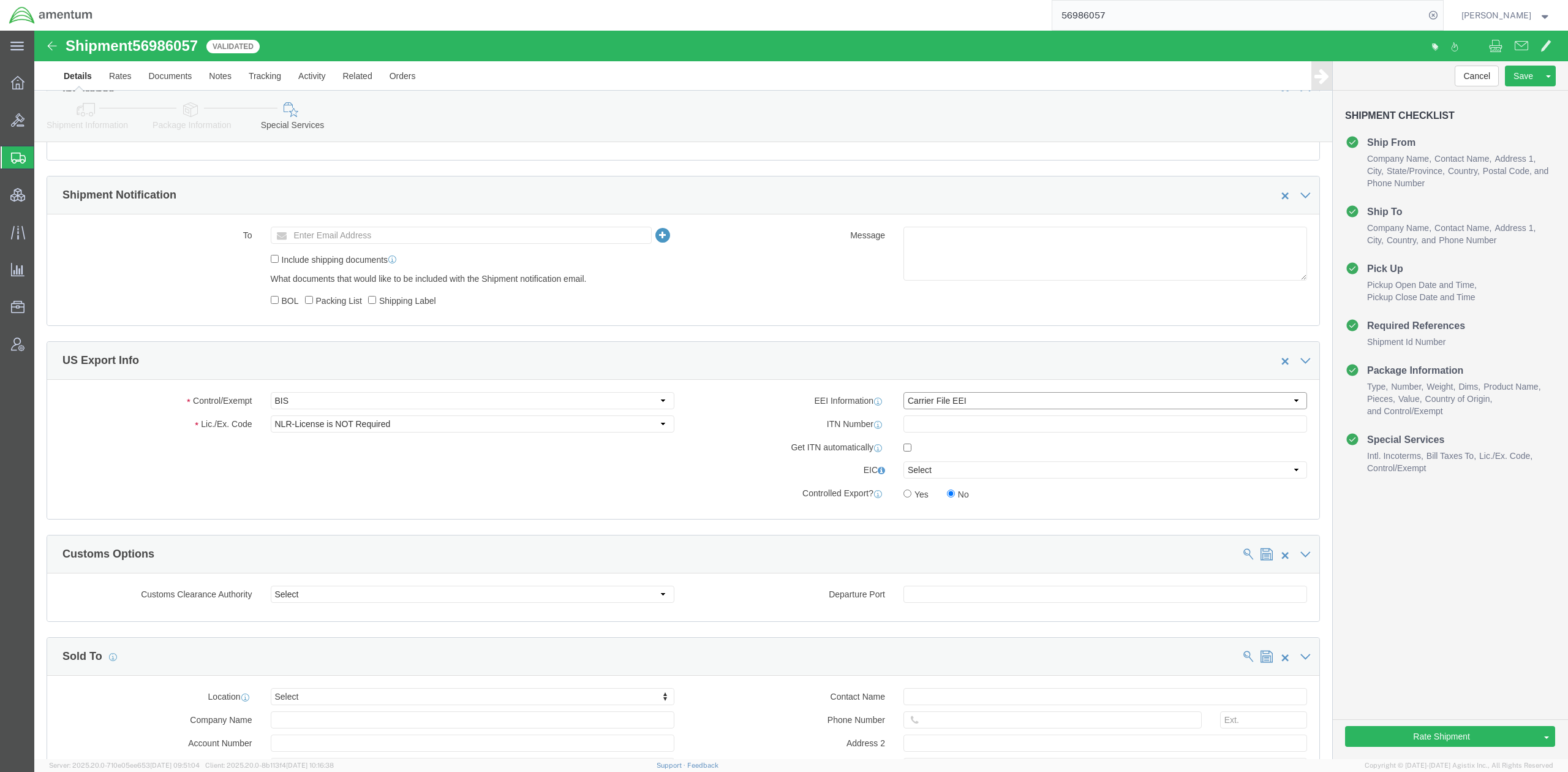
click select "Select AES-Direct EEI Carrier File EEI EEI Exempt"
select select "AESD"
click select "Select AES-Direct EEI Carrier File EEI EEI Exempt"
click div "Control/Exempt Select ATF BIS DEA EPA FDA FTR ITAR OFAC Other (OPA) Lic./Ex. Co…"
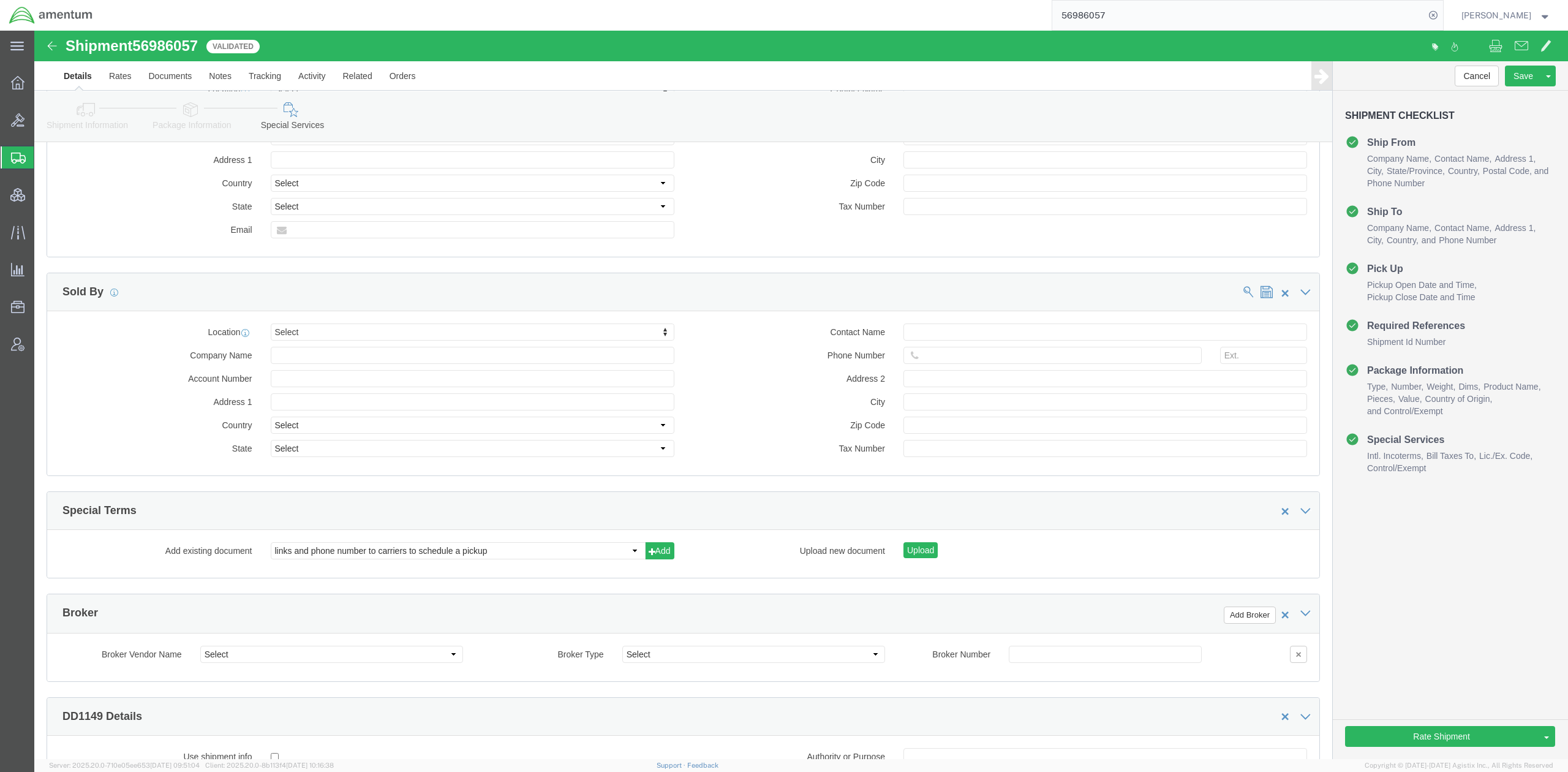
scroll to position [1743, 0]
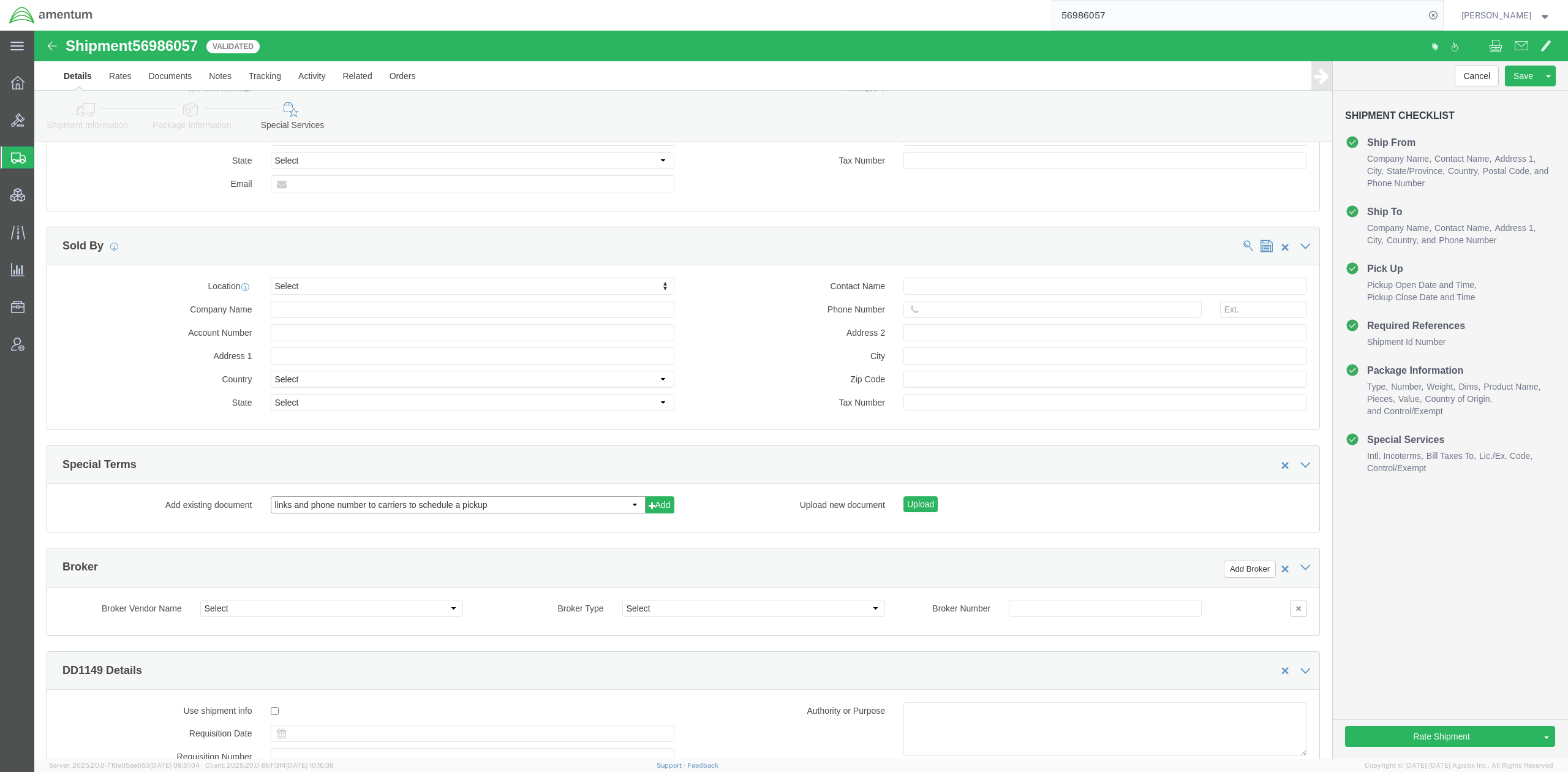
click select "links and phone number to carriers to schedule a pickup instructions for US imp…"
select select "109858249"
click select "links and phone number to carriers to schedule a pickup instructions for US imp…"
click button "Add"
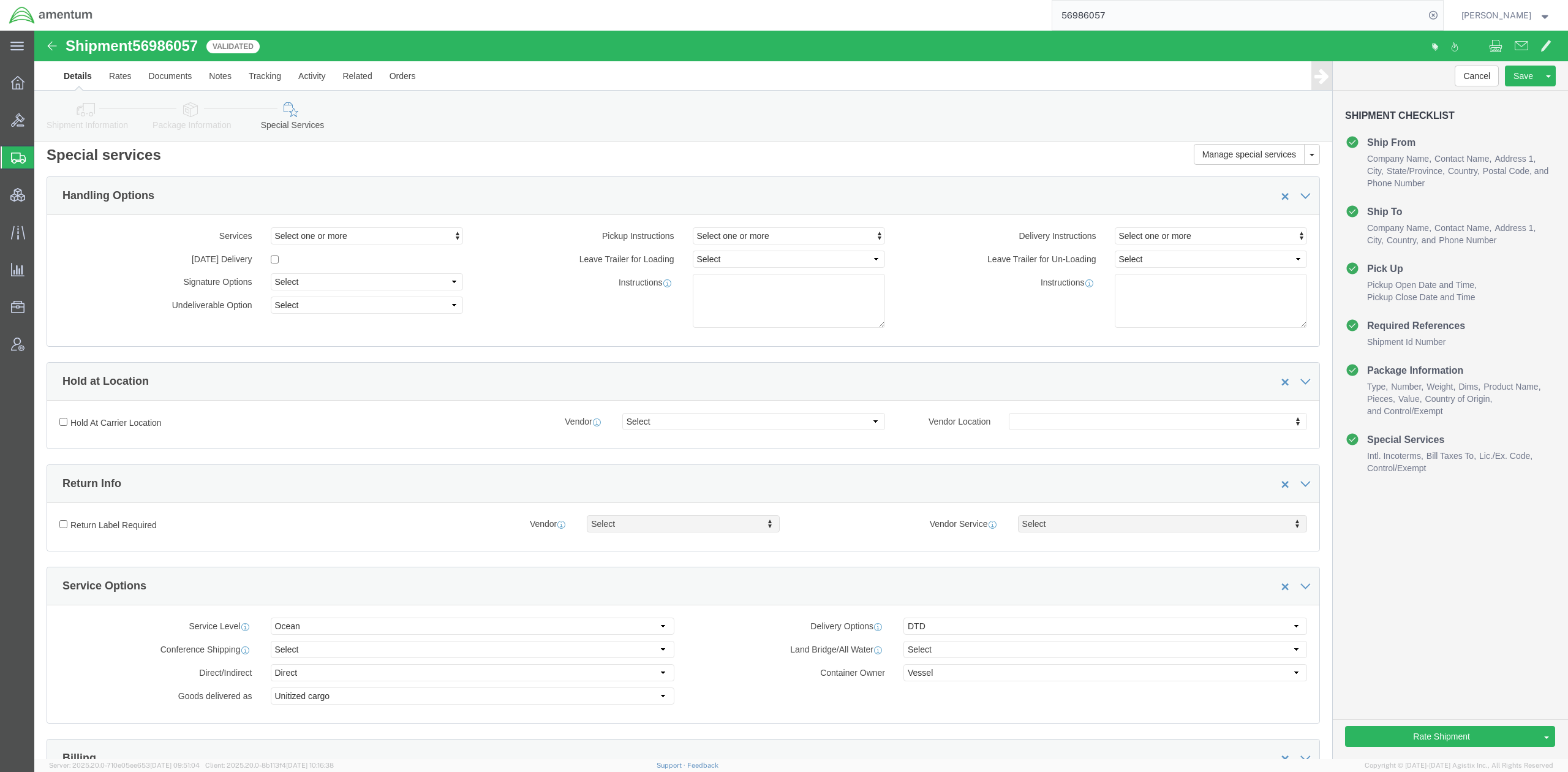
scroll to position [0, 0]
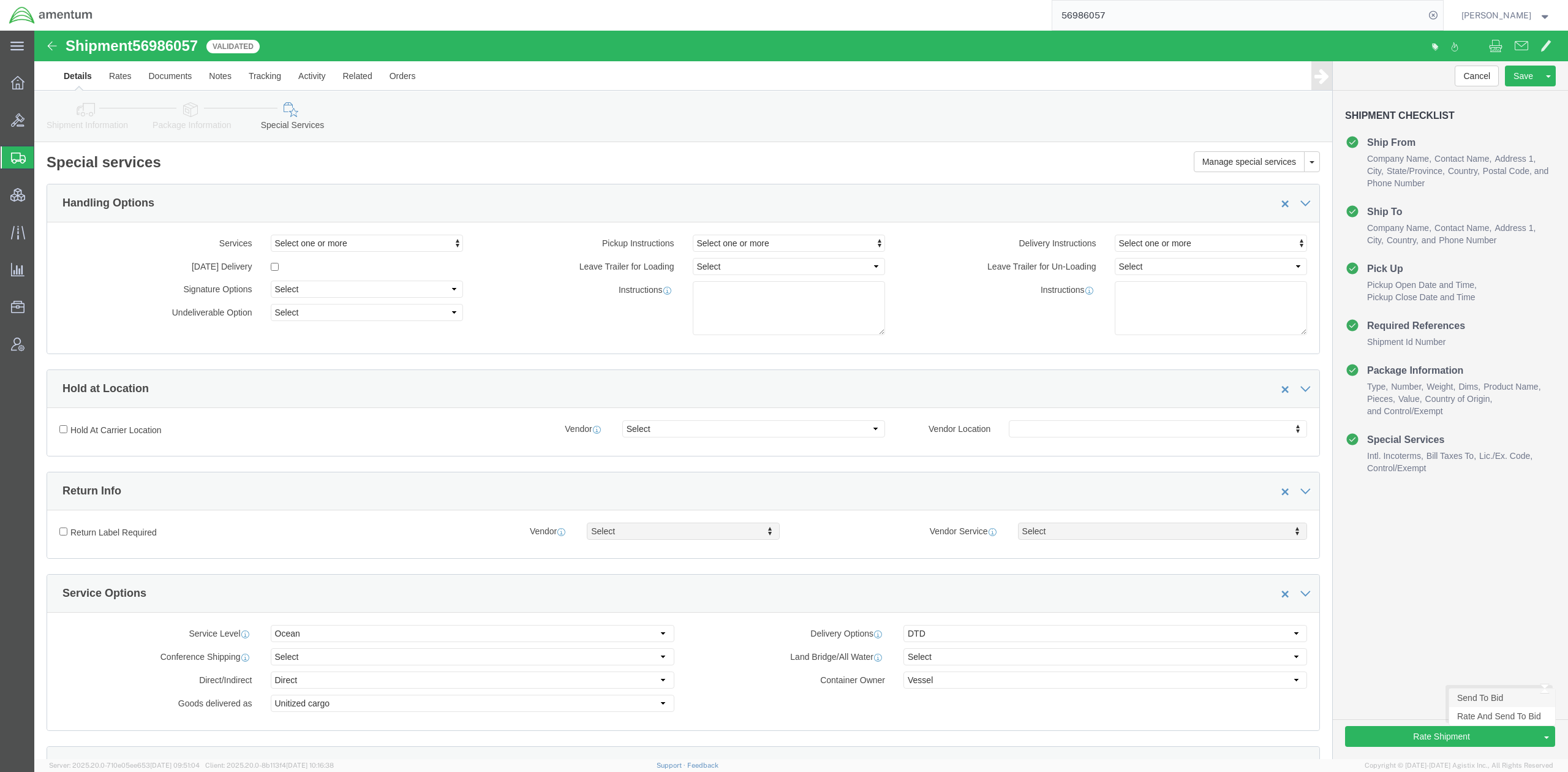
click link "Send To Bid"
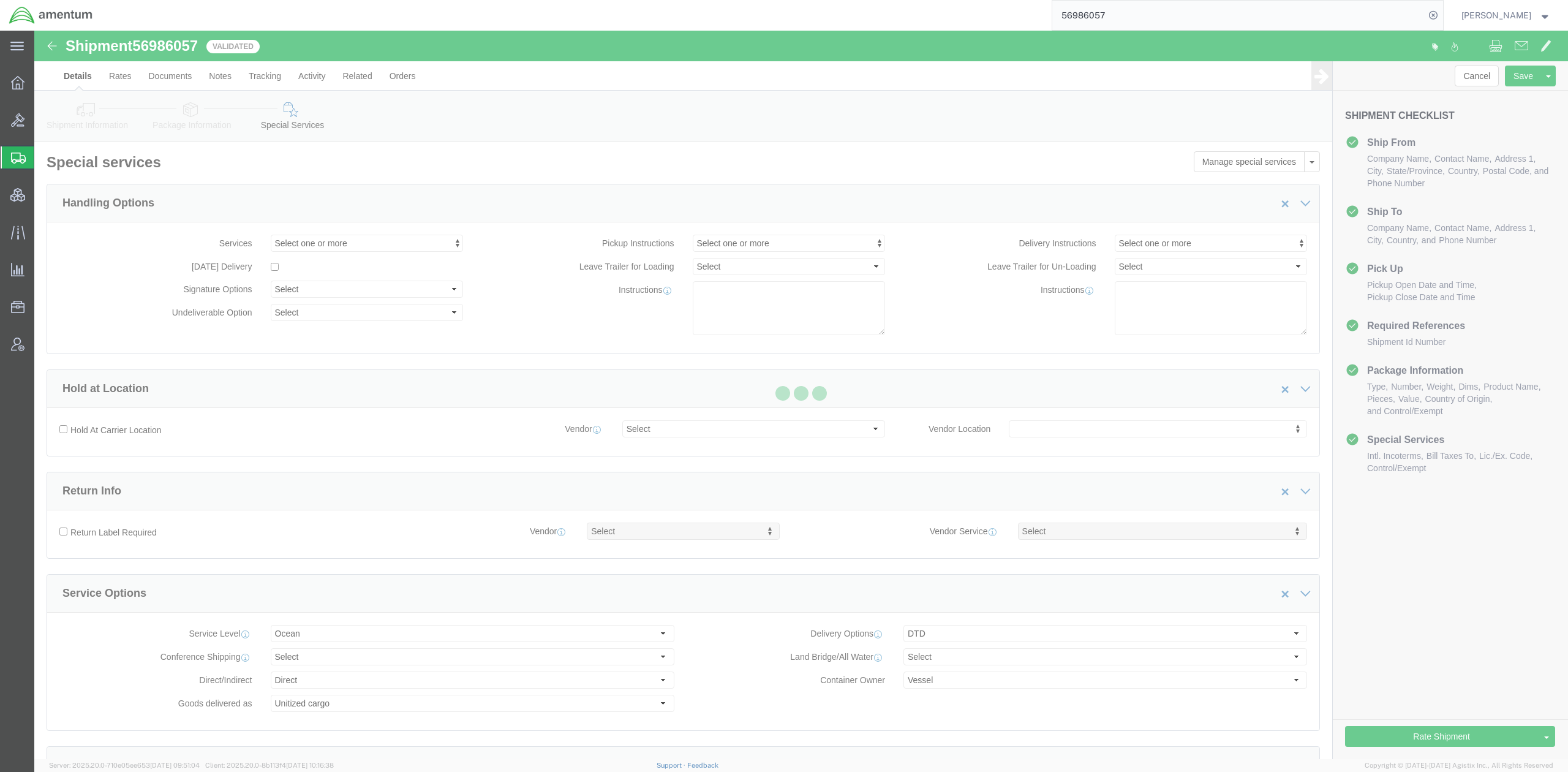
select select "OCN"
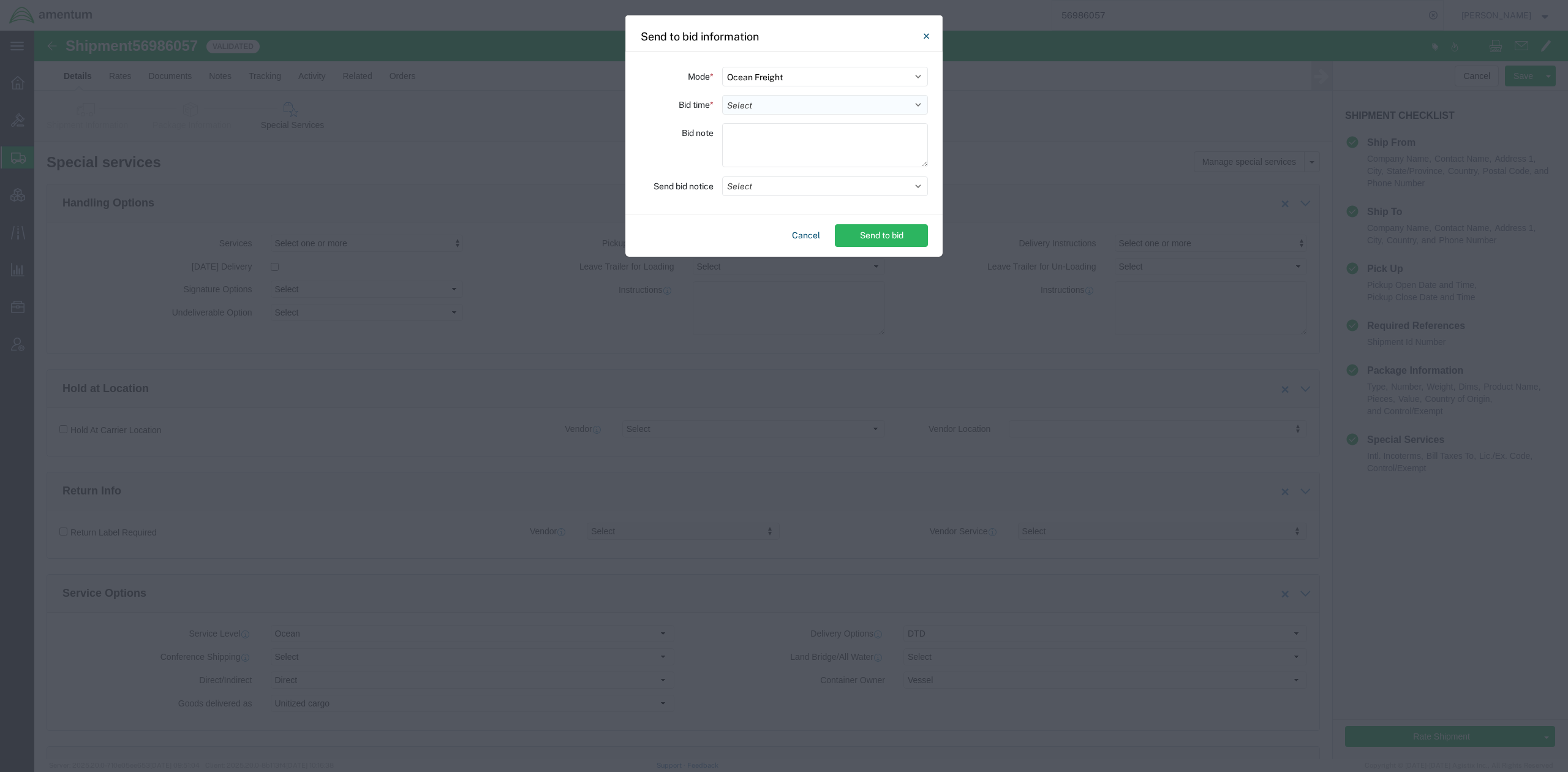
click at [814, 104] on select "Select 30 Min (Rush) 1 Hour (Rush) 2 Hours (Rush) 4 Hours (Rush) 8 Hours (Rush)…" at bounding box center [825, 105] width 206 height 20
select select "168"
click at [722, 95] on select "Select 30 Min (Rush) 1 Hour (Rush) 2 Hours (Rush) 4 Hours (Rush) 8 Hours (Rush)…" at bounding box center [825, 105] width 206 height 20
click at [761, 189] on button "Select" at bounding box center [825, 186] width 206 height 20
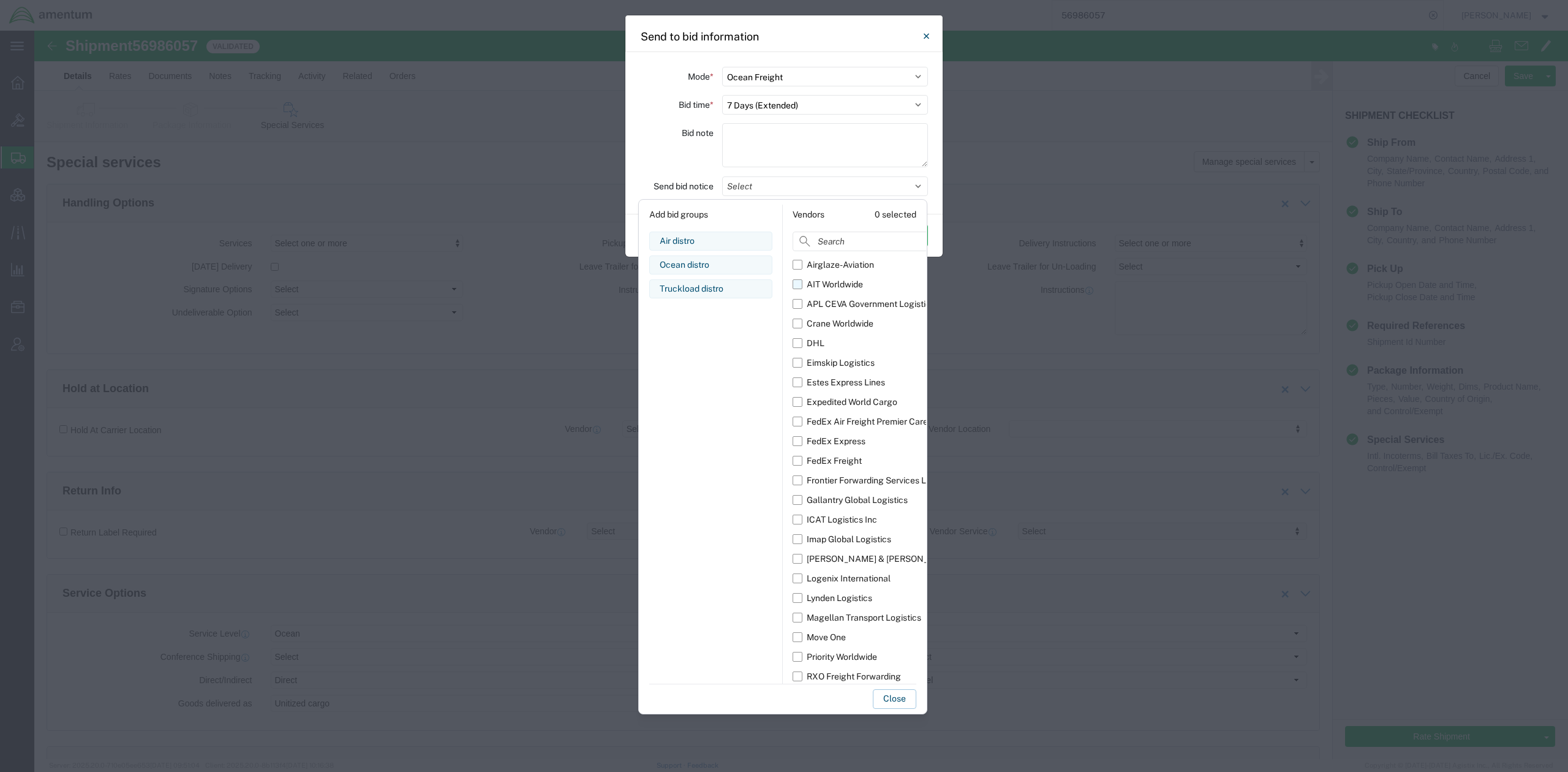
click at [794, 285] on label "AIT Worldwide" at bounding box center [874, 284] width 163 height 20
click at [0, 0] on input "AIT Worldwide" at bounding box center [0, 0] width 0 height 0
click at [797, 307] on label "APL CEVA Government Logistics" at bounding box center [874, 304] width 163 height 20
click at [0, 0] on input "APL CEVA Government Logistics" at bounding box center [0, 0] width 0 height 0
click at [799, 322] on label "Crane Worldwide" at bounding box center [874, 323] width 163 height 20
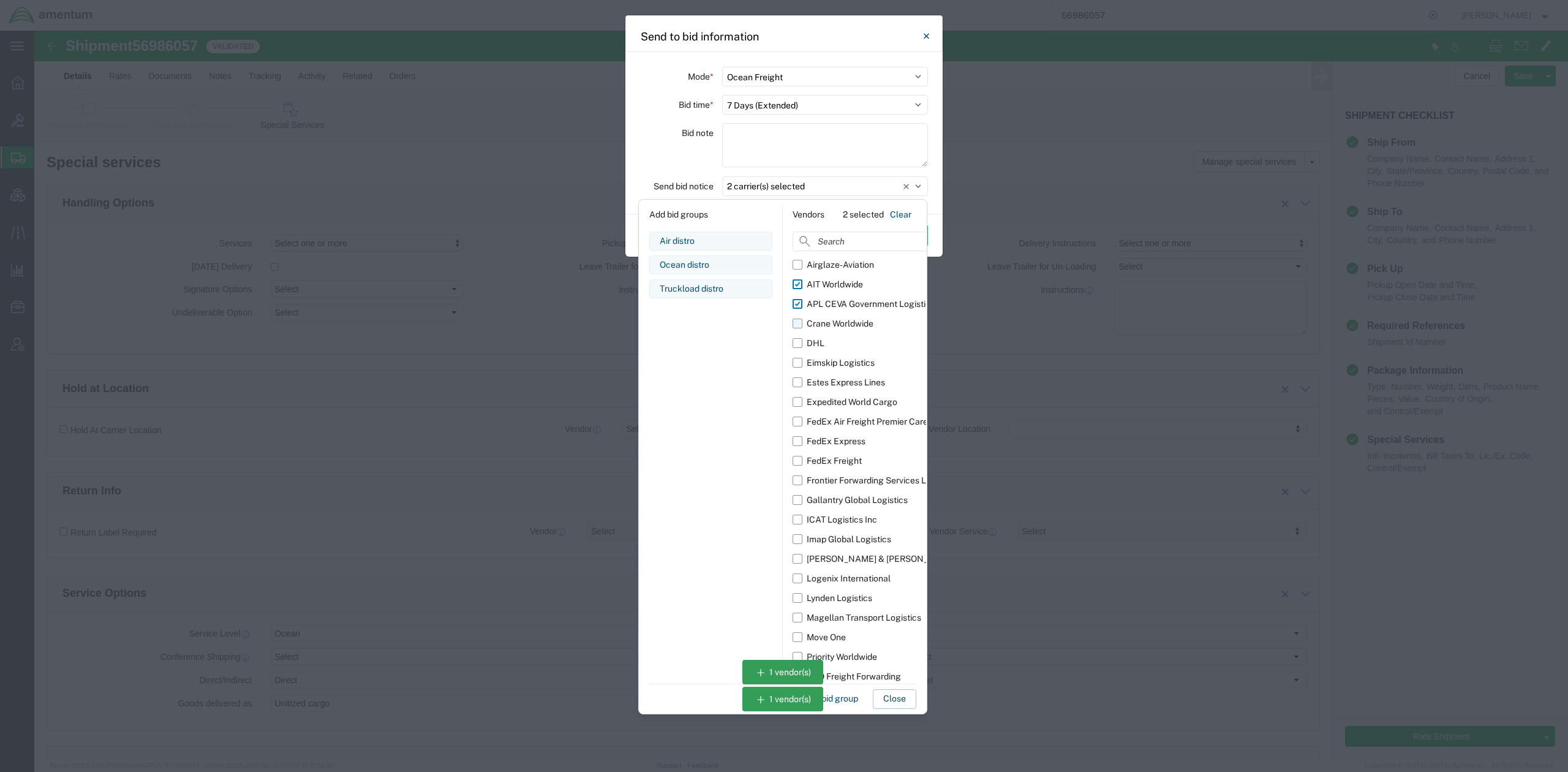
click at [0, 0] on input "Crane Worldwide" at bounding box center [0, 0] width 0 height 0
click at [799, 364] on label "Eimskip Logistics" at bounding box center [874, 363] width 163 height 20
click at [0, 0] on input "Eimskip Logistics" at bounding box center [0, 0] width 0 height 0
click at [801, 402] on label "Expedited World Cargo" at bounding box center [874, 402] width 163 height 20
click at [0, 0] on input "Expedited World Cargo" at bounding box center [0, 0] width 0 height 0
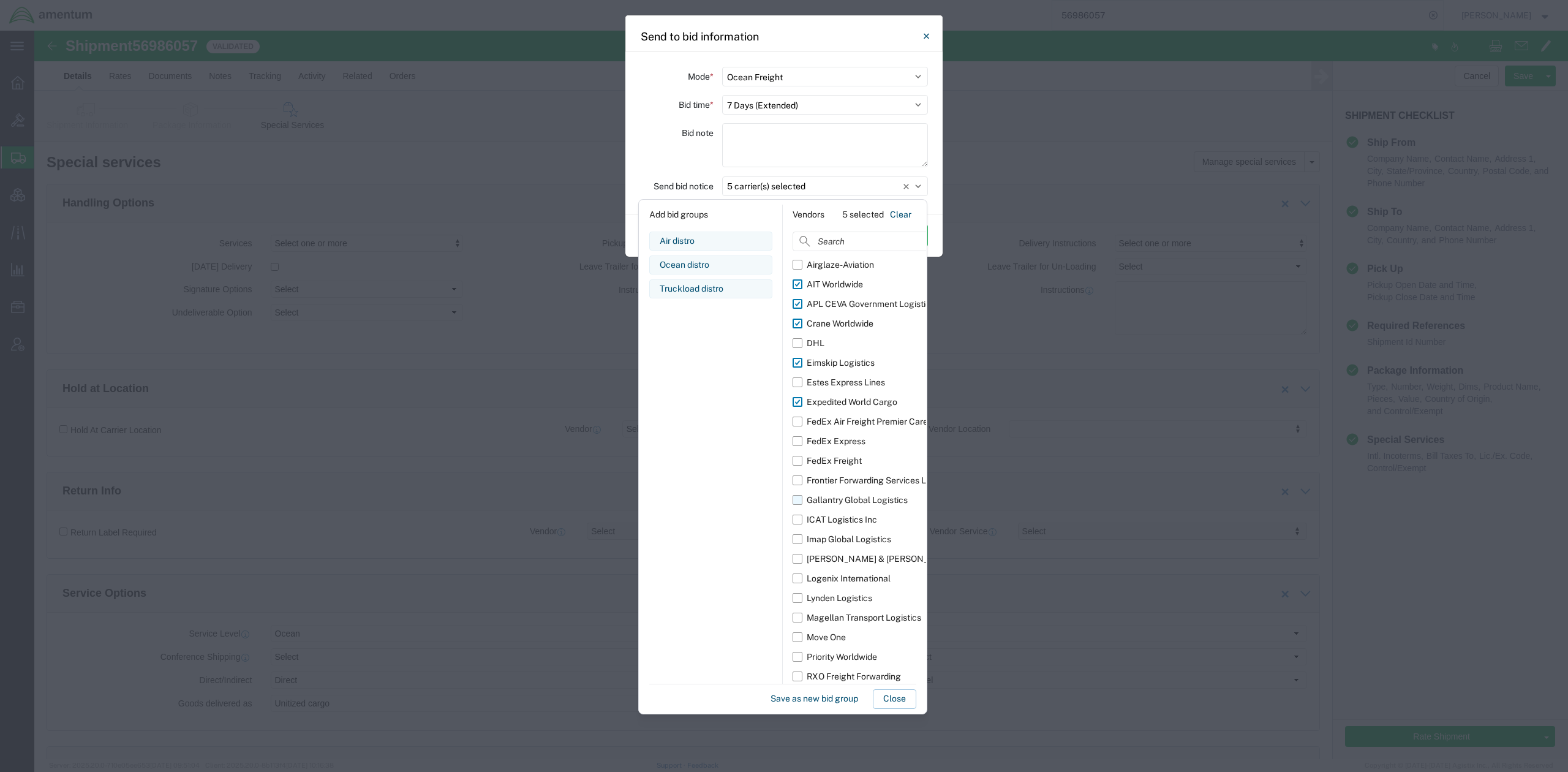
click at [799, 501] on label "Gallantry Global Logistics" at bounding box center [874, 500] width 163 height 20
click at [0, 0] on input "Gallantry Global Logistics" at bounding box center [0, 0] width 0 height 0
click at [799, 523] on label "ICAT Logistics Inc" at bounding box center [874, 520] width 163 height 20
click at [0, 0] on input "ICAT Logistics Inc" at bounding box center [0, 0] width 0 height 0
click at [799, 541] on label "Imap Global Logistics" at bounding box center [874, 539] width 163 height 20
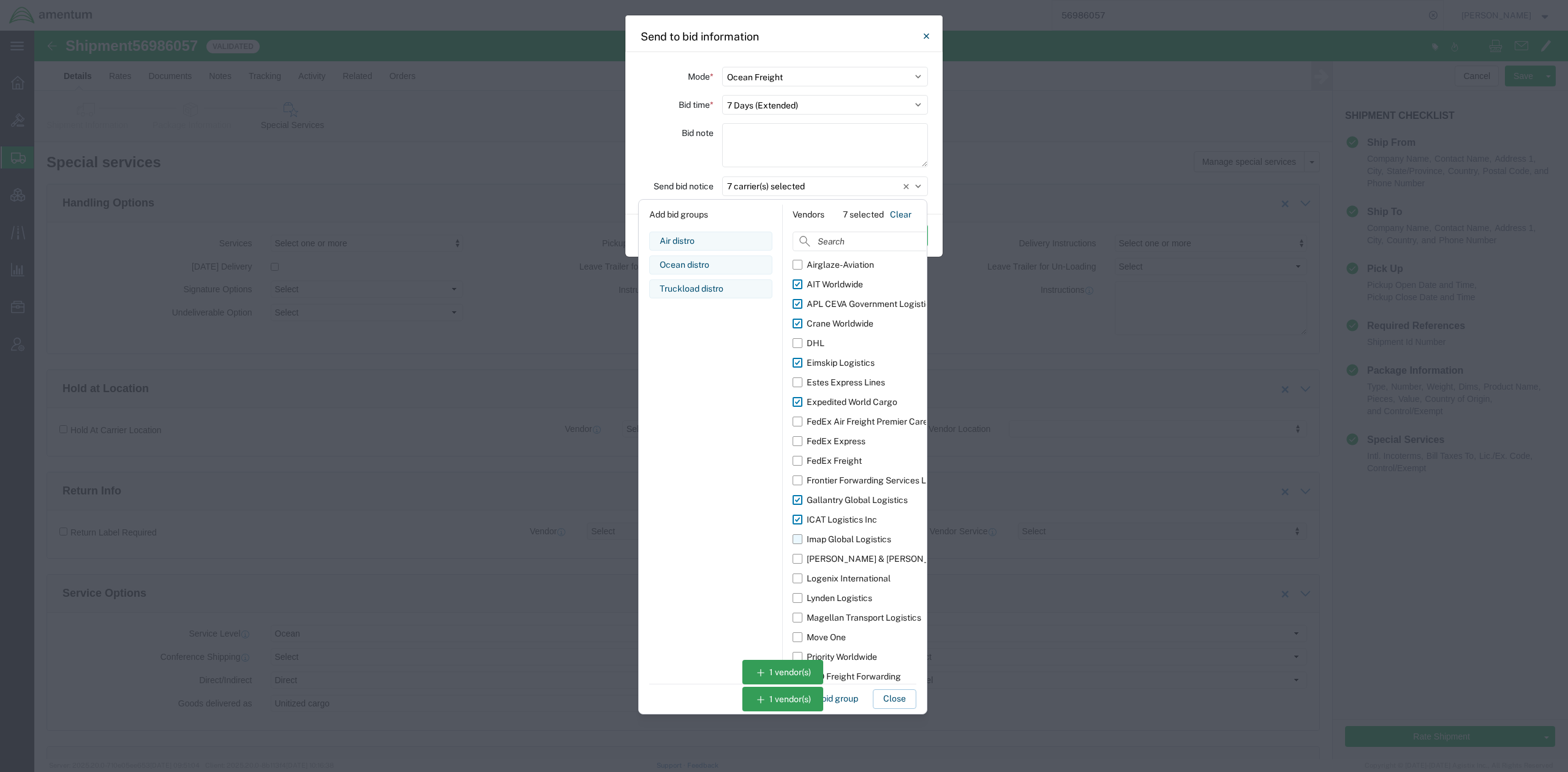
click at [0, 0] on input "Imap Global Logistics" at bounding box center [0, 0] width 0 height 0
click at [799, 562] on label "[PERSON_NAME] & [PERSON_NAME]" at bounding box center [874, 559] width 163 height 20
click at [0, 0] on input "[PERSON_NAME] & [PERSON_NAME]" at bounding box center [0, 0] width 0 height 0
click at [799, 579] on label "Logenix International" at bounding box center [874, 579] width 163 height 20
click at [0, 0] on input "Logenix International" at bounding box center [0, 0] width 0 height 0
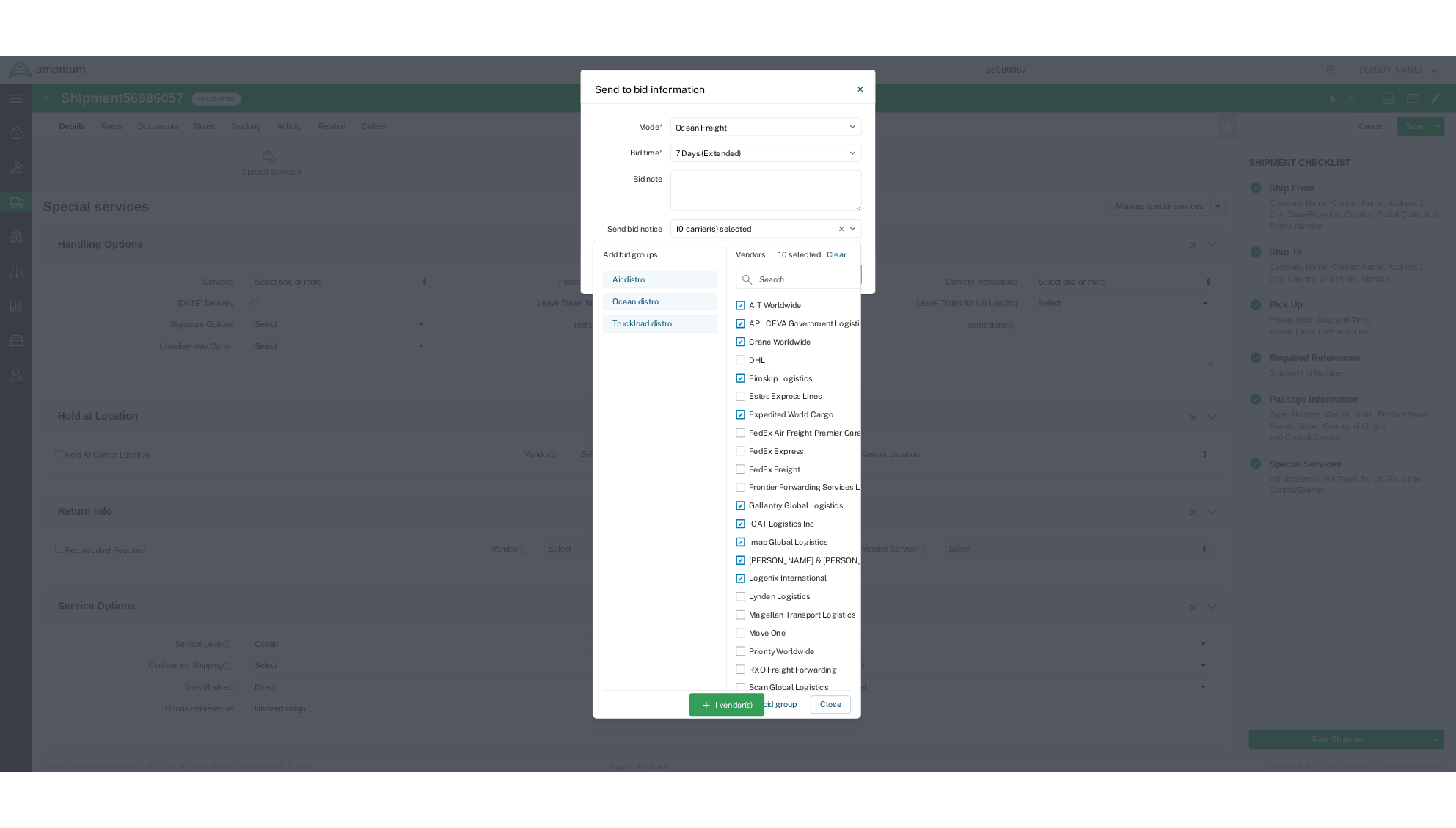
scroll to position [27, 0]
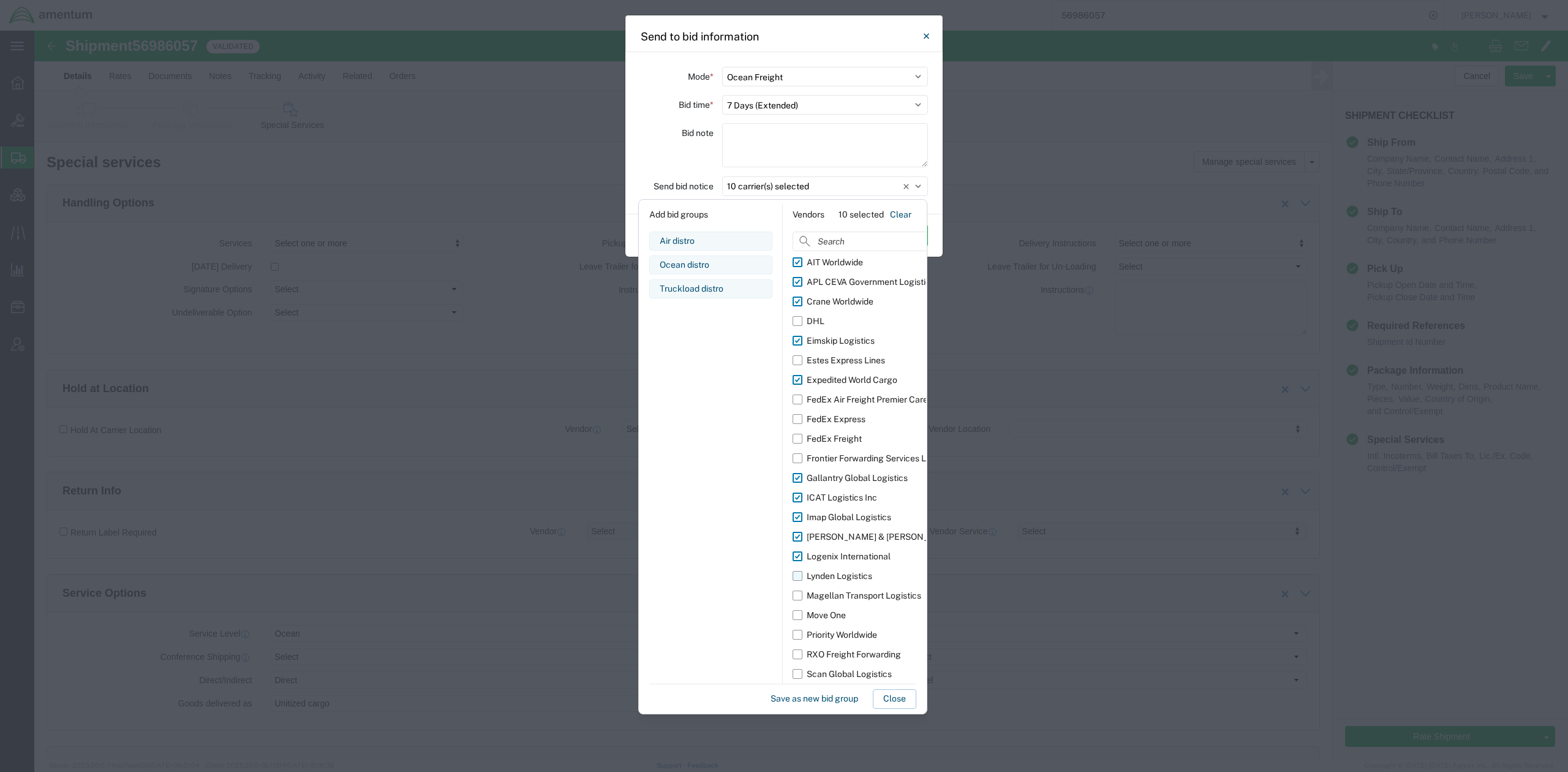
click at [858, 577] on div "Lynden Logistics" at bounding box center [840, 576] width 65 height 13
click at [0, 0] on input "Lynden Logistics" at bounding box center [0, 0] width 0 height 0
click at [848, 636] on div "Priority Worldwide" at bounding box center [842, 635] width 70 height 13
click at [0, 0] on input "Priority Worldwide" at bounding box center [0, 0] width 0 height 0
click at [849, 650] on div "RXO Freight Forwarding" at bounding box center [854, 655] width 94 height 13
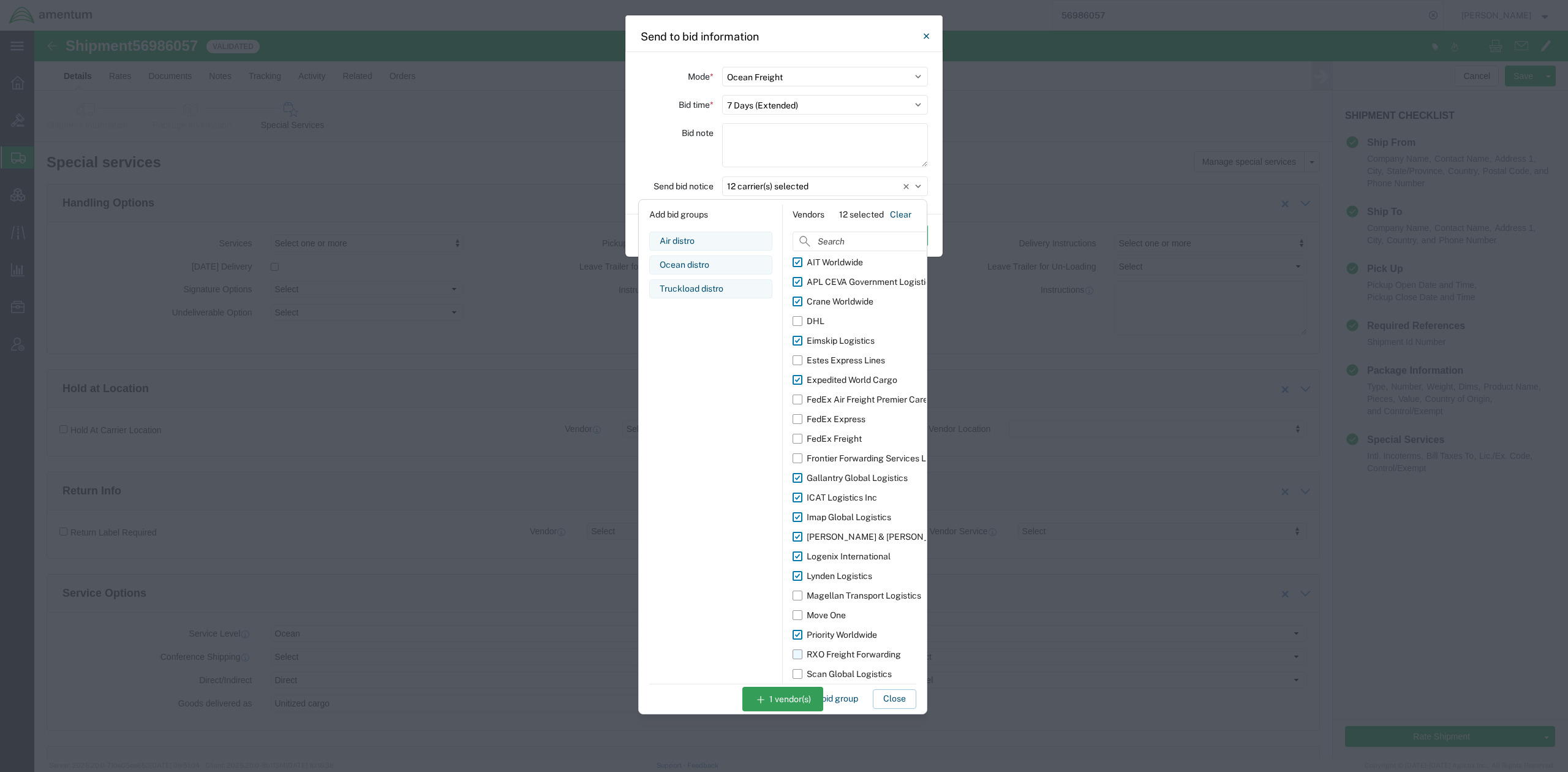
click at [0, 0] on input "RXO Freight Forwarding" at bounding box center [0, 0] width 0 height 0
click at [848, 679] on div "Scan Global Logistics" at bounding box center [849, 674] width 85 height 13
click at [0, 0] on input "Scan Global Logistics" at bounding box center [0, 0] width 0 height 0
click at [885, 691] on button "Close" at bounding box center [894, 699] width 44 height 20
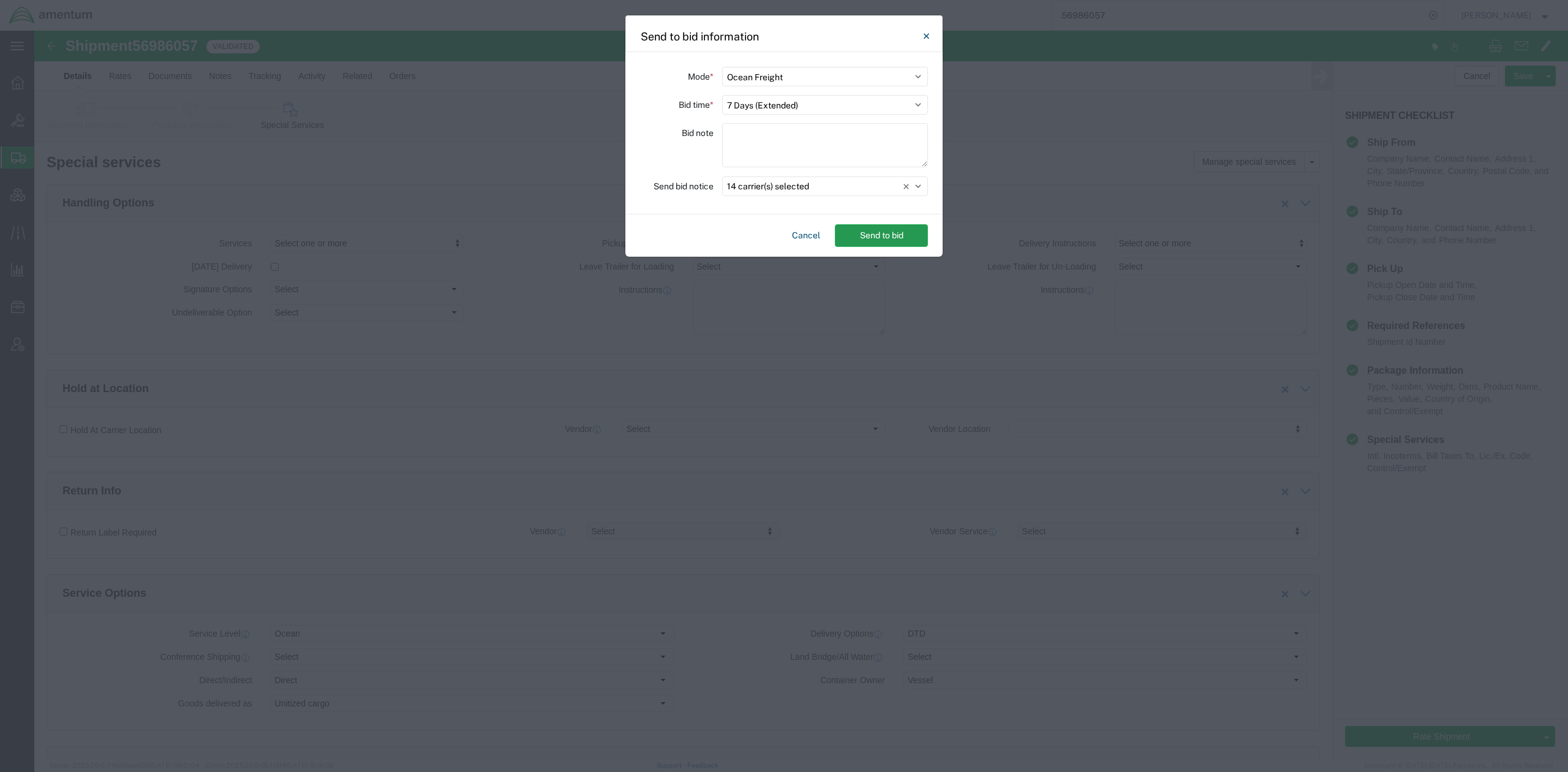
click at [897, 241] on button "Send to bid" at bounding box center [881, 235] width 93 height 23
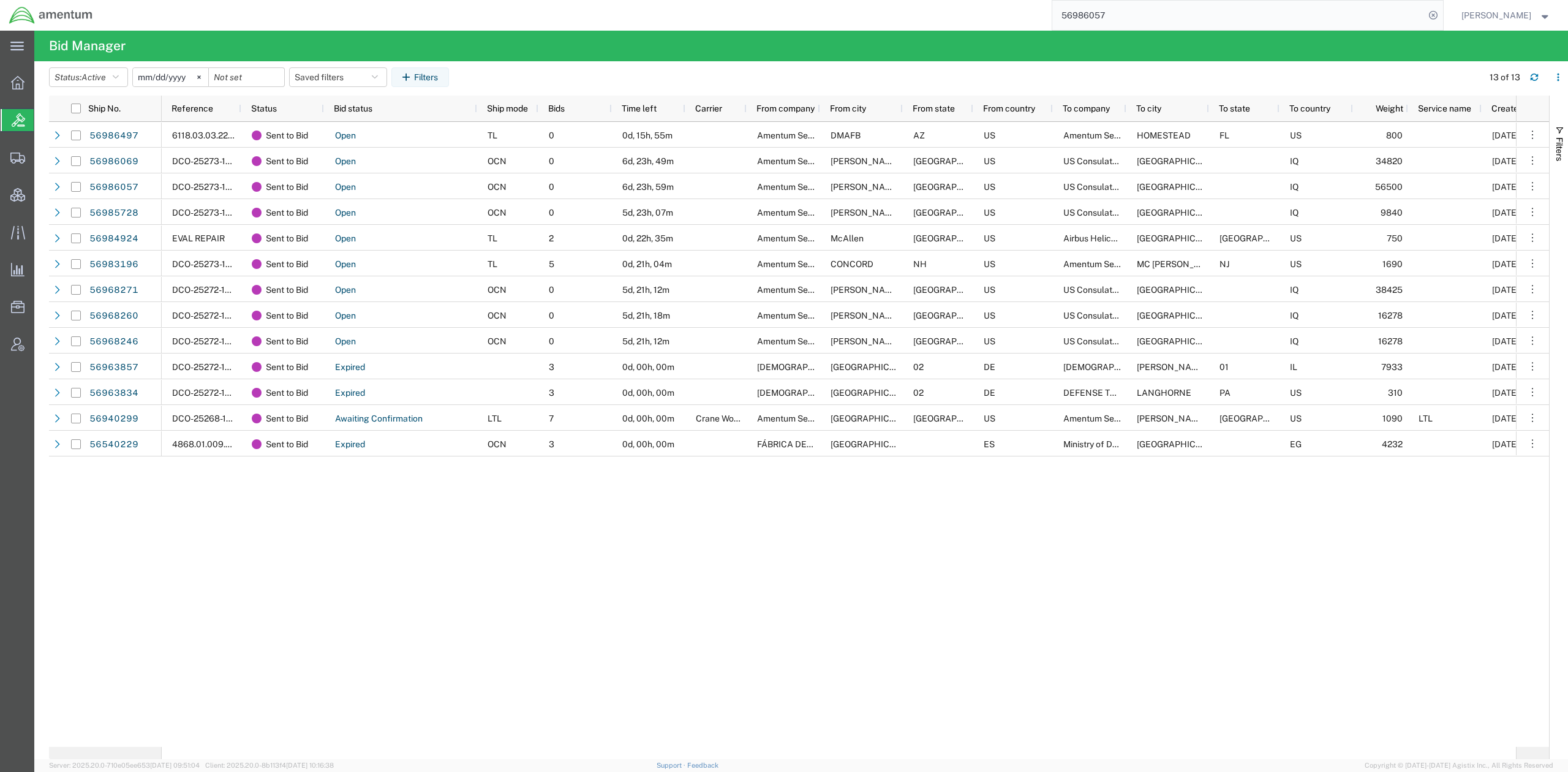
click at [684, 691] on agx-app-version "Server: 2025.20.0-710e05ee653 2025-09-30 09:51:04 Client: 2025.20.0-8b113f4 202…" at bounding box center [801, 765] width 1533 height 13
click at [687, 691] on link "Support" at bounding box center [672, 765] width 31 height 7
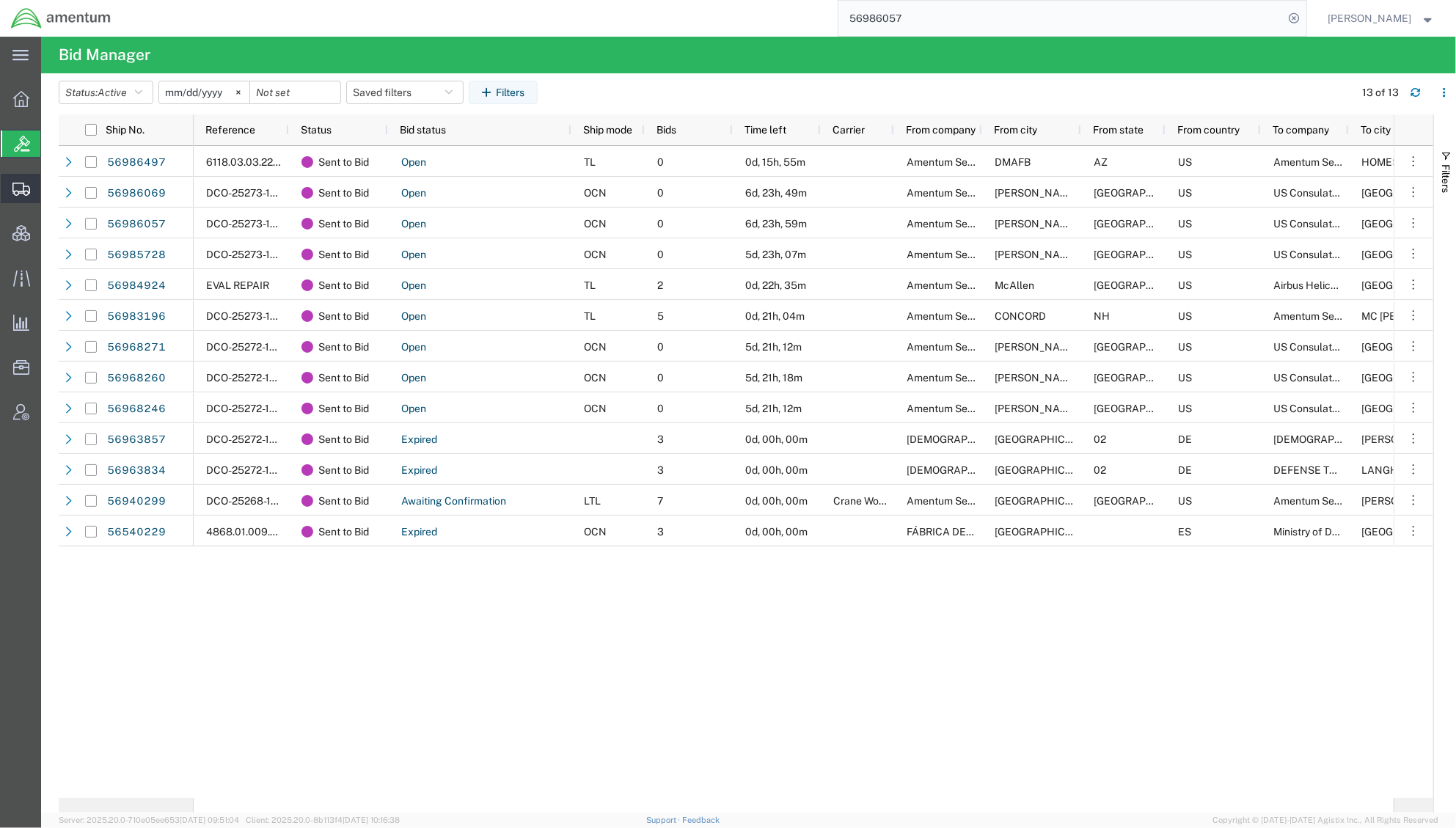
drag, startPoint x: 89, startPoint y: 189, endPoint x: 112, endPoint y: 183, distance: 23.8
click at [51, 189] on span "Shipments" at bounding box center [46, 188] width 10 height 30
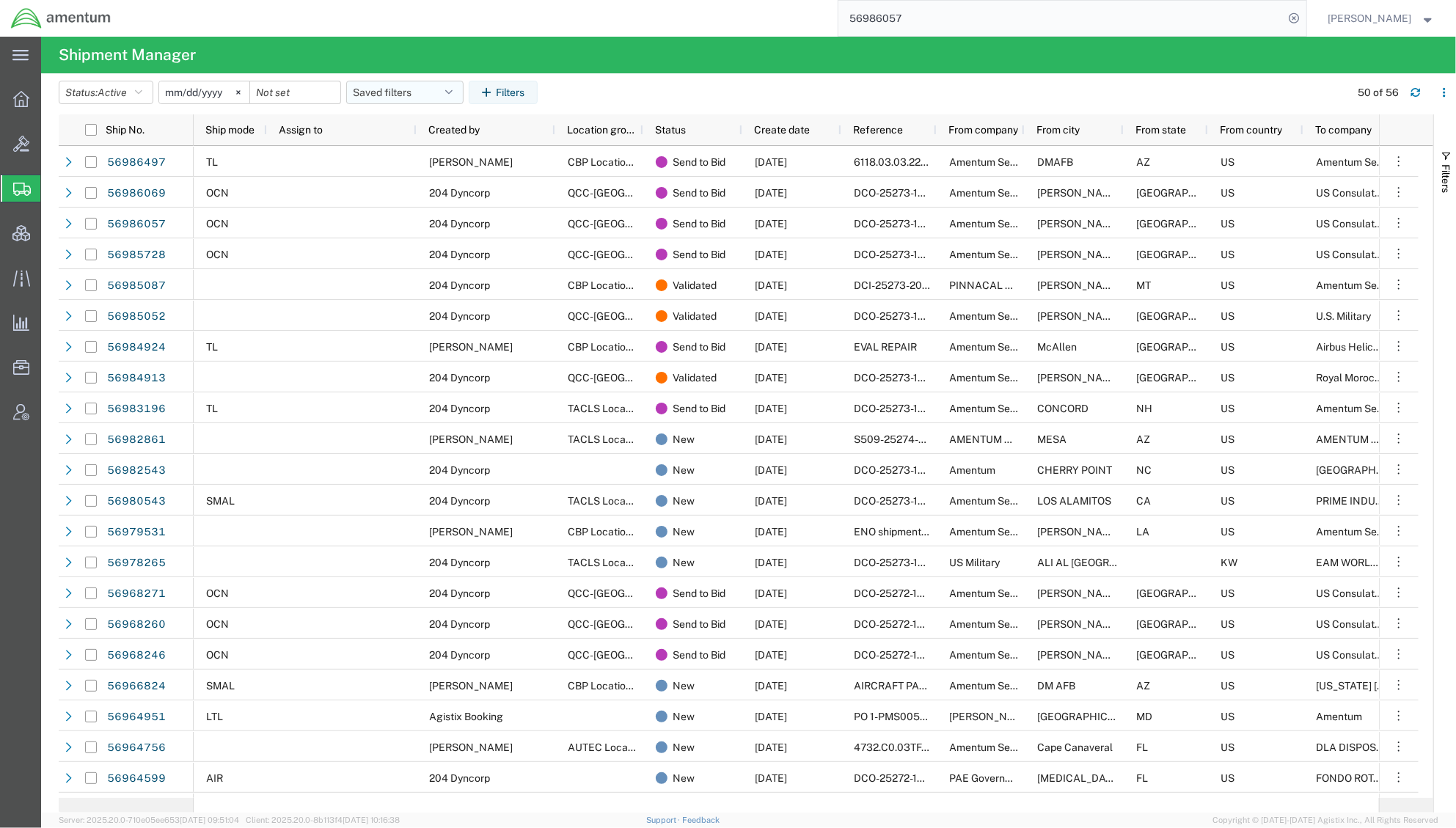
click at [430, 95] on button "Saved filters" at bounding box center [405, 92] width 117 height 24
click at [446, 185] on span "Active DCI shipments" at bounding box center [445, 183] width 192 height 27
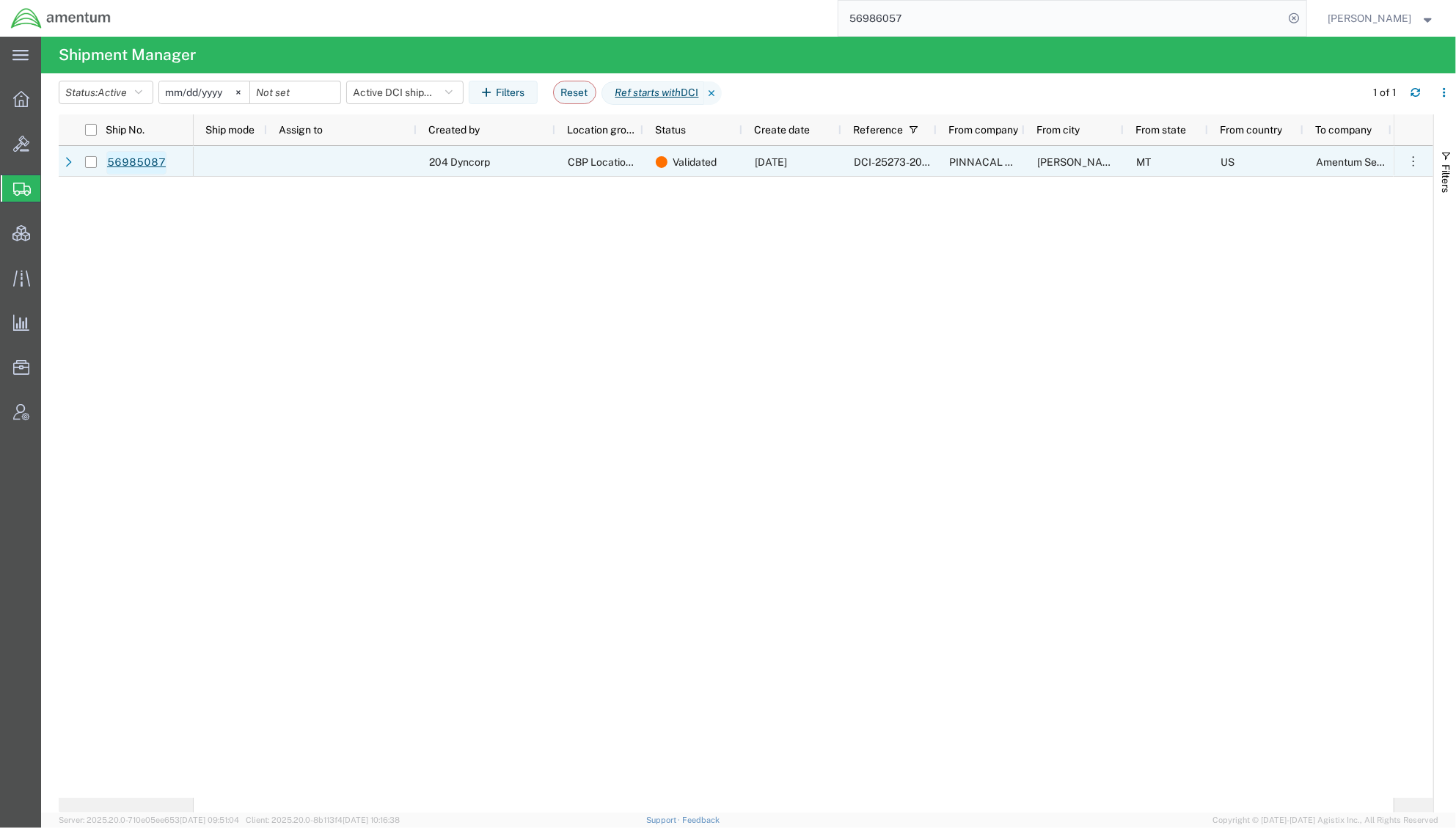
click at [127, 170] on link "56985087" at bounding box center [136, 163] width 60 height 24
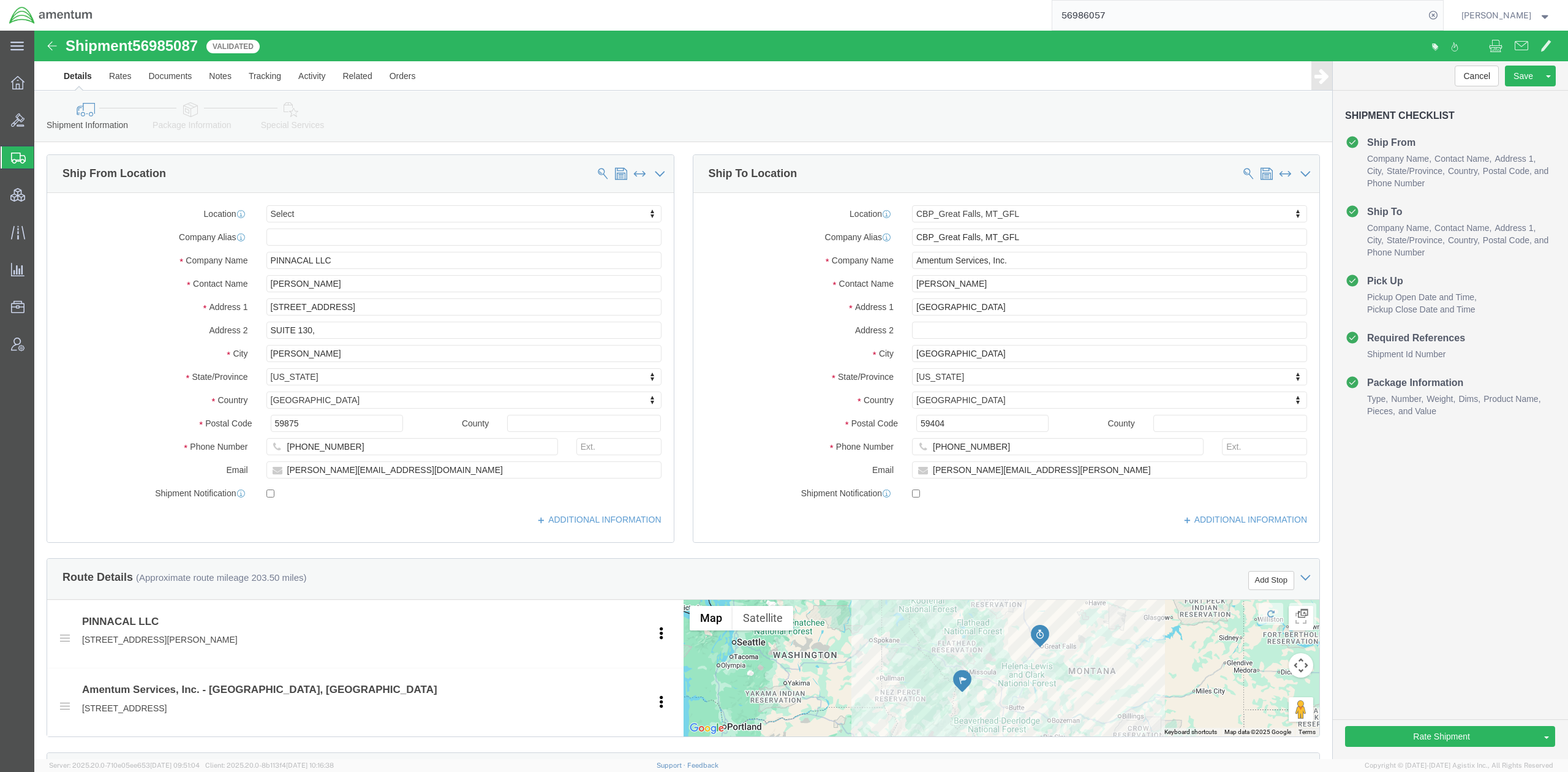
select select
select select "49920"
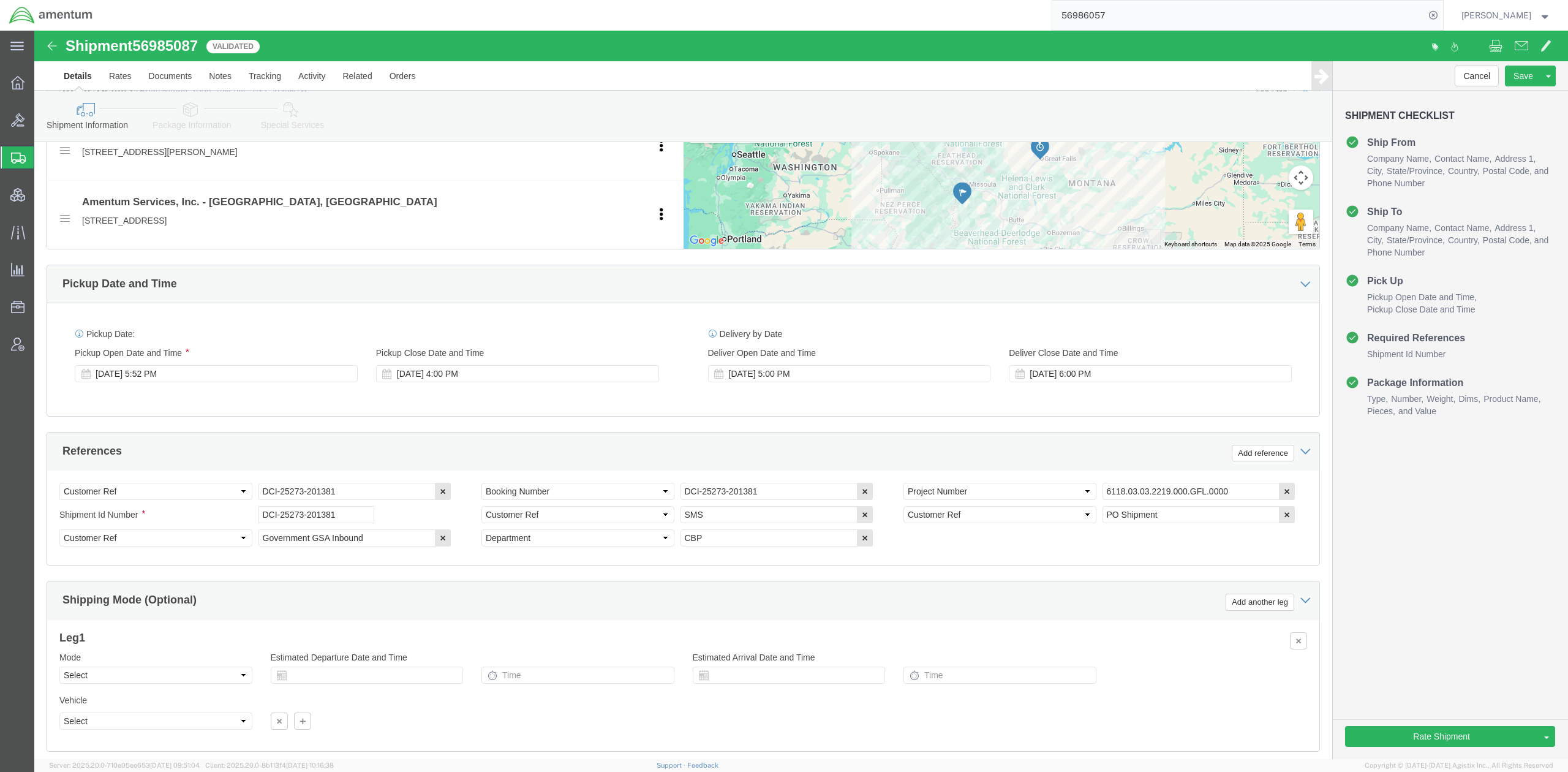
scroll to position [545, 0]
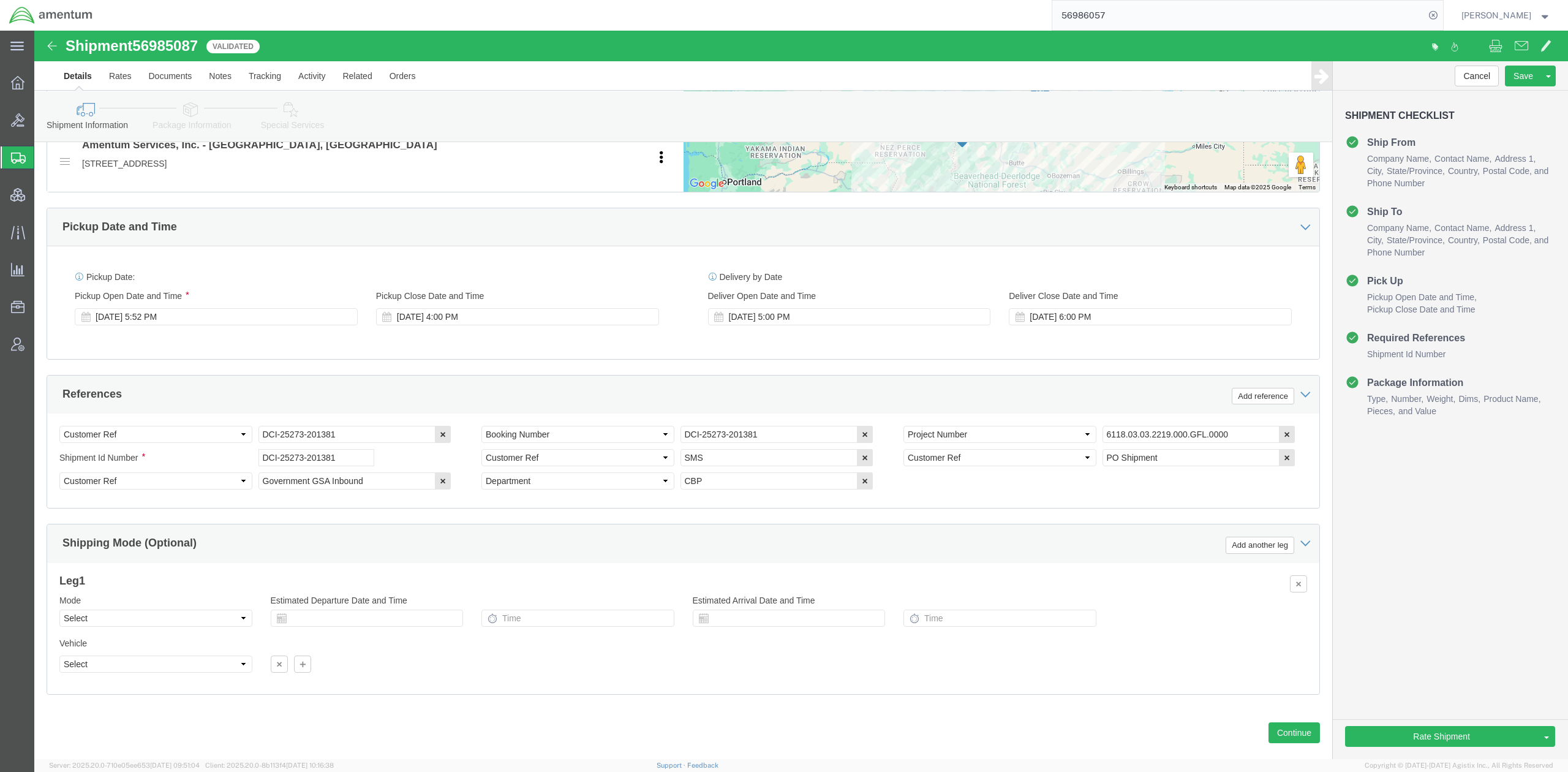
click icon
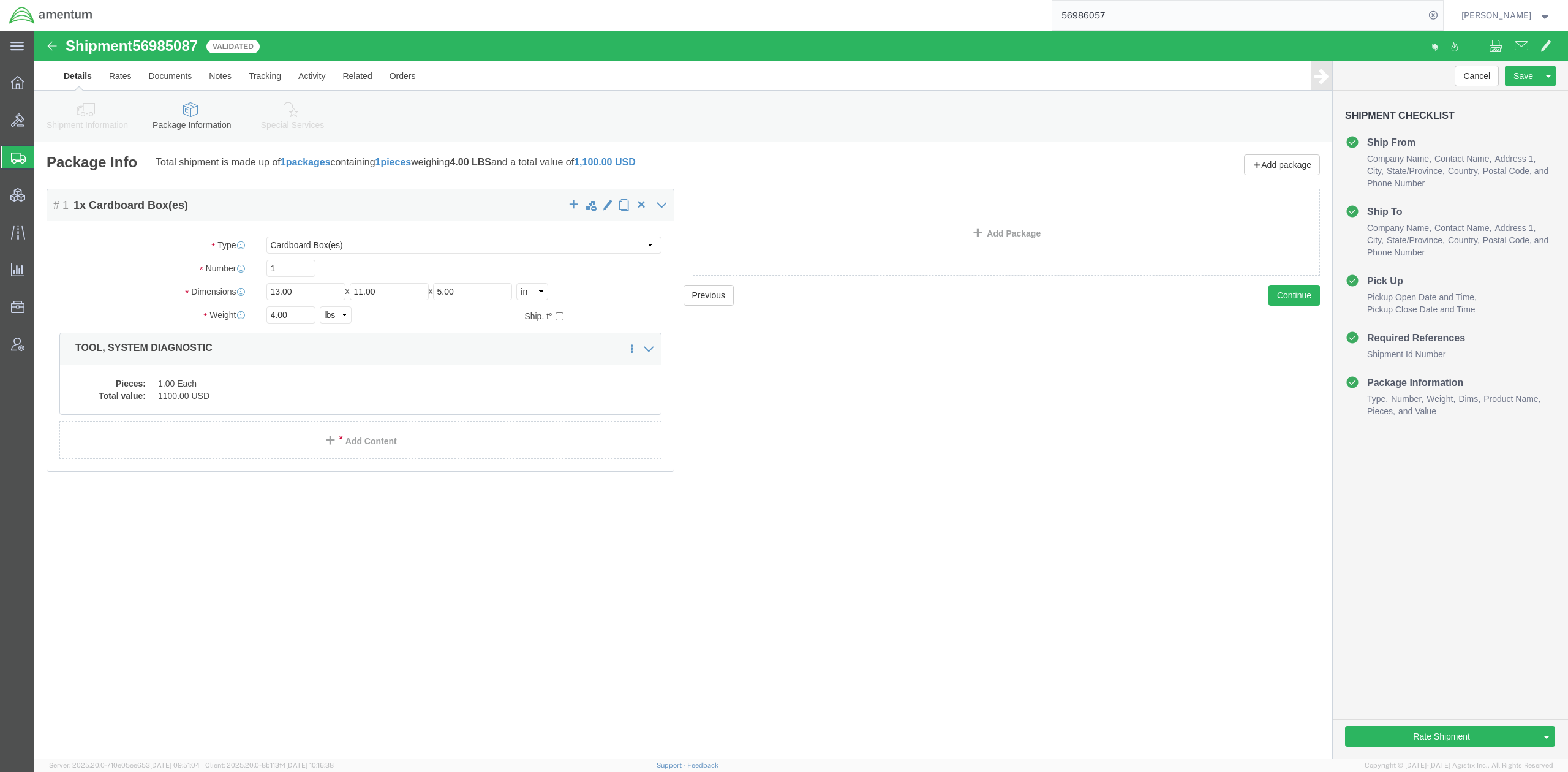
drag, startPoint x: 79, startPoint y: 98, endPoint x: 191, endPoint y: 168, distance: 132.1
click link "Shipment Information"
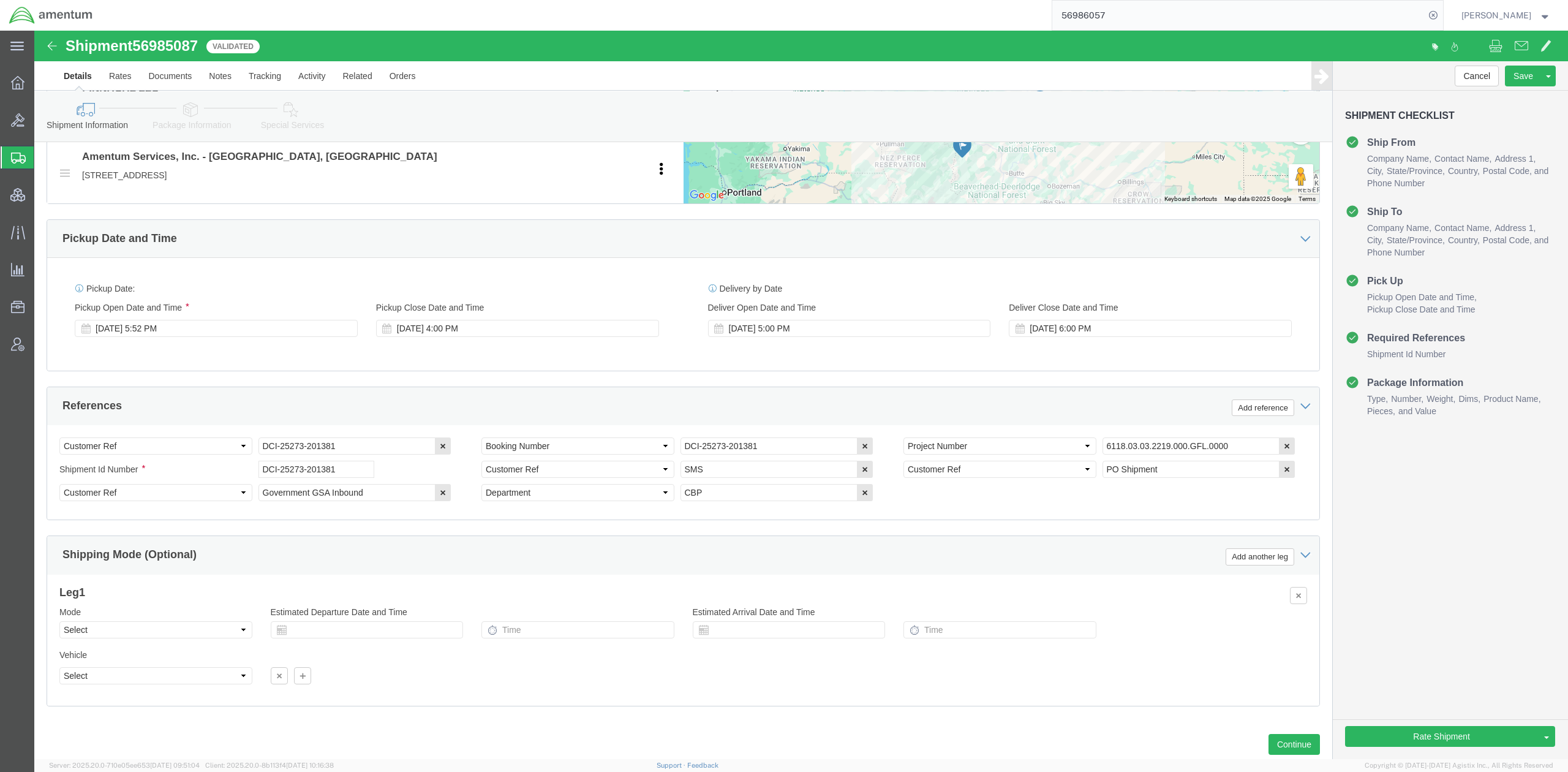
scroll to position [545, 0]
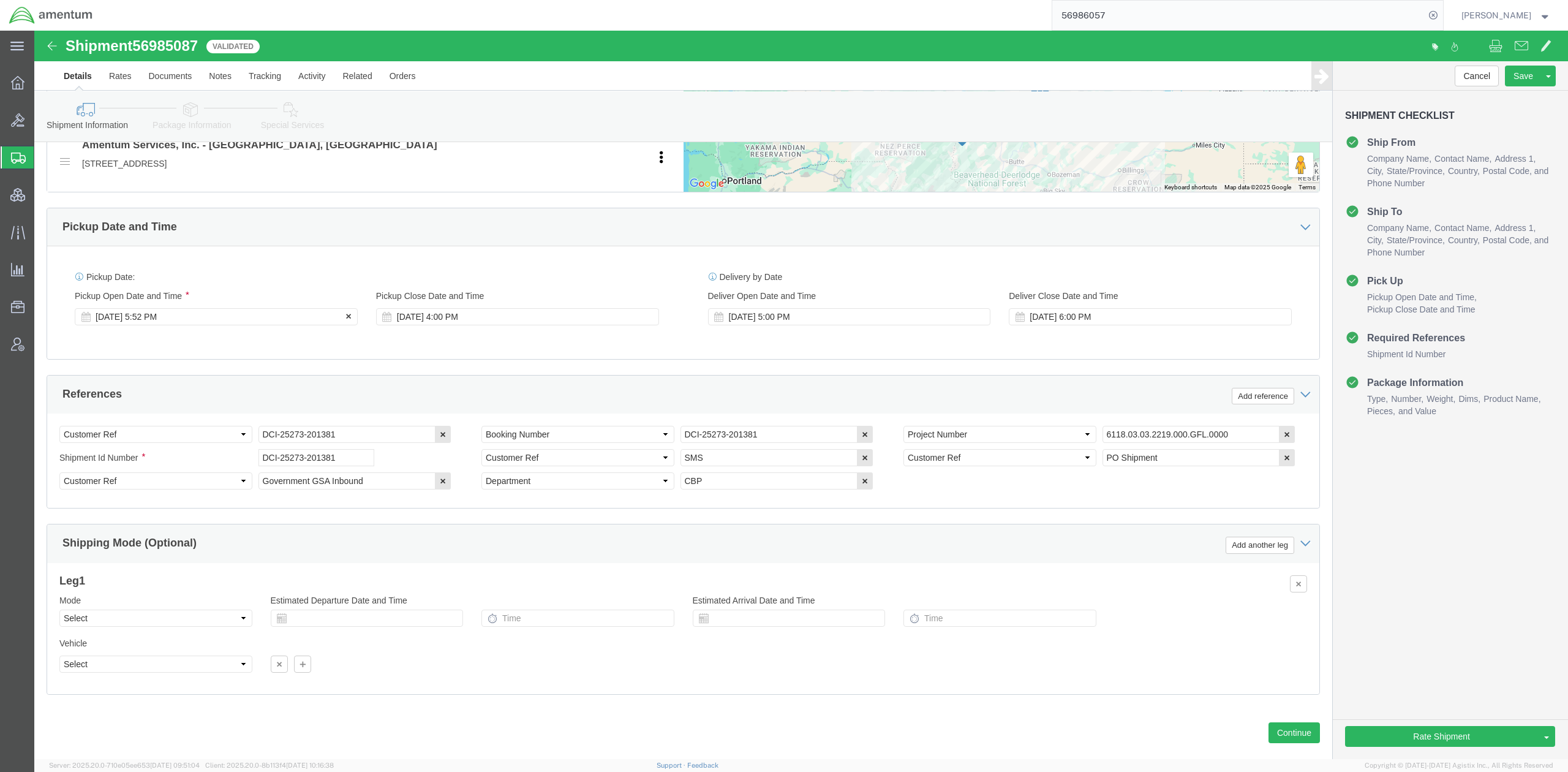
click div "Sep 30 2025 5:52 PM"
click input "5:52 PM"
type input "9:00 am"
type input "9:00 AM"
click div "Ship From Location Location My Profile Location 1002-4122-6 1006-5256-0 1026-89…"
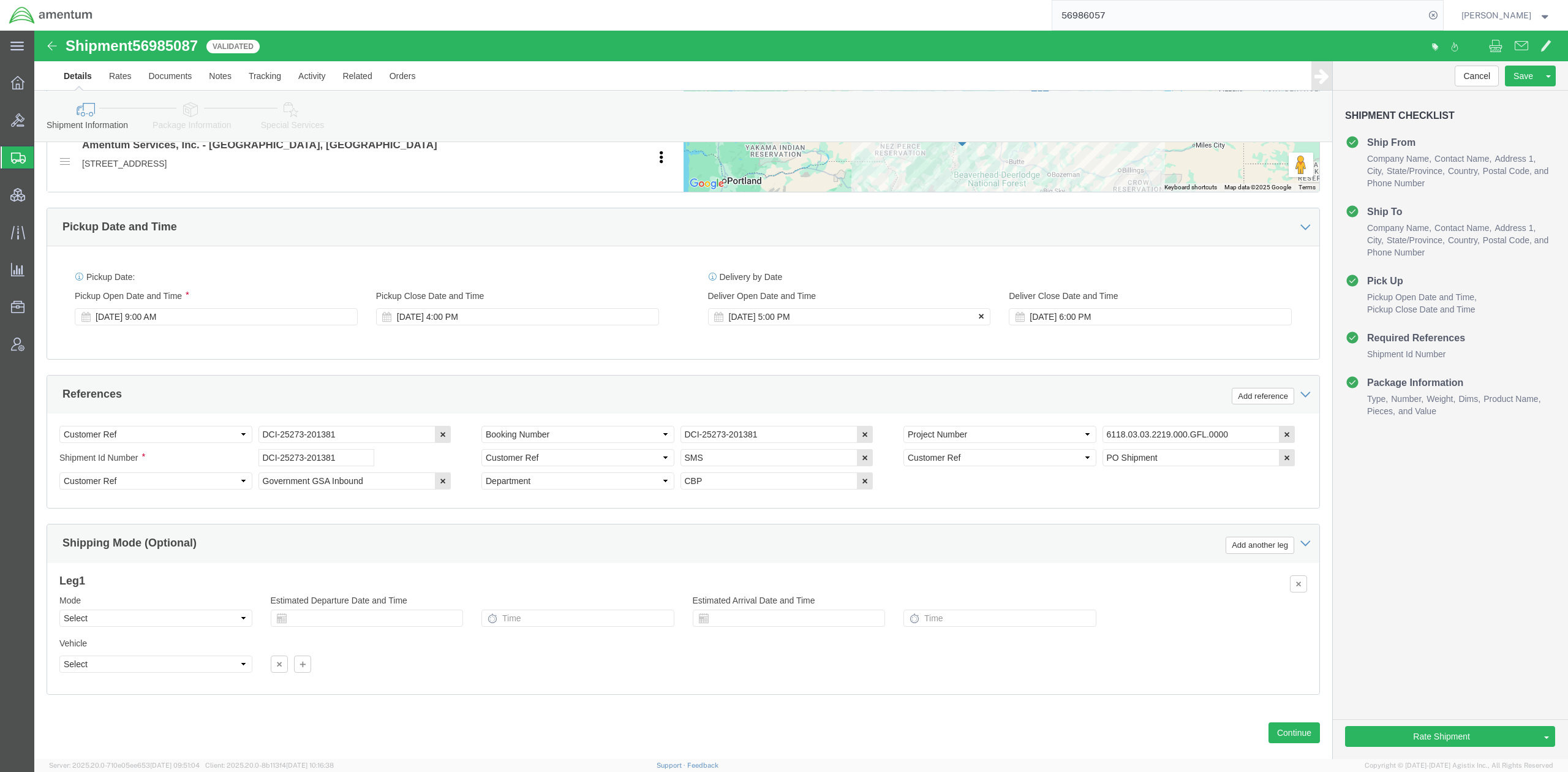
click icon
click select "Select Air Less than Truckload Multi-Leg Ocean Freight Rail Small Parcel Truckl…"
select select "SMAL"
click select "Select Air Less than Truckload Multi-Leg Ocean Freight Rail Small Parcel Truckl…"
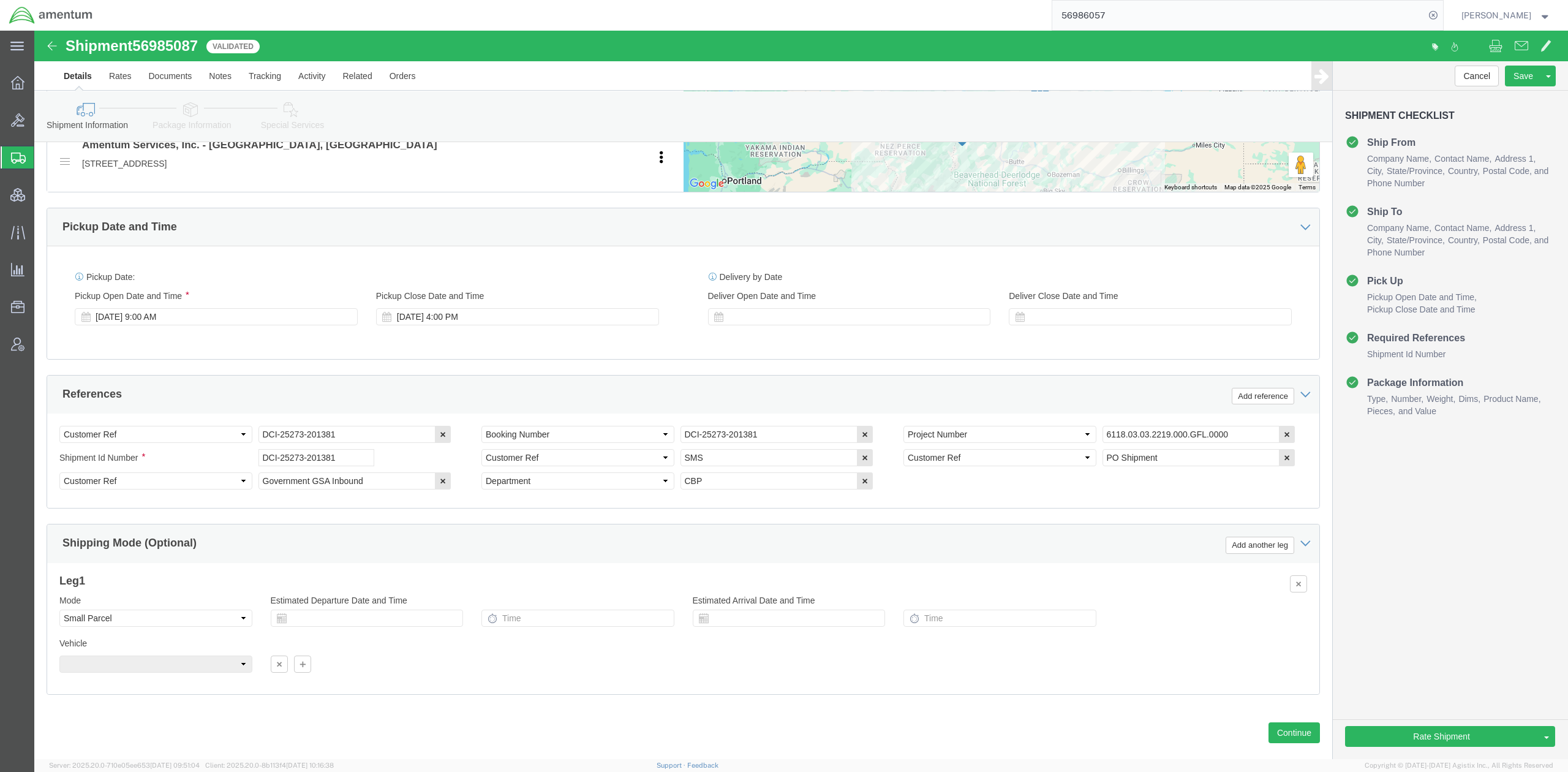
click link "Package Information"
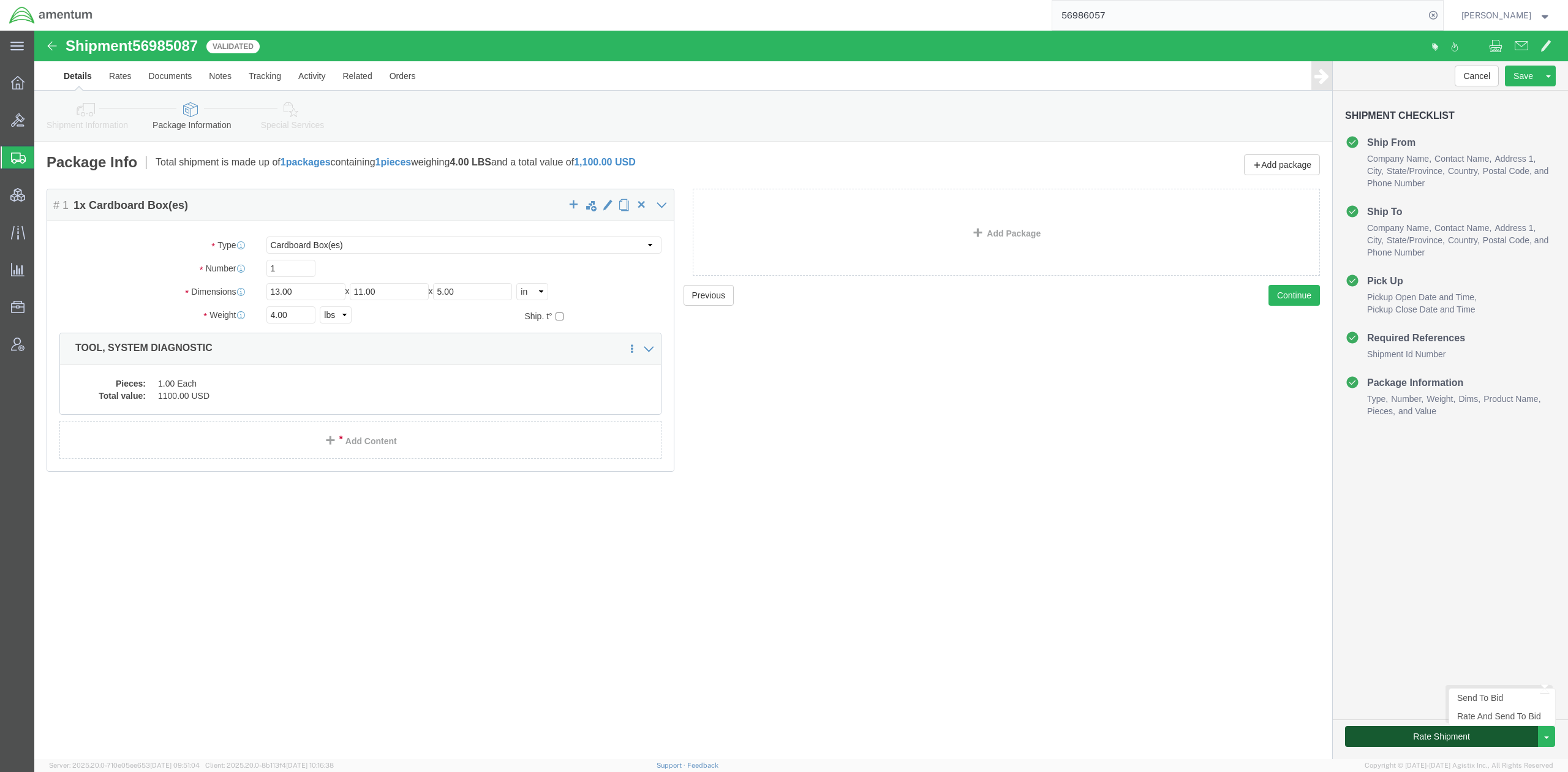
click button "Rate Shipment"
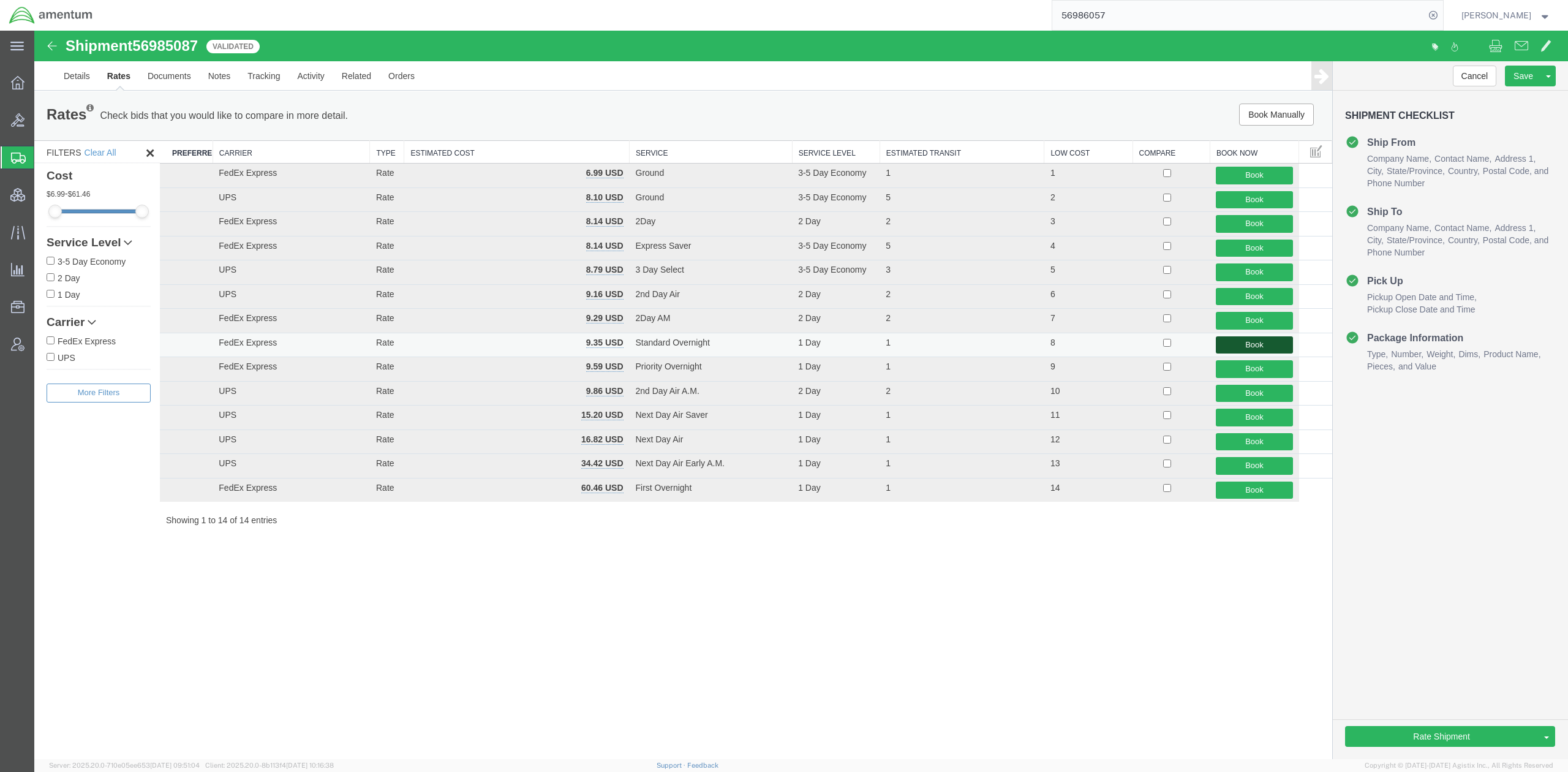
click at [1215, 344] on button "Book" at bounding box center [1254, 345] width 76 height 18
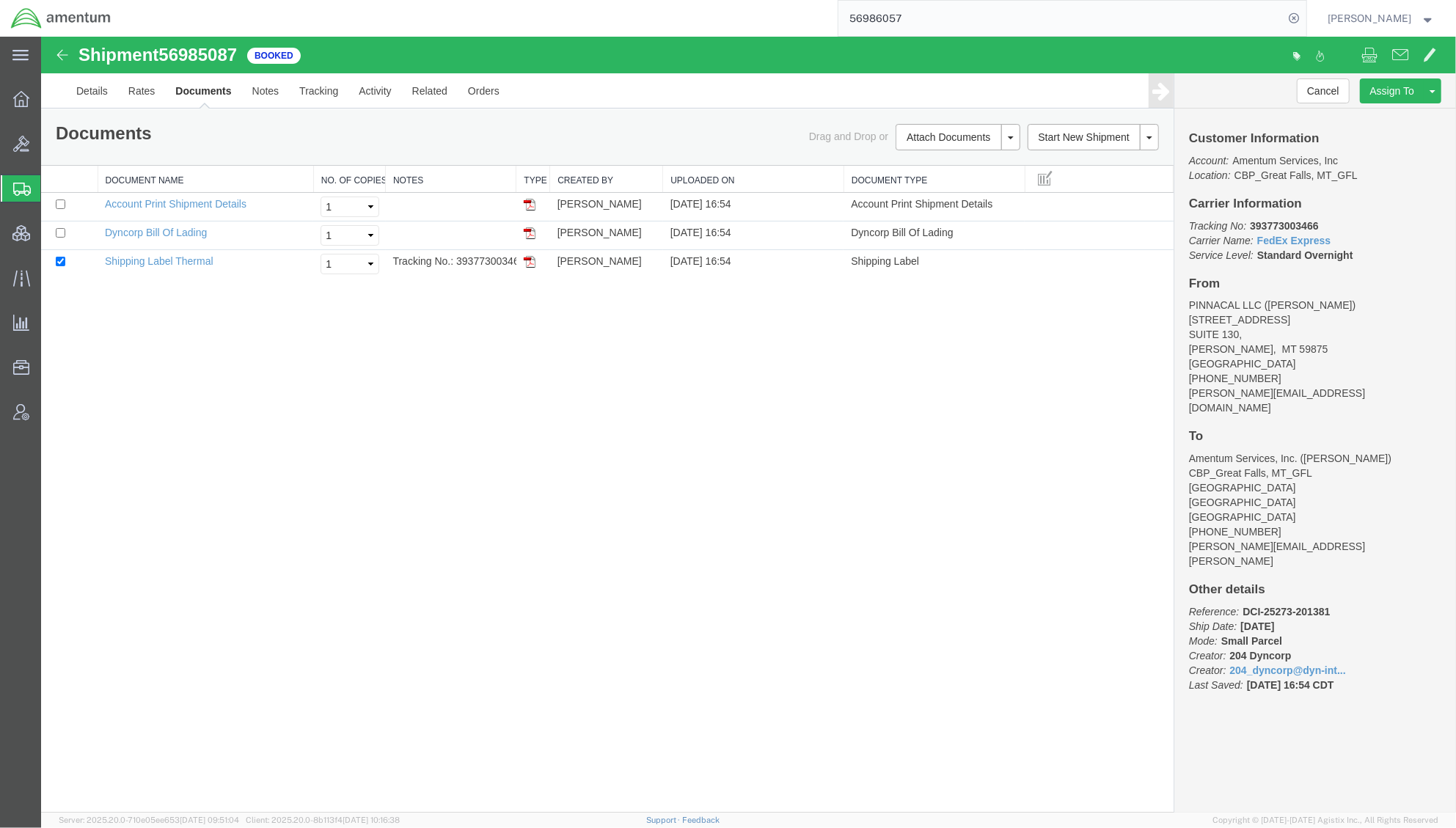
click at [419, 479] on div "Shipment 56985087 3 of 3 Booked Details Rates Documents Notes Tracking Activity…" at bounding box center [748, 424] width 1415 height 776
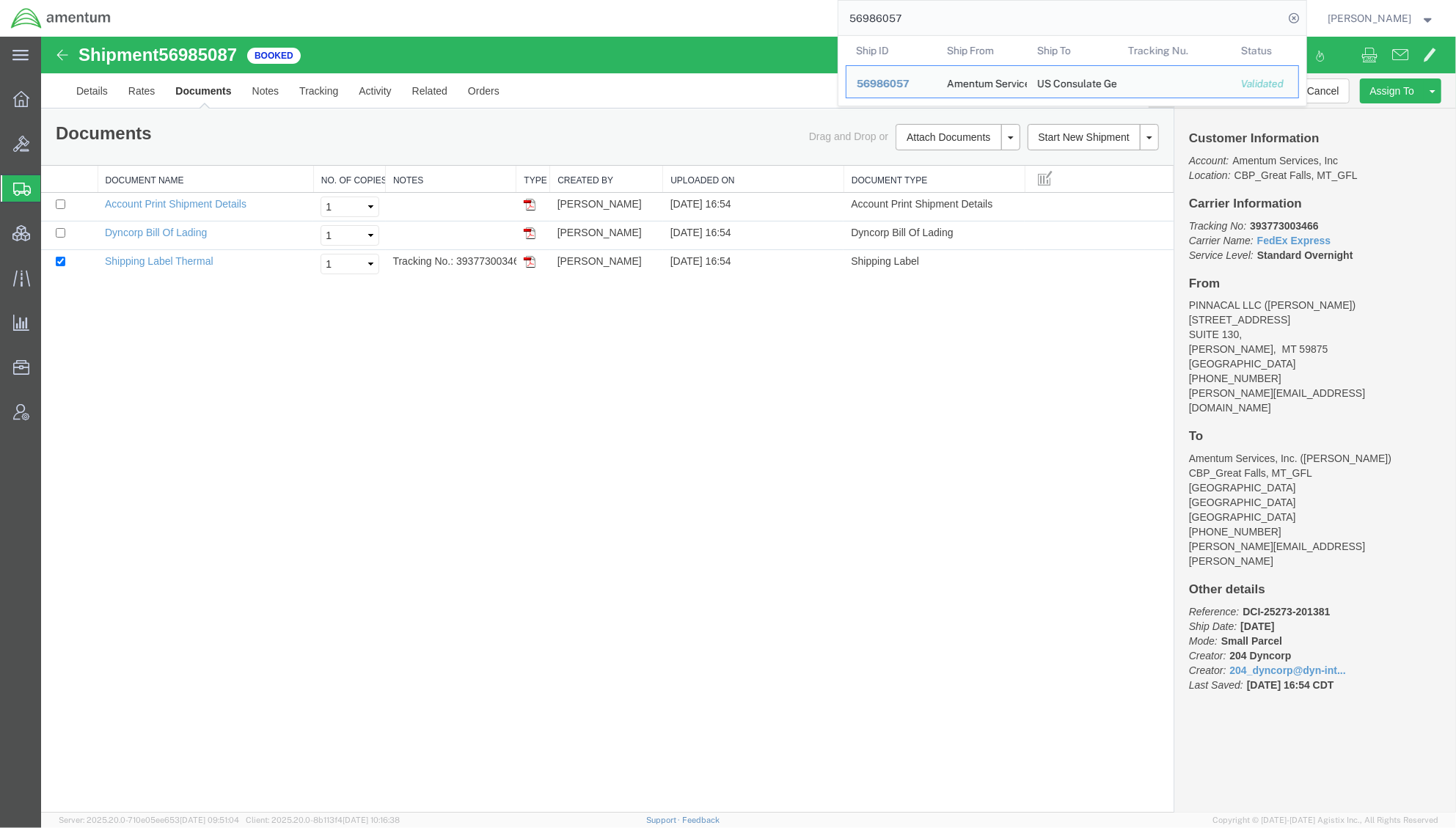
drag, startPoint x: 918, startPoint y: 18, endPoint x: 705, endPoint y: 0, distance: 213.8
click at [705, 0] on div "56986057 Ship ID Ship From Ship To Tracking Nu. Status Ship ID 56986057 Ship Fr…" at bounding box center [714, 18] width 1185 height 37
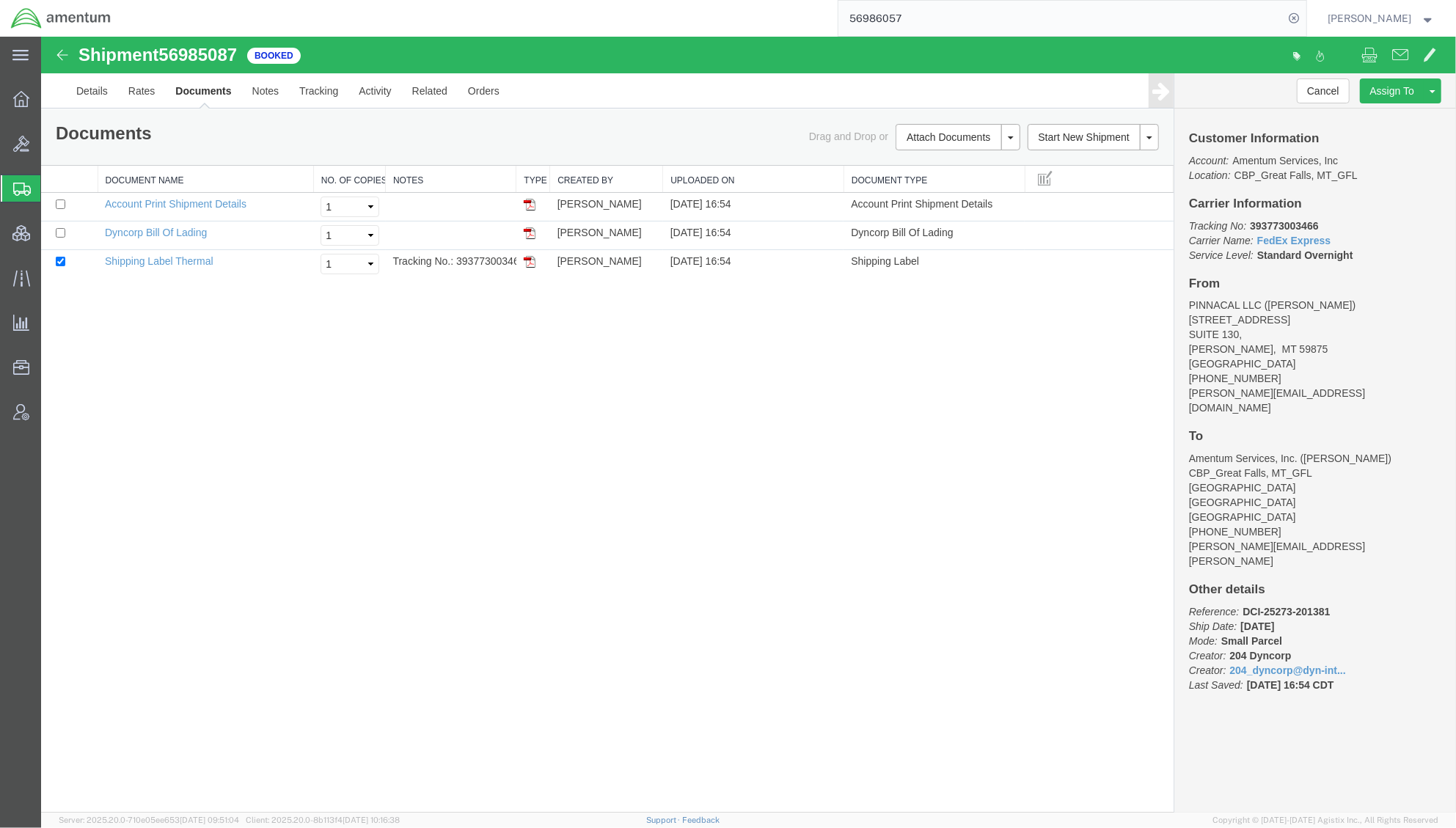
paste input "540229"
type input "56540229"
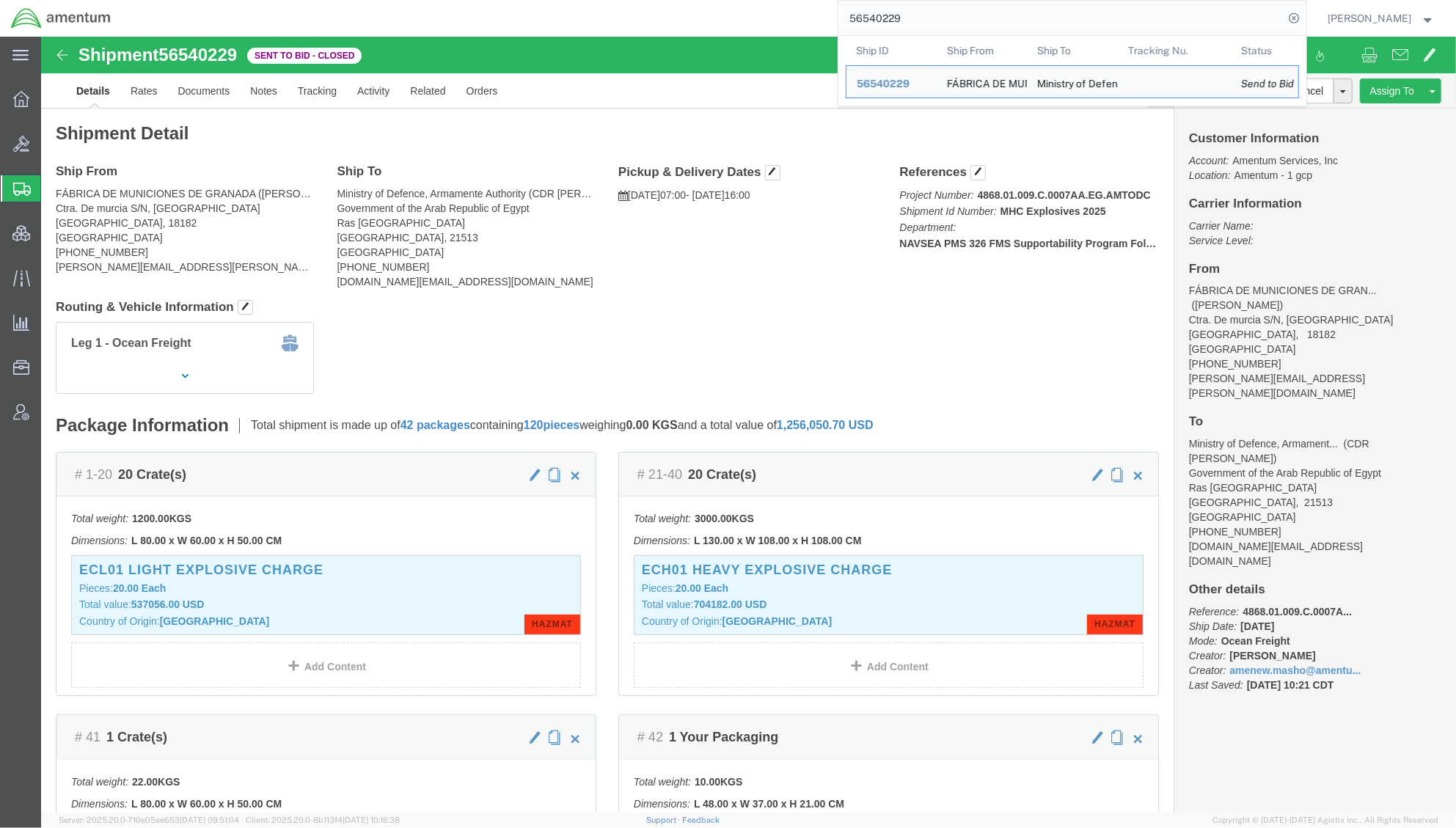
click at [52, 188] on span "Shipments" at bounding box center [47, 188] width 12 height 30
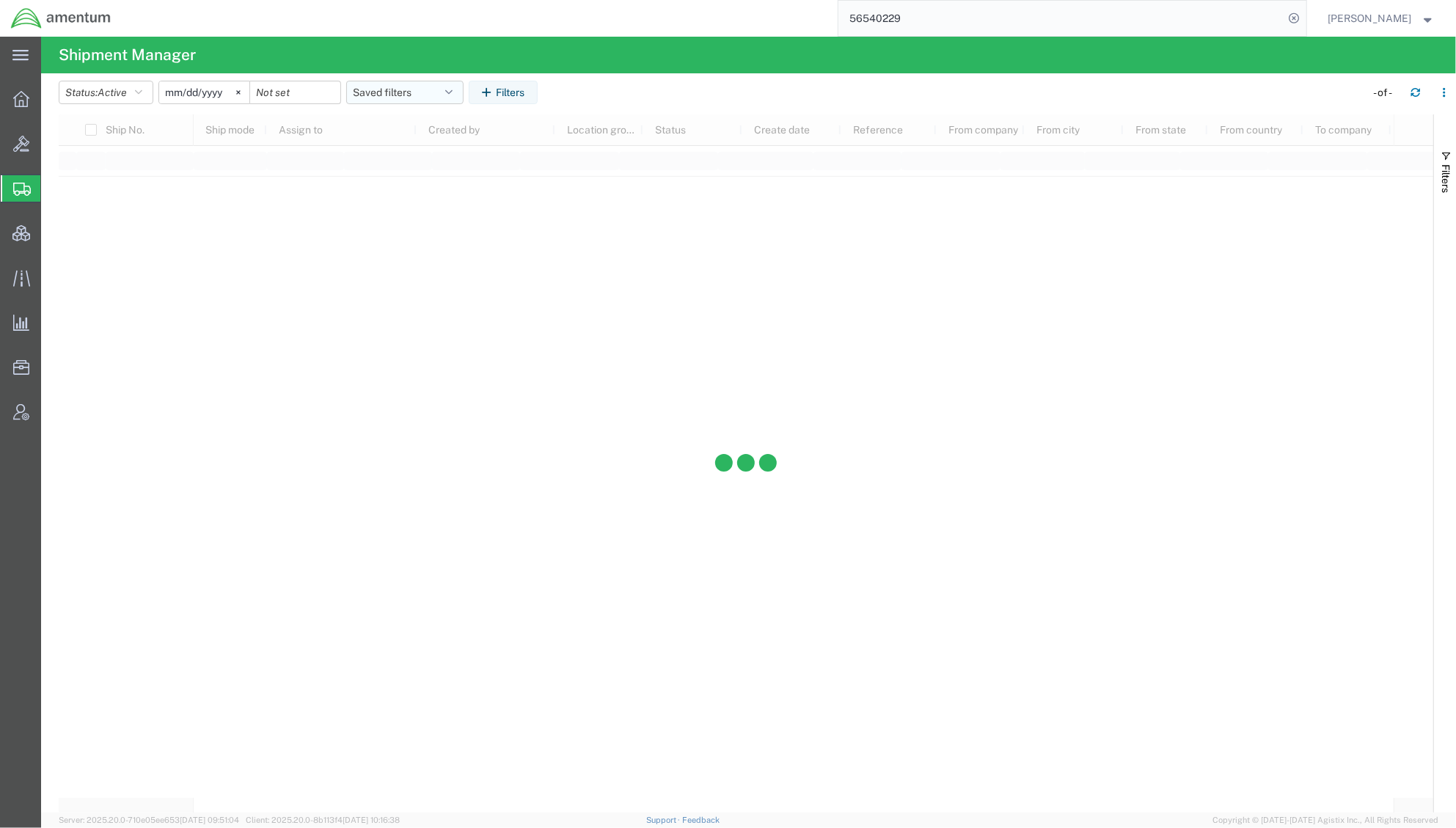
click at [450, 92] on button "Saved filters" at bounding box center [405, 92] width 117 height 24
click at [438, 185] on span "Active DCI shipments" at bounding box center [445, 183] width 192 height 27
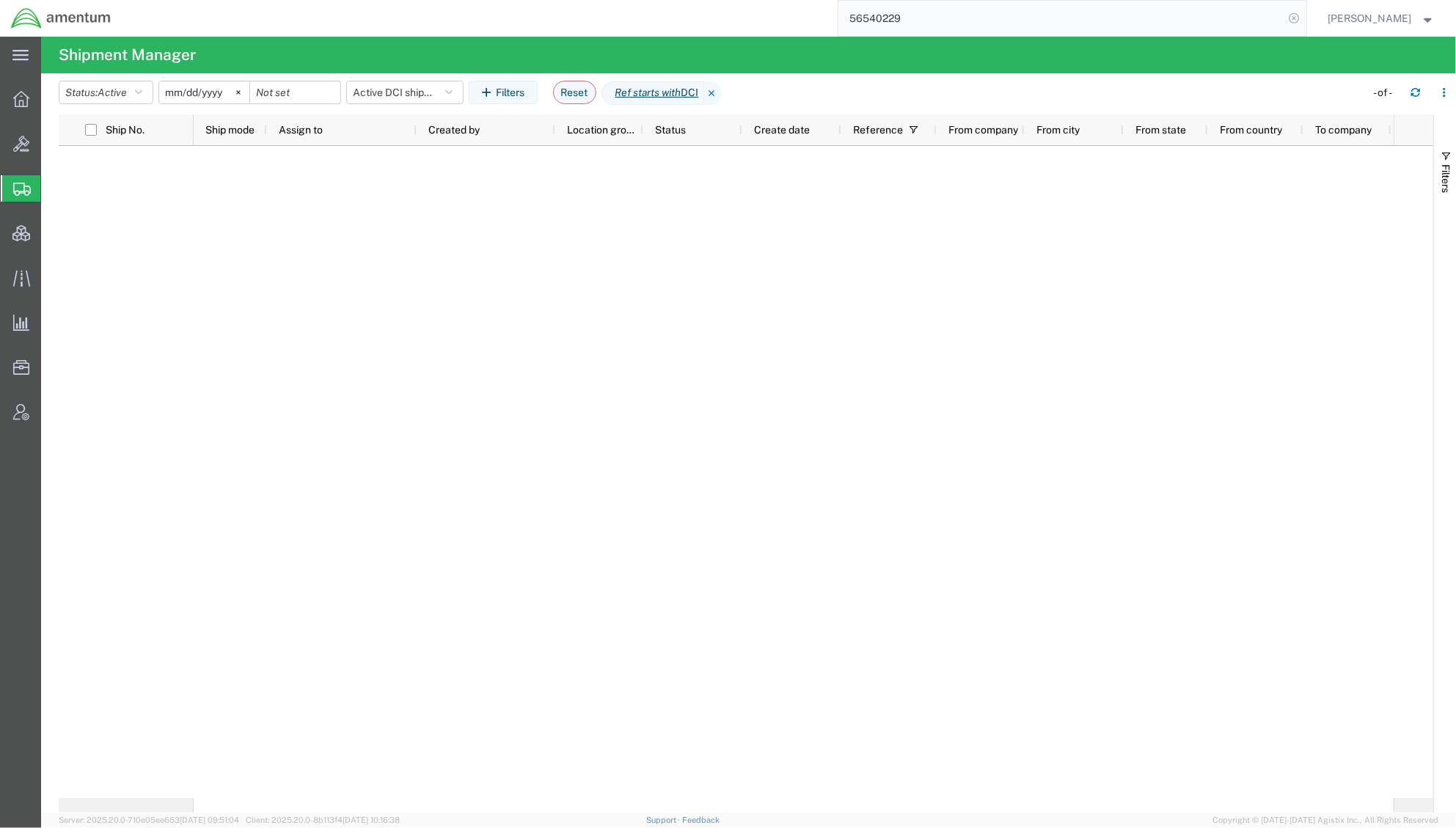
click at [1287, 15] on icon at bounding box center [1295, 18] width 21 height 21
click at [52, 183] on span "Shipments" at bounding box center [47, 188] width 12 height 30
click at [722, 91] on icon at bounding box center [713, 93] width 18 height 24
